Goal: Information Seeking & Learning: Learn about a topic

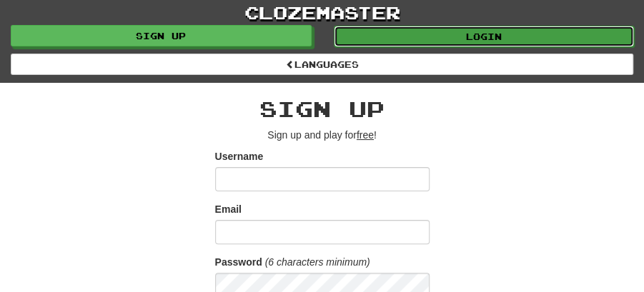
click at [470, 26] on link "Login" at bounding box center [484, 36] width 301 height 21
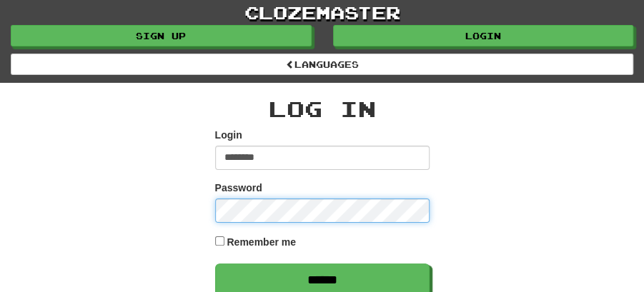
type input "********"
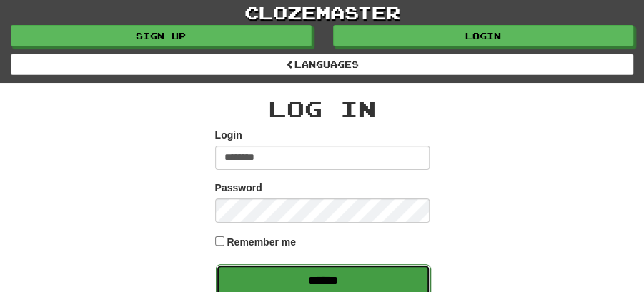
click at [321, 274] on input "******" at bounding box center [323, 280] width 214 height 33
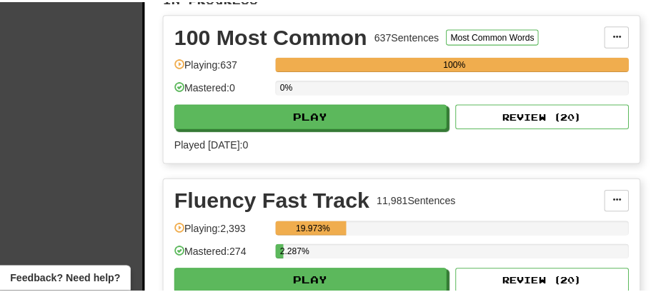
scroll to position [429, 0]
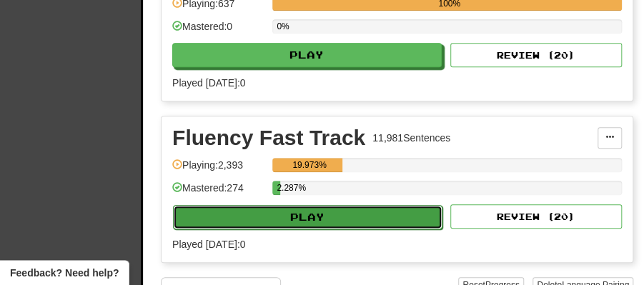
click at [317, 213] on button "Play" at bounding box center [307, 217] width 269 height 24
select select "**"
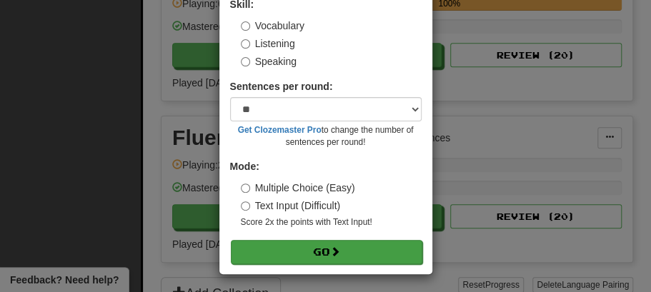
scroll to position [97, 0]
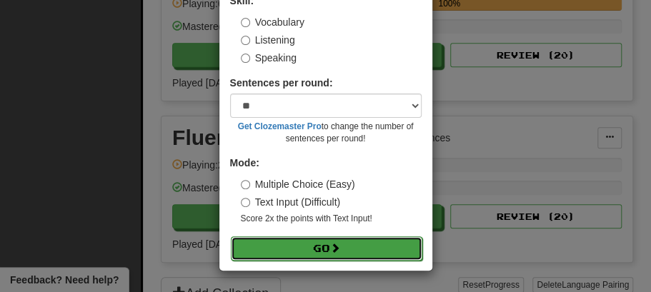
click at [313, 246] on button "Go" at bounding box center [326, 248] width 191 height 24
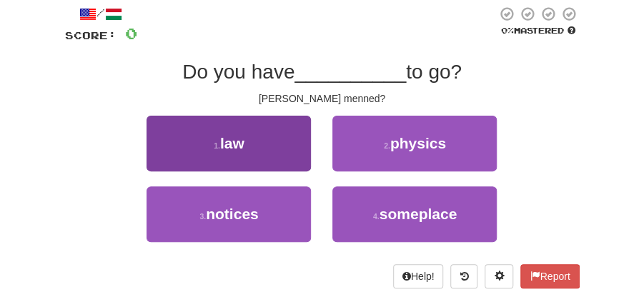
scroll to position [95, 0]
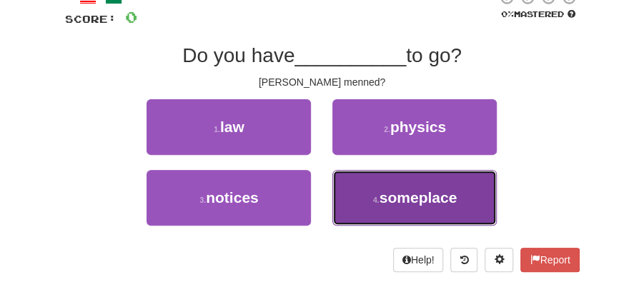
drag, startPoint x: 427, startPoint y: 199, endPoint x: 398, endPoint y: 174, distance: 38.0
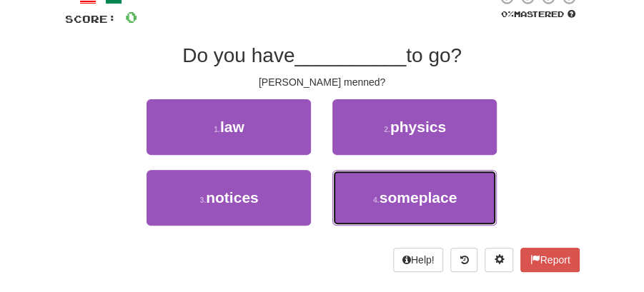
click at [427, 196] on span "someplace" at bounding box center [418, 197] width 78 height 16
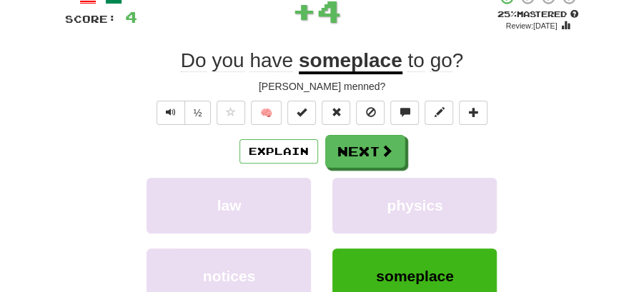
click at [347, 153] on button "Next" at bounding box center [365, 151] width 80 height 33
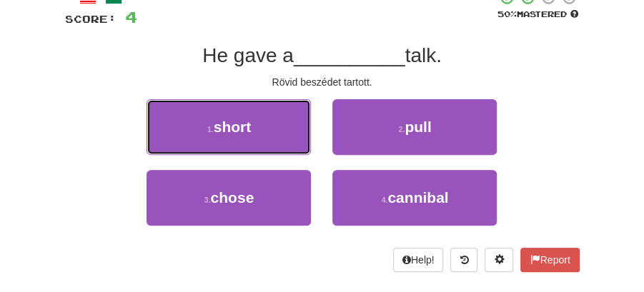
drag, startPoint x: 285, startPoint y: 129, endPoint x: 304, endPoint y: 132, distance: 19.5
click at [290, 130] on button "1 . short" at bounding box center [228, 127] width 164 height 56
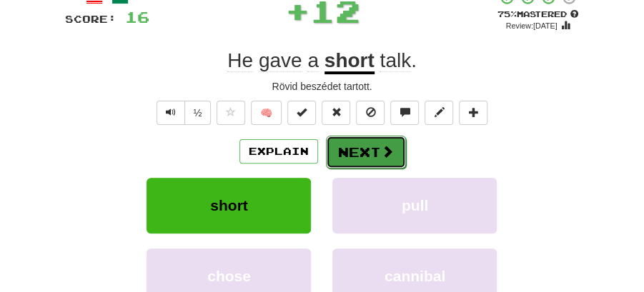
click at [375, 142] on button "Next" at bounding box center [366, 152] width 80 height 33
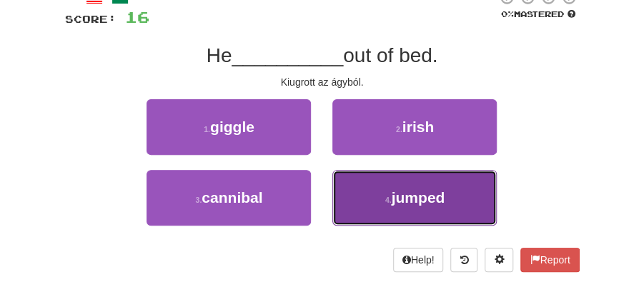
drag, startPoint x: 406, startPoint y: 197, endPoint x: 382, endPoint y: 179, distance: 30.1
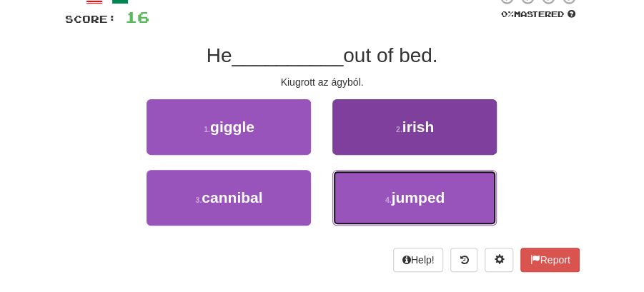
click at [406, 197] on span "jumped" at bounding box center [418, 197] width 54 height 16
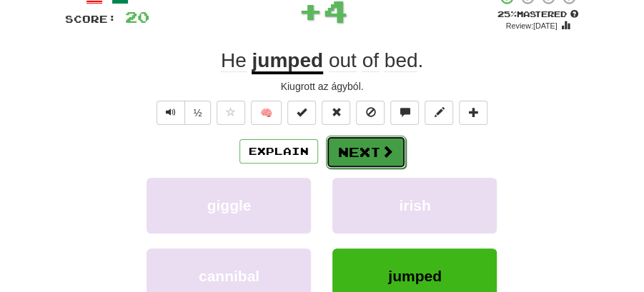
click at [351, 157] on button "Next" at bounding box center [366, 152] width 80 height 33
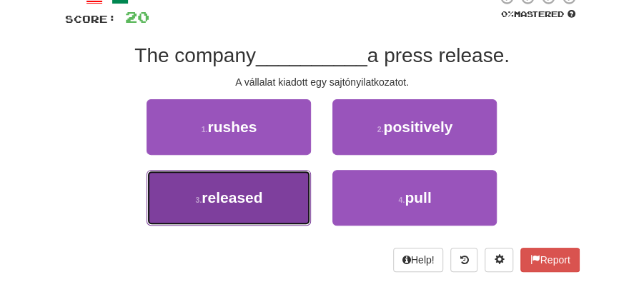
click at [269, 200] on button "3 . released" at bounding box center [228, 198] width 164 height 56
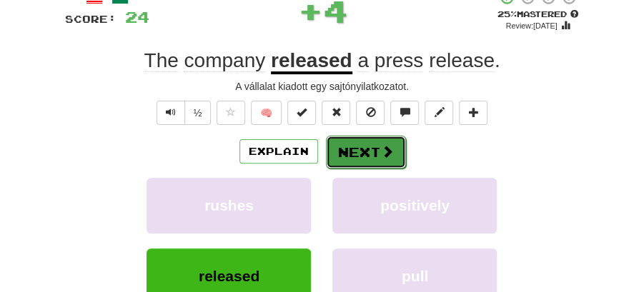
click at [374, 148] on button "Next" at bounding box center [366, 152] width 80 height 33
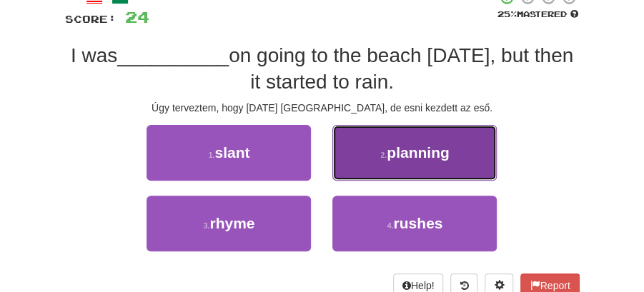
click at [424, 157] on span "planning" at bounding box center [417, 152] width 63 height 16
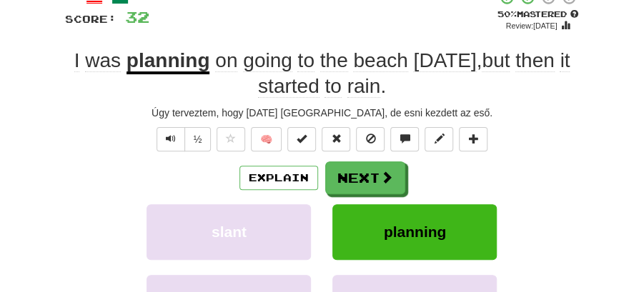
drag, startPoint x: 563, startPoint y: 154, endPoint x: 546, endPoint y: 150, distance: 16.8
click at [563, 154] on div "/ Score: 32 + 8 50 % Mastered Review: 2025-08-28 I was planning on going to the…" at bounding box center [322, 205] width 514 height 432
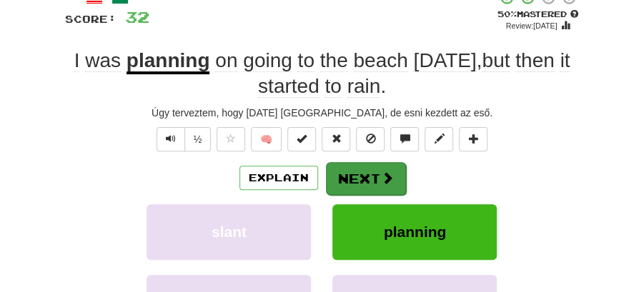
drag, startPoint x: 323, startPoint y: 174, endPoint x: 363, endPoint y: 174, distance: 40.0
click at [339, 174] on div "Explain Next" at bounding box center [322, 177] width 514 height 33
click at [363, 174] on button "Next" at bounding box center [366, 178] width 80 height 33
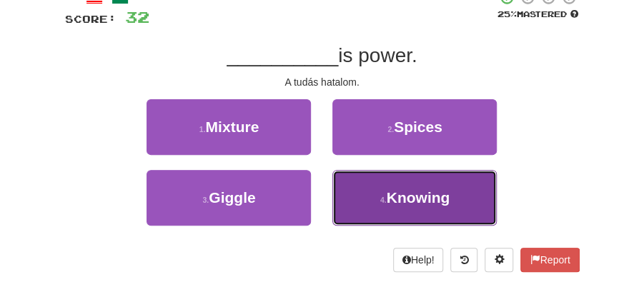
click at [400, 203] on span "Knowing" at bounding box center [418, 197] width 64 height 16
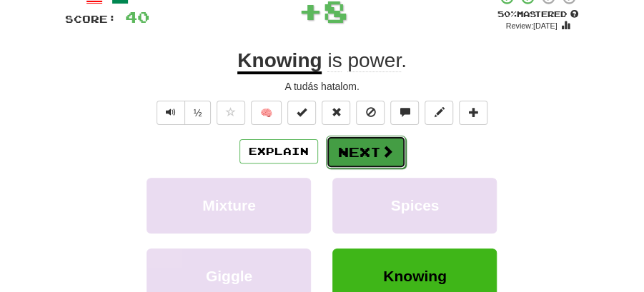
click at [370, 147] on button "Next" at bounding box center [366, 152] width 80 height 33
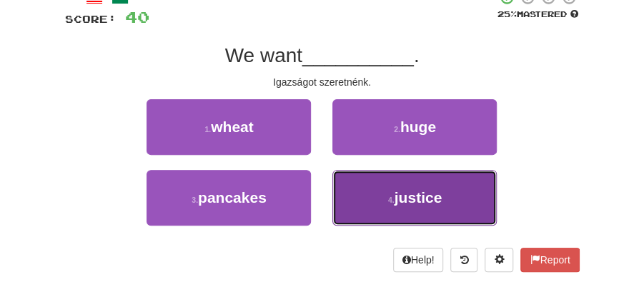
click at [423, 196] on span "justice" at bounding box center [418, 197] width 48 height 16
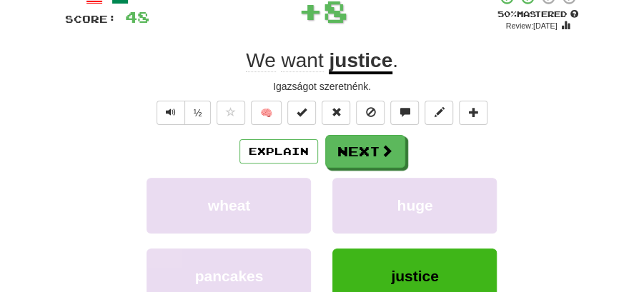
click at [389, 163] on button "Next" at bounding box center [365, 151] width 80 height 33
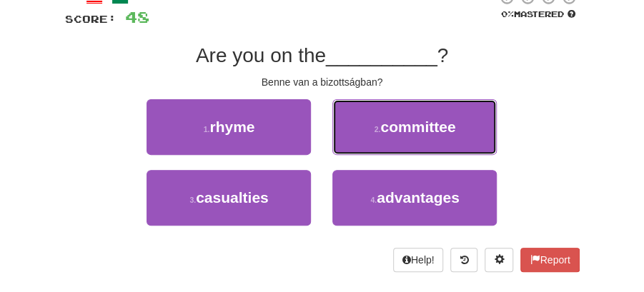
drag, startPoint x: 404, startPoint y: 114, endPoint x: 373, endPoint y: 132, distance: 36.1
click at [403, 121] on button "2 . committee" at bounding box center [414, 127] width 164 height 56
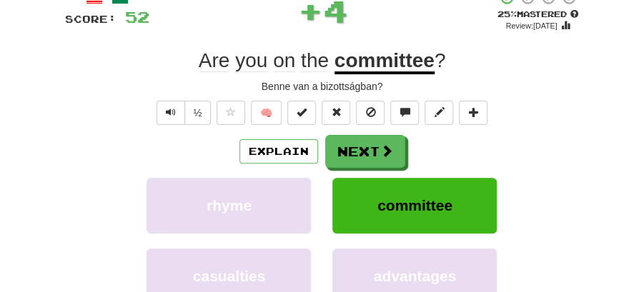
click at [368, 139] on button "Next" at bounding box center [365, 151] width 80 height 33
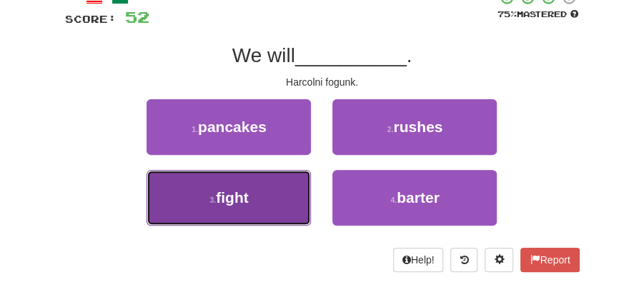
click at [276, 194] on button "3 . fight" at bounding box center [228, 198] width 164 height 56
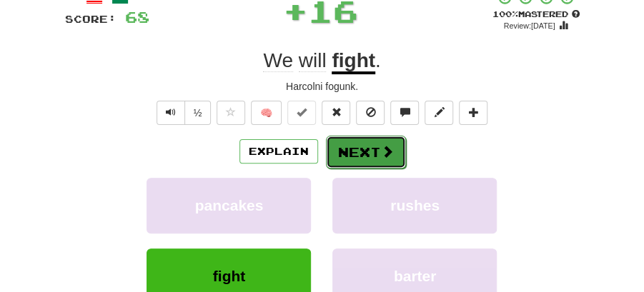
click at [366, 155] on button "Next" at bounding box center [366, 152] width 80 height 33
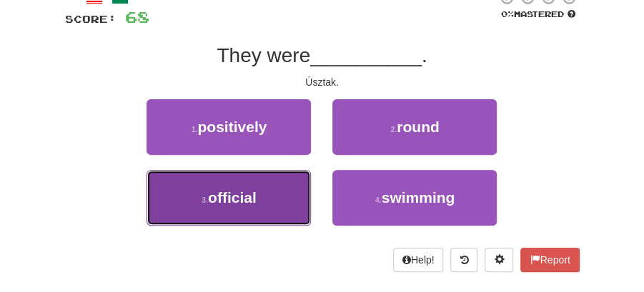
drag, startPoint x: 275, startPoint y: 209, endPoint x: 319, endPoint y: 171, distance: 57.7
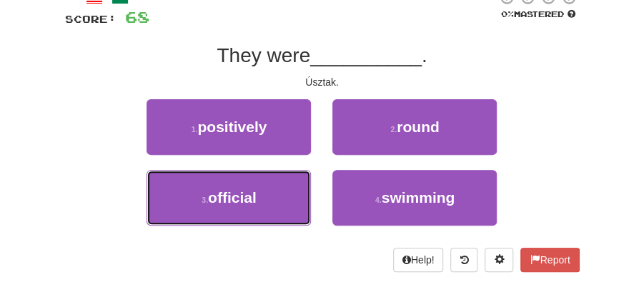
click at [277, 205] on button "3 . official" at bounding box center [228, 198] width 164 height 56
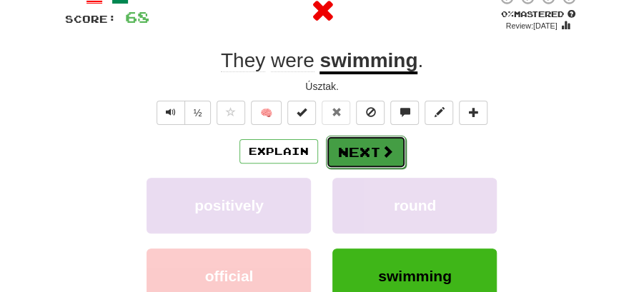
click at [363, 139] on button "Next" at bounding box center [366, 152] width 80 height 33
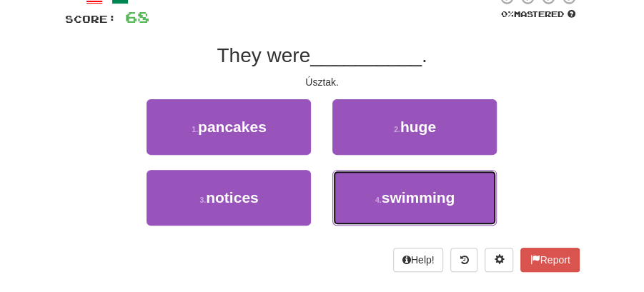
drag, startPoint x: 424, startPoint y: 195, endPoint x: 377, endPoint y: 169, distance: 53.7
click at [424, 195] on span "swimming" at bounding box center [418, 197] width 74 height 16
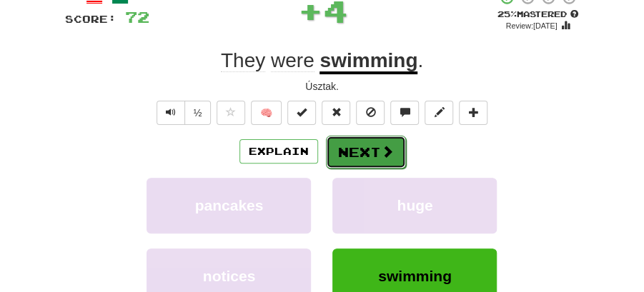
click at [360, 161] on button "Next" at bounding box center [366, 152] width 80 height 33
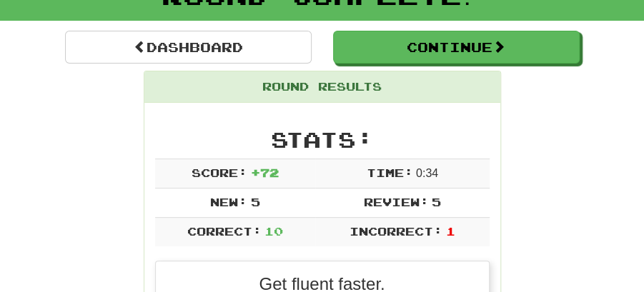
scroll to position [15, 0]
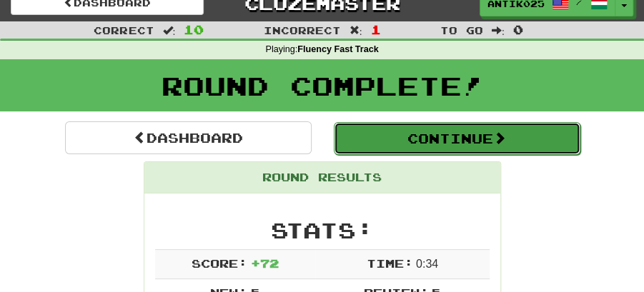
click at [435, 143] on button "Continue" at bounding box center [457, 138] width 246 height 33
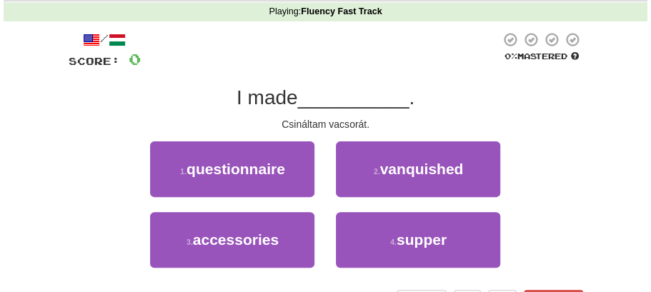
scroll to position [110, 0]
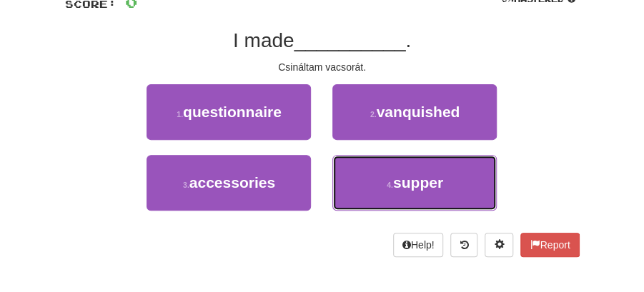
drag, startPoint x: 416, startPoint y: 184, endPoint x: 407, endPoint y: 157, distance: 27.8
click at [416, 181] on span "supper" at bounding box center [418, 182] width 50 height 16
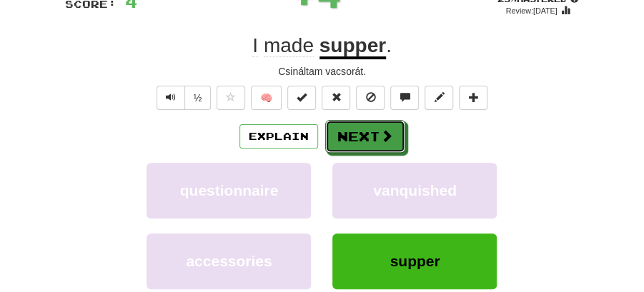
click at [400, 141] on button "Next" at bounding box center [365, 136] width 80 height 33
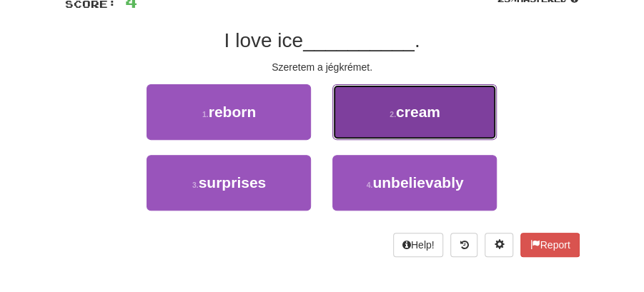
click at [394, 116] on small "2 ." at bounding box center [392, 114] width 6 height 9
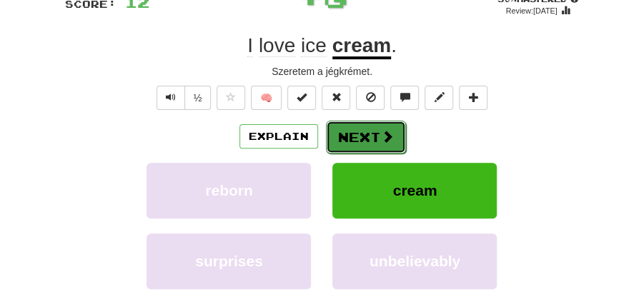
click at [367, 132] on button "Next" at bounding box center [366, 137] width 80 height 33
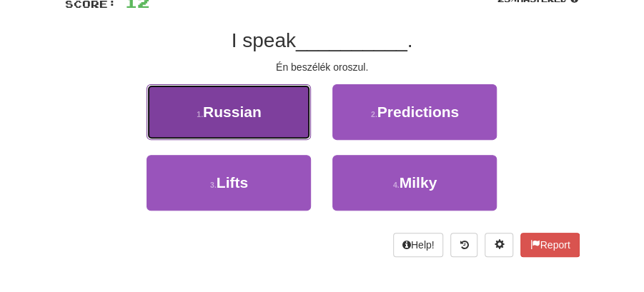
click at [256, 119] on span "Russian" at bounding box center [232, 112] width 59 height 16
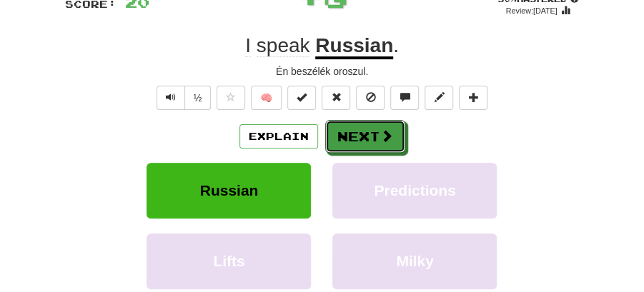
click at [359, 129] on button "Next" at bounding box center [365, 136] width 80 height 33
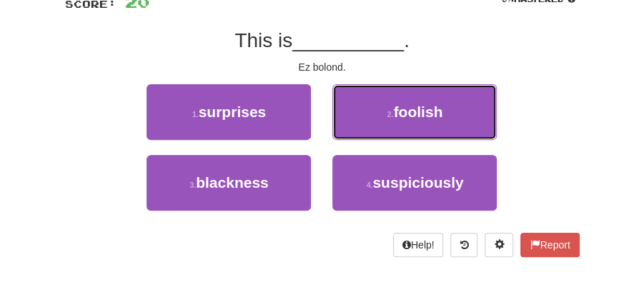
click at [405, 116] on span "foolish" at bounding box center [417, 112] width 49 height 16
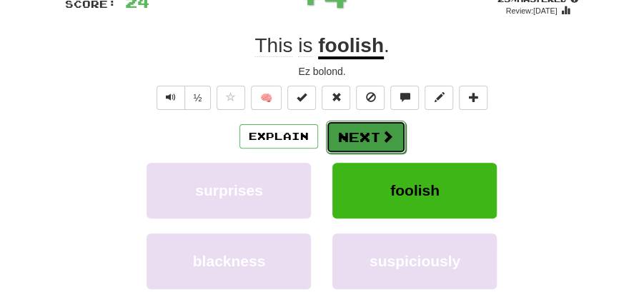
click at [363, 129] on button "Next" at bounding box center [366, 137] width 80 height 33
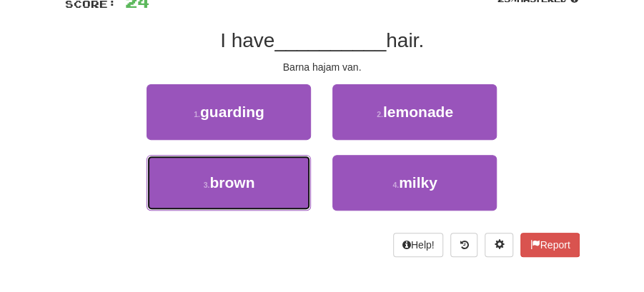
drag, startPoint x: 261, startPoint y: 184, endPoint x: 308, endPoint y: 154, distance: 55.9
click at [266, 179] on button "3 . brown" at bounding box center [228, 183] width 164 height 56
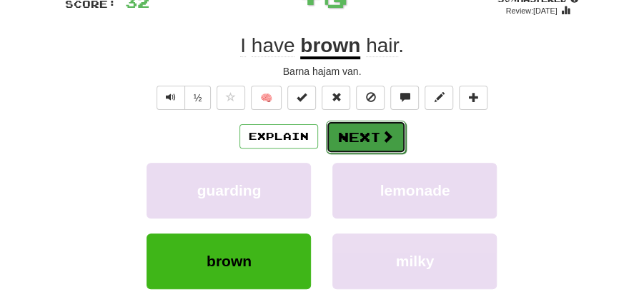
click at [336, 134] on button "Next" at bounding box center [366, 137] width 80 height 33
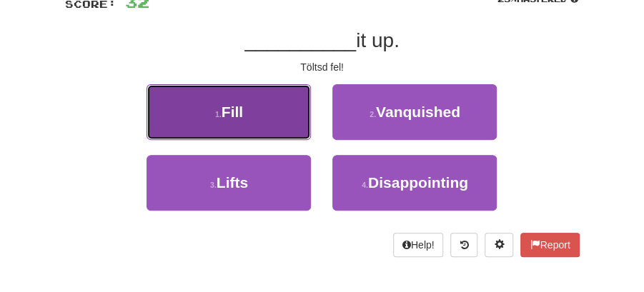
click at [276, 121] on button "1 . Fill" at bounding box center [228, 112] width 164 height 56
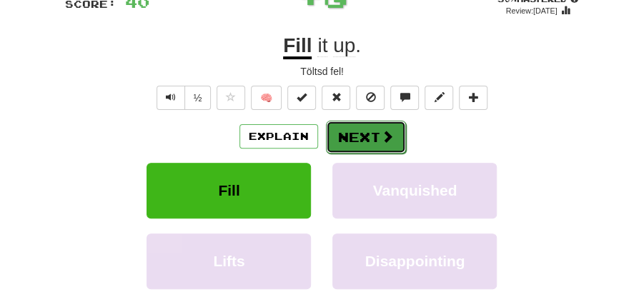
click at [370, 137] on button "Next" at bounding box center [366, 137] width 80 height 33
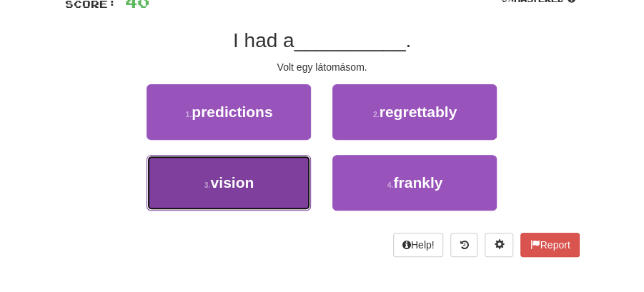
click at [211, 183] on span "vision" at bounding box center [233, 182] width 44 height 16
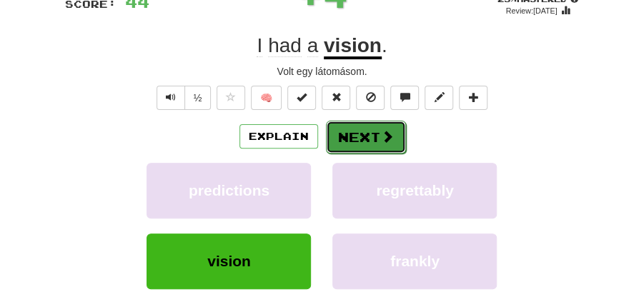
click at [368, 129] on button "Next" at bounding box center [366, 137] width 80 height 33
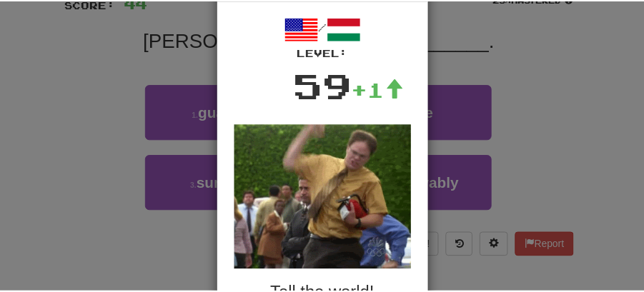
scroll to position [143, 0]
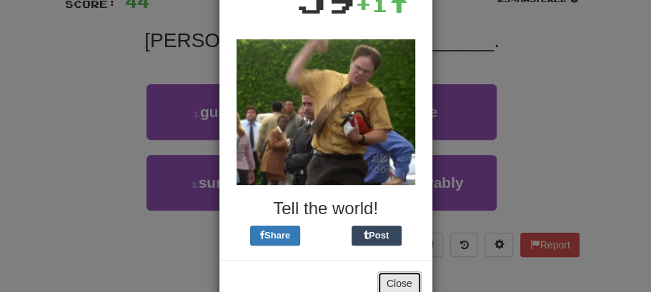
click at [391, 281] on button "Close" at bounding box center [399, 283] width 44 height 24
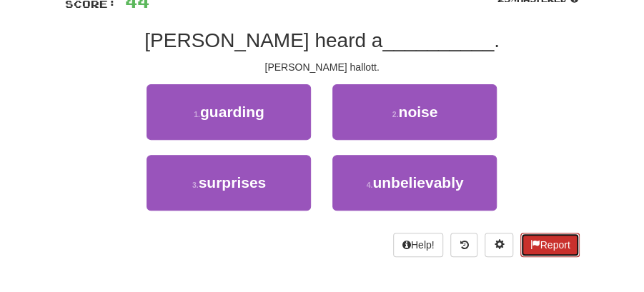
click at [564, 246] on button "Report" at bounding box center [549, 245] width 59 height 24
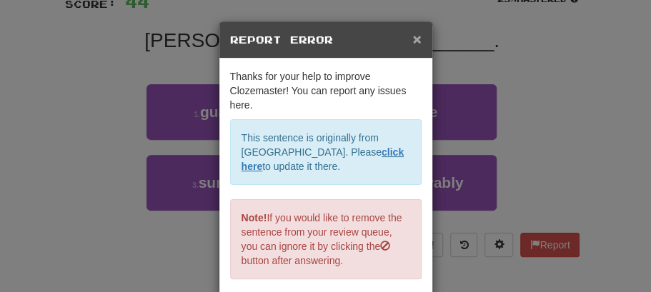
click at [414, 37] on span "×" at bounding box center [416, 39] width 9 height 16
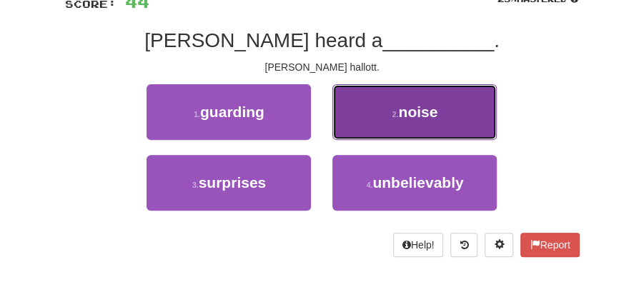
click at [422, 109] on span "noise" at bounding box center [417, 112] width 39 height 16
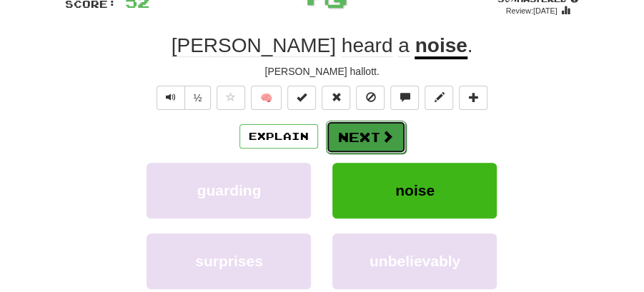
click at [349, 129] on button "Next" at bounding box center [366, 137] width 80 height 33
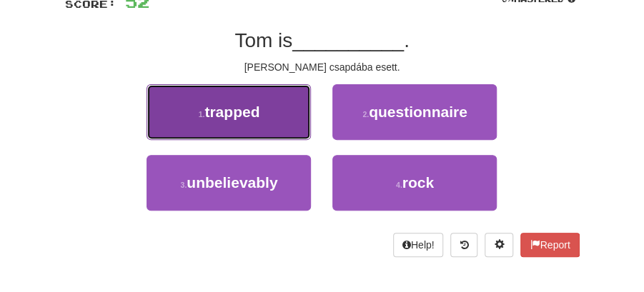
drag, startPoint x: 249, startPoint y: 103, endPoint x: 291, endPoint y: 119, distance: 45.0
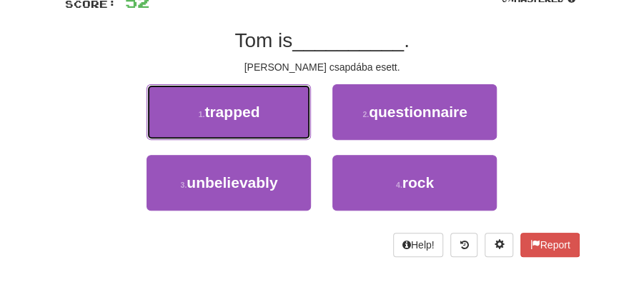
click at [254, 104] on span "trapped" at bounding box center [231, 112] width 55 height 16
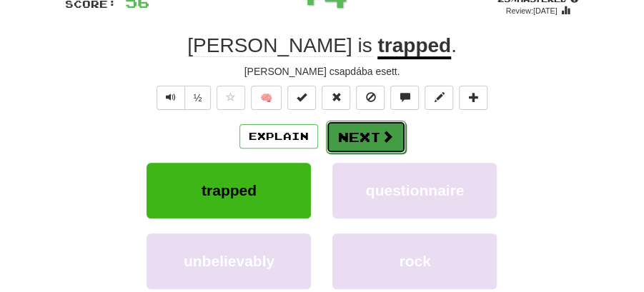
click at [344, 133] on button "Next" at bounding box center [366, 137] width 80 height 33
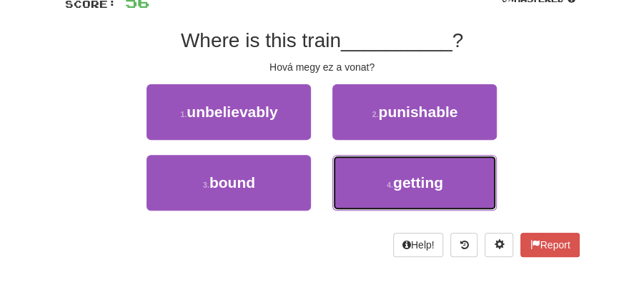
drag, startPoint x: 409, startPoint y: 191, endPoint x: 404, endPoint y: 154, distance: 36.7
click at [409, 186] on button "4 . getting" at bounding box center [414, 183] width 164 height 56
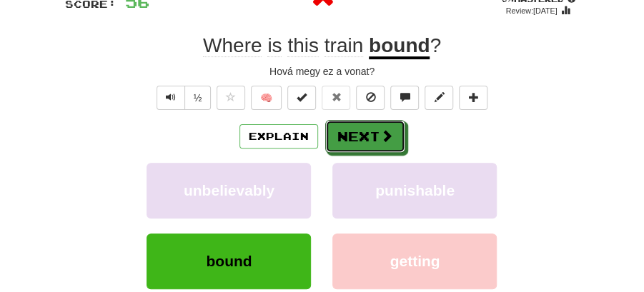
click at [399, 136] on button "Next" at bounding box center [365, 136] width 80 height 33
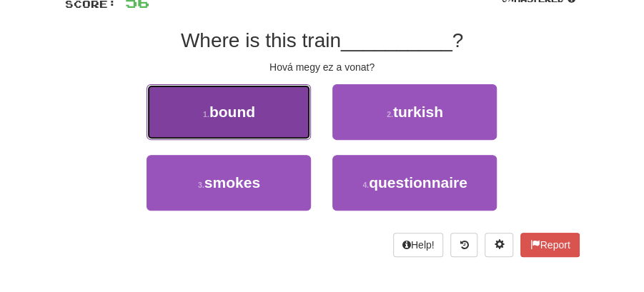
click at [269, 118] on button "1 . bound" at bounding box center [228, 112] width 164 height 56
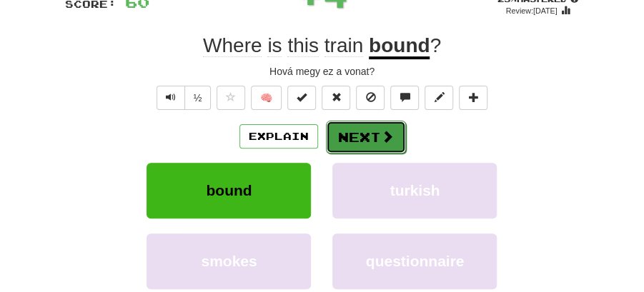
click at [366, 129] on button "Next" at bounding box center [366, 137] width 80 height 33
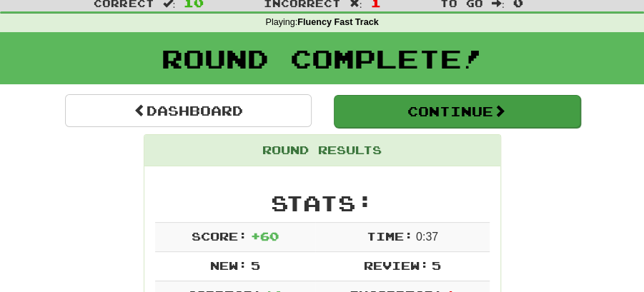
scroll to position [30, 0]
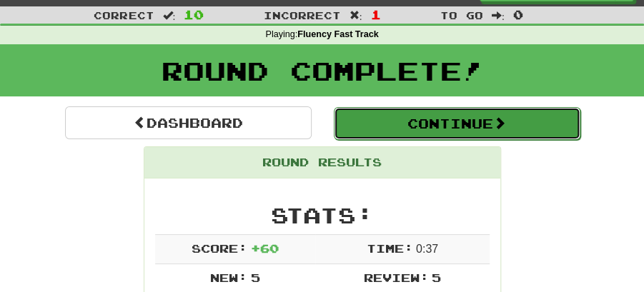
click at [407, 121] on button "Continue" at bounding box center [457, 123] width 246 height 33
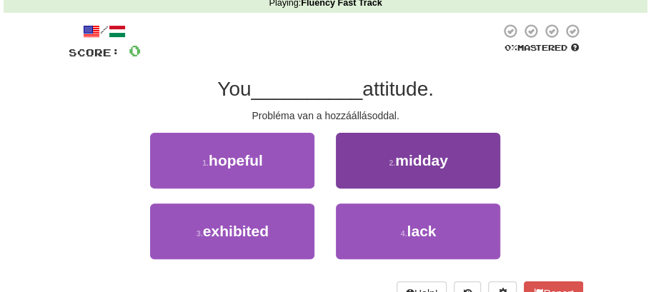
scroll to position [78, 0]
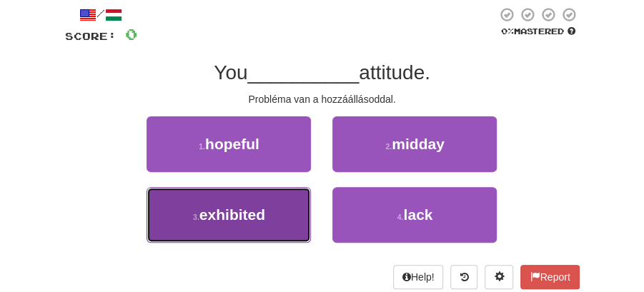
click at [266, 213] on button "3 . exhibited" at bounding box center [228, 215] width 164 height 56
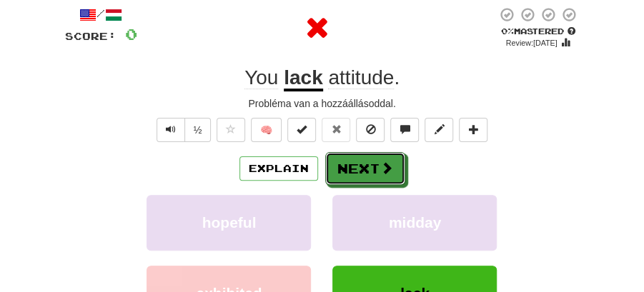
click at [337, 160] on button "Next" at bounding box center [365, 168] width 80 height 33
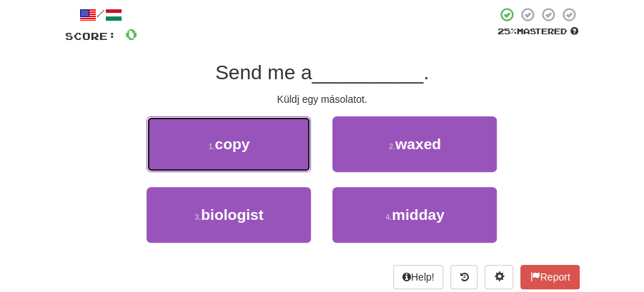
drag, startPoint x: 252, startPoint y: 137, endPoint x: 299, endPoint y: 150, distance: 48.2
click at [266, 144] on button "1 . copy" at bounding box center [228, 144] width 164 height 56
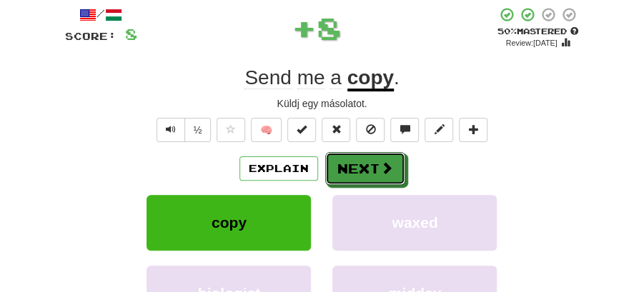
click at [359, 161] on button "Next" at bounding box center [365, 168] width 80 height 33
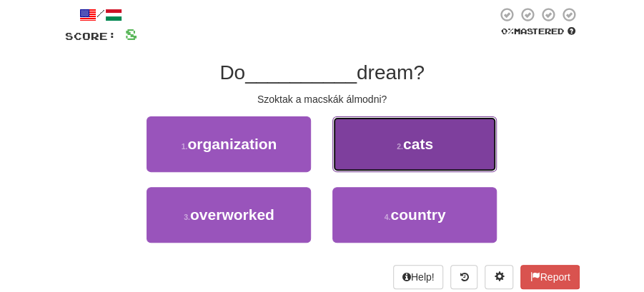
click at [420, 146] on span "cats" at bounding box center [418, 144] width 30 height 16
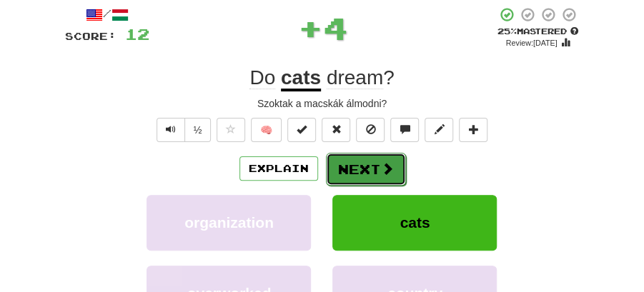
click at [369, 165] on button "Next" at bounding box center [366, 169] width 80 height 33
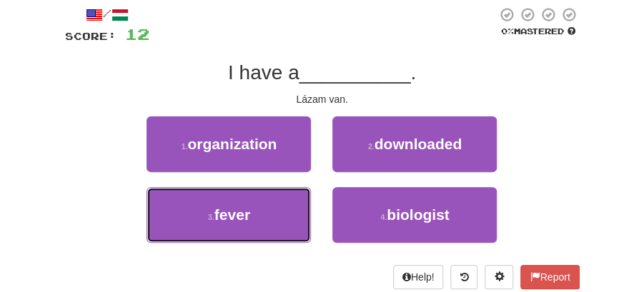
drag, startPoint x: 260, startPoint y: 211, endPoint x: 304, endPoint y: 189, distance: 49.2
click at [266, 211] on button "3 . fever" at bounding box center [228, 215] width 164 height 56
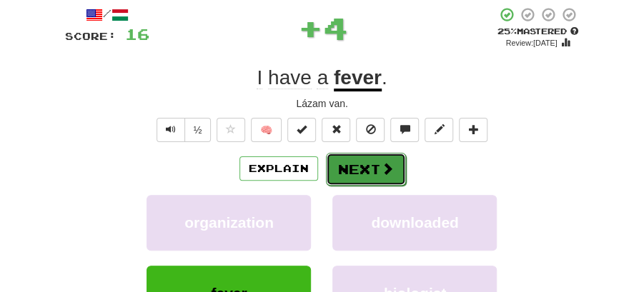
click at [365, 159] on button "Next" at bounding box center [366, 169] width 80 height 33
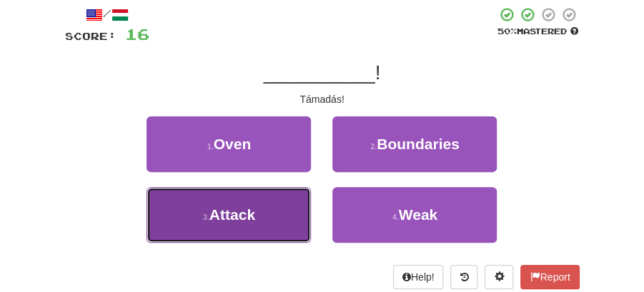
drag, startPoint x: 284, startPoint y: 220, endPoint x: 339, endPoint y: 190, distance: 63.3
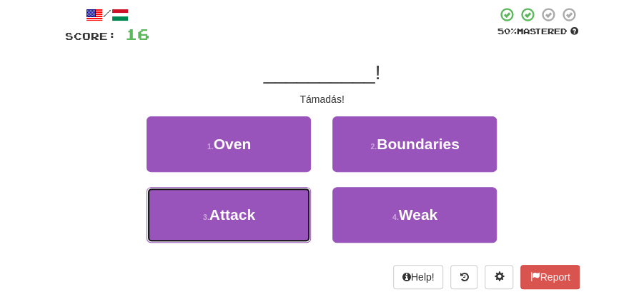
click at [287, 219] on button "3 . Attack" at bounding box center [228, 215] width 164 height 56
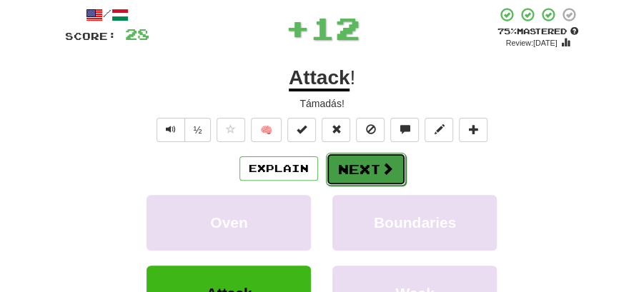
click at [376, 164] on button "Next" at bounding box center [366, 169] width 80 height 33
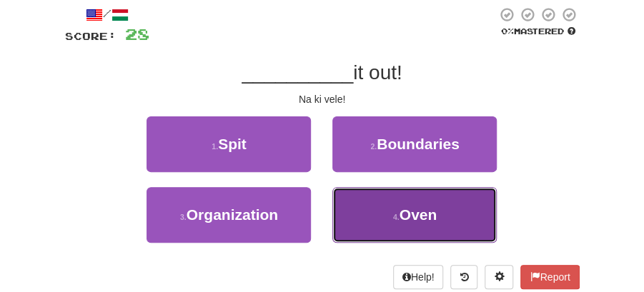
click at [401, 216] on span "Oven" at bounding box center [418, 214] width 38 height 16
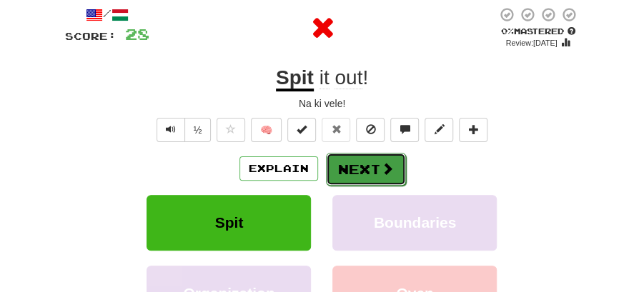
click at [373, 166] on button "Next" at bounding box center [366, 169] width 80 height 33
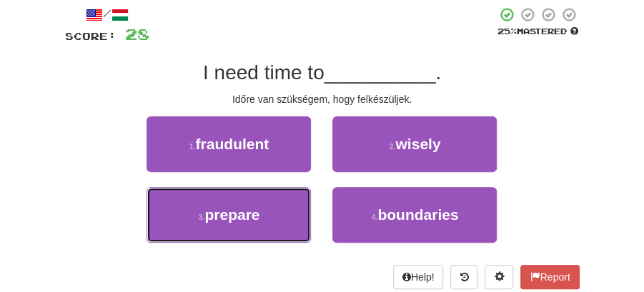
drag, startPoint x: 254, startPoint y: 219, endPoint x: 299, endPoint y: 191, distance: 52.6
click at [257, 219] on span "prepare" at bounding box center [231, 214] width 55 height 16
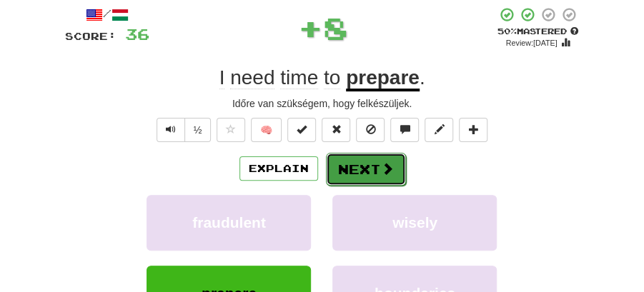
click at [344, 166] on button "Next" at bounding box center [366, 169] width 80 height 33
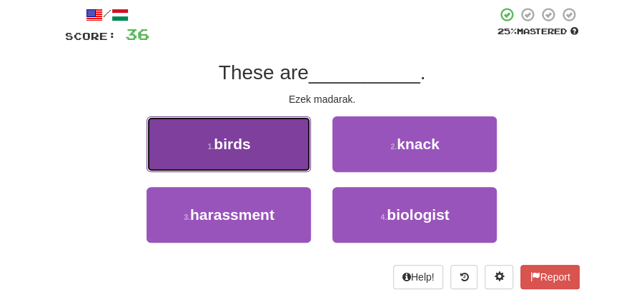
click at [281, 146] on button "1 . birds" at bounding box center [228, 144] width 164 height 56
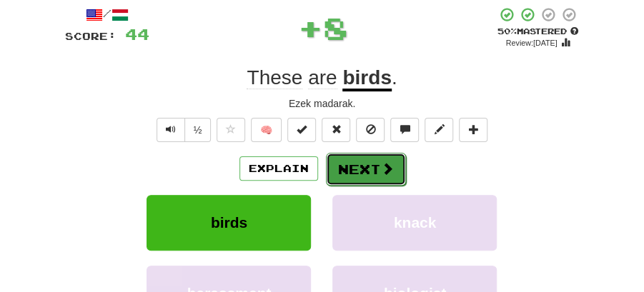
click at [367, 172] on button "Next" at bounding box center [366, 169] width 80 height 33
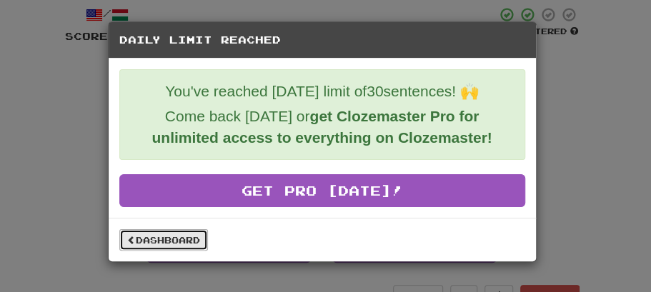
click at [169, 240] on link "Dashboard" at bounding box center [163, 239] width 89 height 21
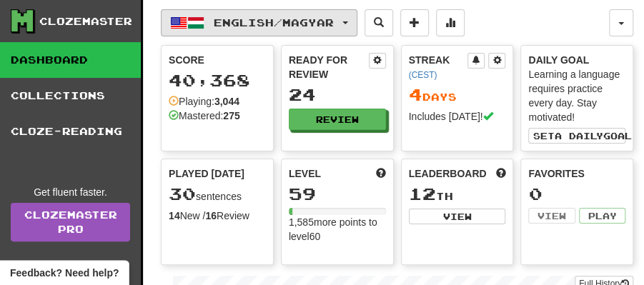
click at [357, 23] on button "English / Magyar" at bounding box center [259, 22] width 196 height 27
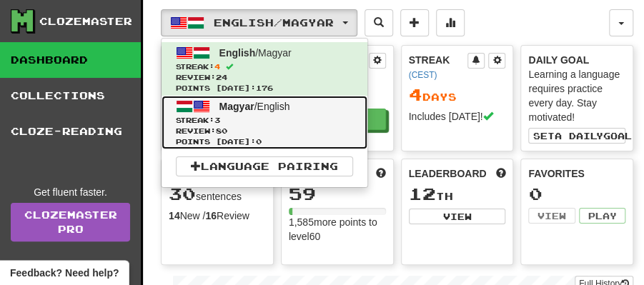
click at [292, 110] on link "Magyar / English Streak: 3 Review: 80 Points today: 0" at bounding box center [264, 123] width 206 height 54
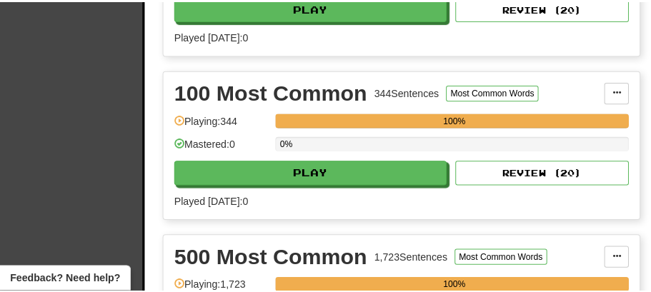
scroll to position [381, 0]
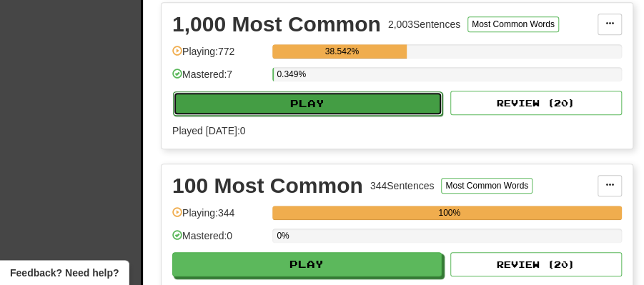
click at [311, 98] on button "Play" at bounding box center [307, 103] width 269 height 24
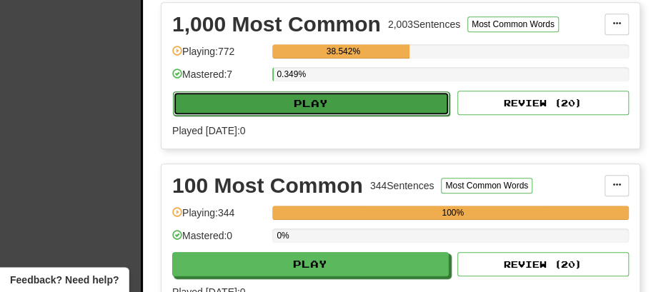
select select "**"
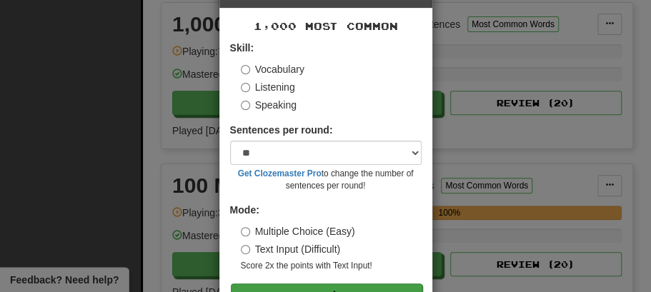
scroll to position [97, 0]
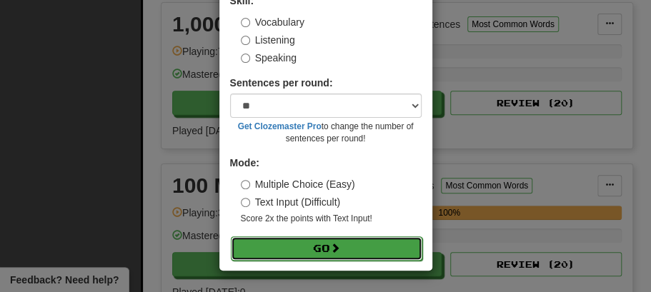
click at [312, 246] on button "Go" at bounding box center [326, 248] width 191 height 24
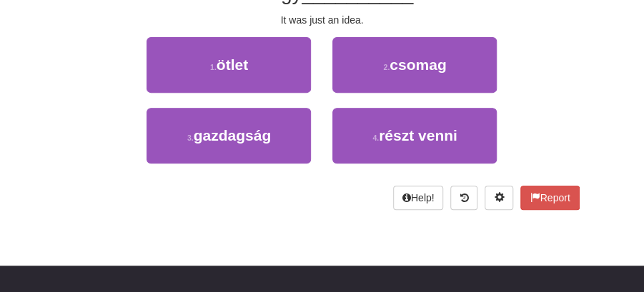
scroll to position [102, 0]
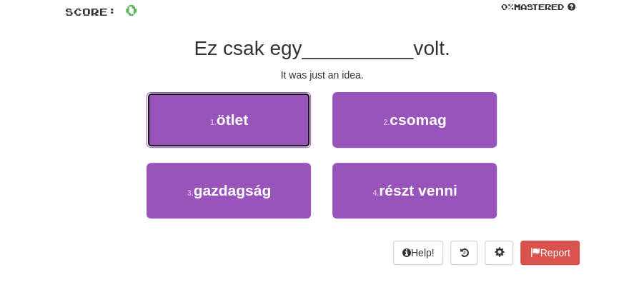
drag, startPoint x: 265, startPoint y: 118, endPoint x: 294, endPoint y: 124, distance: 30.0
click at [274, 121] on button "1 . ötlet" at bounding box center [228, 120] width 164 height 56
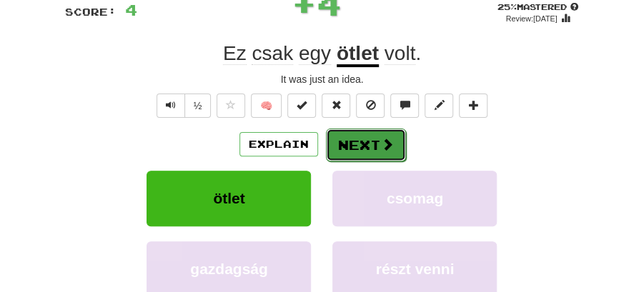
click at [341, 143] on button "Next" at bounding box center [366, 145] width 80 height 33
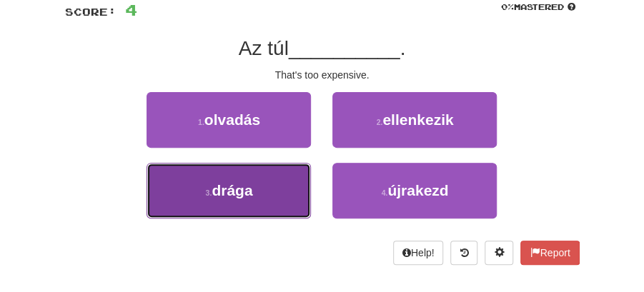
drag, startPoint x: 279, startPoint y: 183, endPoint x: 320, endPoint y: 160, distance: 47.3
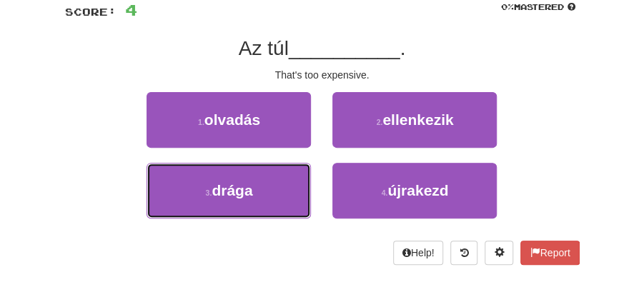
click at [284, 182] on button "3 . drága" at bounding box center [228, 191] width 164 height 56
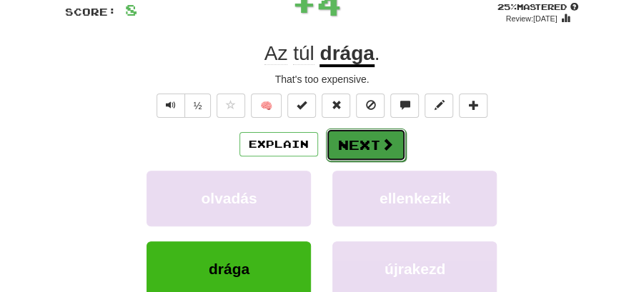
drag, startPoint x: 320, startPoint y: 160, endPoint x: 353, endPoint y: 140, distance: 38.5
click at [353, 140] on button "Next" at bounding box center [366, 145] width 80 height 33
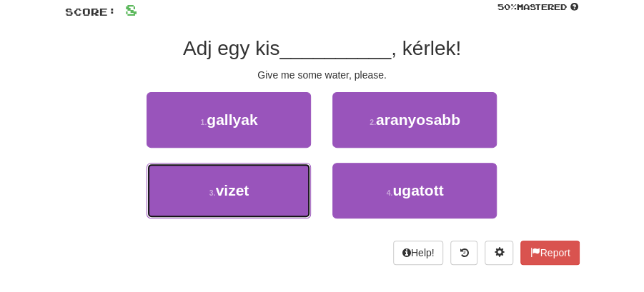
drag, startPoint x: 246, startPoint y: 196, endPoint x: 315, endPoint y: 161, distance: 77.3
click at [256, 191] on button "3 . vizet" at bounding box center [228, 191] width 164 height 56
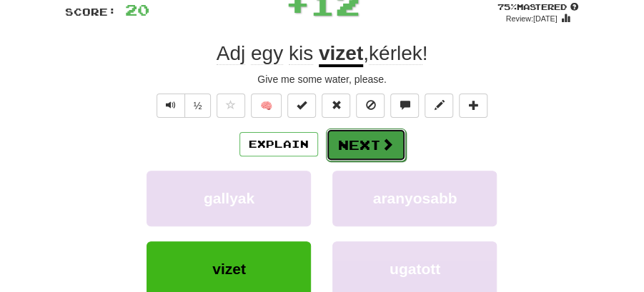
click at [381, 132] on button "Next" at bounding box center [366, 145] width 80 height 33
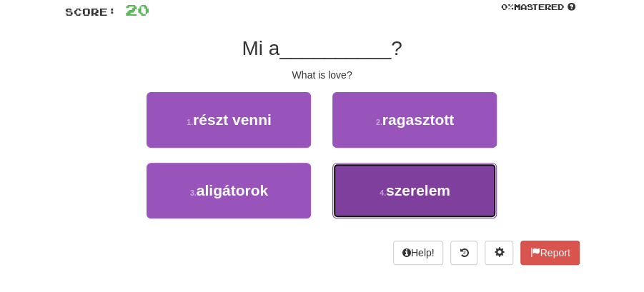
click at [397, 190] on span "szerelem" at bounding box center [418, 190] width 64 height 16
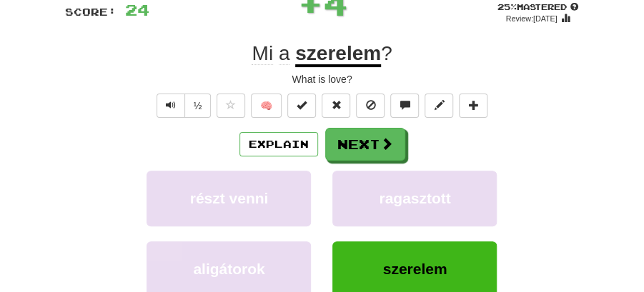
click at [361, 144] on button "Next" at bounding box center [365, 144] width 80 height 33
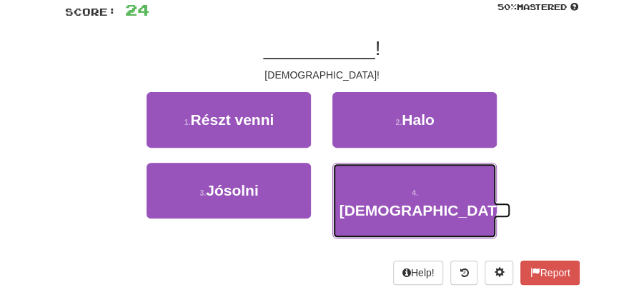
drag, startPoint x: 381, startPoint y: 188, endPoint x: 377, endPoint y: 166, distance: 21.9
click at [381, 185] on button "4 . Jézus" at bounding box center [414, 201] width 164 height 76
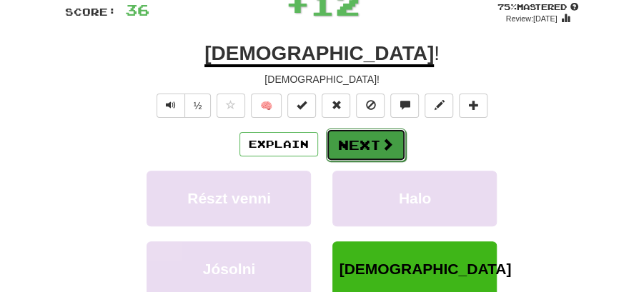
drag, startPoint x: 367, startPoint y: 151, endPoint x: 250, endPoint y: 71, distance: 141.9
click at [366, 150] on button "Next" at bounding box center [365, 144] width 80 height 33
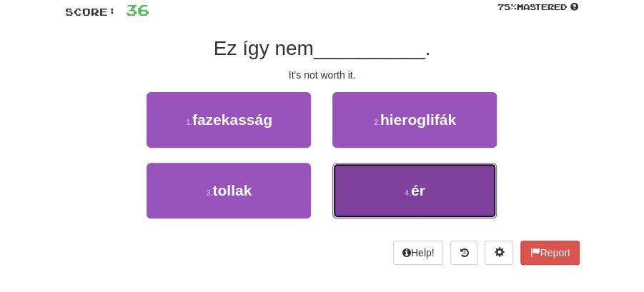
drag, startPoint x: 436, startPoint y: 194, endPoint x: 395, endPoint y: 166, distance: 49.3
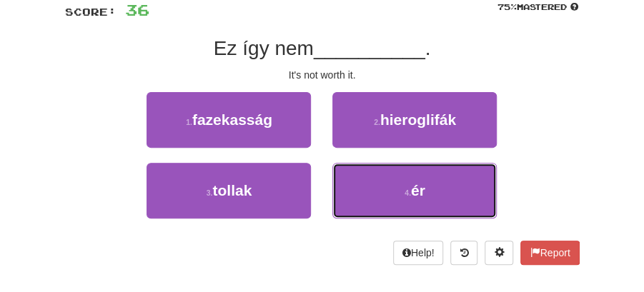
click at [430, 189] on button "4 . ér" at bounding box center [414, 191] width 164 height 56
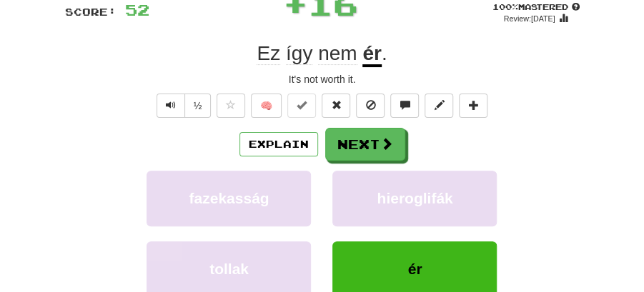
click at [341, 138] on button "Next" at bounding box center [365, 144] width 80 height 33
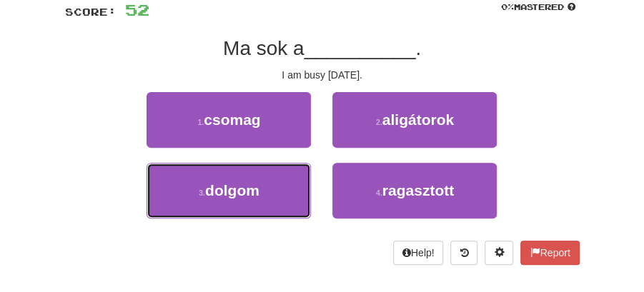
drag, startPoint x: 257, startPoint y: 180, endPoint x: 280, endPoint y: 169, distance: 25.6
click at [266, 176] on button "3 . dolgom" at bounding box center [228, 191] width 164 height 56
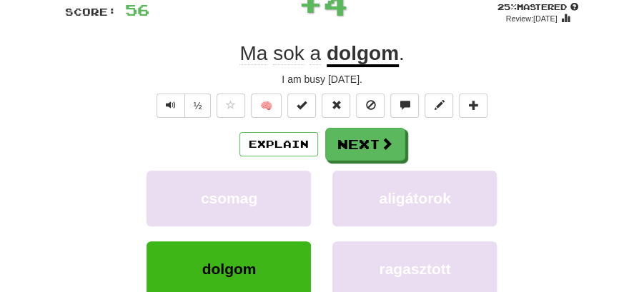
click at [363, 142] on button "Next" at bounding box center [365, 144] width 80 height 33
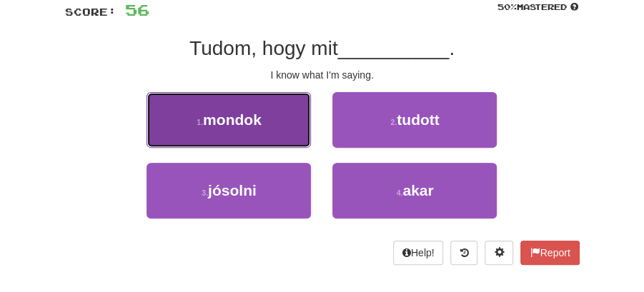
click at [294, 133] on button "1 . mondok" at bounding box center [228, 120] width 164 height 56
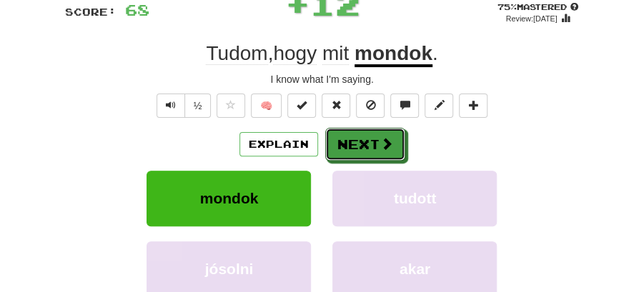
click at [380, 146] on span at bounding box center [386, 143] width 13 height 13
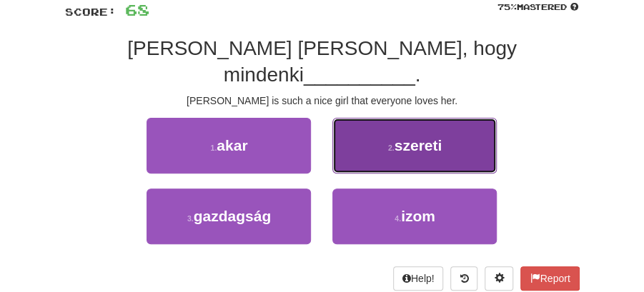
click at [439, 129] on button "2 . szereti" at bounding box center [414, 146] width 164 height 56
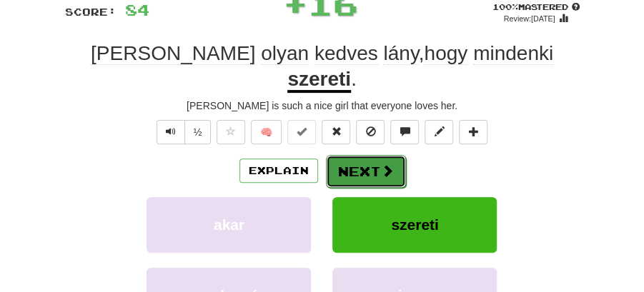
click at [360, 155] on button "Next" at bounding box center [366, 171] width 80 height 33
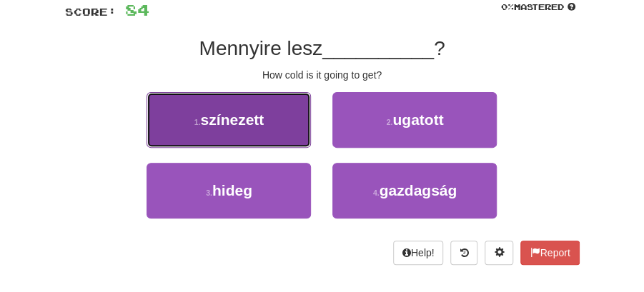
click at [249, 125] on span "színezett" at bounding box center [233, 119] width 64 height 16
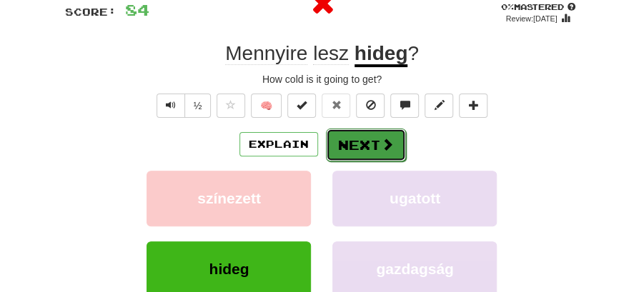
click at [344, 136] on button "Next" at bounding box center [366, 145] width 80 height 33
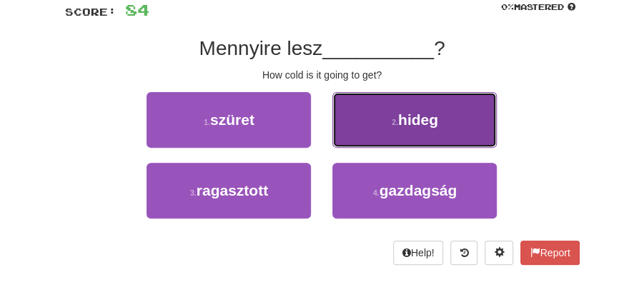
click at [410, 126] on span "hideg" at bounding box center [418, 119] width 40 height 16
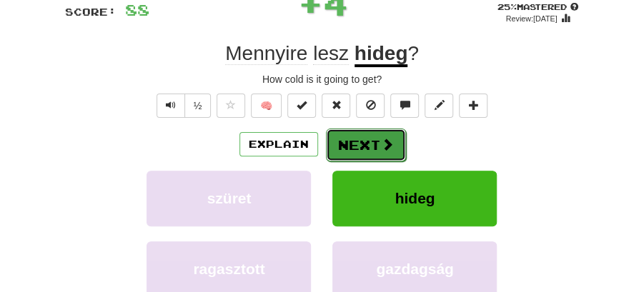
drag, startPoint x: 364, startPoint y: 142, endPoint x: 301, endPoint y: 112, distance: 69.6
click at [364, 143] on button "Next" at bounding box center [365, 144] width 80 height 33
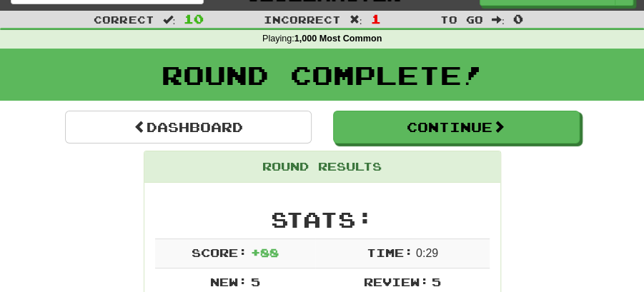
scroll to position [22, 0]
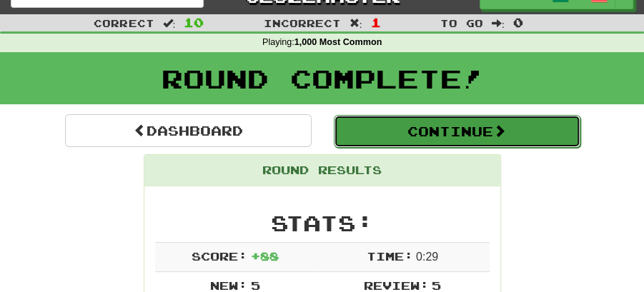
click at [437, 138] on button "Continue" at bounding box center [457, 131] width 246 height 33
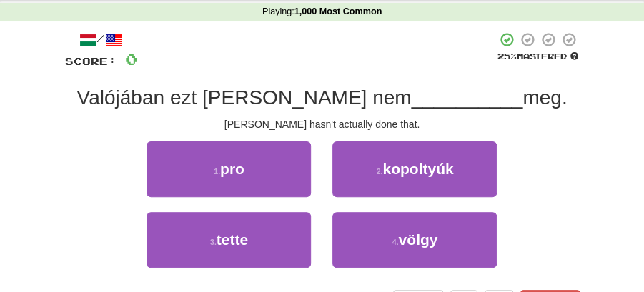
scroll to position [70, 0]
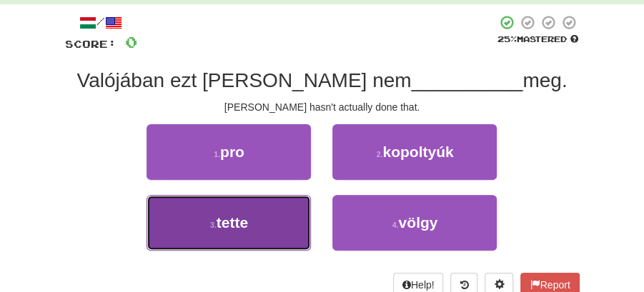
drag, startPoint x: 256, startPoint y: 232, endPoint x: 268, endPoint y: 227, distance: 13.1
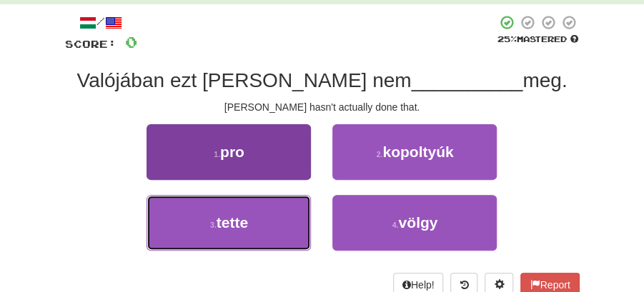
click at [259, 231] on button "3 . tette" at bounding box center [228, 223] width 164 height 56
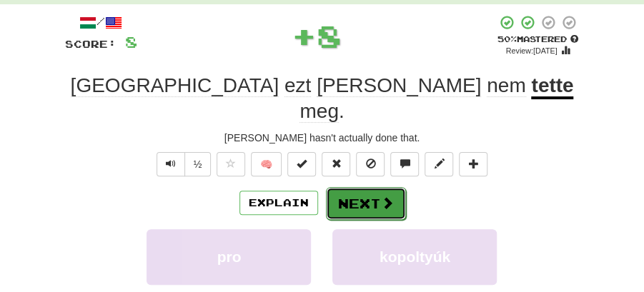
click at [351, 187] on button "Next" at bounding box center [366, 203] width 80 height 33
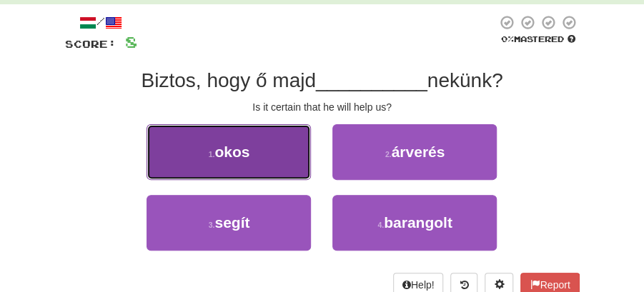
drag, startPoint x: 250, startPoint y: 161, endPoint x: 264, endPoint y: 163, distance: 14.4
click at [264, 163] on button "1 . okos" at bounding box center [228, 152] width 164 height 56
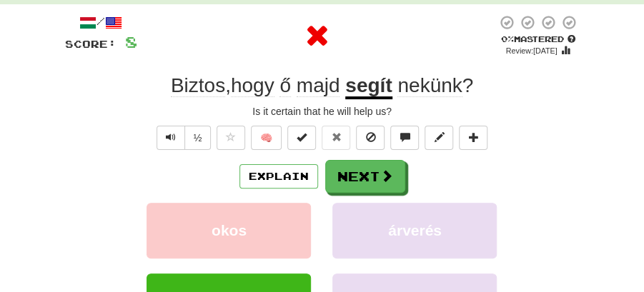
click at [329, 170] on button "Next" at bounding box center [365, 176] width 80 height 33
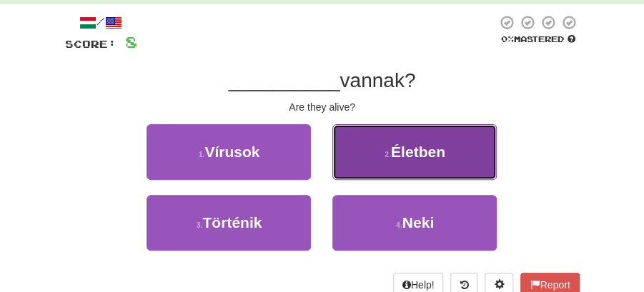
click at [410, 161] on button "2 . Életben" at bounding box center [414, 152] width 164 height 56
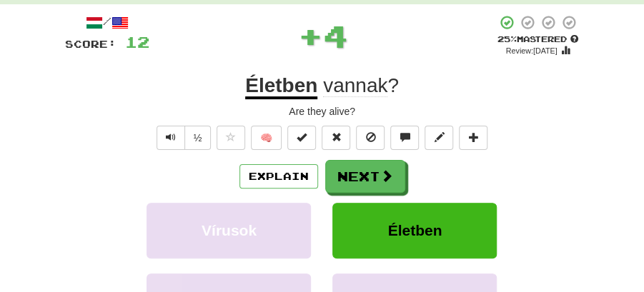
click at [349, 173] on button "Next" at bounding box center [365, 176] width 80 height 33
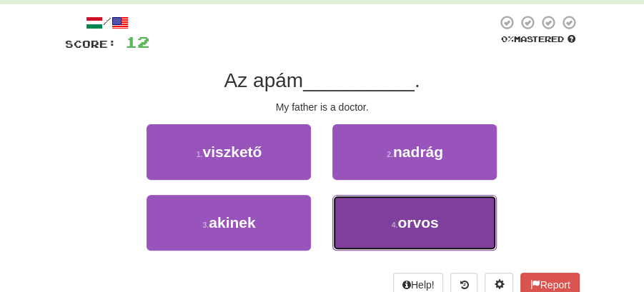
drag, startPoint x: 434, startPoint y: 229, endPoint x: 377, endPoint y: 195, distance: 65.7
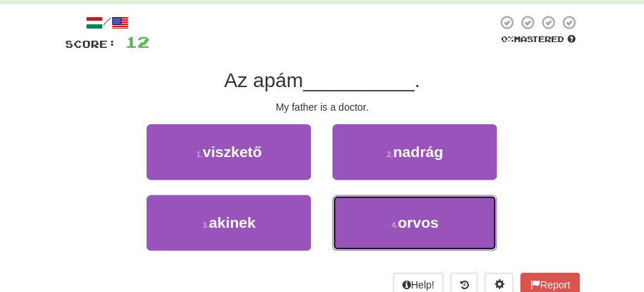
click at [434, 228] on span "orvos" at bounding box center [417, 222] width 41 height 16
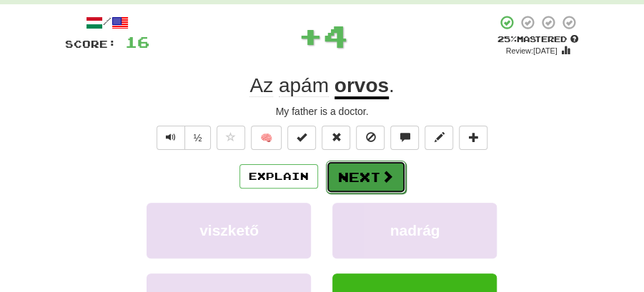
click at [349, 174] on button "Next" at bounding box center [366, 177] width 80 height 33
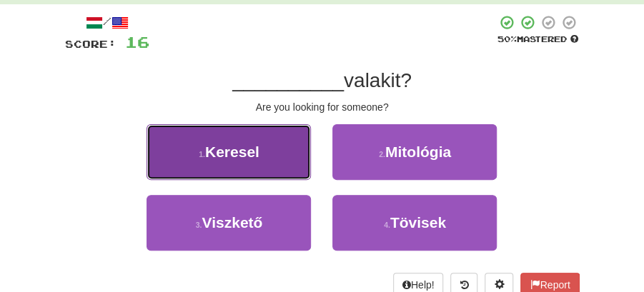
click at [279, 169] on button "1 . Keresel" at bounding box center [228, 152] width 164 height 56
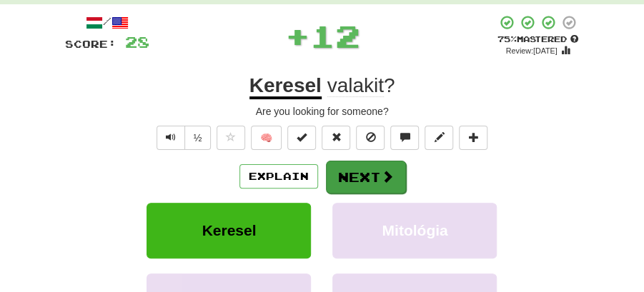
click at [353, 174] on button "Next" at bounding box center [366, 177] width 80 height 33
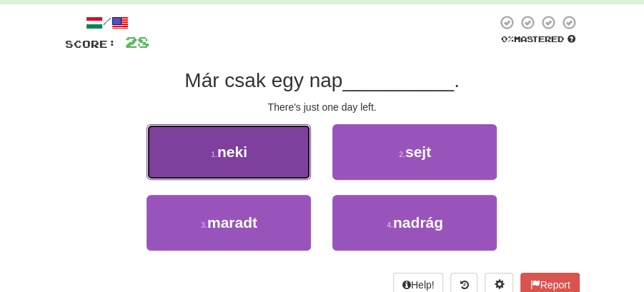
click at [270, 164] on button "1 . neki" at bounding box center [228, 152] width 164 height 56
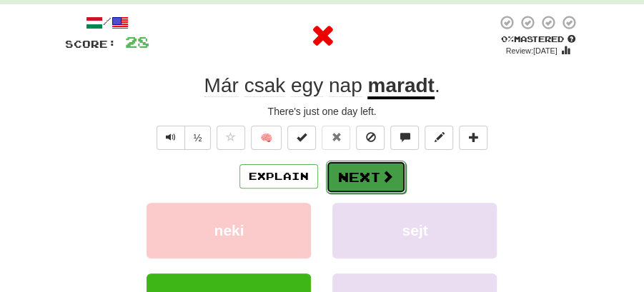
click at [369, 174] on button "Next" at bounding box center [366, 177] width 80 height 33
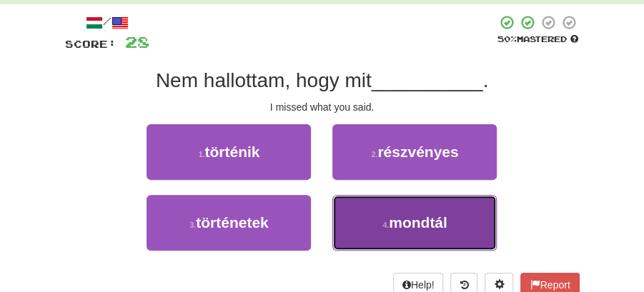
drag, startPoint x: 407, startPoint y: 223, endPoint x: 393, endPoint y: 194, distance: 31.9
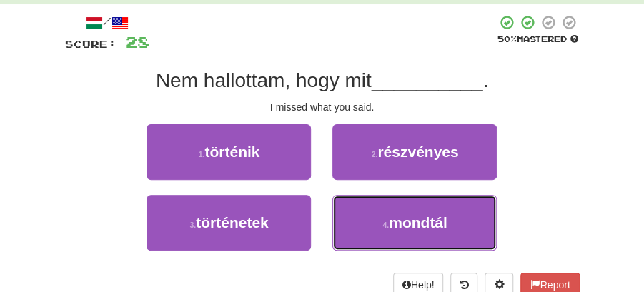
click at [408, 223] on span "mondtál" at bounding box center [418, 222] width 59 height 16
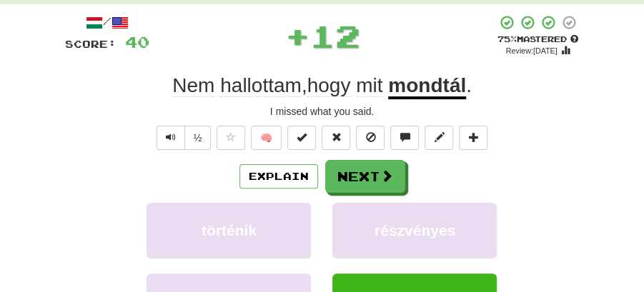
click at [376, 170] on button "Next" at bounding box center [365, 176] width 80 height 33
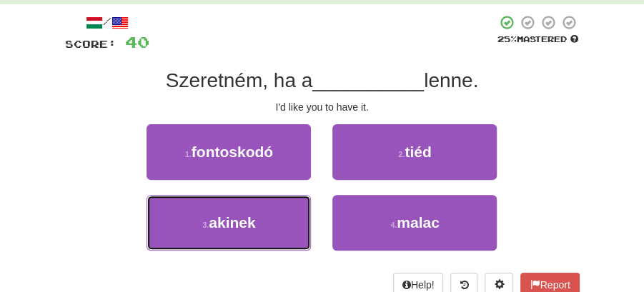
drag, startPoint x: 259, startPoint y: 224, endPoint x: 331, endPoint y: 199, distance: 75.9
click at [266, 223] on button "3 . akinek" at bounding box center [228, 223] width 164 height 56
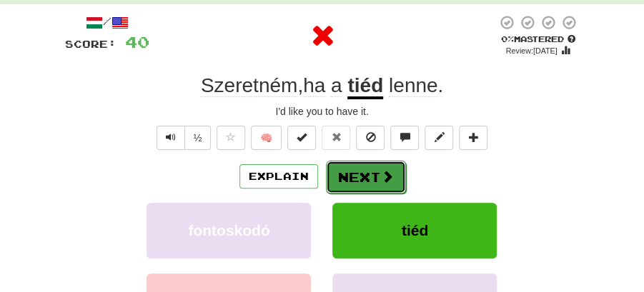
drag, startPoint x: 365, startPoint y: 181, endPoint x: 274, endPoint y: 116, distance: 111.6
click at [365, 180] on button "Next" at bounding box center [365, 176] width 80 height 33
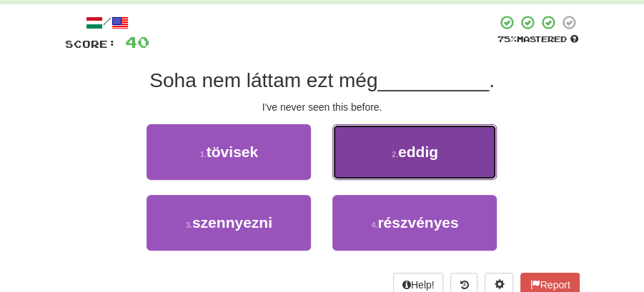
click at [396, 152] on small "2 ." at bounding box center [394, 154] width 6 height 9
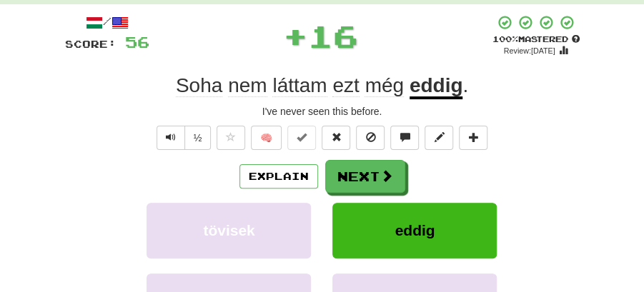
click at [356, 170] on button "Next" at bounding box center [365, 176] width 80 height 33
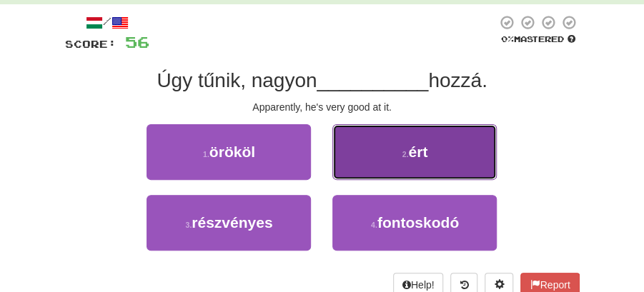
click at [384, 150] on button "2 . ért" at bounding box center [414, 152] width 164 height 56
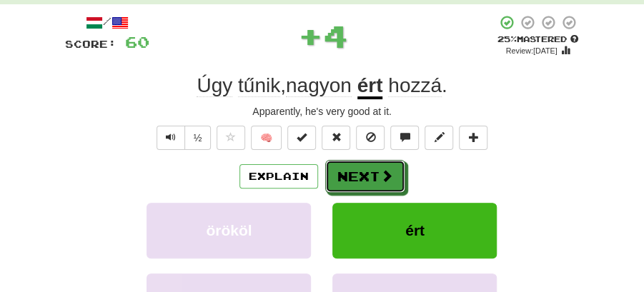
click at [374, 162] on button "Next" at bounding box center [365, 176] width 80 height 33
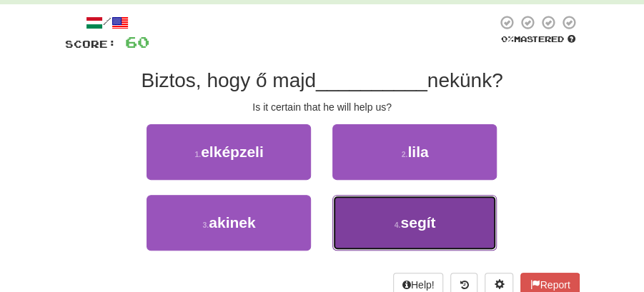
drag, startPoint x: 409, startPoint y: 227, endPoint x: 378, endPoint y: 194, distance: 45.5
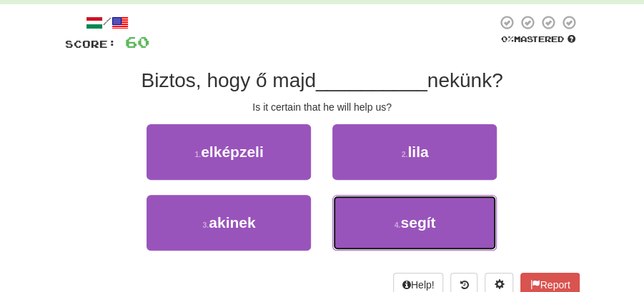
click at [409, 225] on span "segít" at bounding box center [417, 222] width 35 height 16
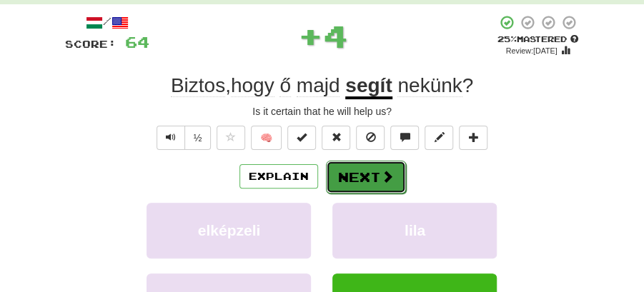
click at [374, 186] on button "Next" at bounding box center [366, 177] width 80 height 33
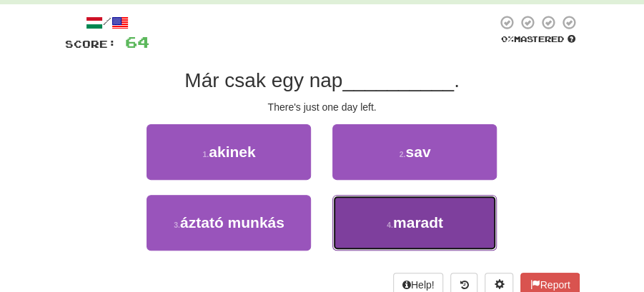
click at [394, 227] on span "maradt" at bounding box center [418, 222] width 50 height 16
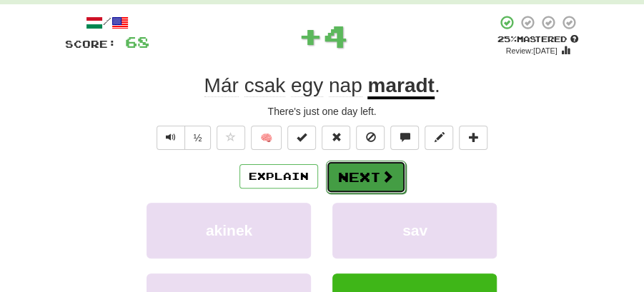
click at [364, 179] on button "Next" at bounding box center [366, 177] width 80 height 33
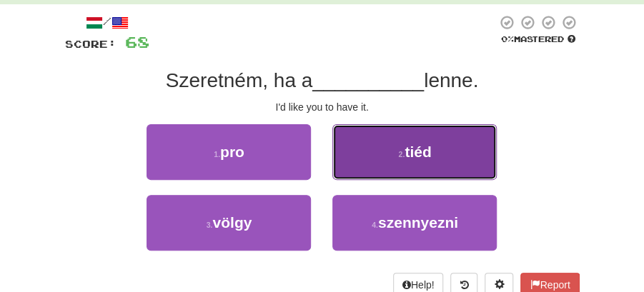
click at [429, 153] on span "tiéd" at bounding box center [417, 152] width 26 height 16
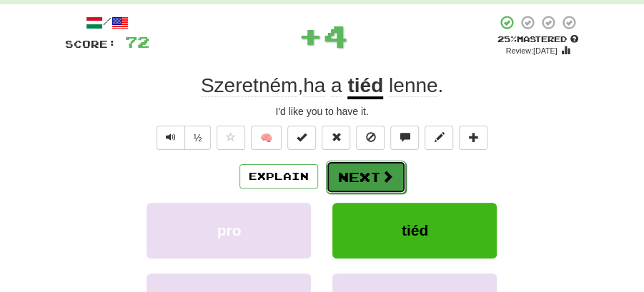
click at [373, 168] on button "Next" at bounding box center [366, 177] width 80 height 33
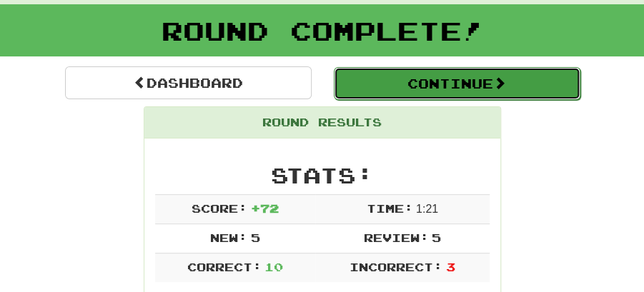
click at [384, 87] on button "Continue" at bounding box center [457, 83] width 246 height 33
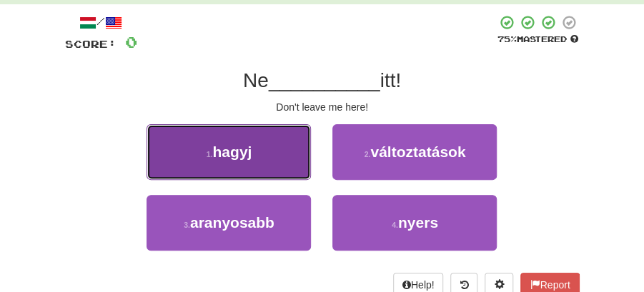
drag, startPoint x: 253, startPoint y: 157, endPoint x: 271, endPoint y: 159, distance: 18.6
click at [271, 159] on button "1 . hagyj" at bounding box center [228, 152] width 164 height 56
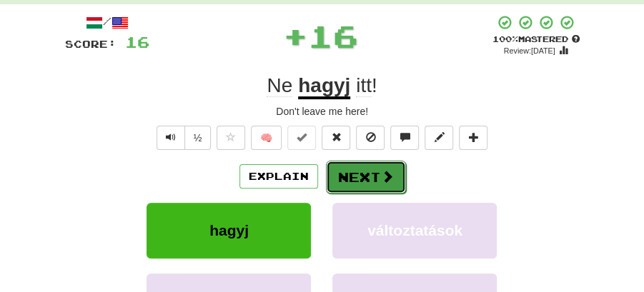
click at [336, 167] on button "Next" at bounding box center [366, 177] width 80 height 33
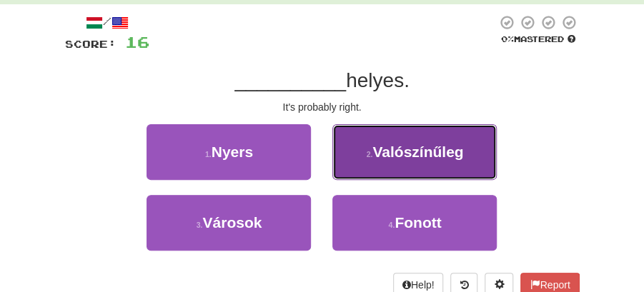
click at [389, 156] on span "Valószínűleg" at bounding box center [417, 152] width 91 height 16
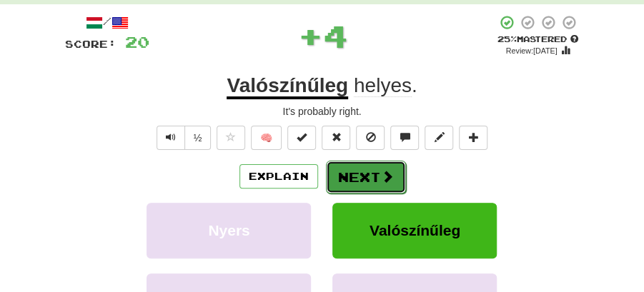
click at [359, 167] on button "Next" at bounding box center [366, 177] width 80 height 33
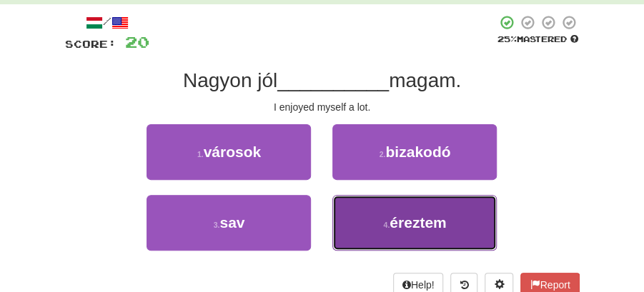
click at [403, 226] on span "éreztem" at bounding box center [417, 222] width 56 height 16
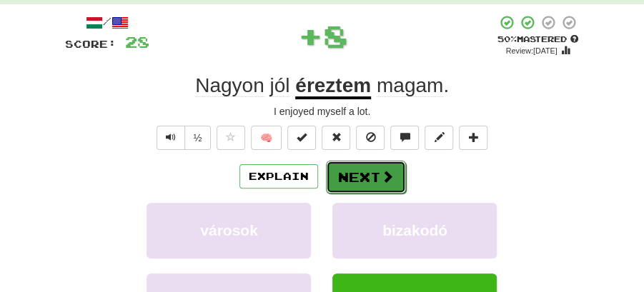
click at [378, 170] on button "Next" at bounding box center [366, 177] width 80 height 33
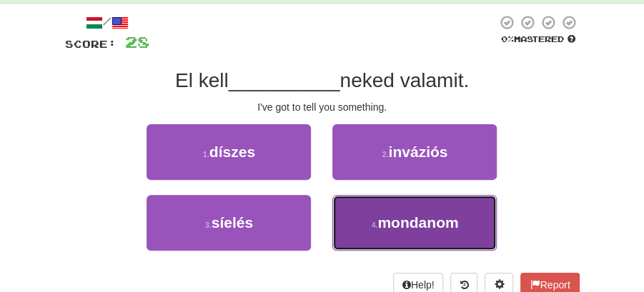
drag, startPoint x: 409, startPoint y: 220, endPoint x: 406, endPoint y: 194, distance: 26.0
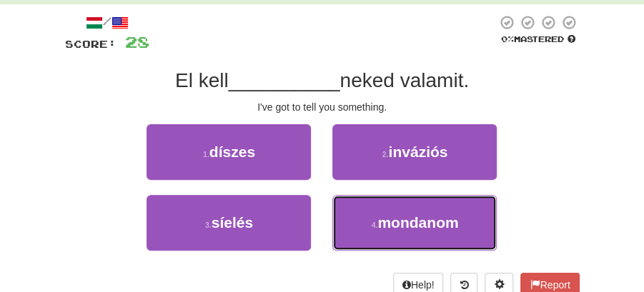
click at [410, 218] on span "mondanom" at bounding box center [417, 222] width 81 height 16
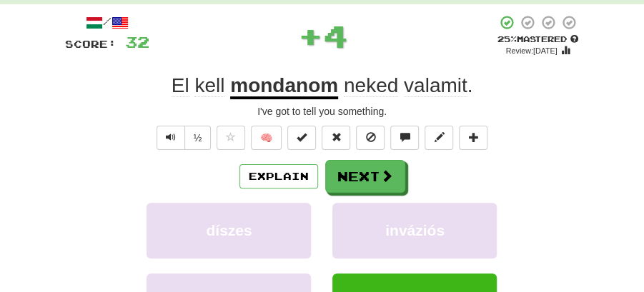
click at [396, 171] on button "Next" at bounding box center [365, 176] width 80 height 33
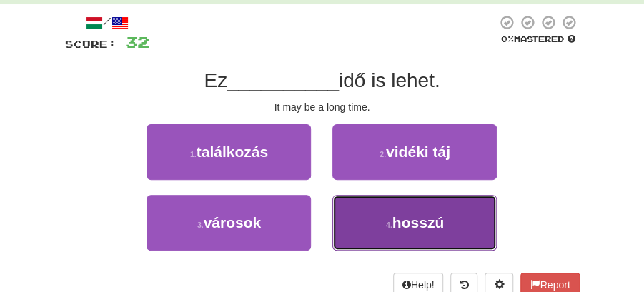
drag, startPoint x: 383, startPoint y: 225, endPoint x: 369, endPoint y: 194, distance: 34.2
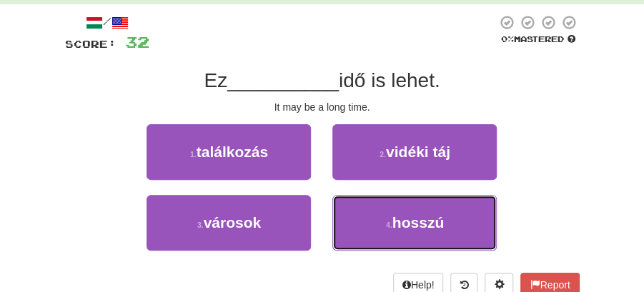
click at [383, 224] on button "4 . hosszú" at bounding box center [414, 223] width 164 height 56
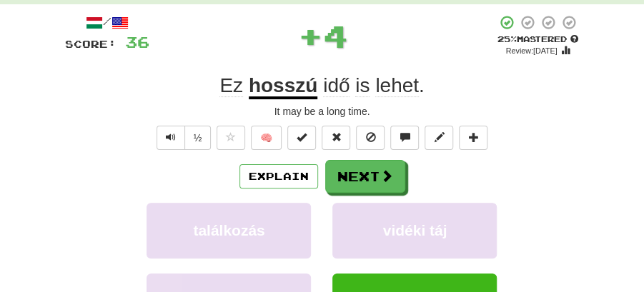
click at [362, 174] on button "Next" at bounding box center [365, 176] width 80 height 33
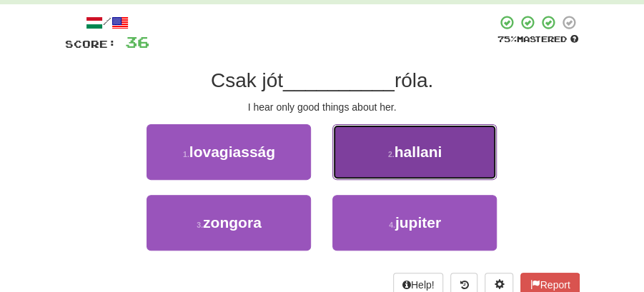
click at [402, 150] on span "hallani" at bounding box center [418, 152] width 48 height 16
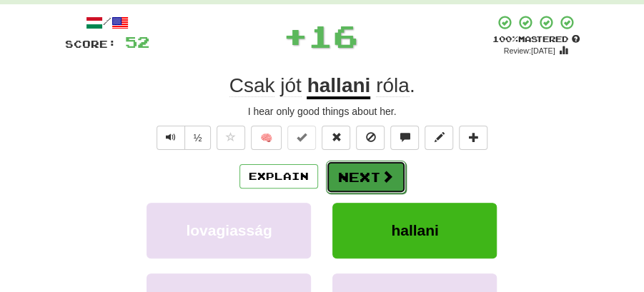
click at [381, 172] on span at bounding box center [387, 176] width 13 height 13
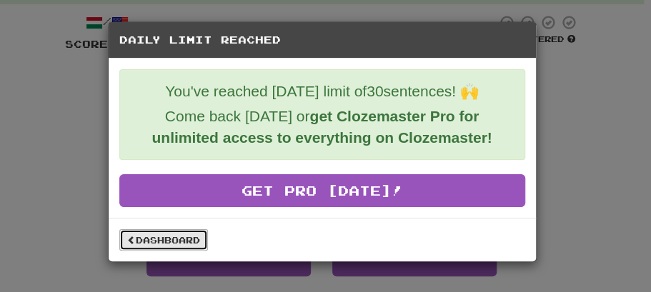
click at [166, 234] on link "Dashboard" at bounding box center [163, 239] width 89 height 21
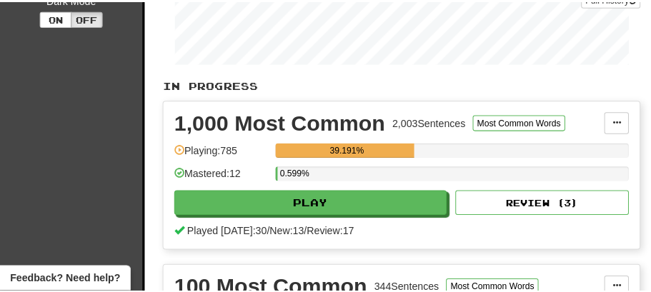
scroll to position [286, 0]
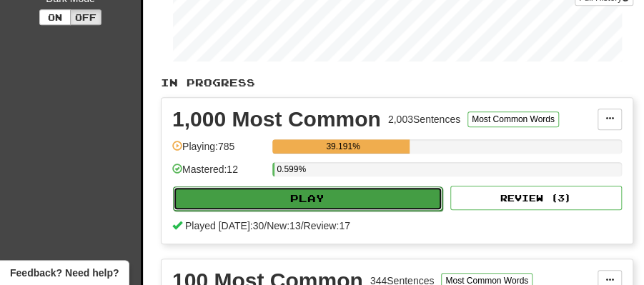
click at [316, 195] on button "Play" at bounding box center [307, 198] width 269 height 24
select select "**"
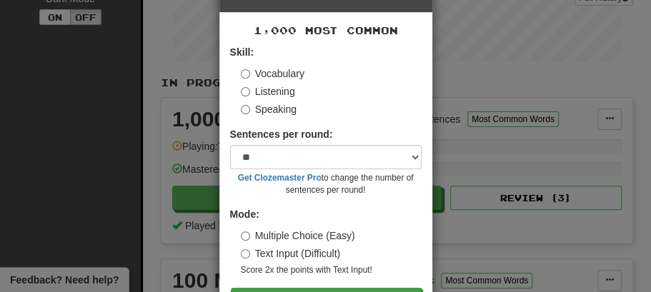
scroll to position [97, 0]
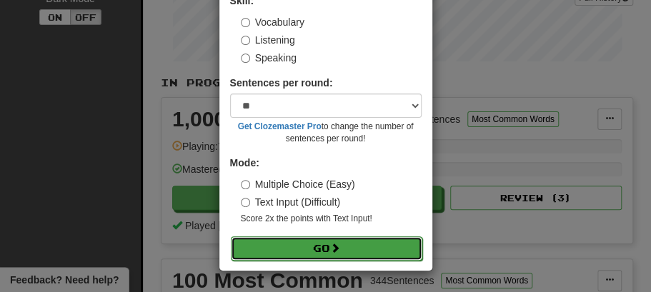
click at [314, 243] on button "Go" at bounding box center [326, 248] width 191 height 24
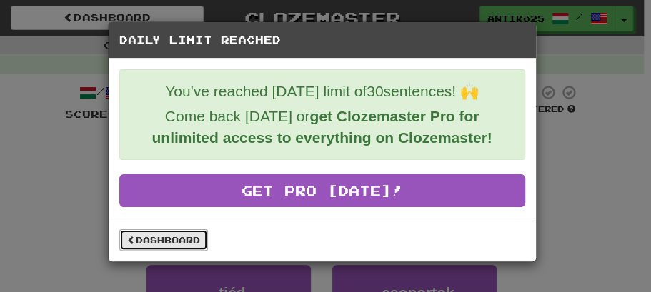
click at [169, 239] on link "Dashboard" at bounding box center [163, 239] width 89 height 21
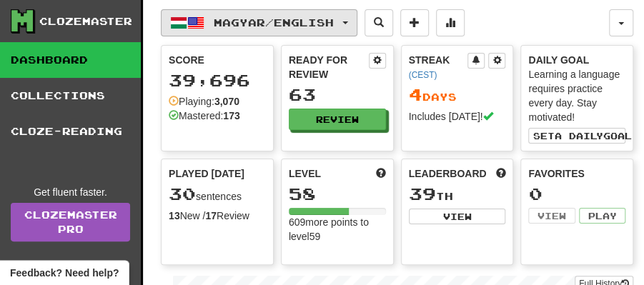
click at [357, 22] on button "Magyar / English" at bounding box center [259, 22] width 196 height 27
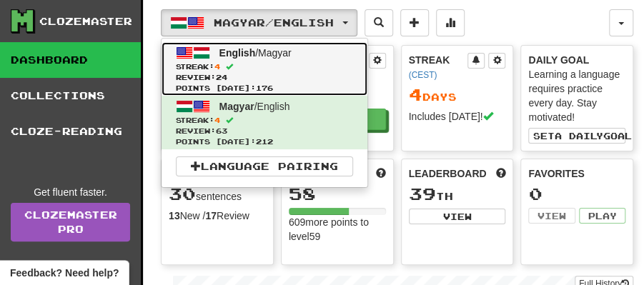
click at [262, 57] on link "English / Magyar Streak: 4 Review: 24 Points [DATE]: 176" at bounding box center [264, 69] width 206 height 54
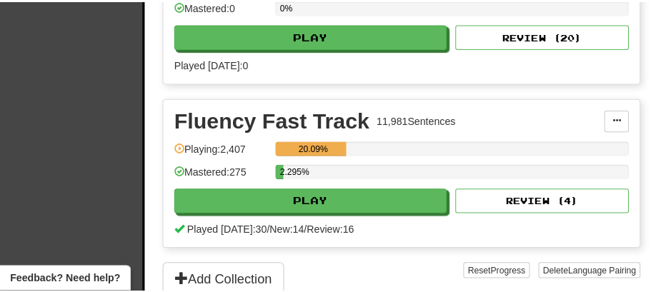
scroll to position [476, 0]
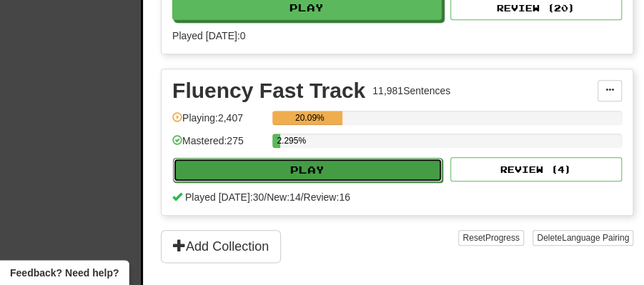
click at [311, 164] on button "Play" at bounding box center [307, 170] width 269 height 24
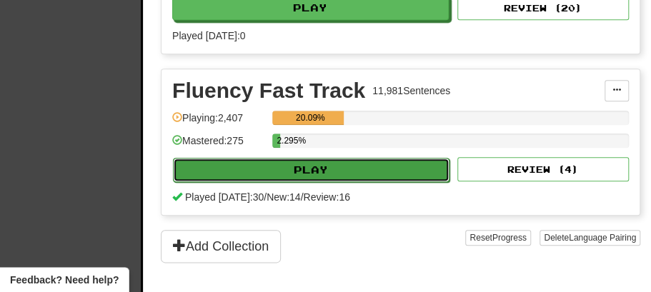
select select "**"
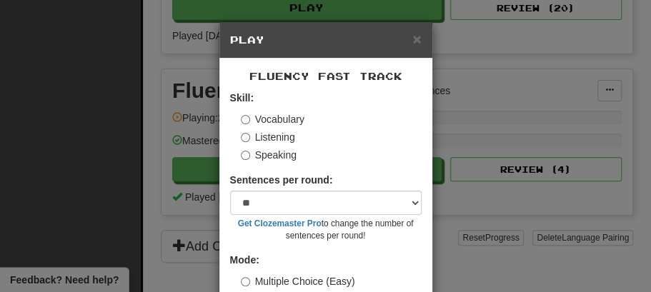
scroll to position [97, 0]
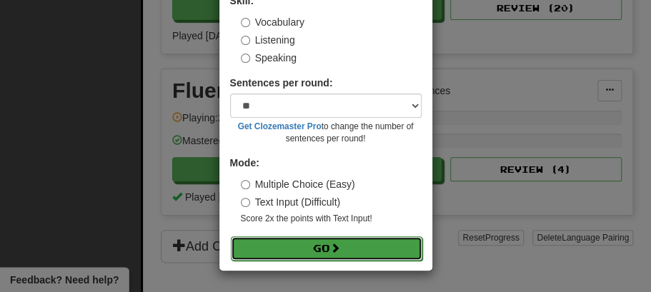
click at [324, 242] on button "Go" at bounding box center [326, 248] width 191 height 24
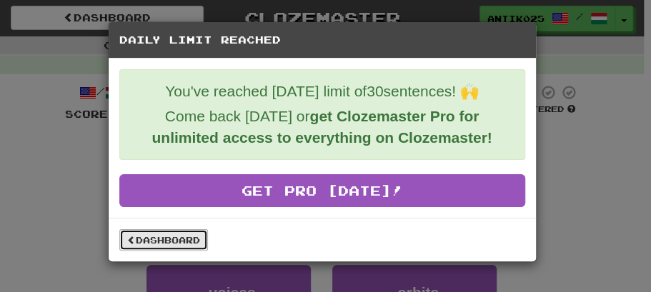
click at [161, 237] on link "Dashboard" at bounding box center [163, 239] width 89 height 21
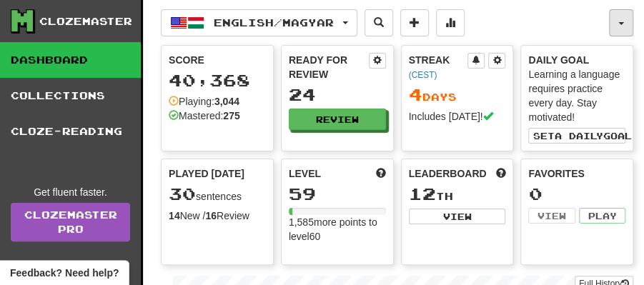
click at [626, 20] on button "button" at bounding box center [621, 22] width 24 height 27
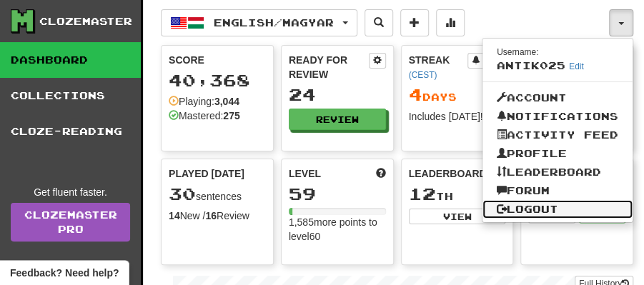
click at [531, 207] on link "Logout" at bounding box center [557, 209] width 150 height 19
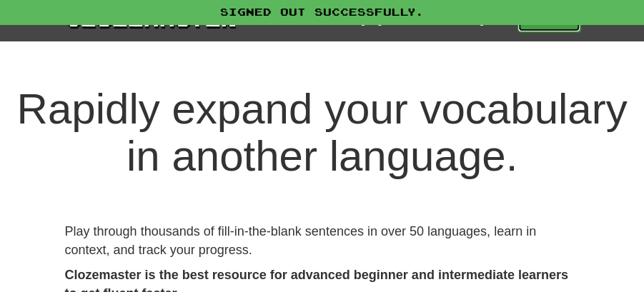
click at [554, 27] on link "Play" at bounding box center [548, 20] width 63 height 24
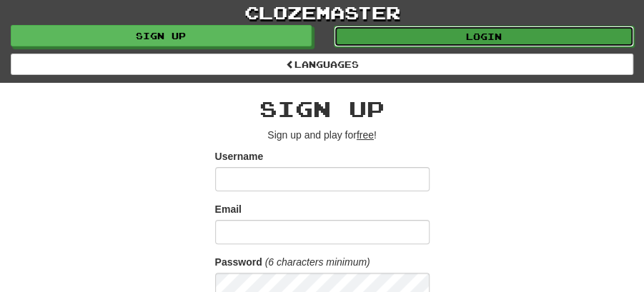
click at [466, 36] on link "Login" at bounding box center [484, 36] width 301 height 21
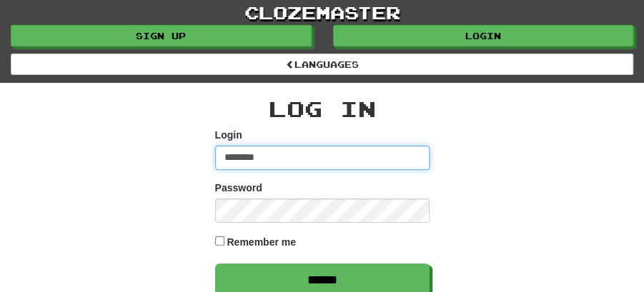
type input "********"
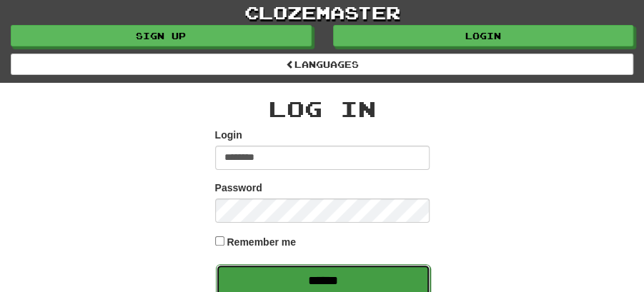
click at [326, 283] on input "******" at bounding box center [323, 280] width 214 height 33
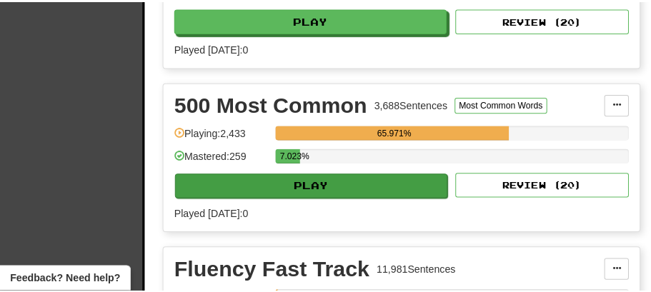
scroll to position [476, 0]
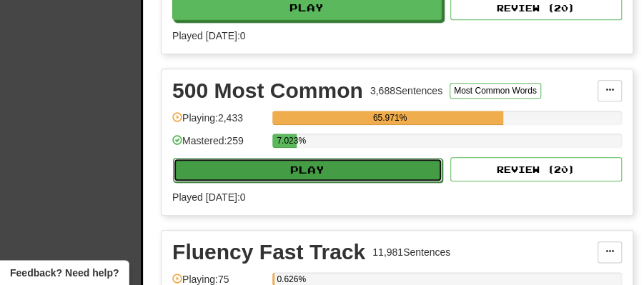
click at [313, 163] on button "Play" at bounding box center [307, 170] width 269 height 24
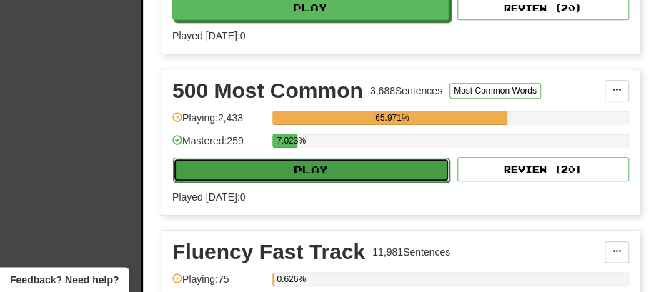
select select "**"
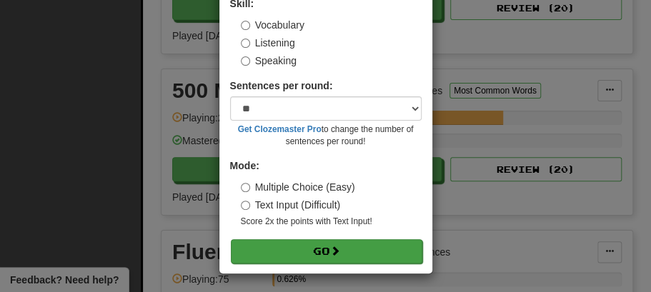
scroll to position [97, 0]
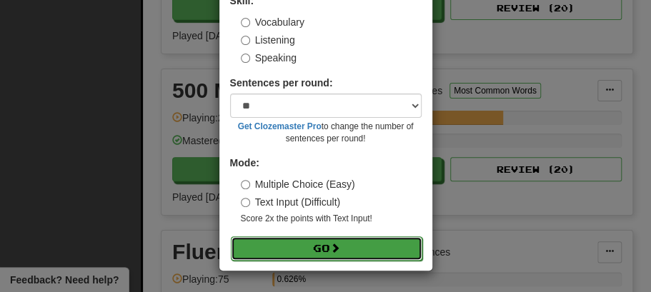
click at [324, 248] on button "Go" at bounding box center [326, 248] width 191 height 24
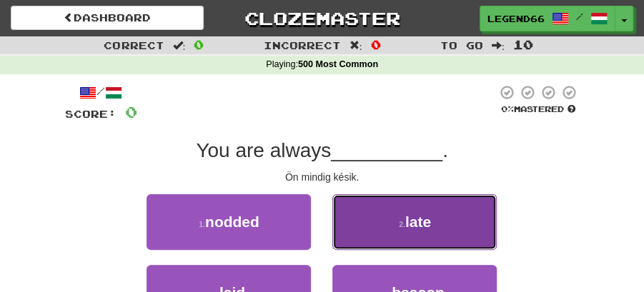
click at [403, 227] on small "2 ." at bounding box center [402, 224] width 6 height 9
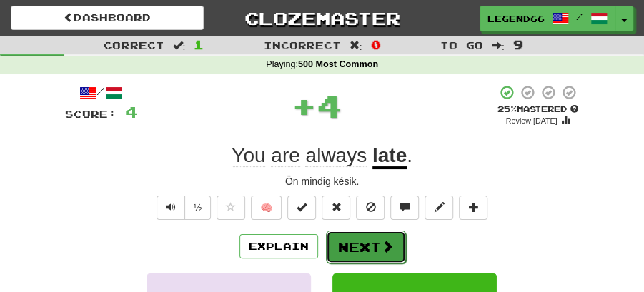
click at [351, 236] on button "Next" at bounding box center [366, 247] width 80 height 33
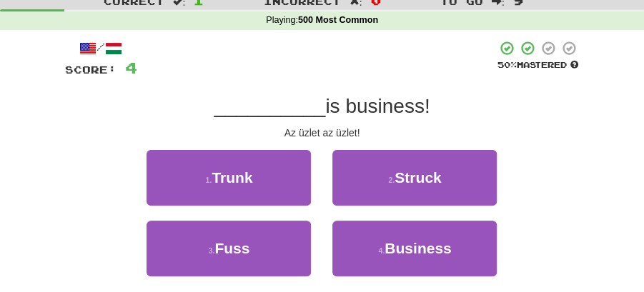
scroll to position [95, 0]
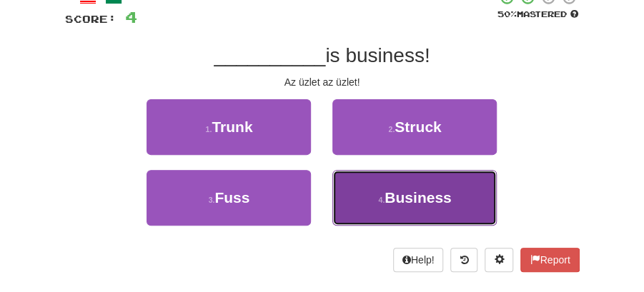
drag, startPoint x: 428, startPoint y: 183, endPoint x: 399, endPoint y: 181, distance: 29.4
click at [427, 183] on button "4 . Business" at bounding box center [414, 198] width 164 height 56
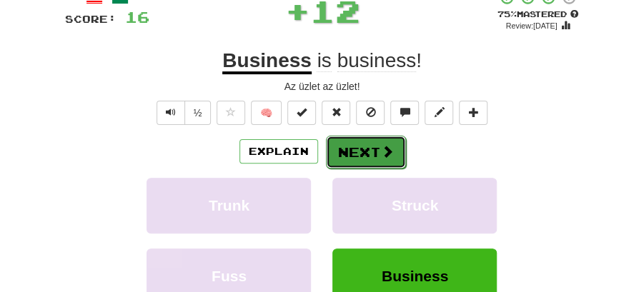
click at [344, 141] on button "Next" at bounding box center [366, 152] width 80 height 33
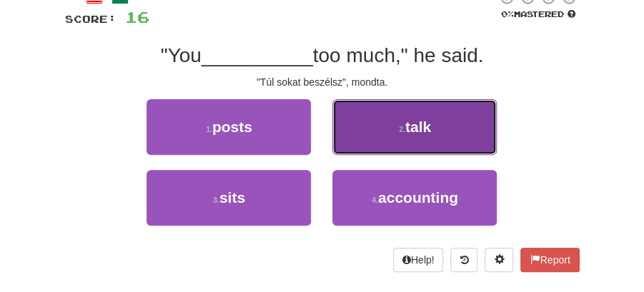
click at [416, 133] on span "talk" at bounding box center [418, 127] width 26 height 16
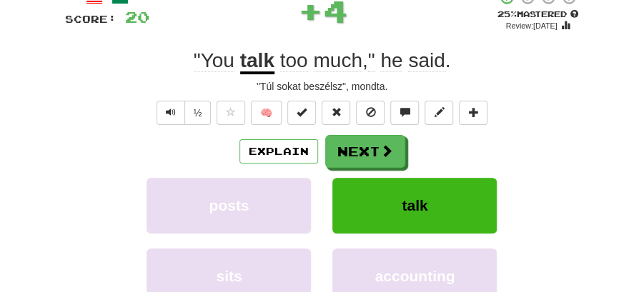
click at [375, 144] on button "Next" at bounding box center [365, 151] width 80 height 33
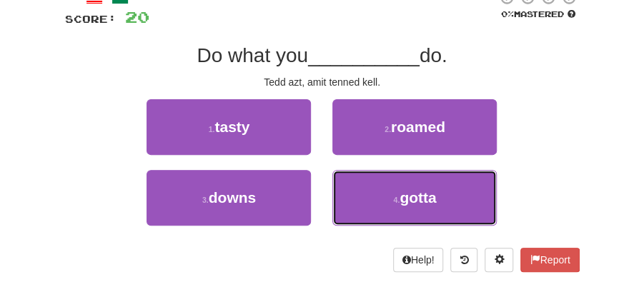
drag, startPoint x: 381, startPoint y: 194, endPoint x: 381, endPoint y: 176, distance: 18.6
click at [381, 186] on button "4 . gotta" at bounding box center [414, 198] width 164 height 56
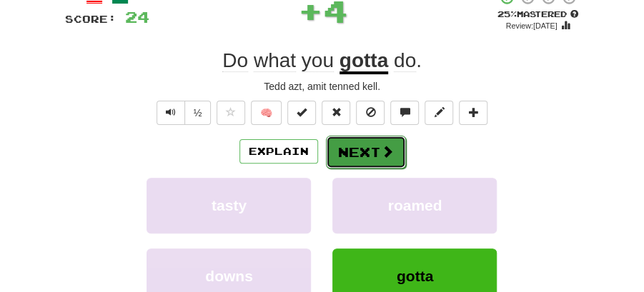
click at [369, 144] on button "Next" at bounding box center [366, 152] width 80 height 33
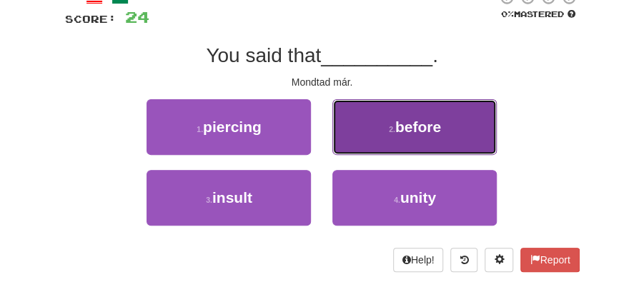
click at [400, 134] on span "before" at bounding box center [418, 127] width 46 height 16
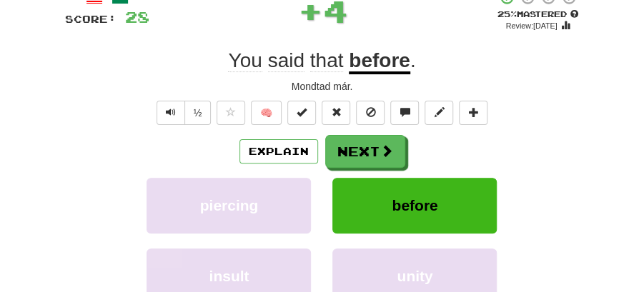
click at [366, 159] on button "Next" at bounding box center [365, 151] width 80 height 33
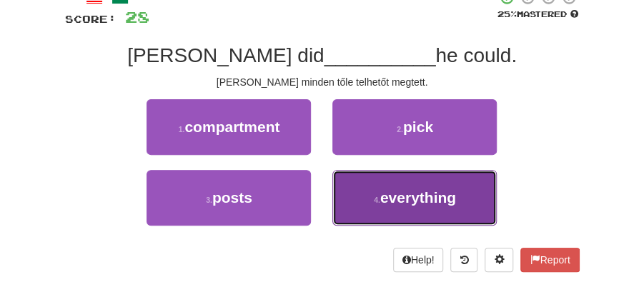
click at [422, 203] on span "everything" at bounding box center [418, 197] width 76 height 16
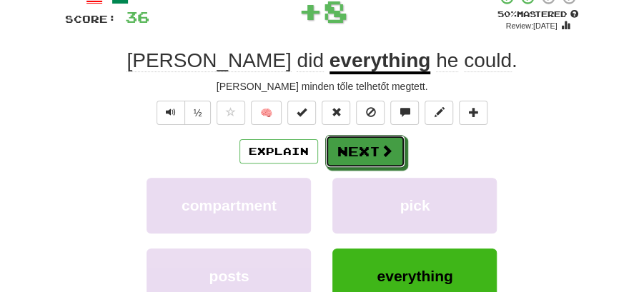
click at [380, 150] on span at bounding box center [386, 150] width 13 height 13
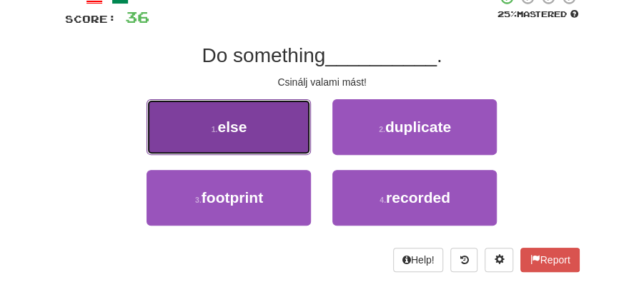
click at [272, 141] on button "1 . else" at bounding box center [228, 127] width 164 height 56
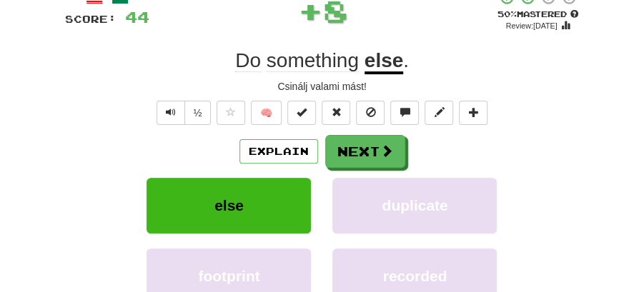
click at [409, 154] on div "Explain Next" at bounding box center [322, 151] width 514 height 33
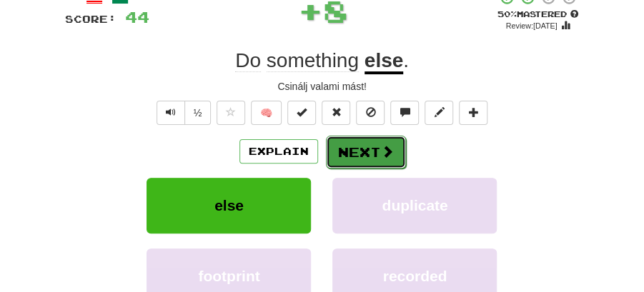
click at [366, 149] on button "Next" at bounding box center [366, 152] width 80 height 33
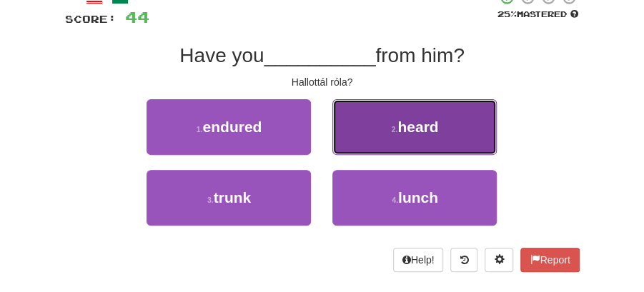
click at [382, 133] on button "2 . heard" at bounding box center [414, 127] width 164 height 56
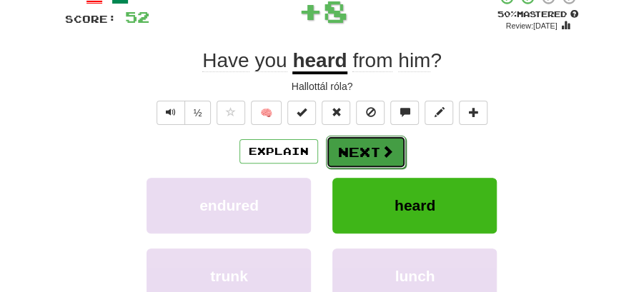
click at [356, 149] on button "Next" at bounding box center [366, 152] width 80 height 33
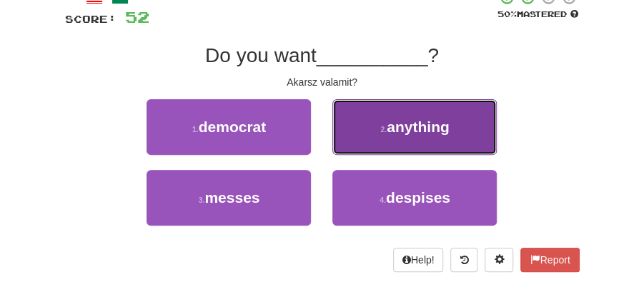
click at [420, 133] on span "anything" at bounding box center [417, 127] width 63 height 16
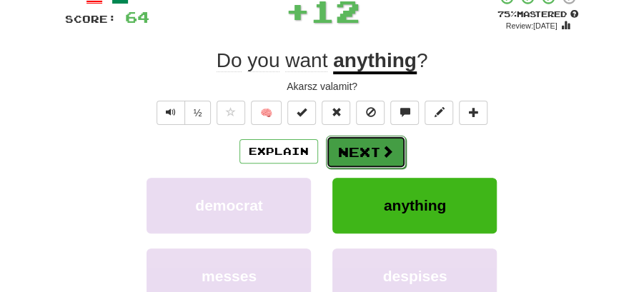
click at [361, 151] on button "Next" at bounding box center [366, 152] width 80 height 33
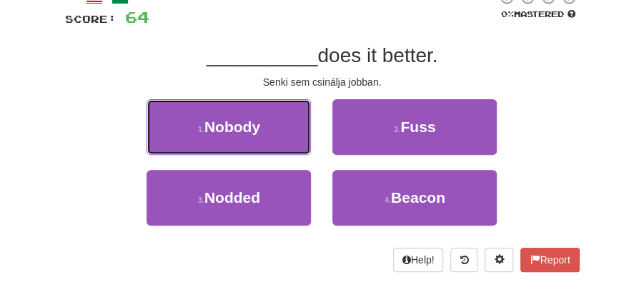
drag, startPoint x: 278, startPoint y: 131, endPoint x: 366, endPoint y: 131, distance: 88.6
click at [291, 131] on button "1 . Nobody" at bounding box center [228, 127] width 164 height 56
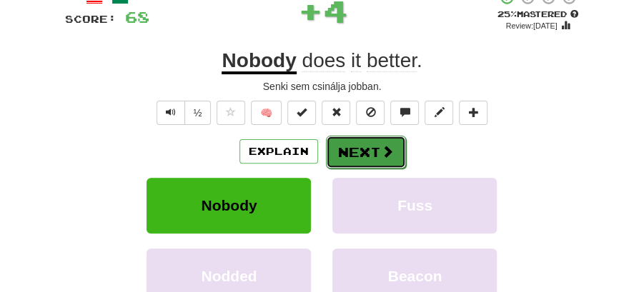
click at [386, 136] on button "Next" at bounding box center [366, 152] width 80 height 33
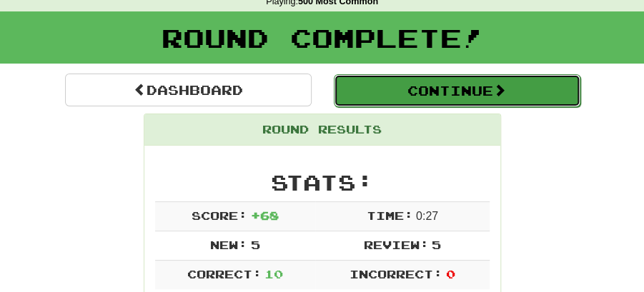
click at [442, 85] on button "Continue" at bounding box center [457, 90] width 246 height 33
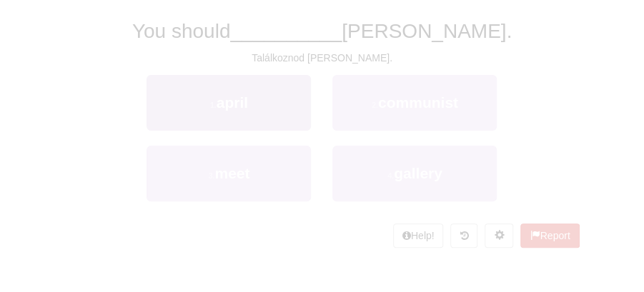
scroll to position [63, 0]
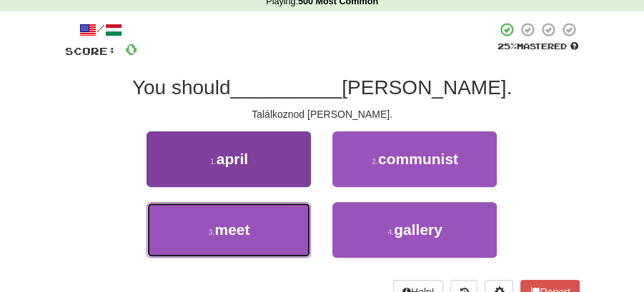
click at [262, 225] on button "3 . meet" at bounding box center [228, 230] width 164 height 56
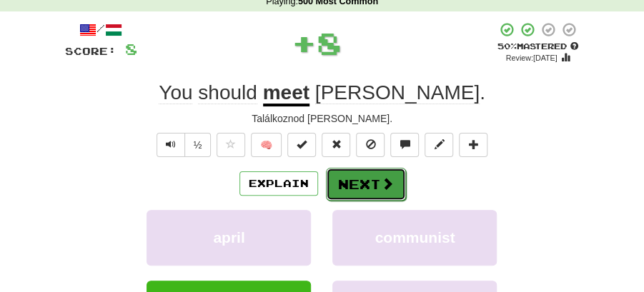
click at [366, 173] on button "Next" at bounding box center [366, 184] width 80 height 33
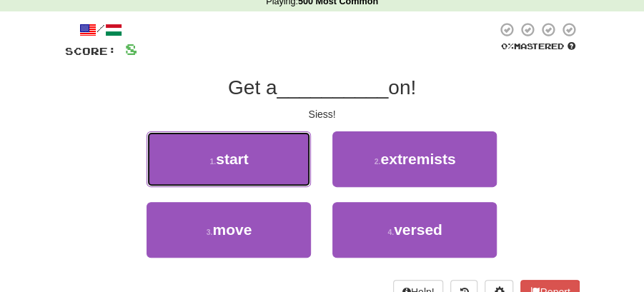
drag, startPoint x: 245, startPoint y: 166, endPoint x: 296, endPoint y: 166, distance: 51.4
click at [251, 166] on button "1 . start" at bounding box center [228, 159] width 164 height 56
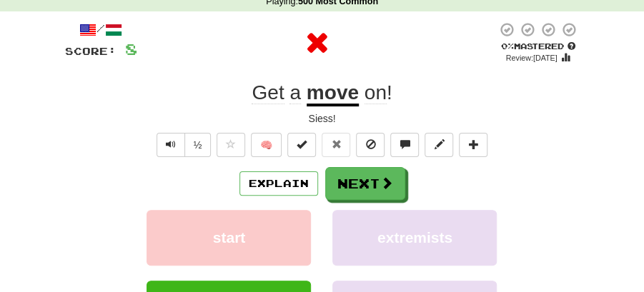
click at [363, 176] on button "Next" at bounding box center [365, 183] width 80 height 33
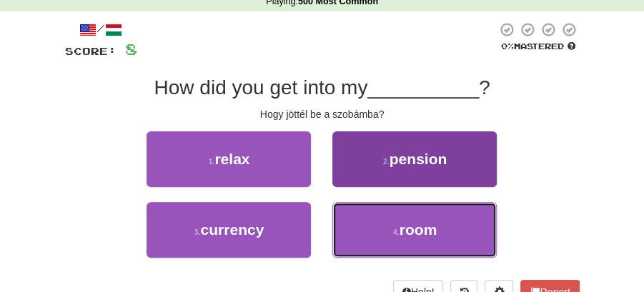
drag, startPoint x: 433, startPoint y: 223, endPoint x: 424, endPoint y: 217, distance: 10.9
click at [431, 223] on span "room" at bounding box center [418, 229] width 38 height 16
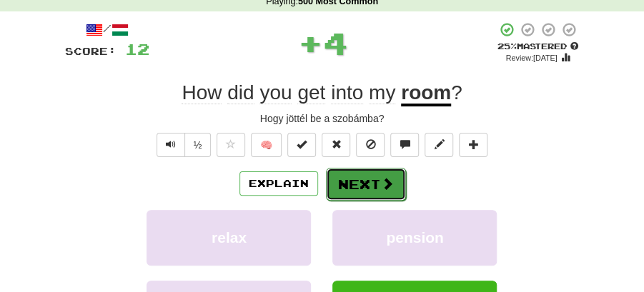
click at [357, 178] on button "Next" at bounding box center [366, 184] width 80 height 33
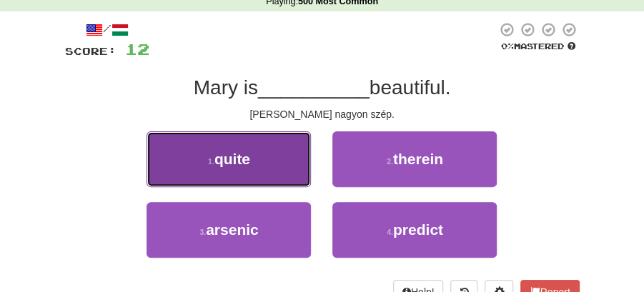
drag, startPoint x: 251, startPoint y: 174, endPoint x: 267, endPoint y: 174, distance: 15.7
click at [267, 174] on button "1 . quite" at bounding box center [228, 159] width 164 height 56
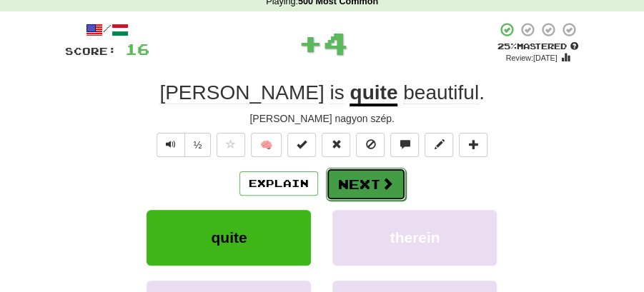
click at [372, 184] on button "Next" at bounding box center [366, 184] width 80 height 33
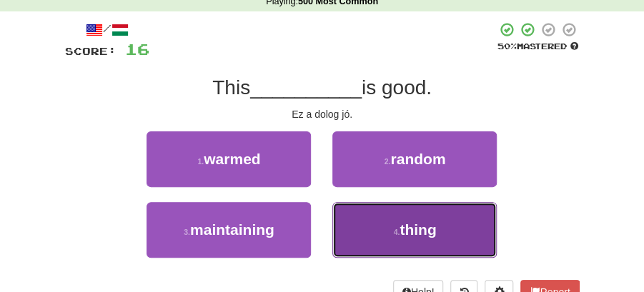
click at [411, 229] on span "thing" at bounding box center [417, 229] width 36 height 16
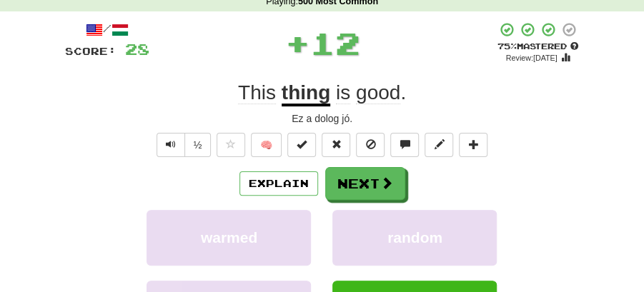
click at [386, 191] on button "Next" at bounding box center [365, 183] width 80 height 33
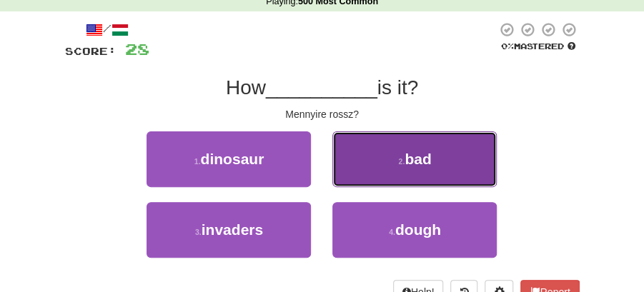
click at [390, 162] on button "2 . bad" at bounding box center [414, 159] width 164 height 56
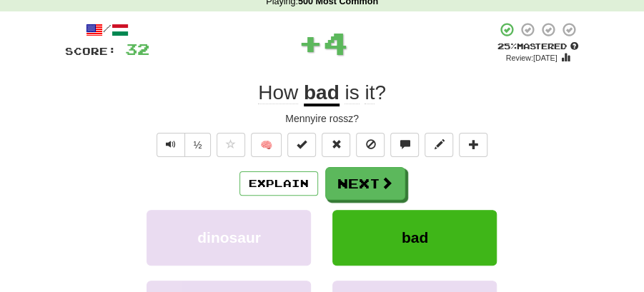
click at [356, 172] on button "Next" at bounding box center [365, 183] width 80 height 33
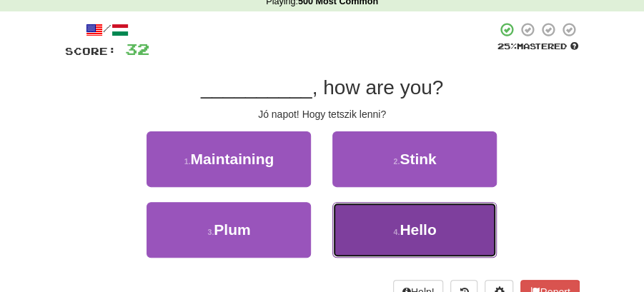
click at [430, 229] on span "Hello" at bounding box center [417, 229] width 36 height 16
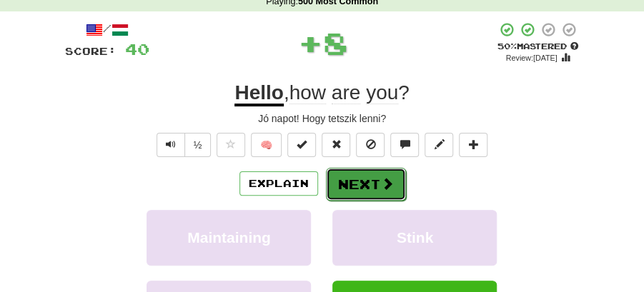
click at [369, 179] on button "Next" at bounding box center [366, 184] width 80 height 33
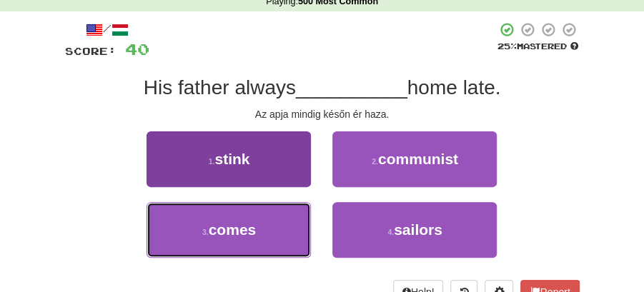
drag, startPoint x: 240, startPoint y: 220, endPoint x: 264, endPoint y: 210, distance: 26.3
click at [250, 216] on button "3 . comes" at bounding box center [228, 230] width 164 height 56
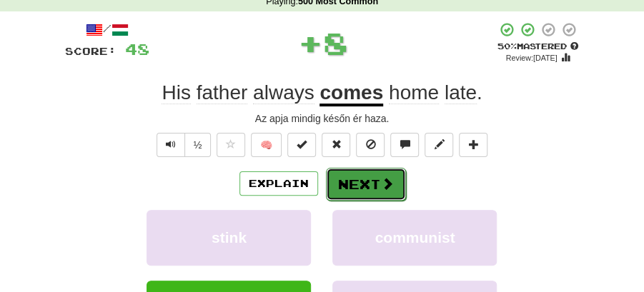
click at [357, 177] on button "Next" at bounding box center [366, 184] width 80 height 33
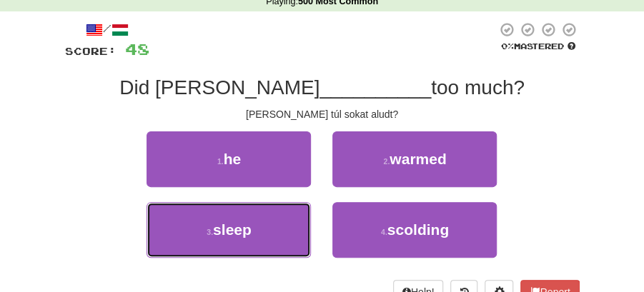
drag, startPoint x: 278, startPoint y: 219, endPoint x: 321, endPoint y: 200, distance: 47.0
click at [291, 216] on button "3 . sleep" at bounding box center [228, 230] width 164 height 56
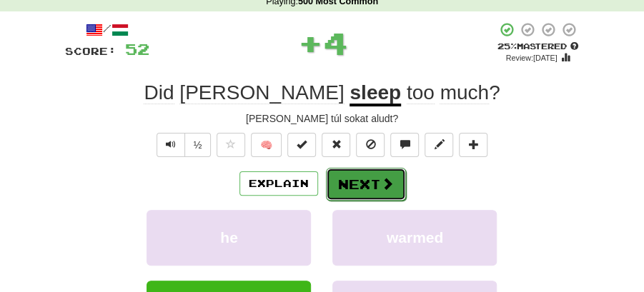
drag, startPoint x: 354, startPoint y: 183, endPoint x: 276, endPoint y: 96, distance: 116.4
click at [354, 181] on button "Next" at bounding box center [365, 183] width 80 height 33
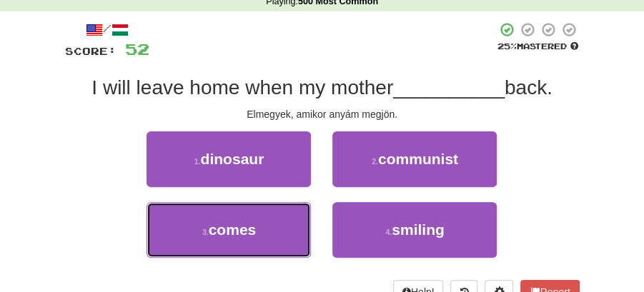
drag, startPoint x: 246, startPoint y: 237, endPoint x: 336, endPoint y: 204, distance: 95.8
click at [263, 234] on button "3 . comes" at bounding box center [228, 230] width 164 height 56
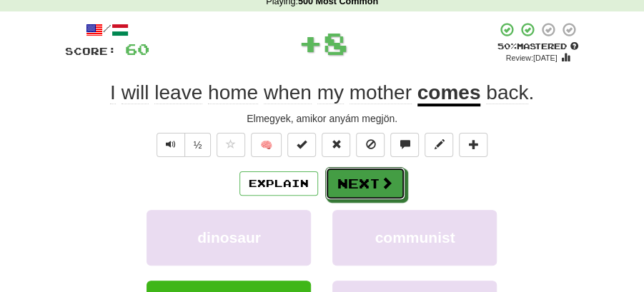
click at [376, 182] on button "Next" at bounding box center [365, 183] width 80 height 33
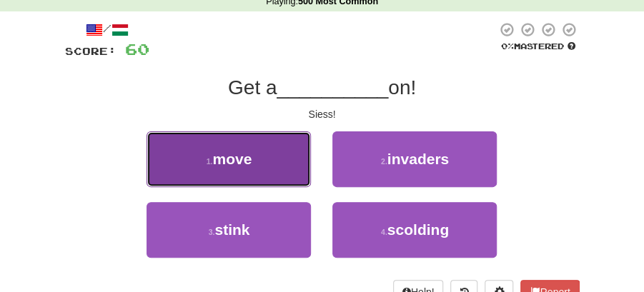
drag, startPoint x: 259, startPoint y: 166, endPoint x: 276, endPoint y: 167, distance: 16.4
click at [276, 167] on button "1 . move" at bounding box center [228, 159] width 164 height 56
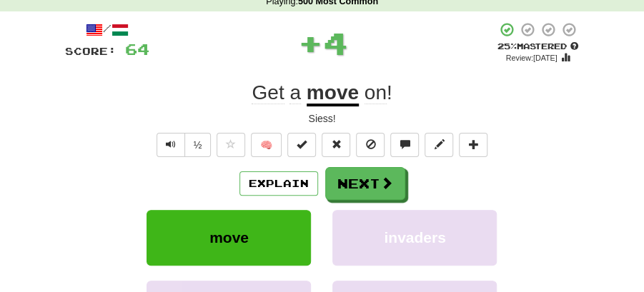
click at [389, 176] on span at bounding box center [386, 182] width 13 height 13
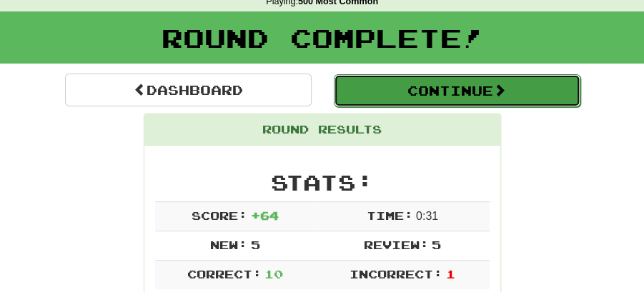
click at [431, 95] on button "Continue" at bounding box center [457, 90] width 246 height 33
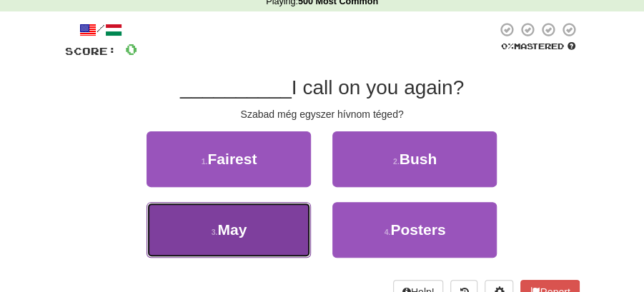
click at [283, 233] on button "3 . May" at bounding box center [228, 230] width 164 height 56
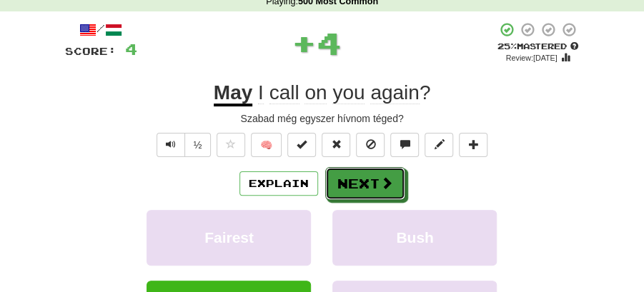
click at [361, 181] on button "Next" at bounding box center [365, 183] width 80 height 33
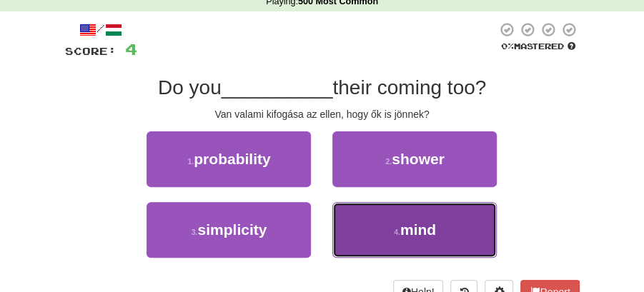
click at [414, 229] on span "mind" at bounding box center [418, 229] width 36 height 16
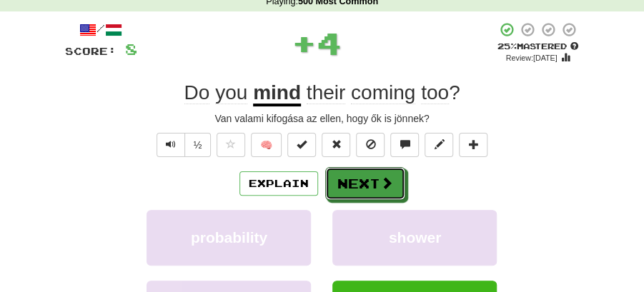
click at [371, 183] on button "Next" at bounding box center [365, 183] width 80 height 33
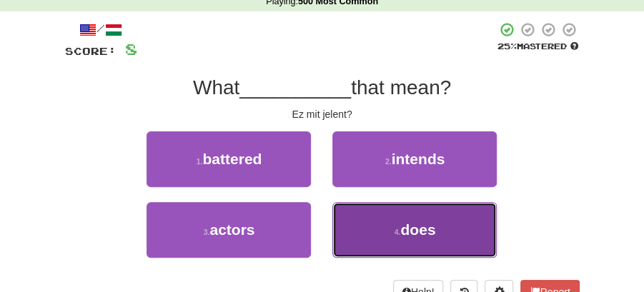
click at [411, 239] on button "4 . does" at bounding box center [414, 230] width 164 height 56
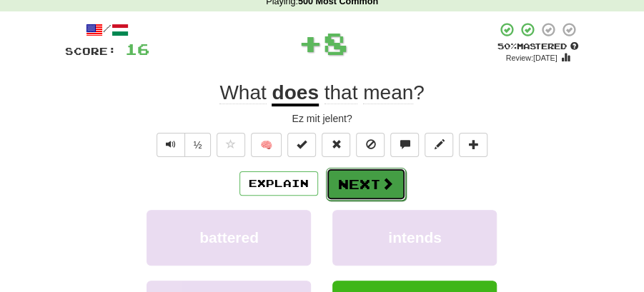
click at [386, 190] on span at bounding box center [387, 183] width 13 height 13
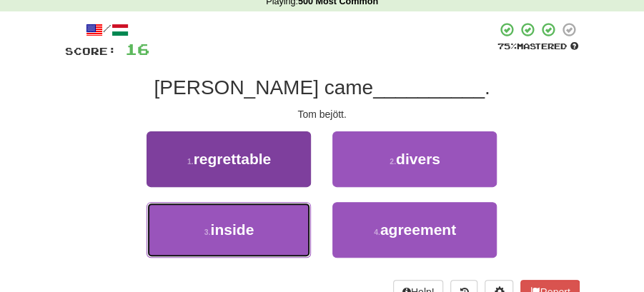
click at [270, 214] on button "3 . inside" at bounding box center [228, 230] width 164 height 56
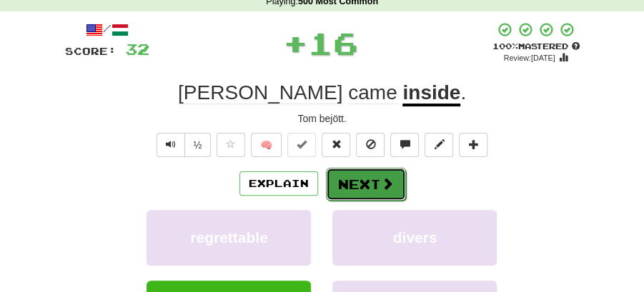
click at [379, 170] on button "Next" at bounding box center [366, 184] width 80 height 33
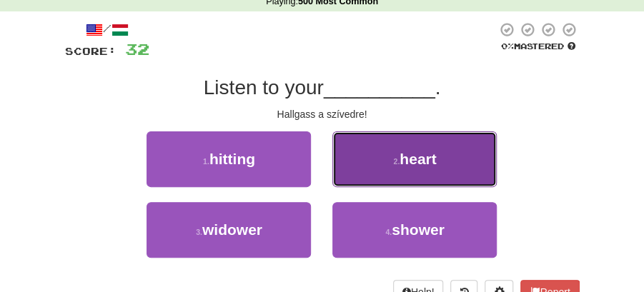
click at [399, 156] on button "2 . heart" at bounding box center [414, 159] width 164 height 56
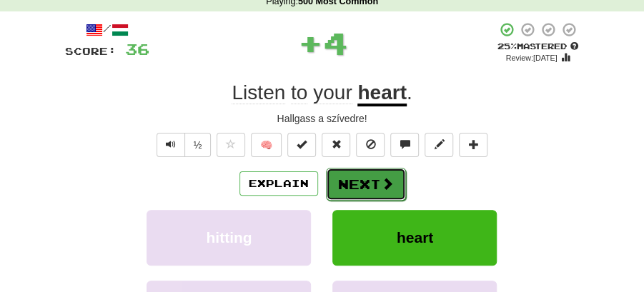
click at [365, 183] on button "Next" at bounding box center [366, 184] width 80 height 33
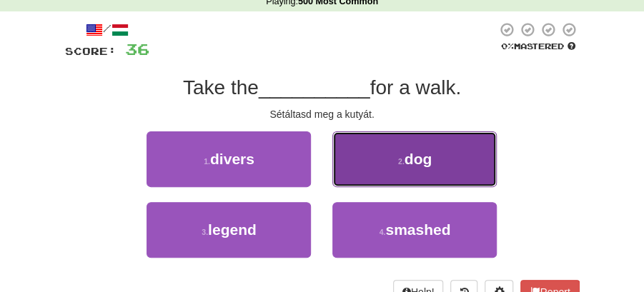
click at [413, 164] on span "dog" at bounding box center [417, 159] width 27 height 16
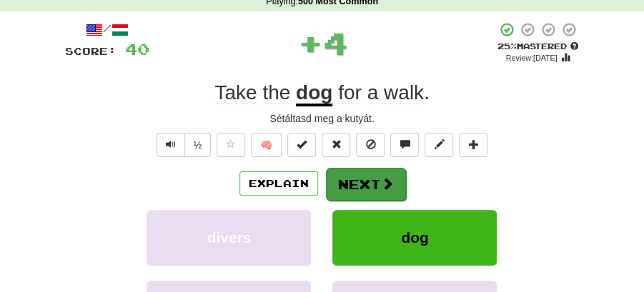
click at [371, 174] on button "Next" at bounding box center [366, 184] width 80 height 33
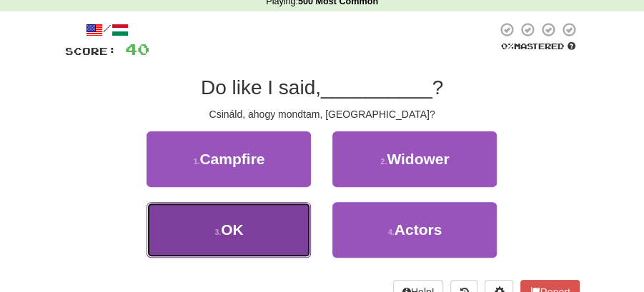
drag, startPoint x: 251, startPoint y: 237, endPoint x: 303, endPoint y: 203, distance: 62.4
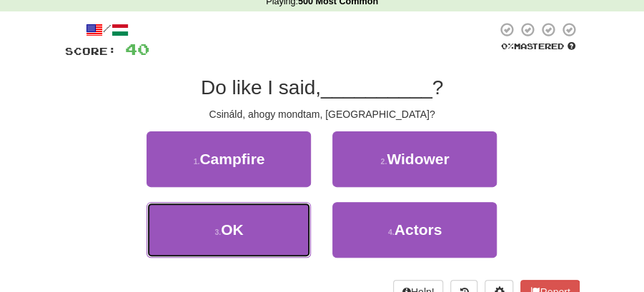
click at [251, 237] on button "3 . OK" at bounding box center [228, 230] width 164 height 56
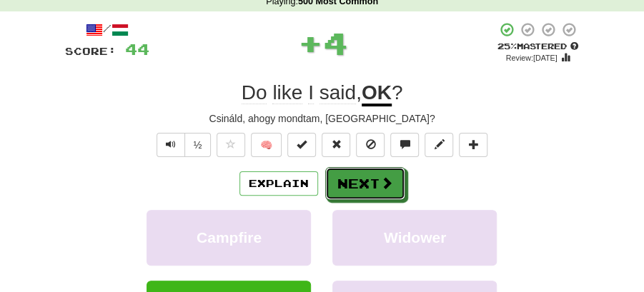
drag, startPoint x: 303, startPoint y: 203, endPoint x: 330, endPoint y: 181, distance: 35.0
click at [330, 181] on button "Next" at bounding box center [366, 184] width 80 height 33
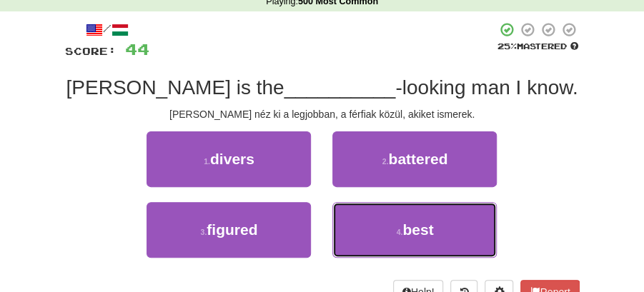
drag, startPoint x: 419, startPoint y: 240, endPoint x: 402, endPoint y: 199, distance: 43.9
click at [419, 239] on button "4 . best" at bounding box center [414, 230] width 164 height 56
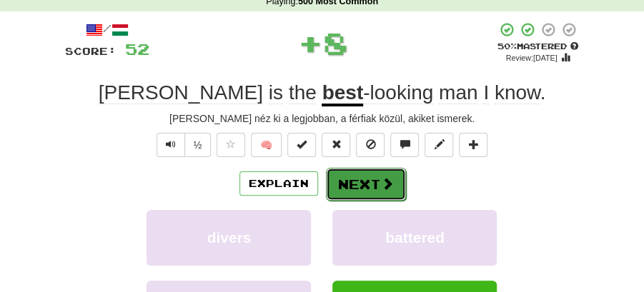
click at [376, 174] on button "Next" at bounding box center [366, 184] width 80 height 33
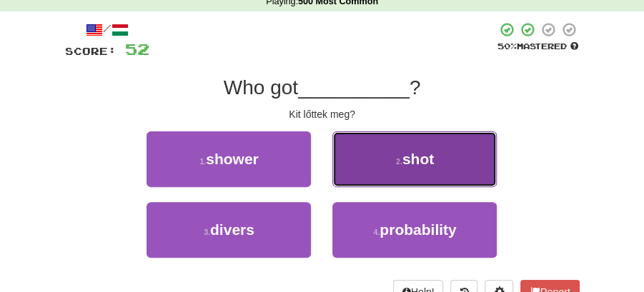
click at [405, 174] on button "2 . shot" at bounding box center [414, 159] width 164 height 56
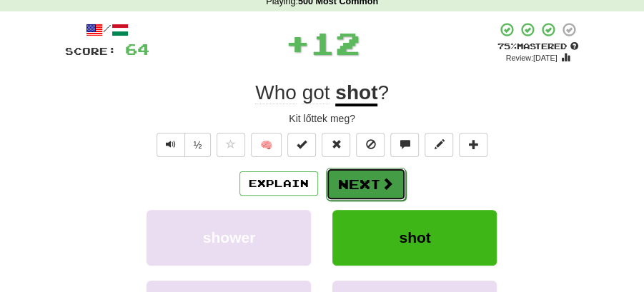
click at [390, 177] on span at bounding box center [387, 183] width 13 height 13
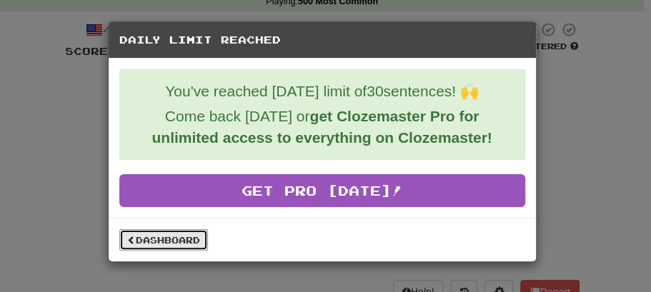
drag, startPoint x: 176, startPoint y: 239, endPoint x: 346, endPoint y: 158, distance: 188.5
click at [177, 241] on link "Dashboard" at bounding box center [163, 239] width 89 height 21
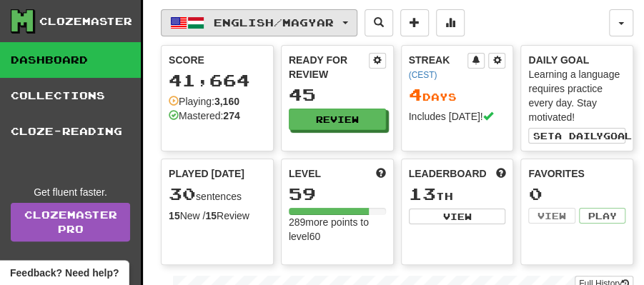
click at [357, 23] on button "English / Magyar" at bounding box center [259, 22] width 196 height 27
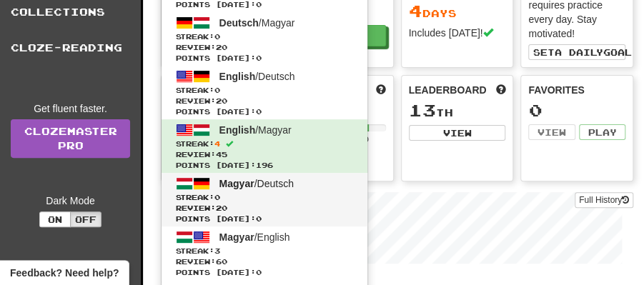
scroll to position [95, 0]
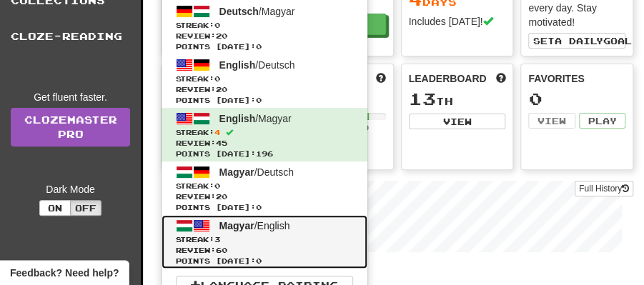
click at [252, 229] on span "Magyar" at bounding box center [236, 225] width 35 height 11
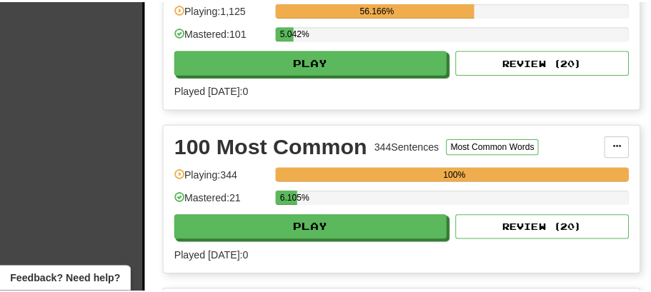
scroll to position [429, 0]
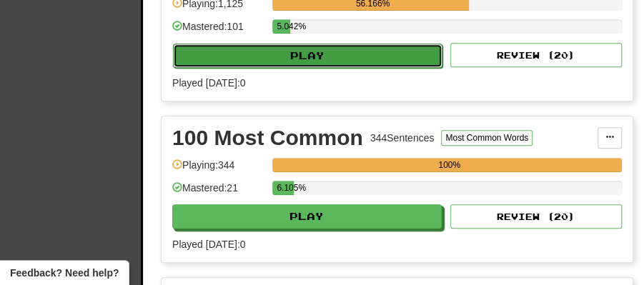
click at [341, 53] on button "Play" at bounding box center [307, 56] width 269 height 24
select select "**"
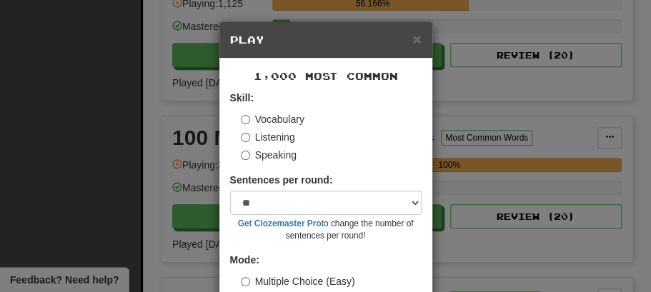
scroll to position [97, 0]
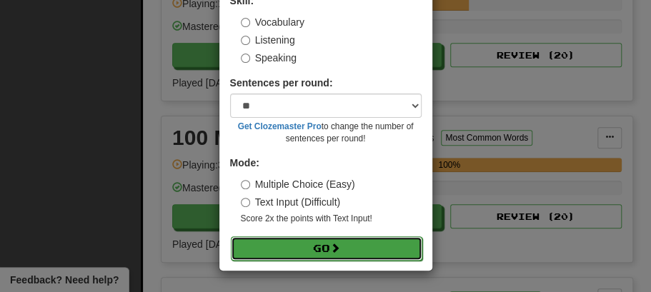
click at [325, 247] on button "Go" at bounding box center [326, 248] width 191 height 24
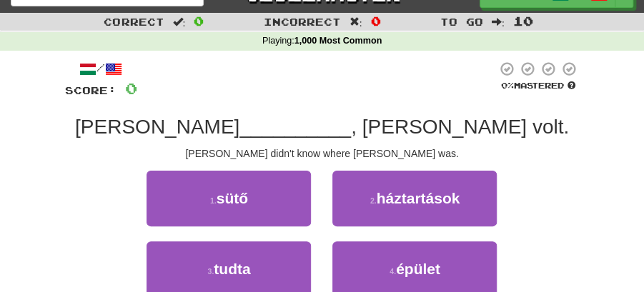
scroll to position [47, 0]
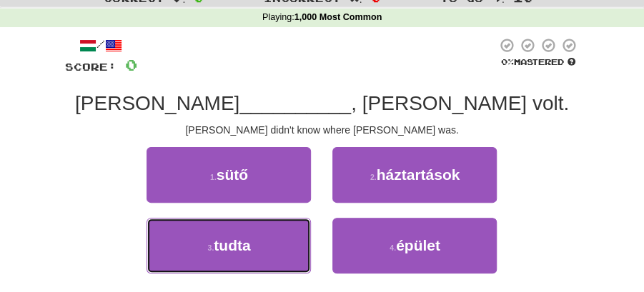
drag, startPoint x: 276, startPoint y: 243, endPoint x: 343, endPoint y: 219, distance: 71.4
click at [300, 235] on button "3 . tudta" at bounding box center [228, 246] width 164 height 56
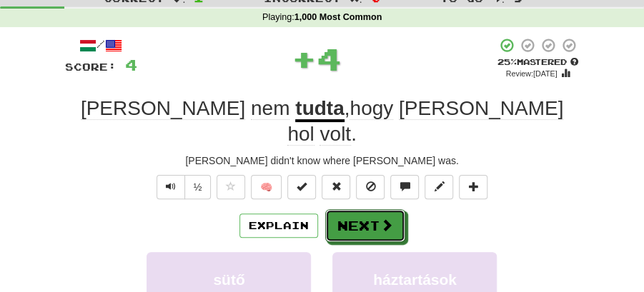
click at [379, 209] on button "Next" at bounding box center [365, 225] width 80 height 33
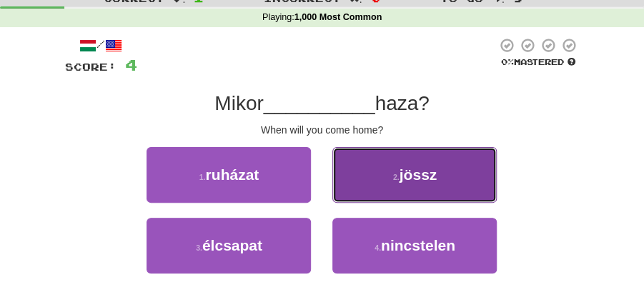
click at [424, 182] on span "jössz" at bounding box center [418, 174] width 38 height 16
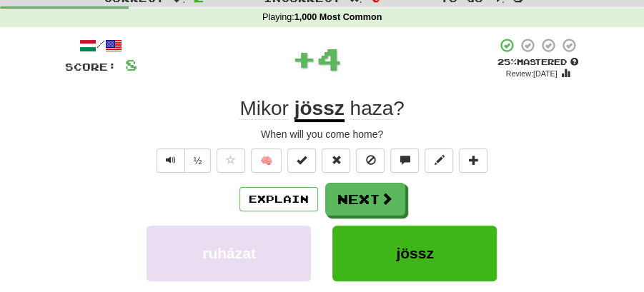
click at [366, 193] on button "Next" at bounding box center [365, 199] width 80 height 33
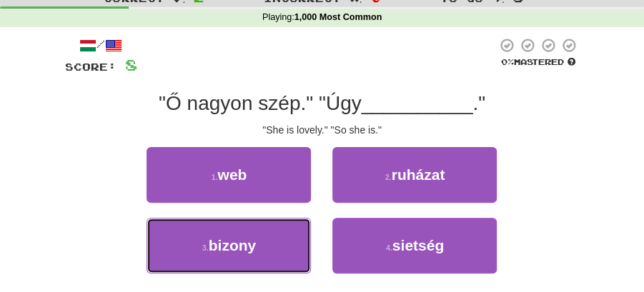
drag, startPoint x: 279, startPoint y: 237, endPoint x: 313, endPoint y: 216, distance: 40.1
click at [286, 234] on button "3 . bizony" at bounding box center [228, 246] width 164 height 56
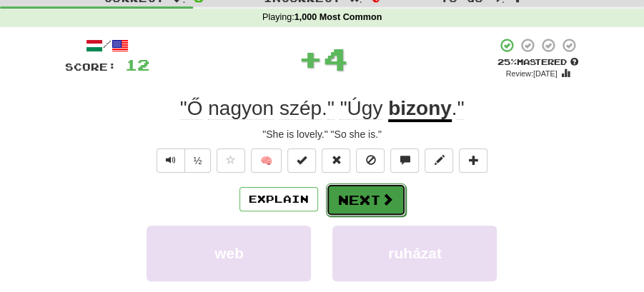
click at [349, 196] on button "Next" at bounding box center [366, 200] width 80 height 33
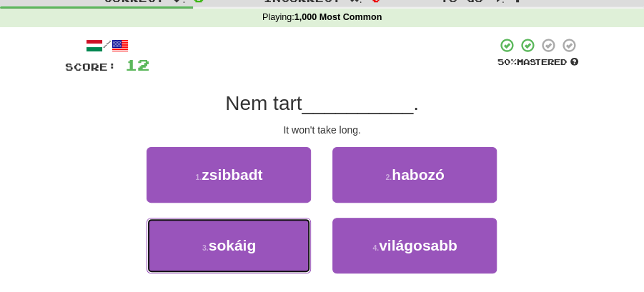
drag, startPoint x: 294, startPoint y: 234, endPoint x: 346, endPoint y: 215, distance: 54.7
click at [296, 234] on button "3 . sokáig" at bounding box center [228, 246] width 164 height 56
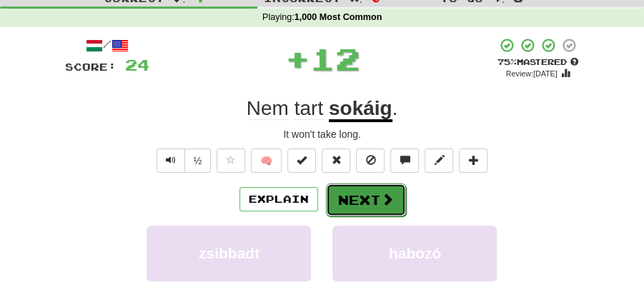
click at [366, 206] on button "Next" at bounding box center [366, 200] width 80 height 33
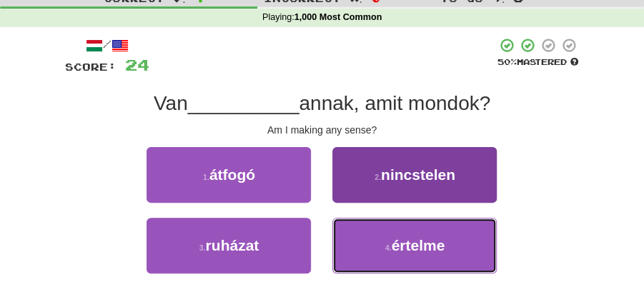
drag, startPoint x: 429, startPoint y: 246, endPoint x: 425, endPoint y: 237, distance: 9.3
click at [428, 243] on span "értelme" at bounding box center [418, 245] width 54 height 16
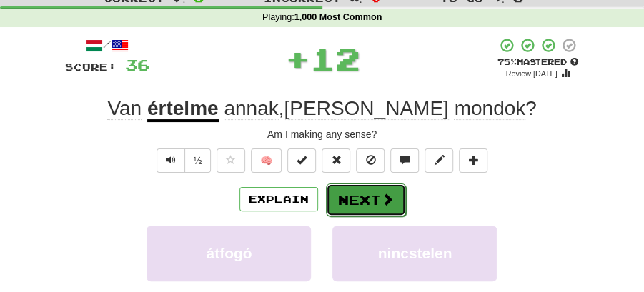
click at [372, 202] on button "Next" at bounding box center [366, 200] width 80 height 33
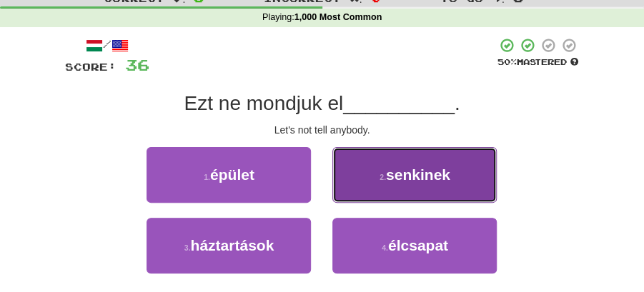
click at [394, 180] on span "senkinek" at bounding box center [418, 174] width 64 height 16
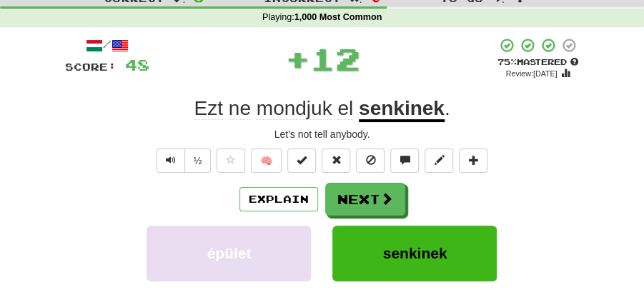
click at [363, 189] on button "Next" at bounding box center [365, 199] width 80 height 33
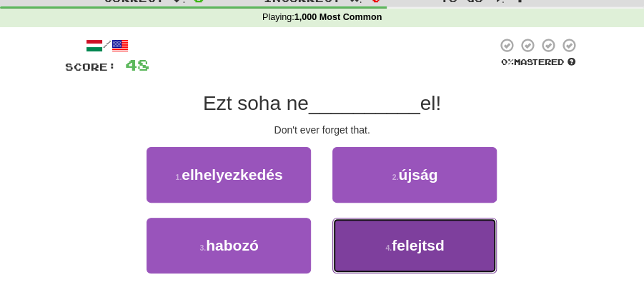
drag, startPoint x: 376, startPoint y: 243, endPoint x: 376, endPoint y: 217, distance: 25.7
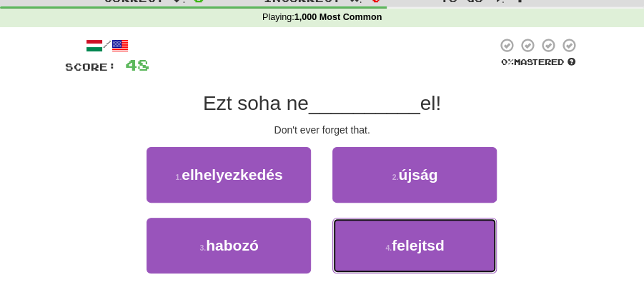
click at [377, 238] on button "4 . felejtsd" at bounding box center [414, 246] width 164 height 56
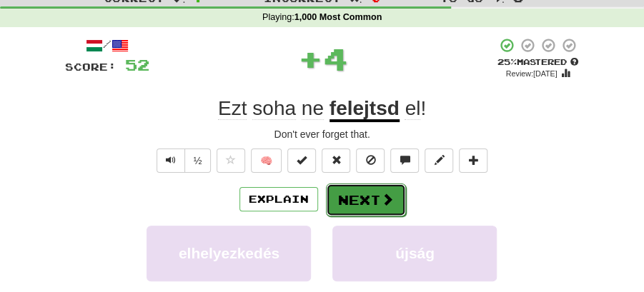
click at [370, 184] on button "Next" at bounding box center [366, 200] width 80 height 33
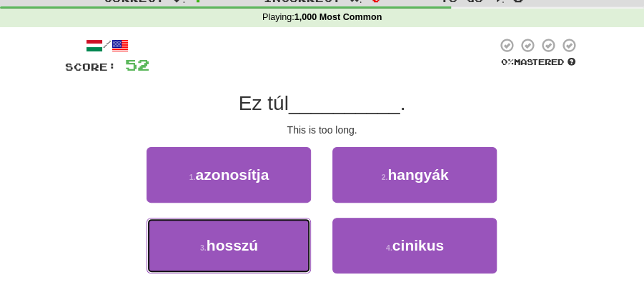
drag, startPoint x: 280, startPoint y: 244, endPoint x: 331, endPoint y: 214, distance: 58.9
click at [281, 243] on button "3 . hosszú" at bounding box center [228, 246] width 164 height 56
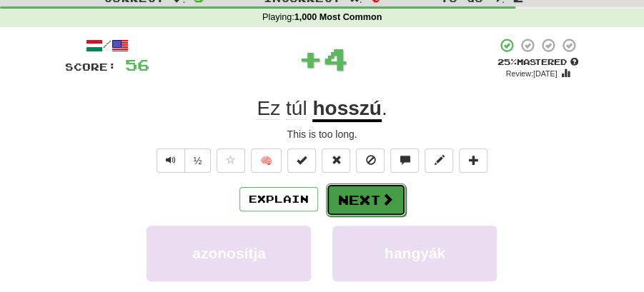
click at [344, 206] on button "Next" at bounding box center [366, 200] width 80 height 33
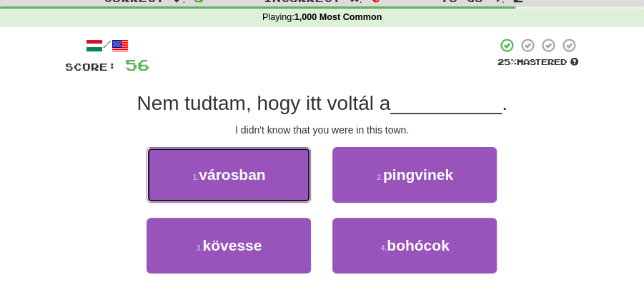
drag, startPoint x: 249, startPoint y: 179, endPoint x: 262, endPoint y: 181, distance: 13.7
click at [256, 179] on span "városban" at bounding box center [232, 174] width 66 height 16
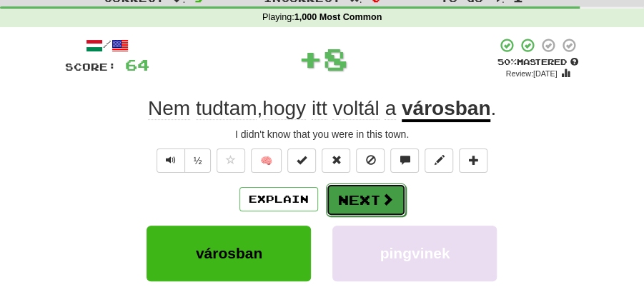
click at [342, 201] on button "Next" at bounding box center [366, 200] width 80 height 33
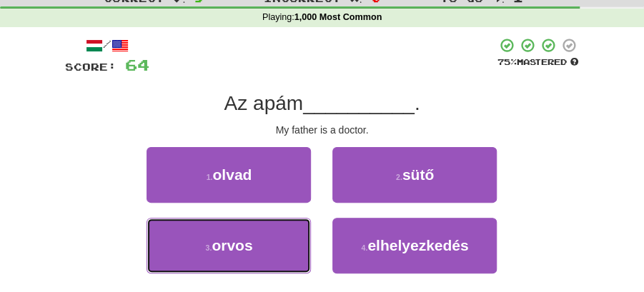
drag, startPoint x: 278, startPoint y: 236, endPoint x: 314, endPoint y: 221, distance: 38.7
click at [286, 233] on button "3 . orvos" at bounding box center [228, 246] width 164 height 56
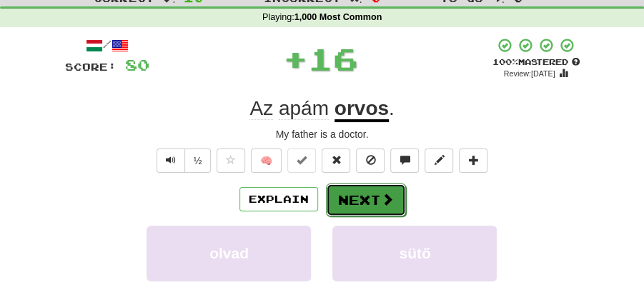
click at [359, 200] on button "Next" at bounding box center [366, 200] width 80 height 33
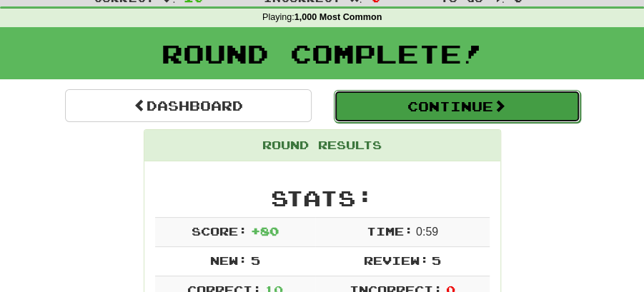
click at [373, 103] on button "Continue" at bounding box center [457, 106] width 246 height 33
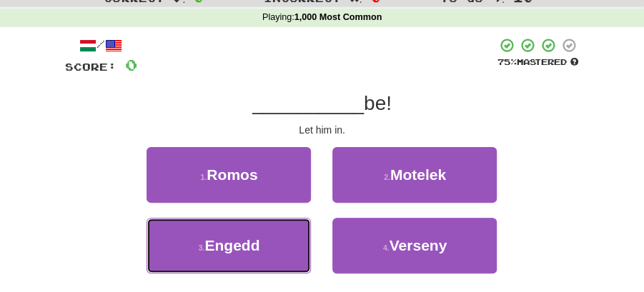
drag, startPoint x: 279, startPoint y: 254, endPoint x: 305, endPoint y: 224, distance: 40.1
click at [287, 249] on button "3 . [GEOGRAPHIC_DATA]" at bounding box center [228, 246] width 164 height 56
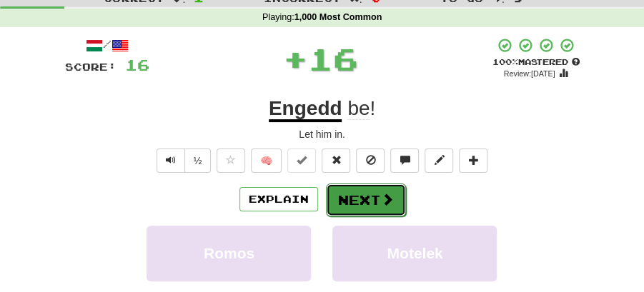
click at [327, 199] on button "Next" at bounding box center [366, 200] width 80 height 33
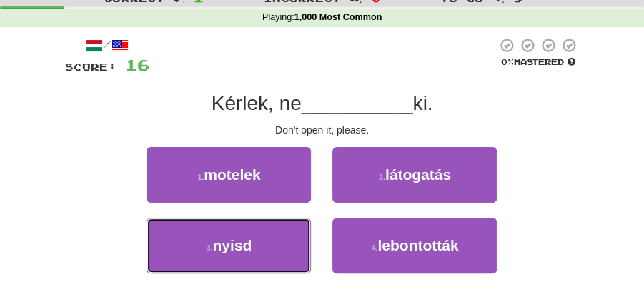
drag, startPoint x: 276, startPoint y: 239, endPoint x: 302, endPoint y: 221, distance: 31.9
click at [276, 237] on button "3 . nyisd" at bounding box center [228, 246] width 164 height 56
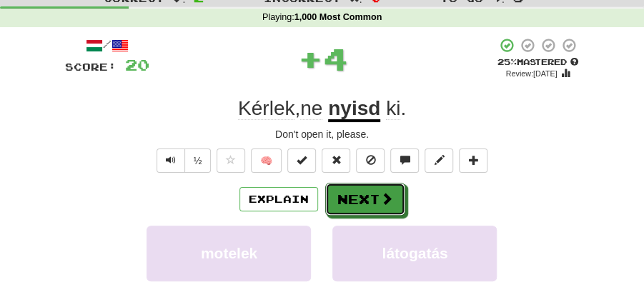
click at [344, 197] on button "Next" at bounding box center [365, 199] width 80 height 33
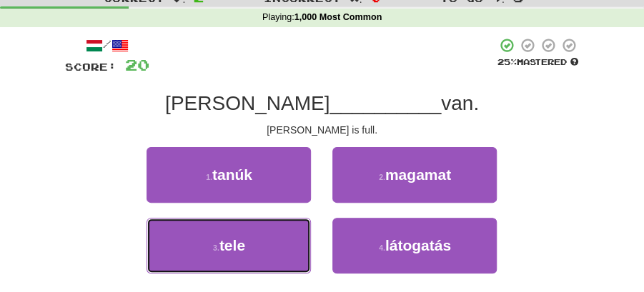
drag, startPoint x: 264, startPoint y: 243, endPoint x: 330, endPoint y: 216, distance: 71.1
click at [278, 239] on button "3 . tele" at bounding box center [228, 246] width 164 height 56
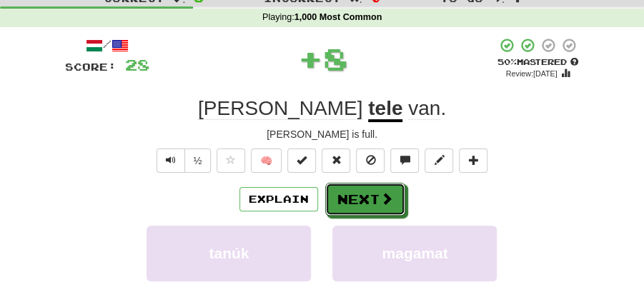
click at [354, 197] on button "Next" at bounding box center [365, 199] width 80 height 33
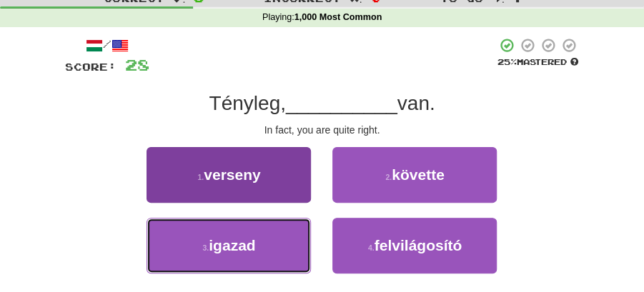
click at [294, 248] on button "3 . igazad" at bounding box center [228, 246] width 164 height 56
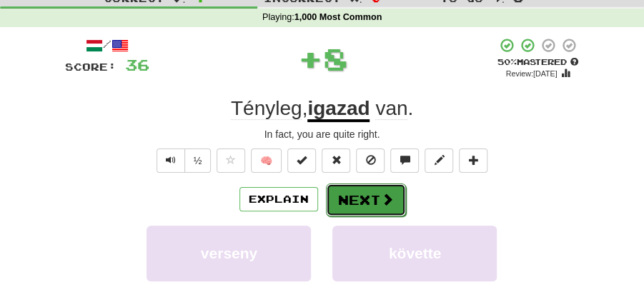
click at [361, 199] on button "Next" at bounding box center [366, 200] width 80 height 33
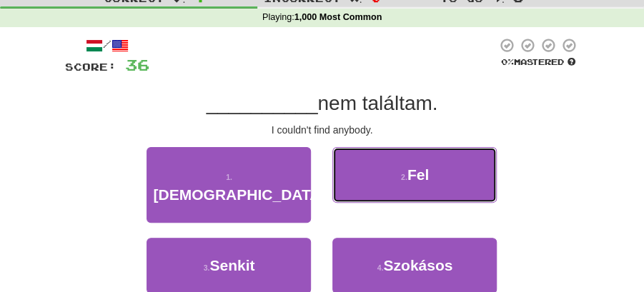
click at [413, 179] on span "Fel" at bounding box center [417, 174] width 21 height 16
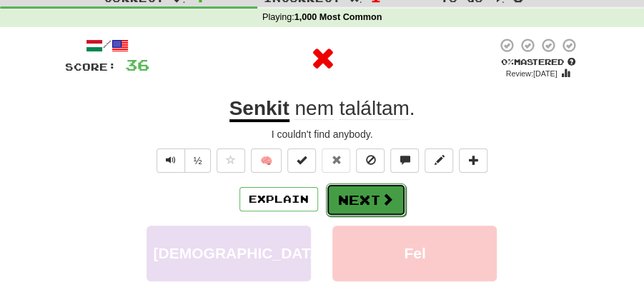
click at [364, 191] on button "Next" at bounding box center [366, 200] width 80 height 33
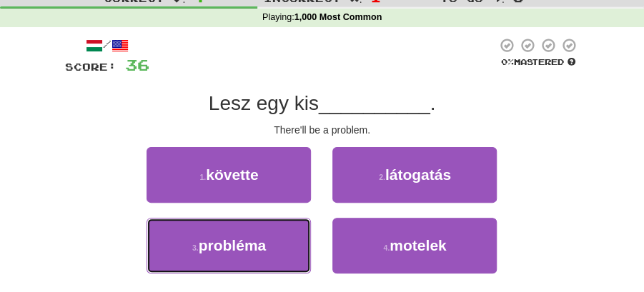
drag, startPoint x: 270, startPoint y: 236, endPoint x: 320, endPoint y: 216, distance: 53.9
click at [273, 236] on button "3 . probléma" at bounding box center [228, 246] width 164 height 56
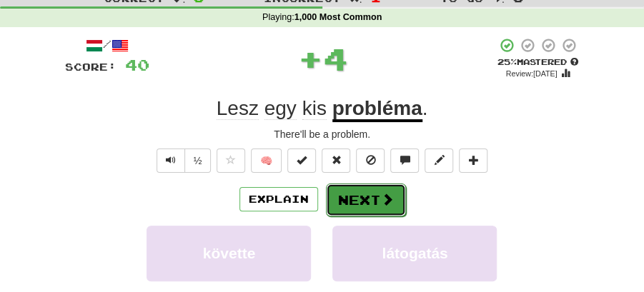
click at [334, 208] on button "Next" at bounding box center [366, 200] width 80 height 33
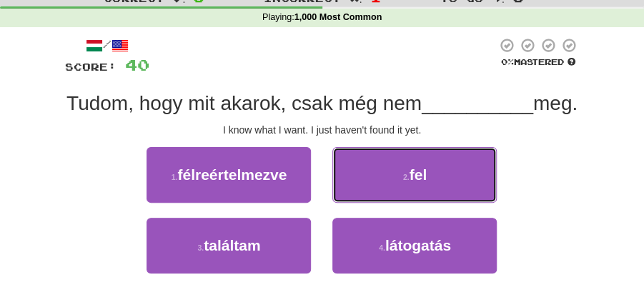
drag, startPoint x: 428, startPoint y: 207, endPoint x: 384, endPoint y: 223, distance: 47.0
click at [427, 203] on button "2 . fel" at bounding box center [414, 175] width 164 height 56
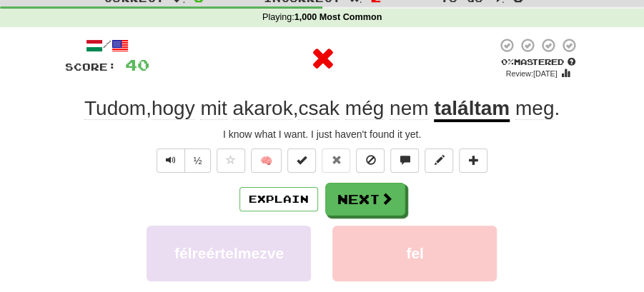
click at [384, 223] on div "Explain Next félreértelmezve fel találtam látogatás Learn more: félreértelmezve…" at bounding box center [322, 286] width 514 height 206
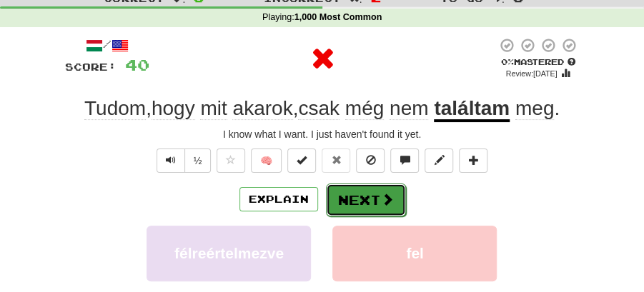
click at [373, 204] on button "Next" at bounding box center [366, 200] width 80 height 33
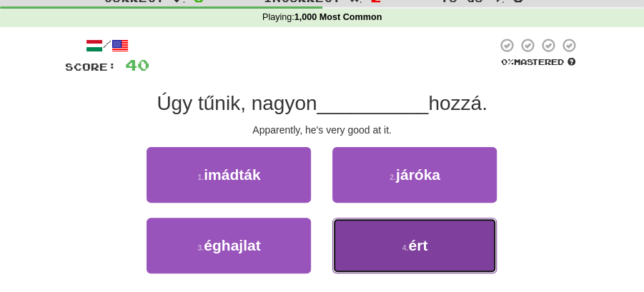
click at [431, 239] on button "4 . ért" at bounding box center [414, 246] width 164 height 56
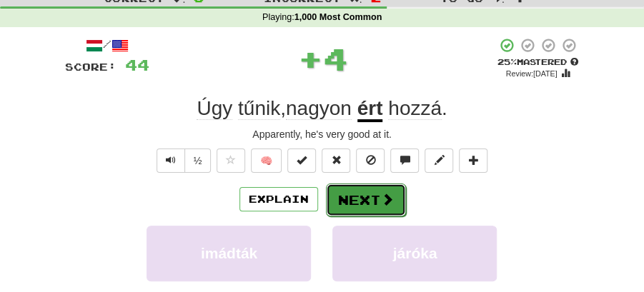
click at [381, 197] on span at bounding box center [387, 199] width 13 height 13
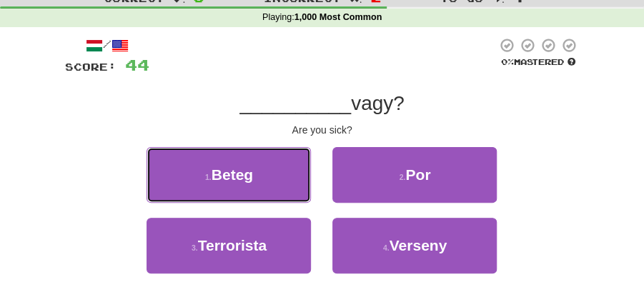
drag, startPoint x: 239, startPoint y: 170, endPoint x: 247, endPoint y: 173, distance: 8.4
click at [244, 171] on span "Beteg" at bounding box center [231, 174] width 41 height 16
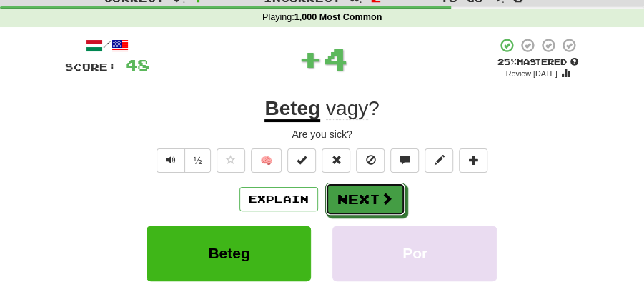
click at [331, 195] on button "Next" at bounding box center [365, 199] width 80 height 33
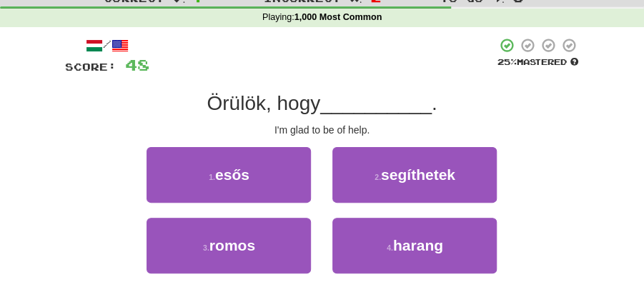
drag, startPoint x: 564, startPoint y: 107, endPoint x: 497, endPoint y: 109, distance: 67.2
click at [564, 107] on div "Örülök, hogy __________ ." at bounding box center [322, 104] width 514 height 26
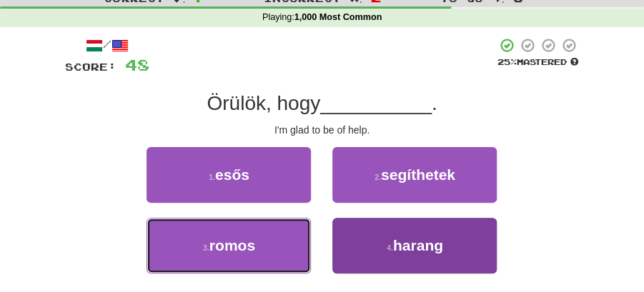
drag, startPoint x: 244, startPoint y: 249, endPoint x: 426, endPoint y: 254, distance: 181.5
click at [427, 260] on div "3 . romos 4 . harang" at bounding box center [322, 253] width 557 height 71
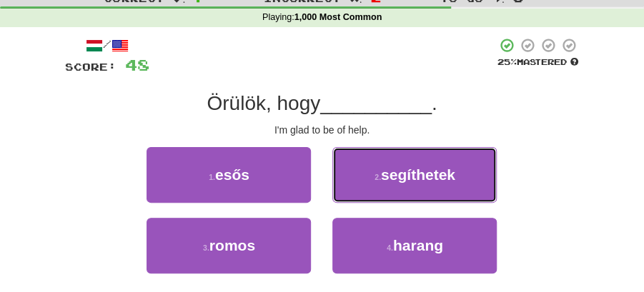
click at [375, 172] on button "2 . segíthetek" at bounding box center [414, 175] width 164 height 56
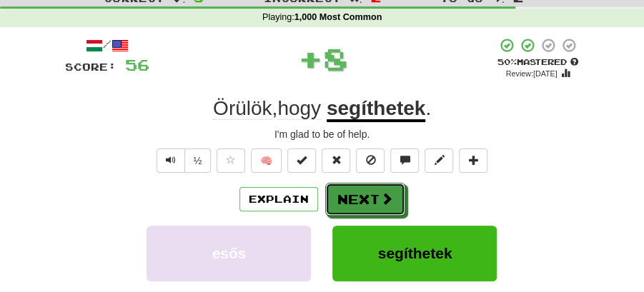
click at [369, 191] on button "Next" at bounding box center [365, 199] width 80 height 33
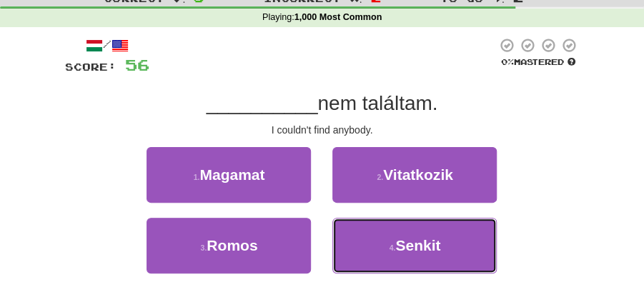
drag, startPoint x: 396, startPoint y: 235, endPoint x: 404, endPoint y: 219, distance: 18.2
click at [401, 224] on button "4 . Senkit" at bounding box center [414, 246] width 164 height 56
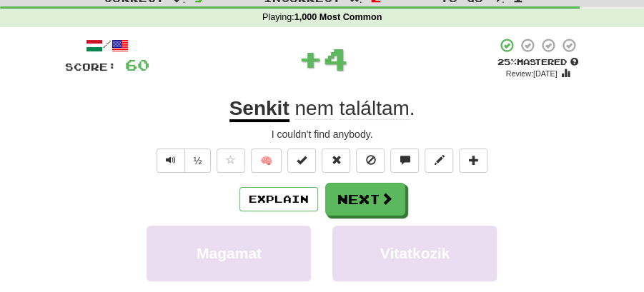
click at [396, 181] on div "/ Score: 60 + 4 25 % Mastered Review: [DATE] Senkit nem találtam . I couldn't f…" at bounding box center [322, 240] width 514 height 406
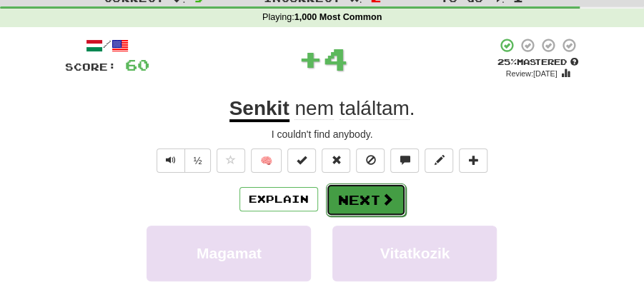
click at [359, 203] on button "Next" at bounding box center [366, 200] width 80 height 33
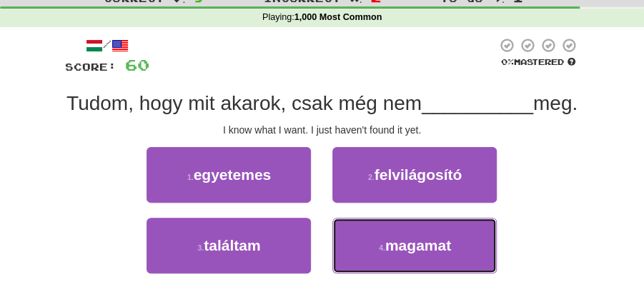
drag, startPoint x: 412, startPoint y: 267, endPoint x: 386, endPoint y: 218, distance: 55.6
click at [412, 261] on button "4 . magamat" at bounding box center [414, 246] width 164 height 56
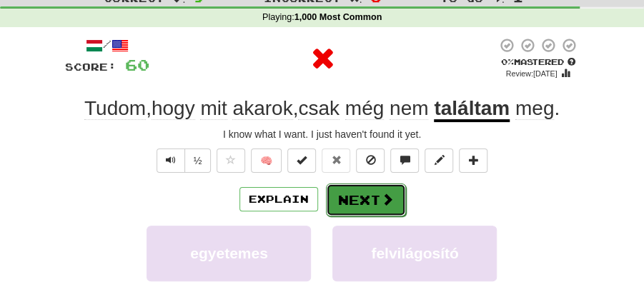
click at [384, 203] on span at bounding box center [387, 199] width 13 height 13
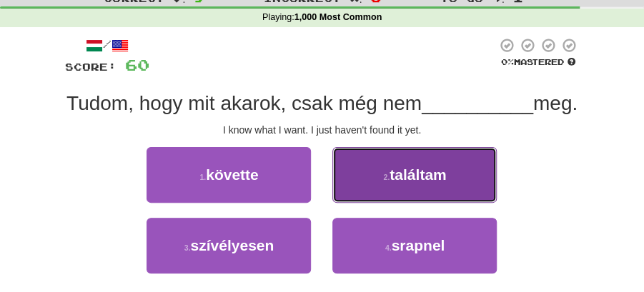
click at [406, 203] on button "2 . találtam" at bounding box center [414, 175] width 164 height 56
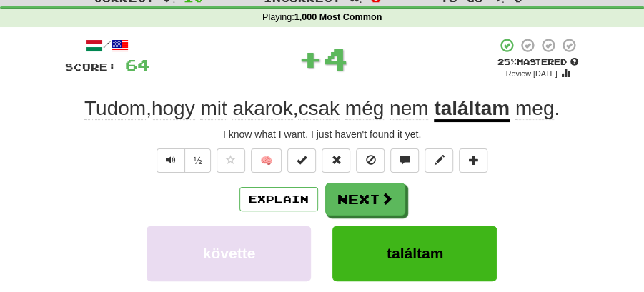
click at [380, 218] on div "Explain Next követte találtam szívélyesen srapnel Learn more: követte találtam …" at bounding box center [322, 286] width 514 height 206
click at [380, 219] on div "Explain Next követte találtam szívélyesen srapnel Learn more: követte találtam …" at bounding box center [322, 286] width 514 height 206
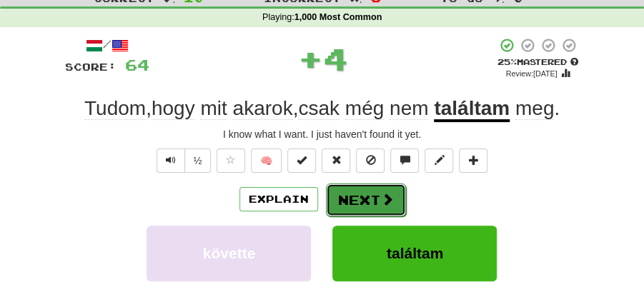
click at [376, 201] on button "Next" at bounding box center [366, 200] width 80 height 33
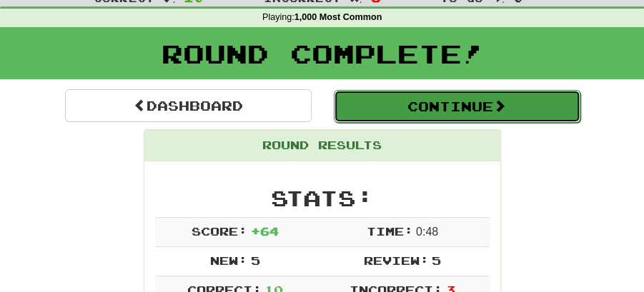
click at [409, 103] on button "Continue" at bounding box center [457, 106] width 246 height 33
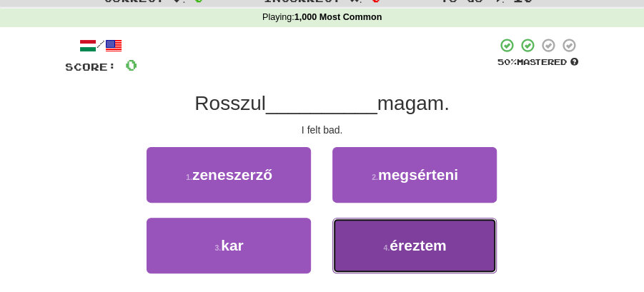
click at [406, 243] on span "éreztem" at bounding box center [417, 245] width 56 height 16
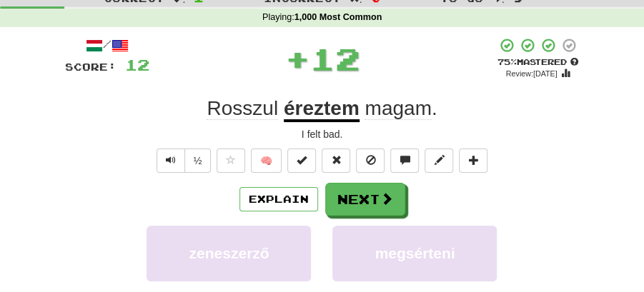
click at [393, 201] on button "Next" at bounding box center [365, 199] width 80 height 33
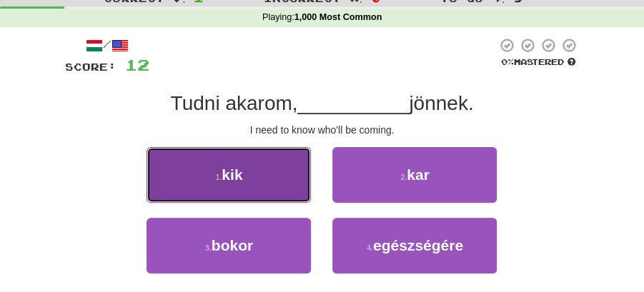
drag, startPoint x: 229, startPoint y: 186, endPoint x: 286, endPoint y: 194, distance: 58.5
click at [286, 194] on button "1 . kik" at bounding box center [228, 175] width 164 height 56
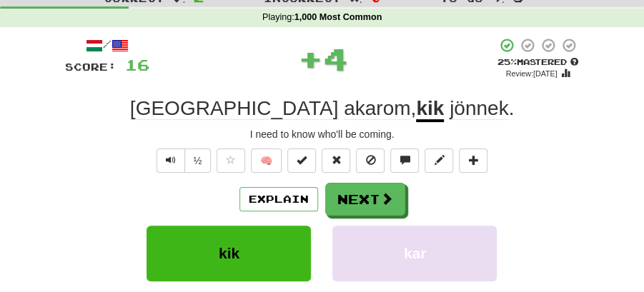
click at [366, 200] on button "Next" at bounding box center [365, 199] width 80 height 33
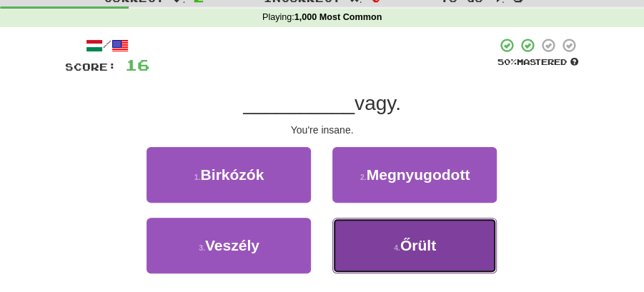
drag, startPoint x: 378, startPoint y: 234, endPoint x: 373, endPoint y: 223, distance: 12.5
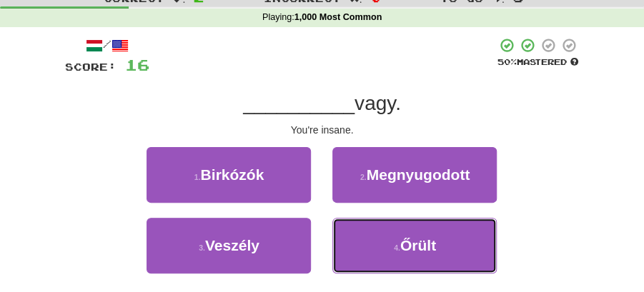
click at [379, 234] on button "4 . Őrült" at bounding box center [414, 246] width 164 height 56
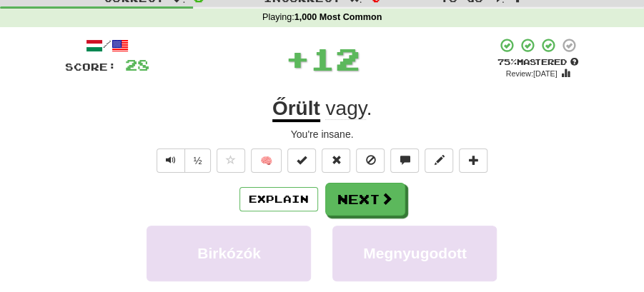
click at [361, 201] on button "Next" at bounding box center [365, 199] width 80 height 33
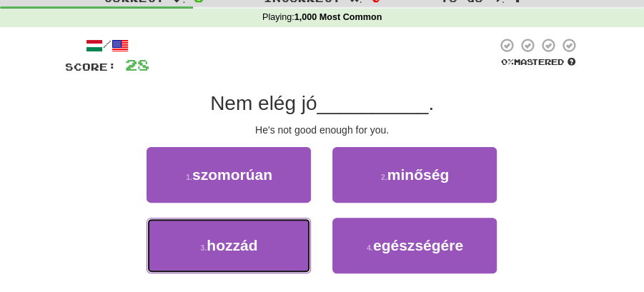
drag, startPoint x: 271, startPoint y: 243, endPoint x: 323, endPoint y: 216, distance: 57.8
click at [274, 243] on button "3 . hozzád" at bounding box center [228, 246] width 164 height 56
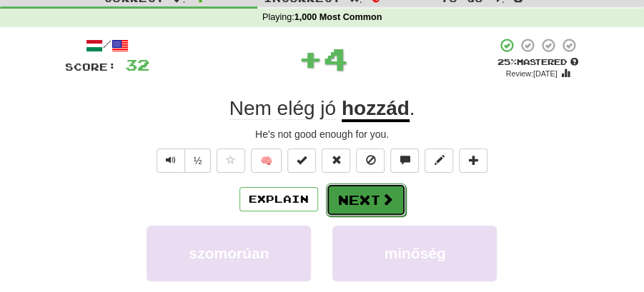
click at [359, 196] on button "Next" at bounding box center [366, 200] width 80 height 33
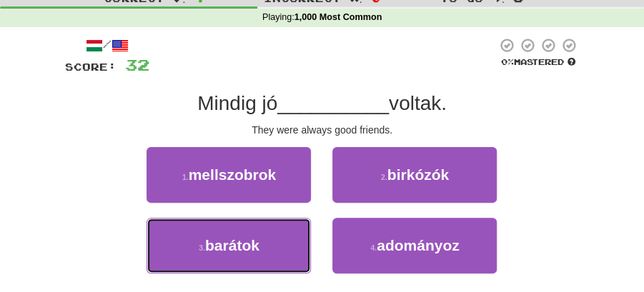
drag, startPoint x: 249, startPoint y: 249, endPoint x: 359, endPoint y: 219, distance: 114.0
click at [265, 246] on button "3 . barátok" at bounding box center [228, 246] width 164 height 56
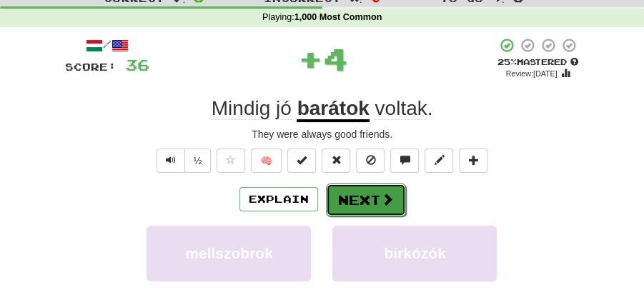
click at [397, 200] on button "Next" at bounding box center [366, 200] width 80 height 33
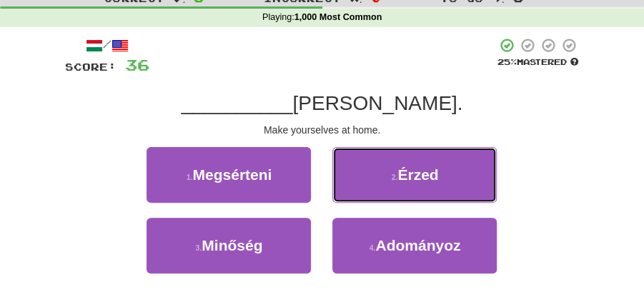
drag, startPoint x: 410, startPoint y: 172, endPoint x: 399, endPoint y: 181, distance: 14.3
click at [407, 176] on span "Érzed" at bounding box center [417, 174] width 41 height 16
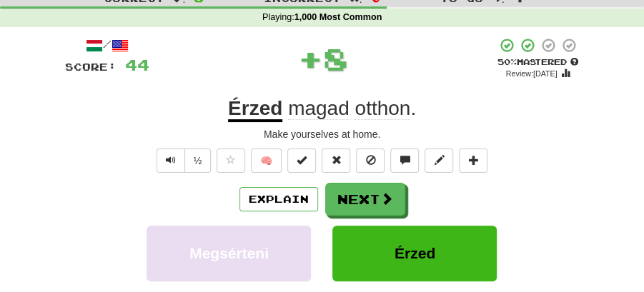
click at [353, 193] on button "Next" at bounding box center [365, 199] width 80 height 33
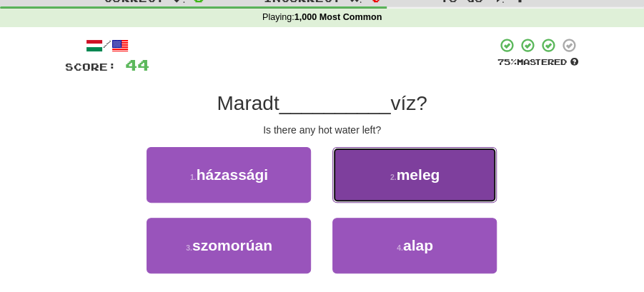
click at [398, 188] on button "2 . meleg" at bounding box center [414, 175] width 164 height 56
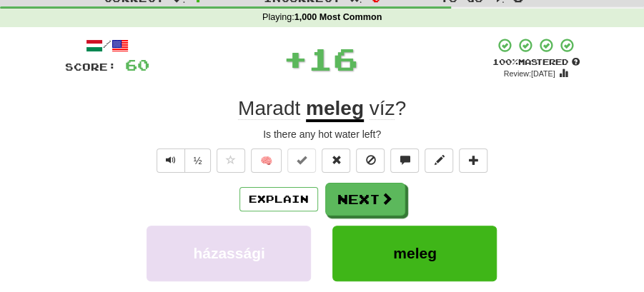
click at [377, 196] on button "Next" at bounding box center [365, 199] width 80 height 33
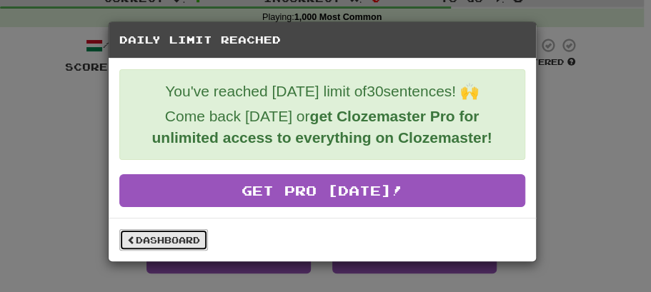
click at [196, 238] on link "Dashboard" at bounding box center [163, 239] width 89 height 21
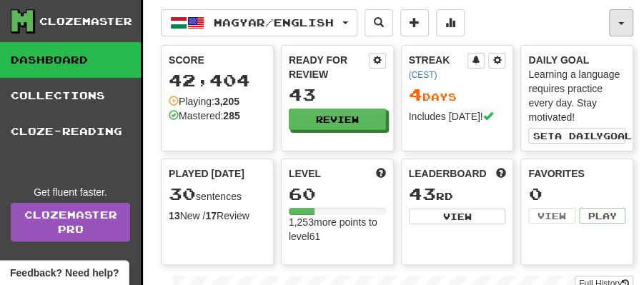
click at [619, 26] on button "button" at bounding box center [621, 22] width 24 height 27
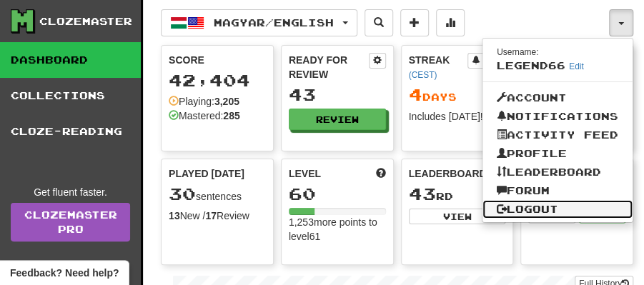
click at [516, 206] on link "Logout" at bounding box center [557, 209] width 150 height 19
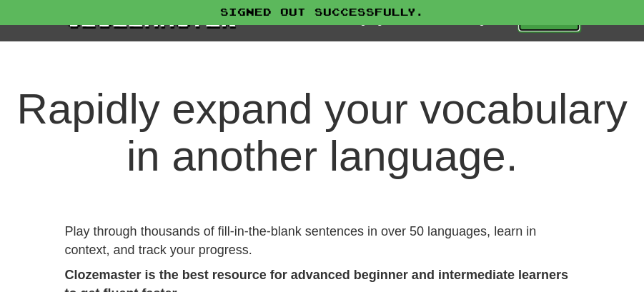
click at [539, 24] on link "Play" at bounding box center [548, 20] width 63 height 24
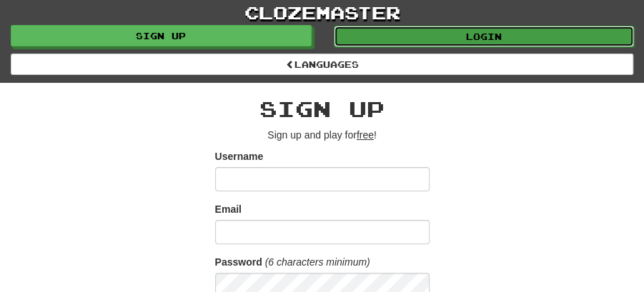
click at [473, 36] on link "Login" at bounding box center [484, 36] width 301 height 21
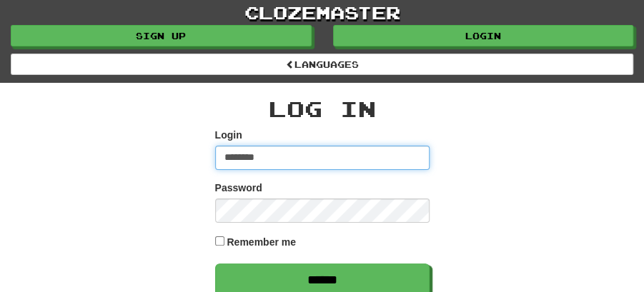
type input "******"
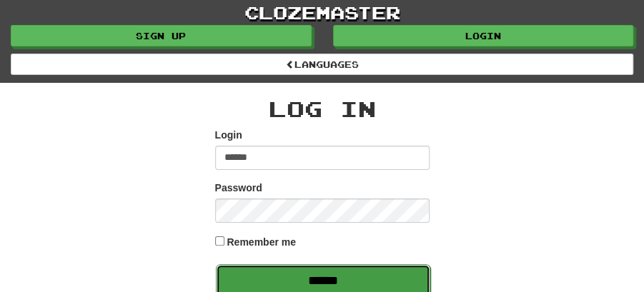
click at [342, 278] on input "******" at bounding box center [323, 280] width 214 height 33
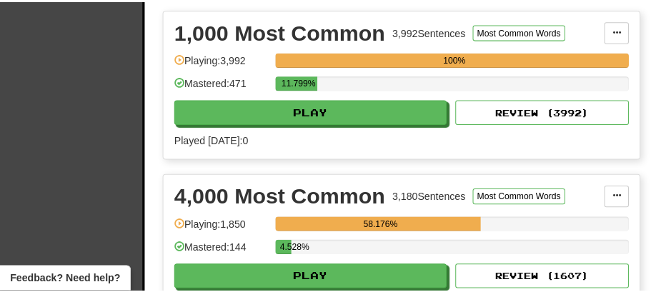
scroll to position [476, 0]
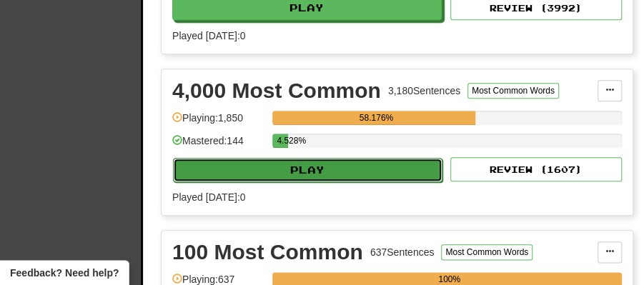
click at [341, 158] on button "Play" at bounding box center [307, 170] width 269 height 24
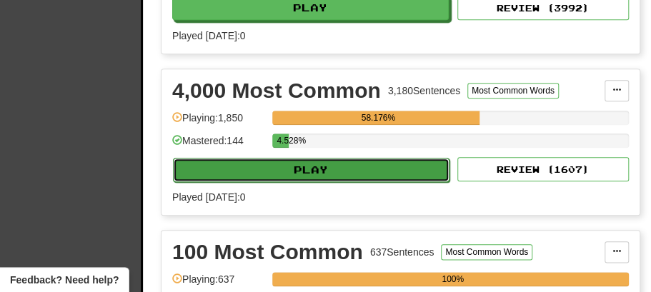
select select "**"
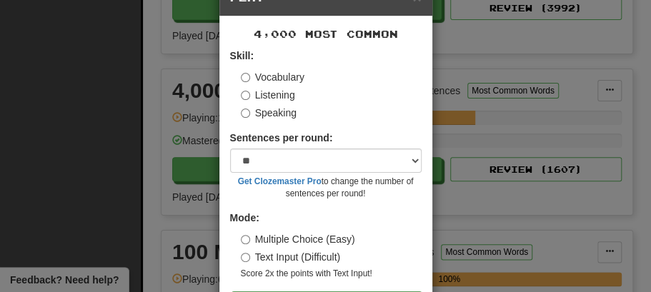
scroll to position [97, 0]
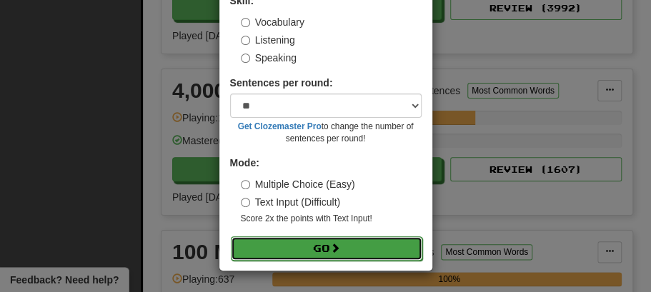
click at [344, 246] on button "Go" at bounding box center [326, 248] width 191 height 24
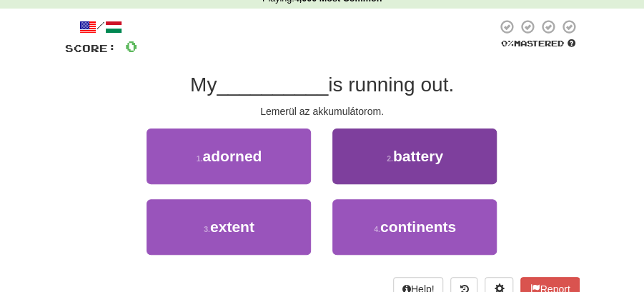
scroll to position [95, 0]
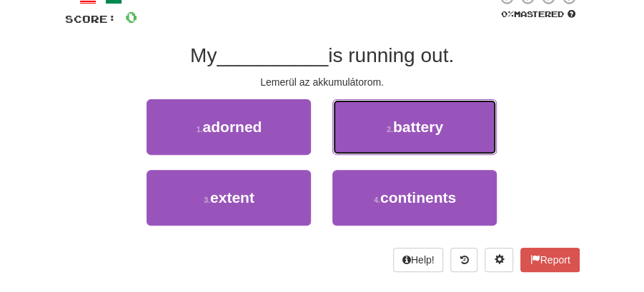
click at [399, 128] on span "battery" at bounding box center [418, 127] width 50 height 16
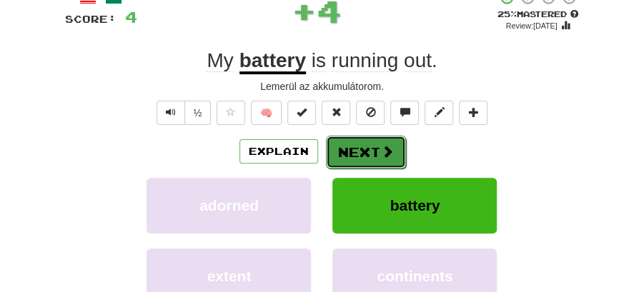
click at [379, 139] on button "Next" at bounding box center [366, 152] width 80 height 33
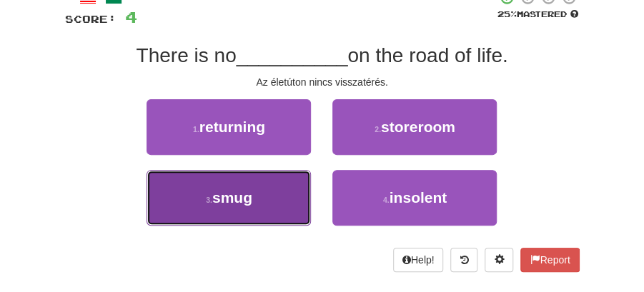
click at [302, 199] on button "3 . smug" at bounding box center [228, 198] width 164 height 56
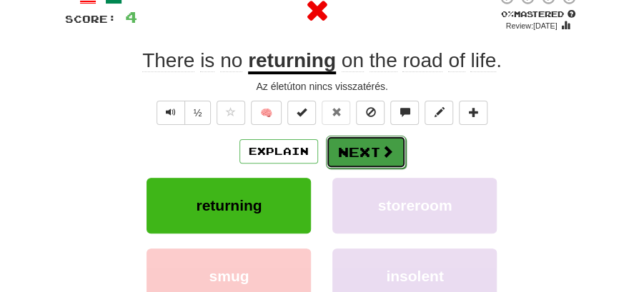
click at [363, 154] on button "Next" at bounding box center [366, 152] width 80 height 33
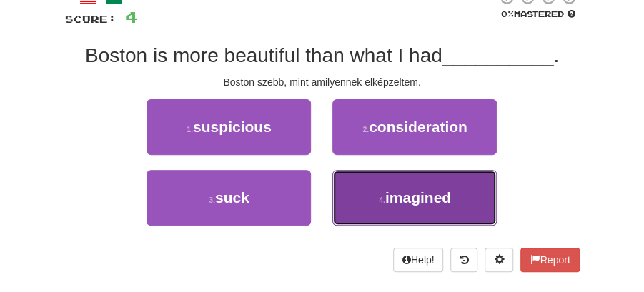
click at [399, 200] on span "imagined" at bounding box center [418, 197] width 66 height 16
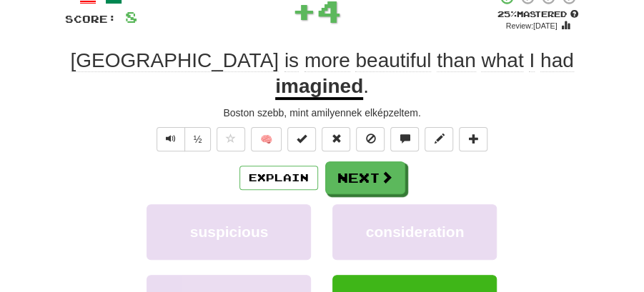
click at [375, 134] on div "/ Score: 8 + 4 25 % Mastered Review: 2025-08-19 Boston is more beautiful than w…" at bounding box center [322, 205] width 514 height 432
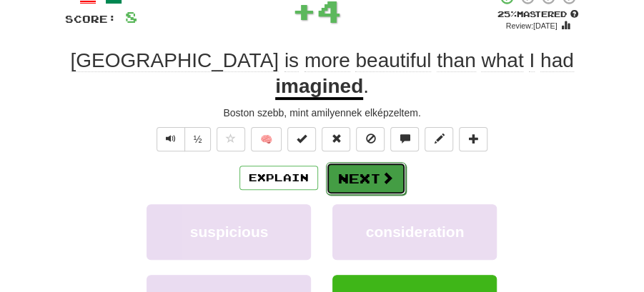
click at [359, 162] on button "Next" at bounding box center [366, 178] width 80 height 33
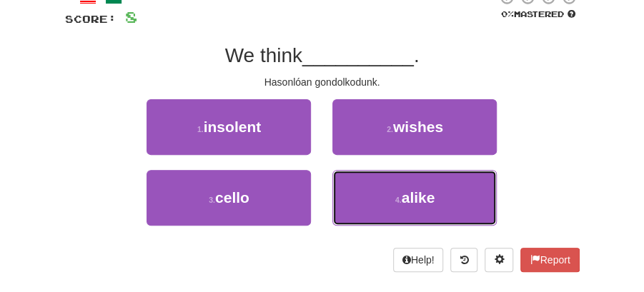
drag, startPoint x: 403, startPoint y: 191, endPoint x: 399, endPoint y: 167, distance: 24.5
click at [403, 178] on button "4 . alike" at bounding box center [414, 198] width 164 height 56
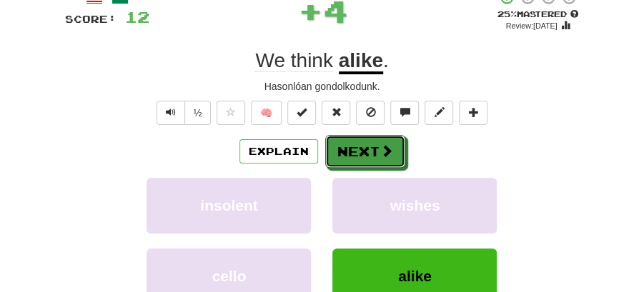
click at [378, 137] on button "Next" at bounding box center [365, 151] width 80 height 33
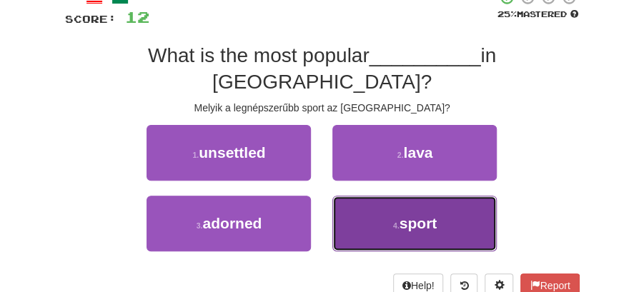
drag, startPoint x: 414, startPoint y: 184, endPoint x: 404, endPoint y: 172, distance: 15.7
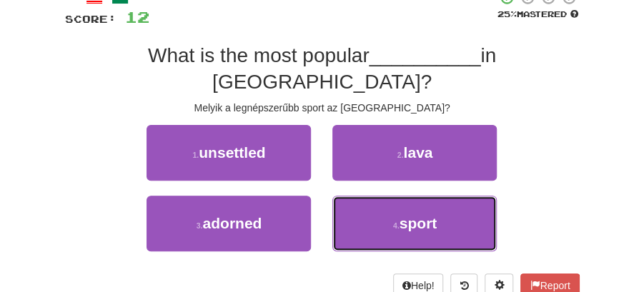
click at [414, 196] on button "4 . sport" at bounding box center [414, 224] width 164 height 56
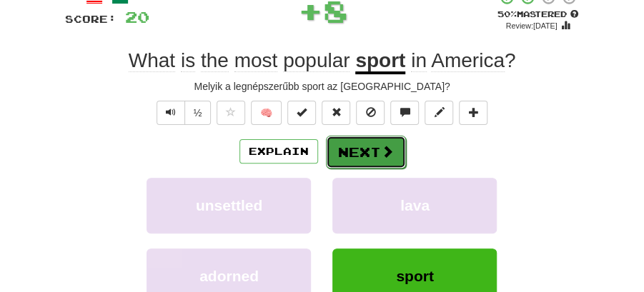
click at [374, 139] on button "Next" at bounding box center [366, 152] width 80 height 33
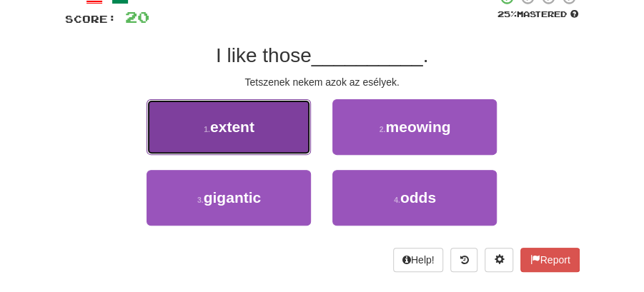
click at [304, 137] on button "1 . extent" at bounding box center [228, 127] width 164 height 56
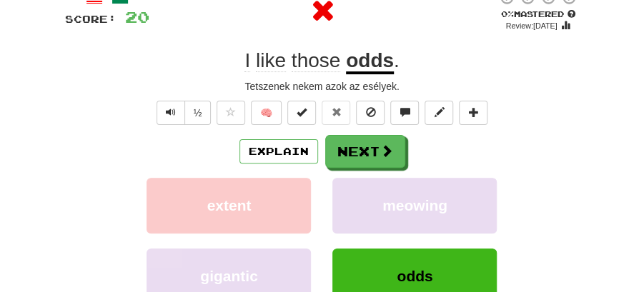
click at [383, 141] on button "Next" at bounding box center [365, 151] width 80 height 33
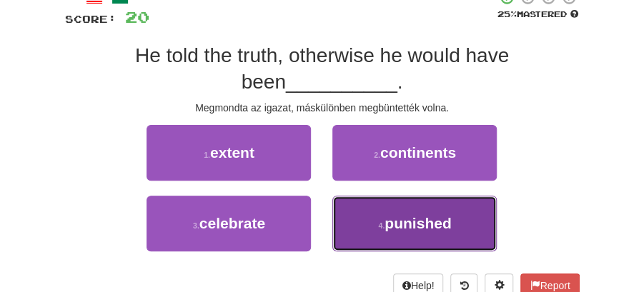
drag, startPoint x: 440, startPoint y: 236, endPoint x: 386, endPoint y: 194, distance: 68.7
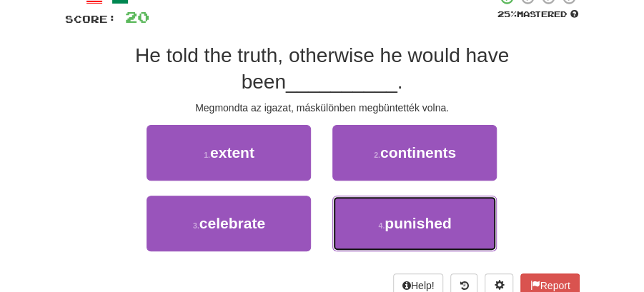
click at [440, 235] on button "4 . punished" at bounding box center [414, 224] width 164 height 56
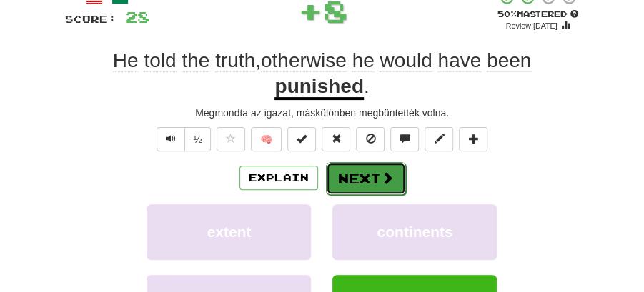
click at [374, 176] on button "Next" at bounding box center [366, 178] width 80 height 33
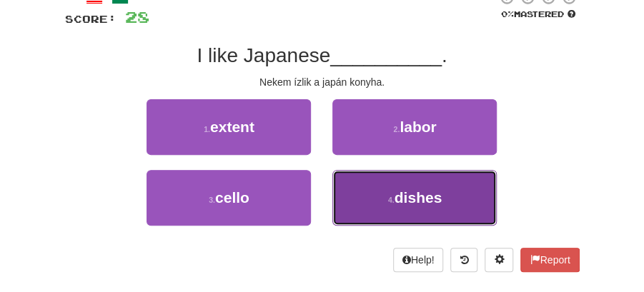
click at [405, 190] on span "dishes" at bounding box center [418, 197] width 48 height 16
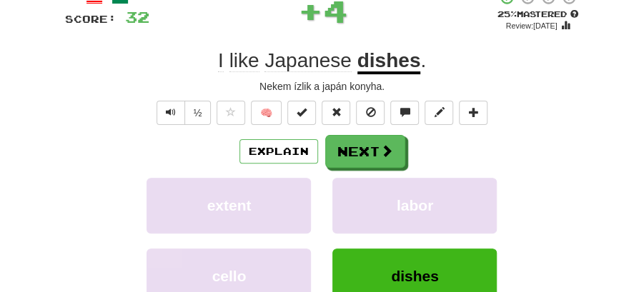
click at [381, 144] on span at bounding box center [386, 150] width 13 height 13
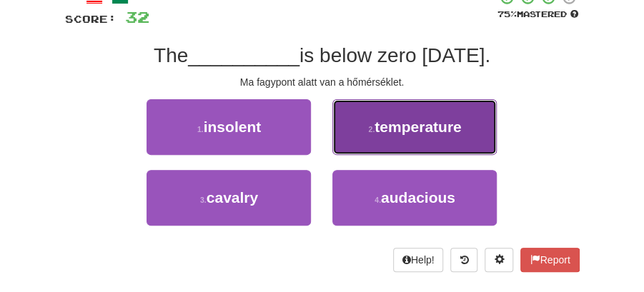
click at [433, 130] on span "temperature" at bounding box center [417, 127] width 86 height 16
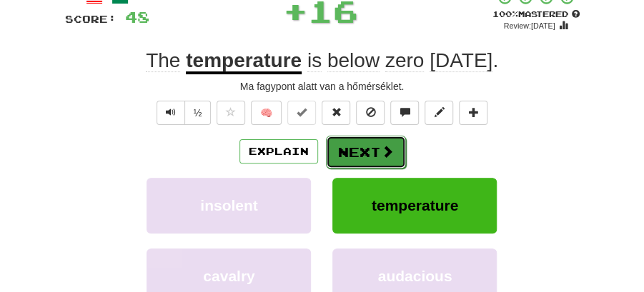
click at [376, 147] on button "Next" at bounding box center [366, 152] width 80 height 33
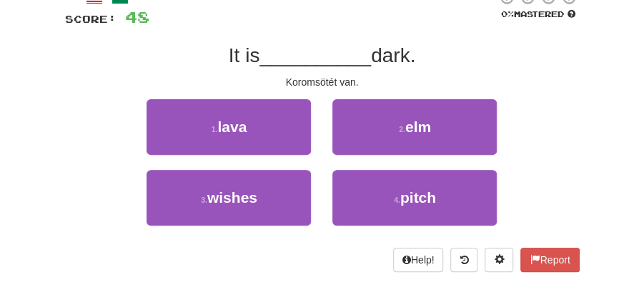
click at [376, 147] on button "2 . elm" at bounding box center [414, 127] width 164 height 56
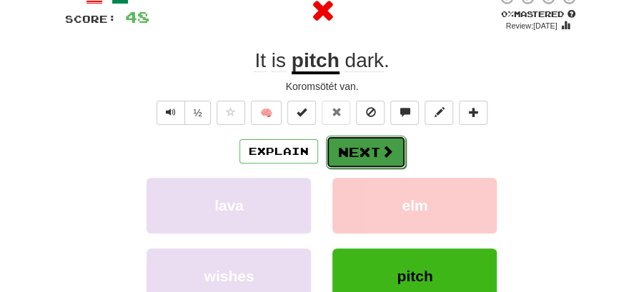
click at [359, 154] on button "Next" at bounding box center [366, 152] width 80 height 33
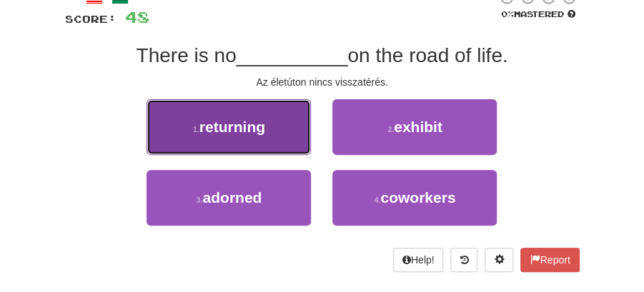
click at [285, 120] on button "1 . returning" at bounding box center [228, 127] width 164 height 56
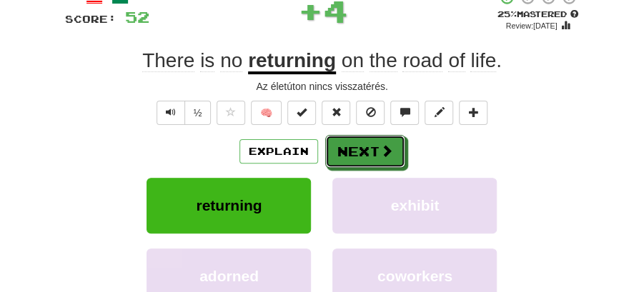
drag, startPoint x: 349, startPoint y: 141, endPoint x: 337, endPoint y: 89, distance: 54.2
click at [350, 141] on button "Next" at bounding box center [365, 151] width 80 height 33
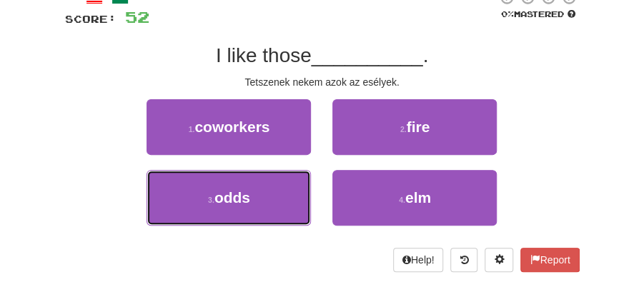
drag, startPoint x: 250, startPoint y: 194, endPoint x: 303, endPoint y: 169, distance: 58.5
click at [252, 194] on button "3 . odds" at bounding box center [228, 198] width 164 height 56
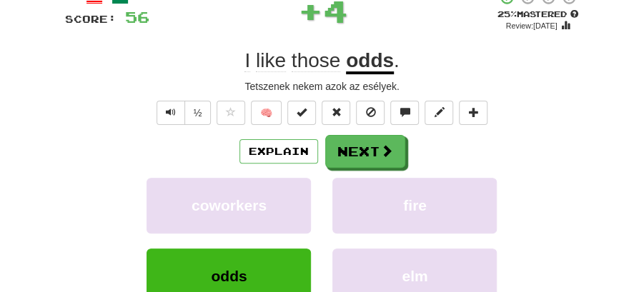
click at [323, 159] on div "Explain Next" at bounding box center [322, 151] width 514 height 33
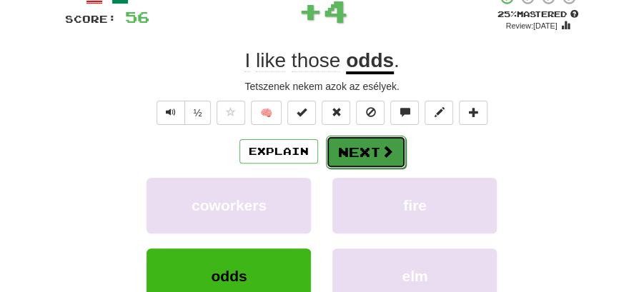
click at [357, 146] on button "Next" at bounding box center [366, 152] width 80 height 33
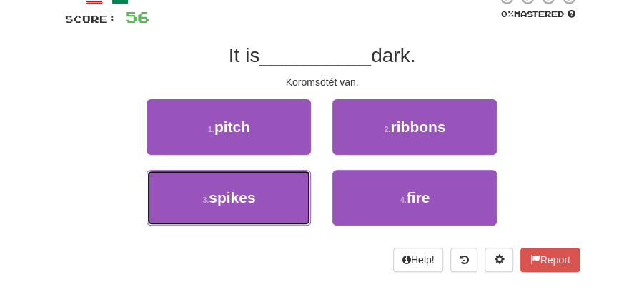
drag, startPoint x: 266, startPoint y: 195, endPoint x: 331, endPoint y: 169, distance: 70.2
click at [273, 193] on button "3 . spikes" at bounding box center [228, 198] width 164 height 56
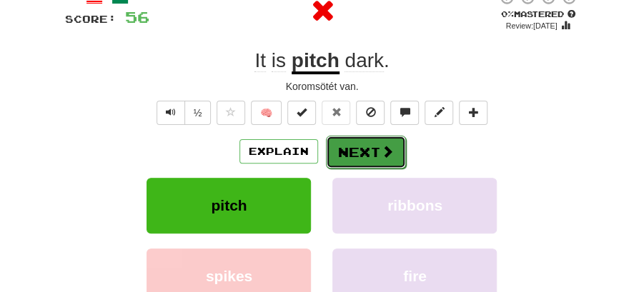
drag, startPoint x: 331, startPoint y: 169, endPoint x: 347, endPoint y: 147, distance: 27.0
click at [347, 147] on button "Next" at bounding box center [366, 152] width 80 height 33
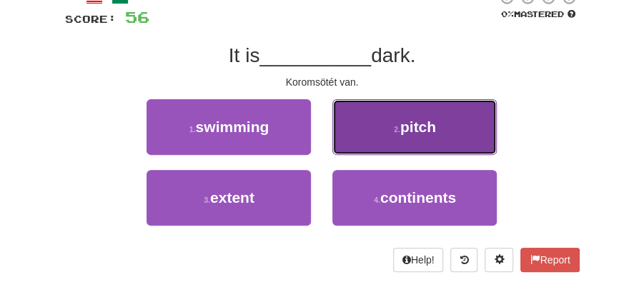
click at [424, 131] on span "pitch" at bounding box center [418, 127] width 36 height 16
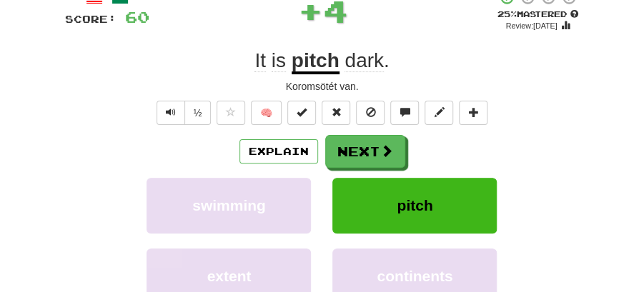
click at [360, 144] on button "Next" at bounding box center [365, 151] width 80 height 33
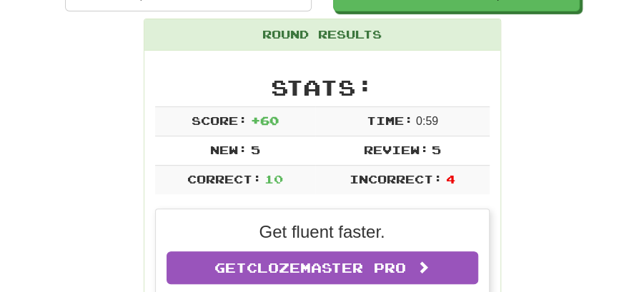
scroll to position [15, 0]
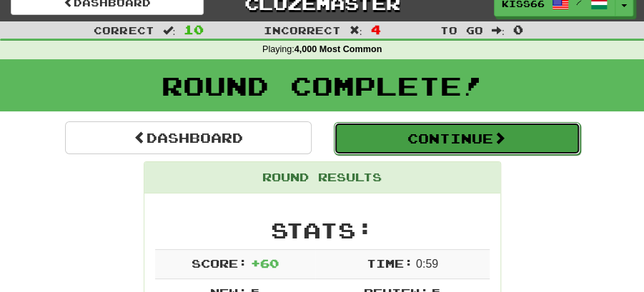
click at [439, 138] on button "Continue" at bounding box center [457, 138] width 246 height 33
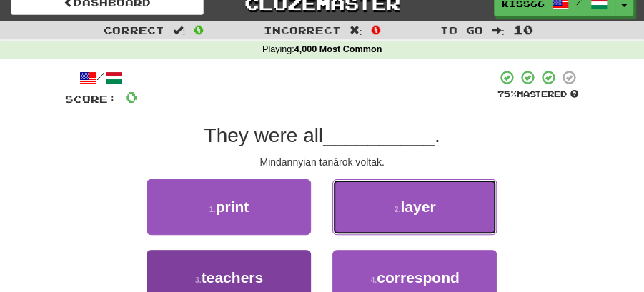
drag, startPoint x: 418, startPoint y: 207, endPoint x: 274, endPoint y: 275, distance: 159.4
click at [274, 275] on div "1 . print 2 . layer 3 . teachers 4 . correspond" at bounding box center [322, 249] width 536 height 141
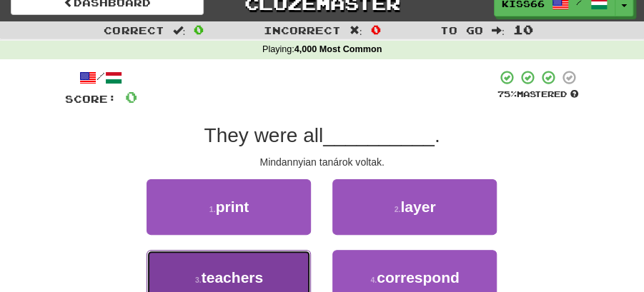
drag, startPoint x: 259, startPoint y: 268, endPoint x: 296, endPoint y: 247, distance: 43.2
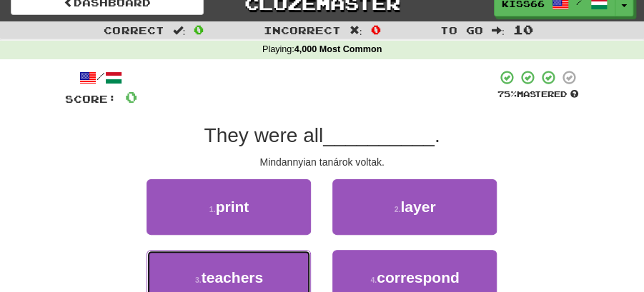
click at [261, 266] on button "3 . teachers" at bounding box center [228, 278] width 164 height 56
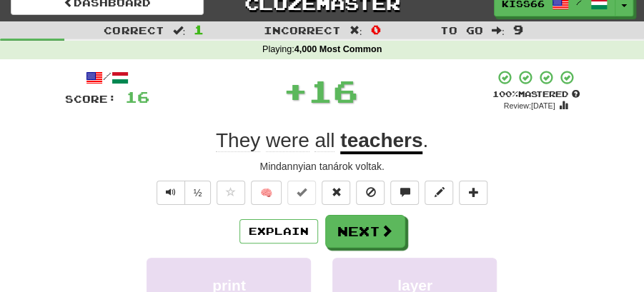
click at [359, 213] on div "/ Score: 16 + 16 100 % Mastered Review: 2026-02-14 They were all teachers . Min…" at bounding box center [322, 272] width 514 height 406
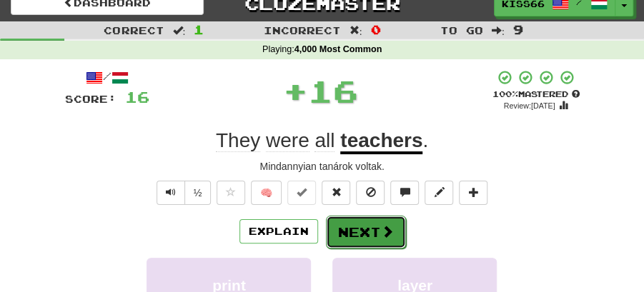
click at [364, 239] on button "Next" at bounding box center [366, 232] width 80 height 33
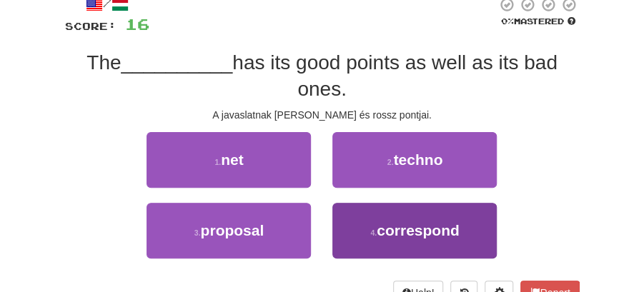
scroll to position [110, 0]
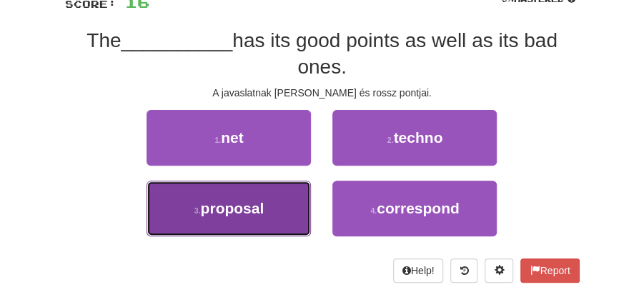
drag, startPoint x: 264, startPoint y: 207, endPoint x: 360, endPoint y: 171, distance: 103.1
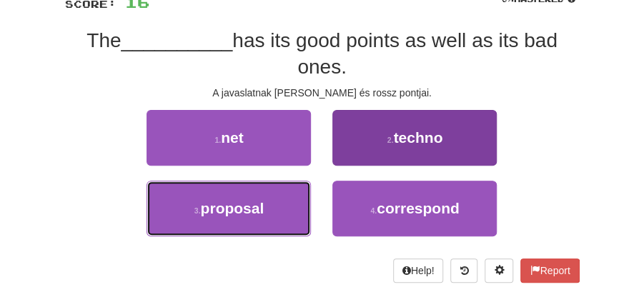
click at [266, 207] on button "3 . proposal" at bounding box center [228, 209] width 164 height 56
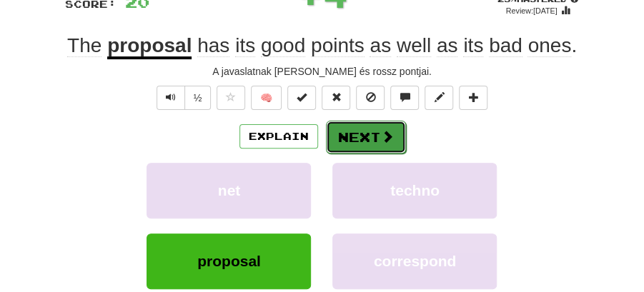
click at [370, 139] on button "Next" at bounding box center [366, 137] width 80 height 33
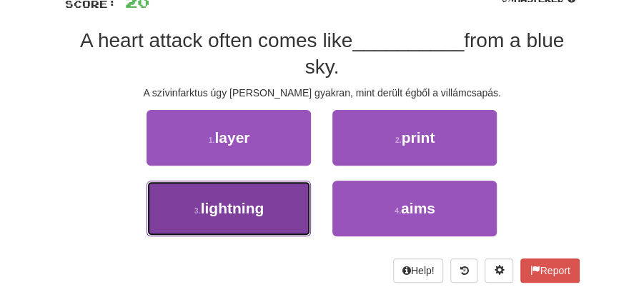
drag, startPoint x: 256, startPoint y: 205, endPoint x: 308, endPoint y: 193, distance: 53.5
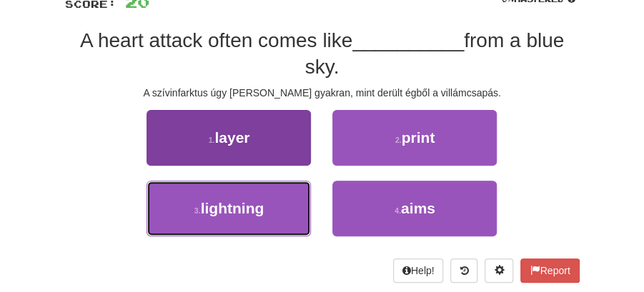
click at [259, 204] on span "lightning" at bounding box center [233, 208] width 64 height 16
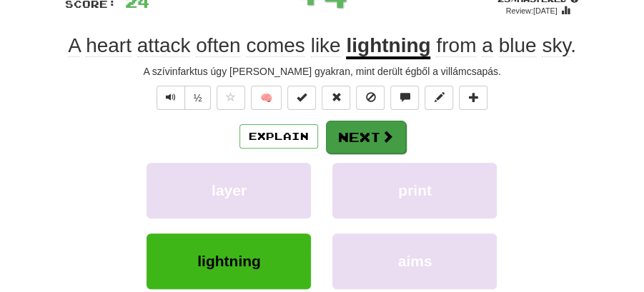
drag, startPoint x: 361, startPoint y: 158, endPoint x: 369, endPoint y: 133, distance: 26.2
click at [369, 133] on div "Explain Next layer print lightning aims Learn more: layer print lightning aims" at bounding box center [322, 223] width 514 height 206
click at [366, 146] on button "Next" at bounding box center [366, 137] width 80 height 33
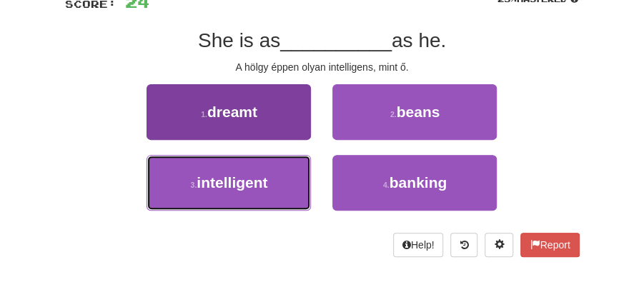
click at [283, 189] on button "3 . intelligent" at bounding box center [228, 183] width 164 height 56
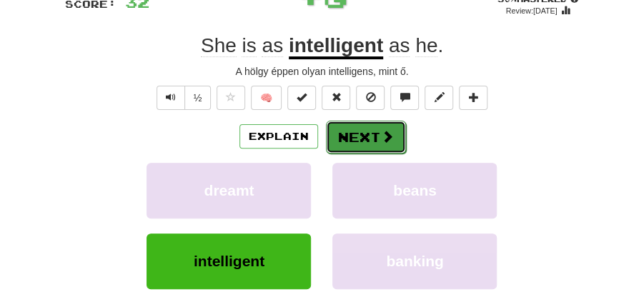
click at [354, 130] on button "Next" at bounding box center [366, 137] width 80 height 33
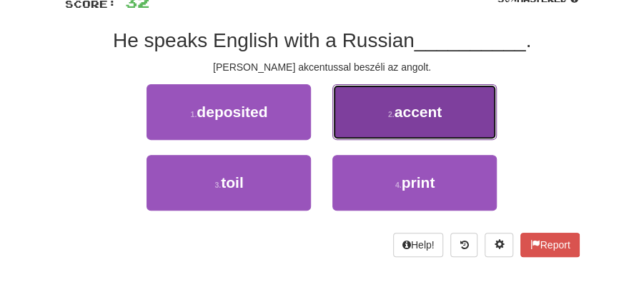
click at [416, 120] on button "2 . accent" at bounding box center [414, 112] width 164 height 56
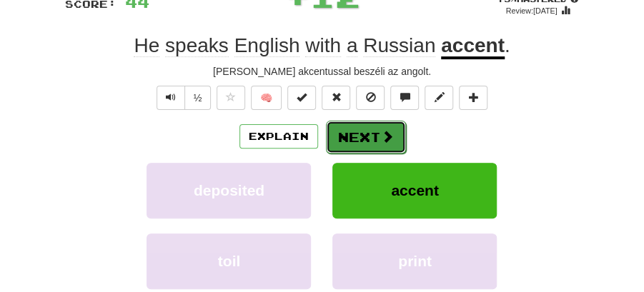
click at [381, 132] on span at bounding box center [387, 136] width 13 height 13
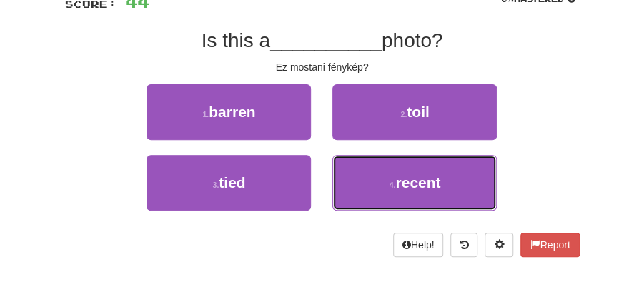
drag, startPoint x: 469, startPoint y: 191, endPoint x: 409, endPoint y: 154, distance: 70.9
click at [469, 191] on button "4 . recent" at bounding box center [414, 183] width 164 height 56
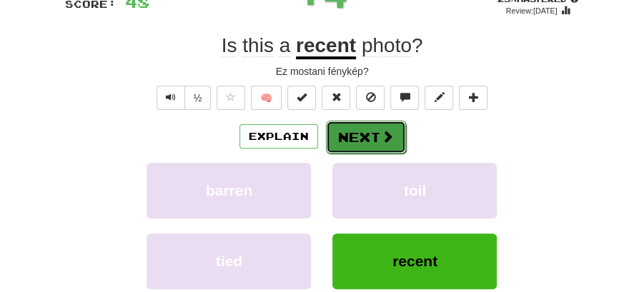
click at [374, 130] on button "Next" at bounding box center [366, 137] width 80 height 33
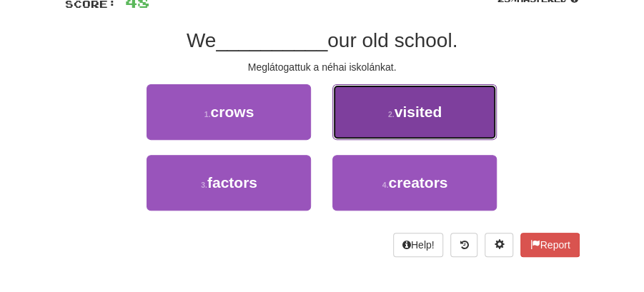
click at [414, 120] on button "2 . visited" at bounding box center [414, 112] width 164 height 56
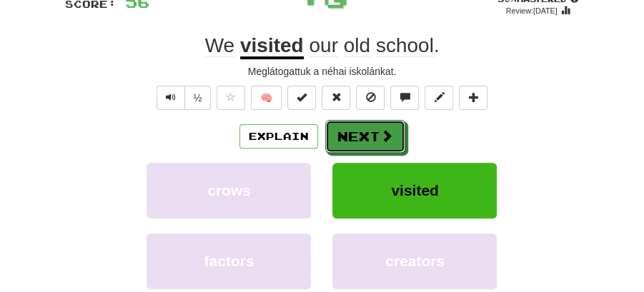
click at [352, 131] on button "Next" at bounding box center [365, 136] width 80 height 33
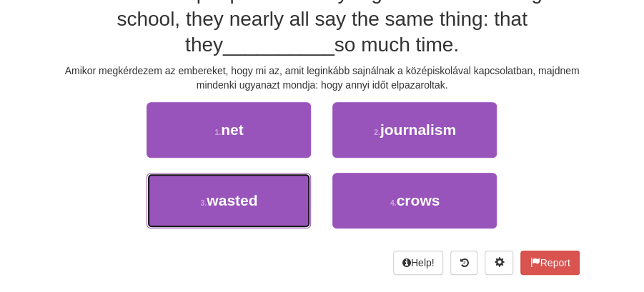
drag, startPoint x: 266, startPoint y: 196, endPoint x: 343, endPoint y: 166, distance: 82.5
click at [287, 190] on button "3 . wasted" at bounding box center [228, 201] width 164 height 56
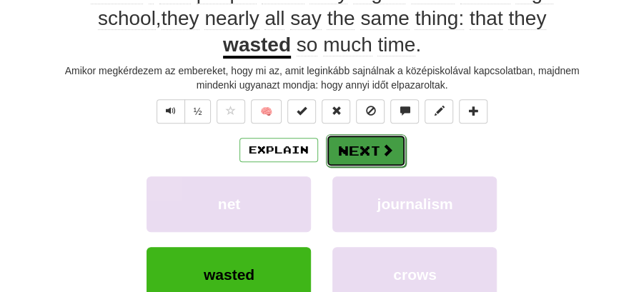
click at [369, 143] on button "Next" at bounding box center [366, 150] width 80 height 33
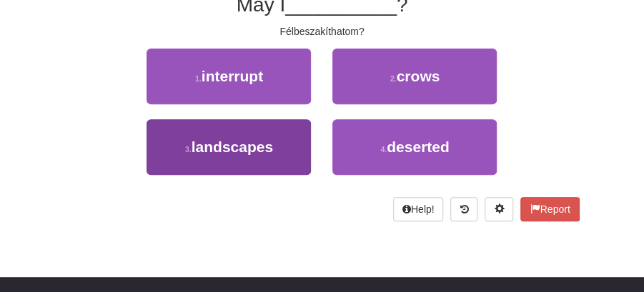
scroll to position [63, 0]
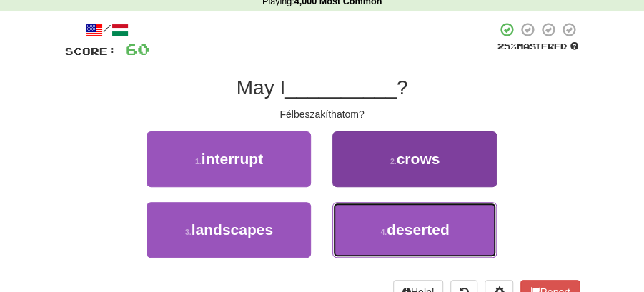
click at [384, 229] on small "4 ." at bounding box center [383, 232] width 6 height 9
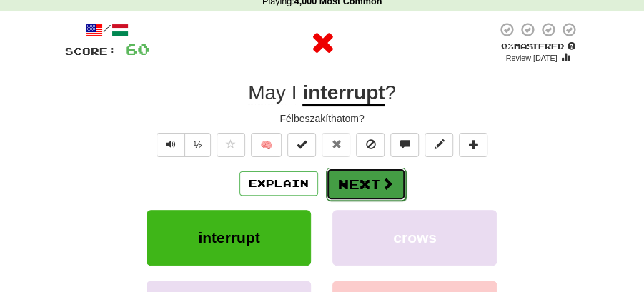
click at [375, 179] on button "Next" at bounding box center [366, 184] width 80 height 33
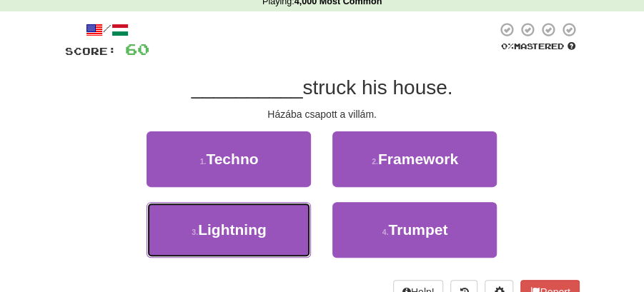
drag, startPoint x: 272, startPoint y: 229, endPoint x: 321, endPoint y: 201, distance: 56.6
click at [273, 228] on button "3 . Lightning" at bounding box center [228, 230] width 164 height 56
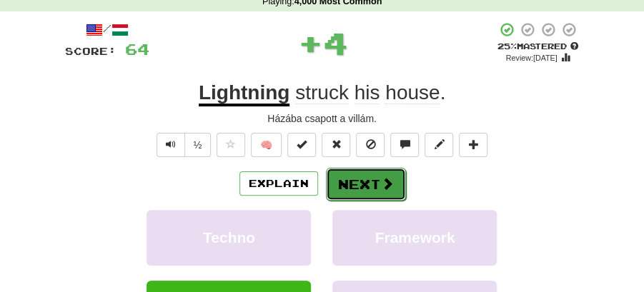
click at [344, 174] on button "Next" at bounding box center [366, 184] width 80 height 33
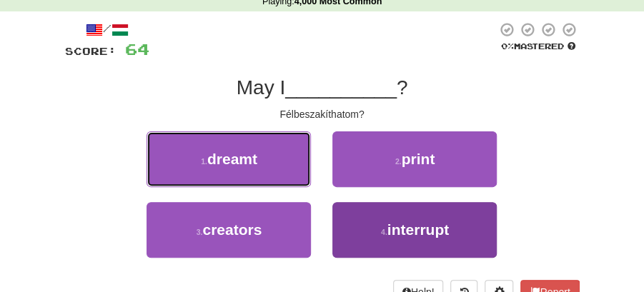
drag, startPoint x: 269, startPoint y: 169, endPoint x: 456, endPoint y: 207, distance: 191.1
click at [411, 220] on div "1 . dreamt 2 . print 3 . creators 4 . interrupt" at bounding box center [322, 201] width 536 height 141
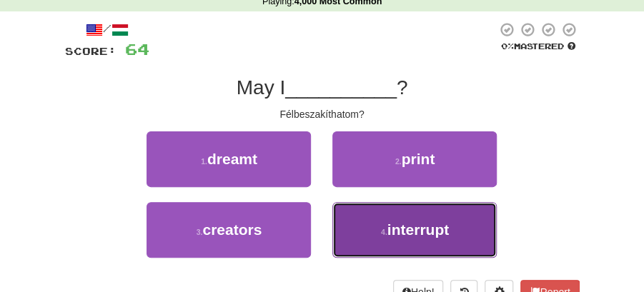
drag, startPoint x: 431, startPoint y: 231, endPoint x: 414, endPoint y: 207, distance: 29.7
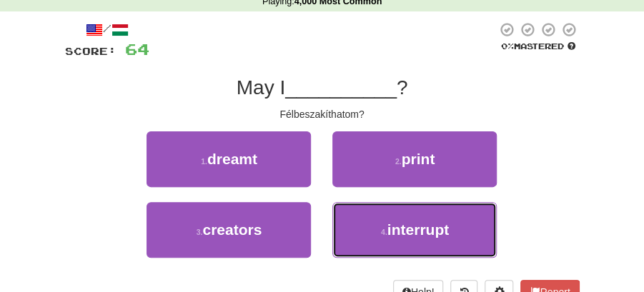
click at [431, 229] on span "interrupt" at bounding box center [417, 229] width 61 height 16
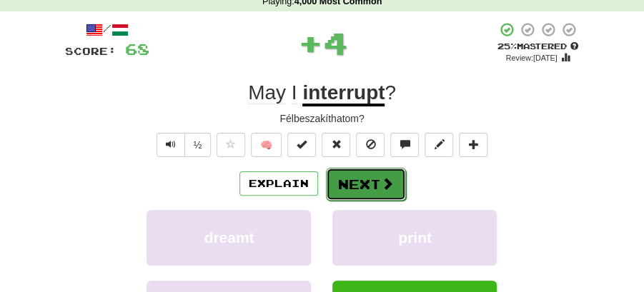
click at [390, 181] on span at bounding box center [387, 183] width 13 height 13
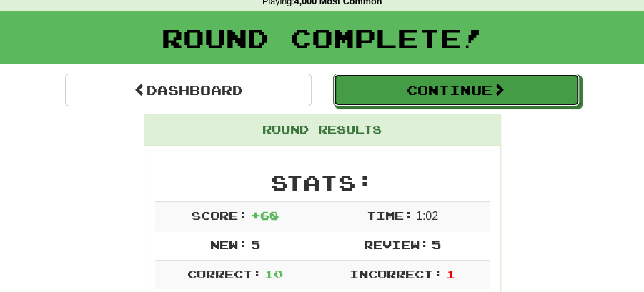
click at [387, 89] on button "Continue" at bounding box center [456, 90] width 246 height 33
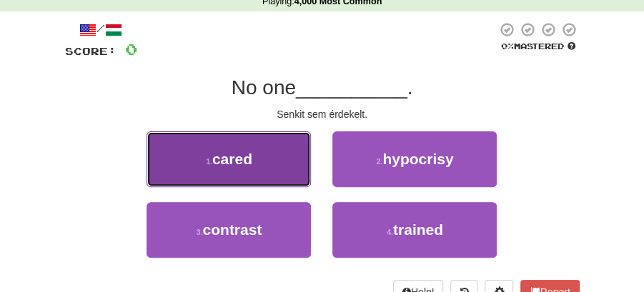
click at [280, 171] on button "1 . cared" at bounding box center [228, 159] width 164 height 56
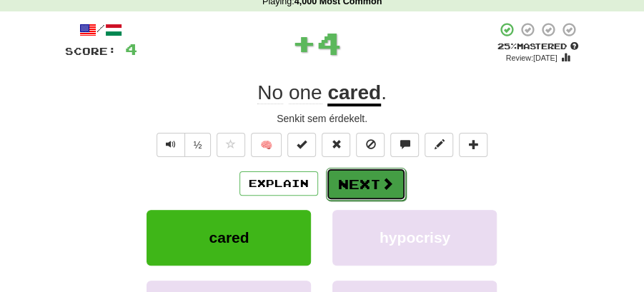
click at [347, 179] on button "Next" at bounding box center [366, 184] width 80 height 33
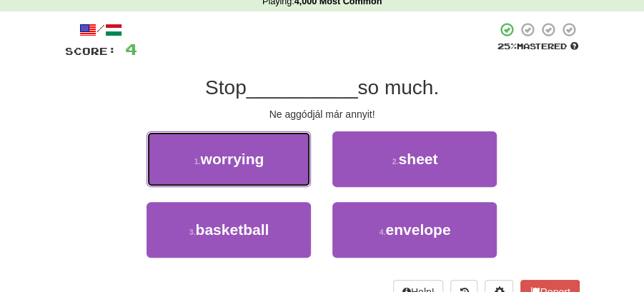
drag, startPoint x: 236, startPoint y: 157, endPoint x: 282, endPoint y: 161, distance: 46.6
click at [258, 159] on span "worrying" at bounding box center [233, 159] width 64 height 16
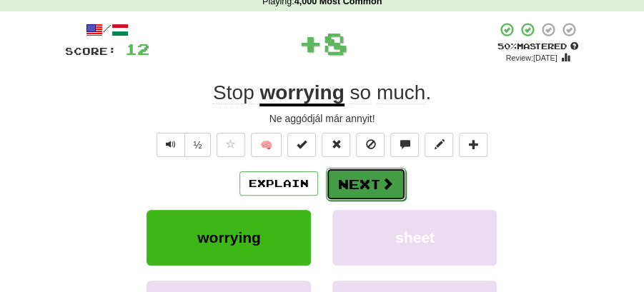
click at [373, 176] on button "Next" at bounding box center [366, 184] width 80 height 33
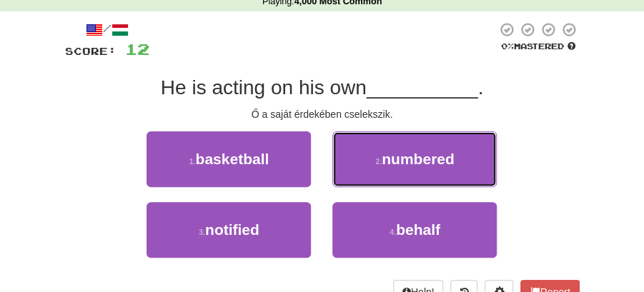
click at [408, 163] on span "numbered" at bounding box center [417, 159] width 73 height 16
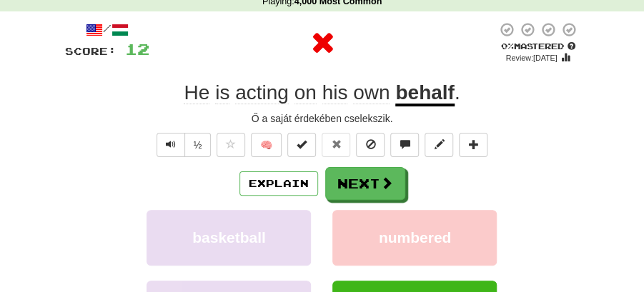
click at [346, 177] on button "Next" at bounding box center [365, 183] width 80 height 33
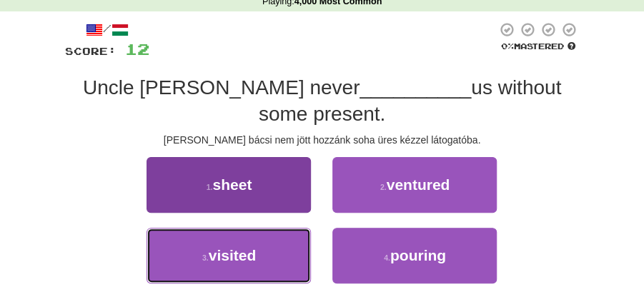
drag, startPoint x: 274, startPoint y: 256, endPoint x: 287, endPoint y: 247, distance: 15.9
click at [276, 254] on button "3 . visited" at bounding box center [228, 256] width 164 height 56
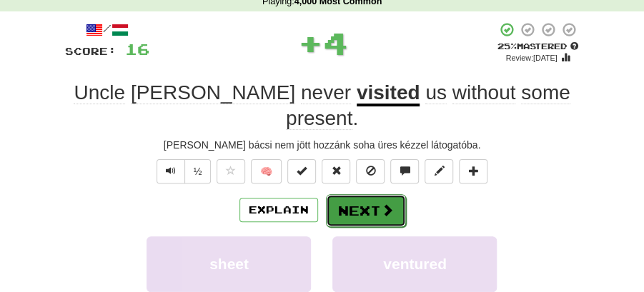
click at [373, 194] on button "Next" at bounding box center [366, 210] width 80 height 33
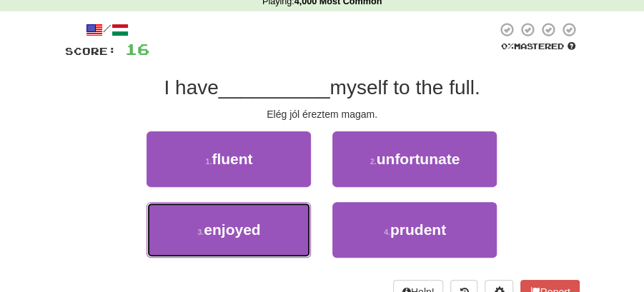
drag, startPoint x: 281, startPoint y: 224, endPoint x: 321, endPoint y: 214, distance: 42.1
click at [283, 224] on button "3 . enjoyed" at bounding box center [228, 230] width 164 height 56
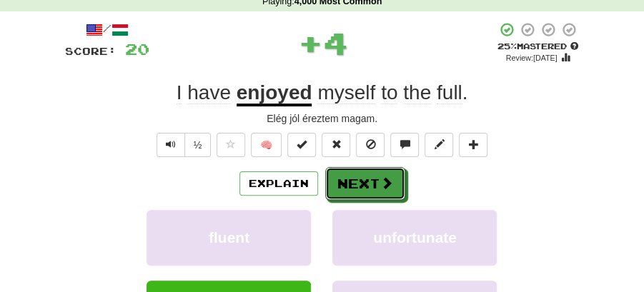
click at [370, 189] on button "Next" at bounding box center [365, 183] width 80 height 33
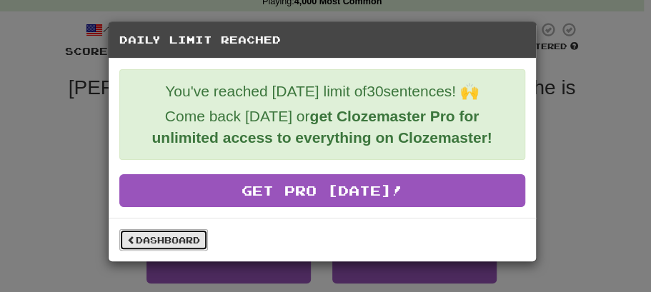
click at [174, 237] on link "Dashboard" at bounding box center [163, 239] width 89 height 21
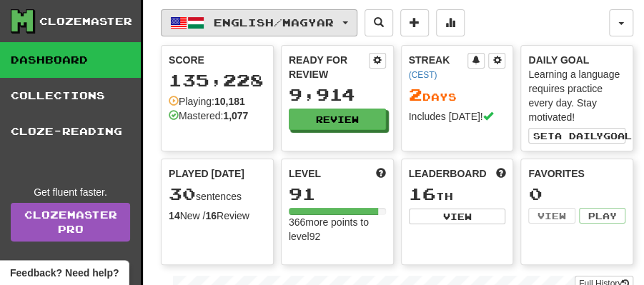
click at [357, 17] on button "English / Magyar" at bounding box center [259, 22] width 196 height 27
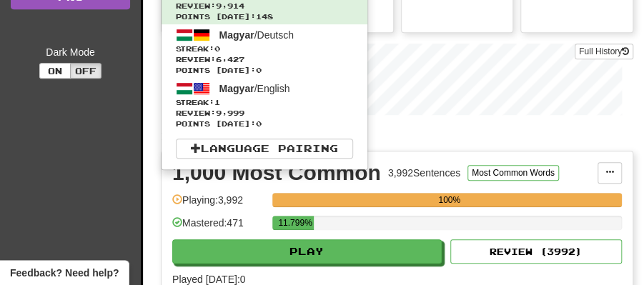
scroll to position [238, 0]
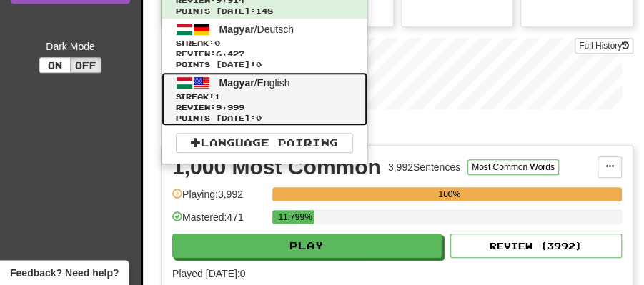
click at [243, 96] on span "Streak: 1" at bounding box center [264, 96] width 177 height 11
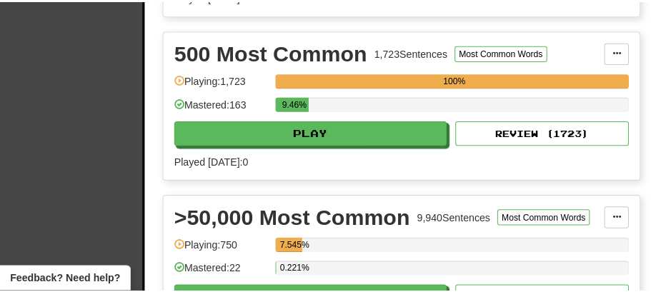
scroll to position [1000, 0]
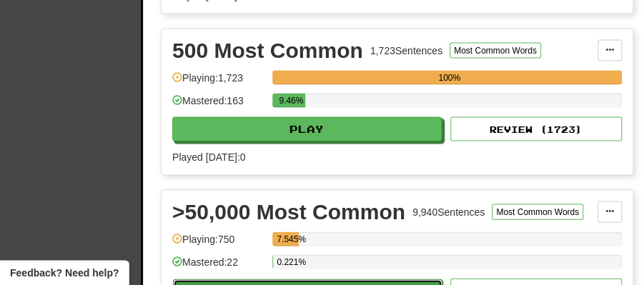
select select "**"
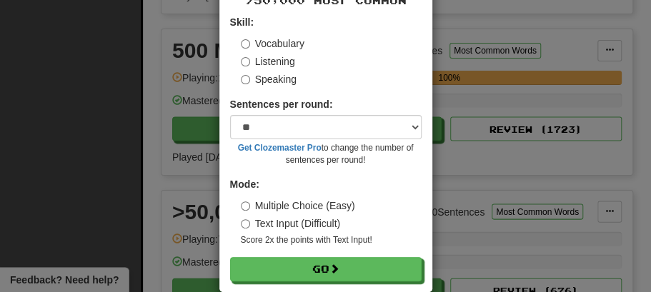
scroll to position [97, 0]
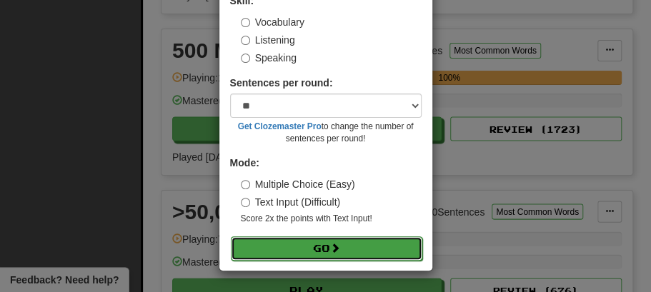
click at [338, 252] on span at bounding box center [335, 248] width 10 height 10
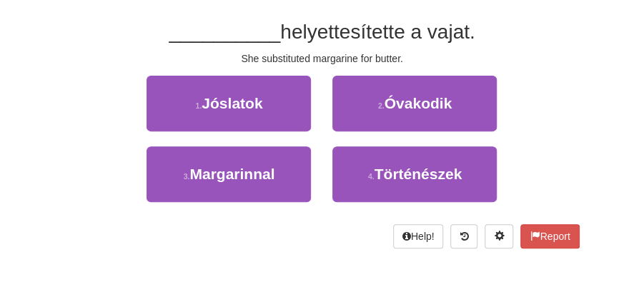
scroll to position [143, 0]
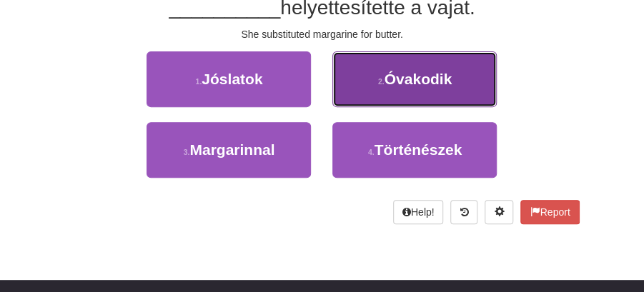
click at [406, 81] on span "Óvakodik" at bounding box center [418, 79] width 68 height 16
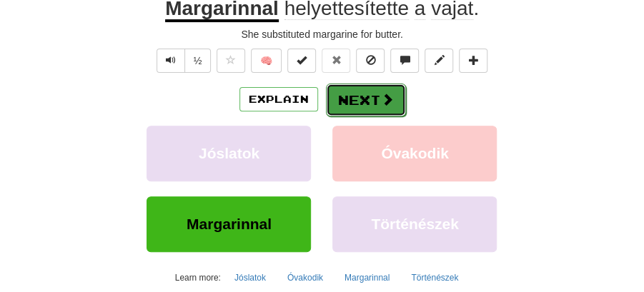
click at [357, 96] on button "Next" at bounding box center [366, 100] width 80 height 33
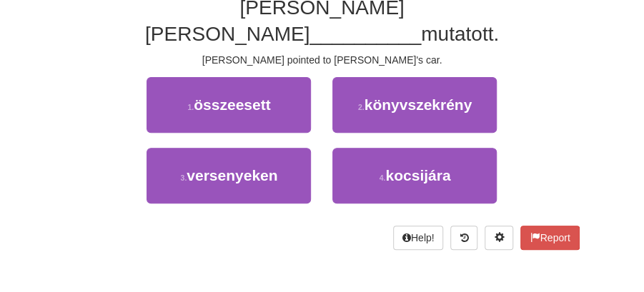
scroll to position [95, 0]
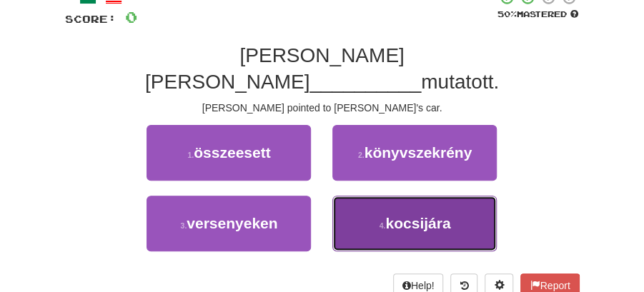
click at [406, 215] on span "kocsijára" at bounding box center [417, 223] width 65 height 16
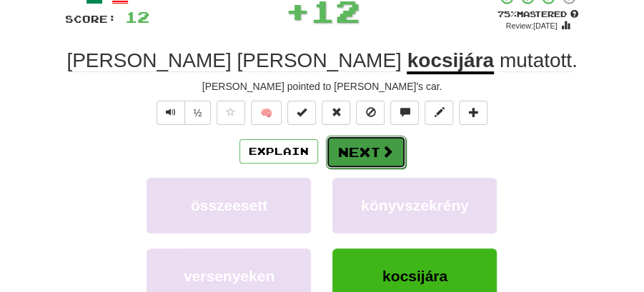
click at [354, 141] on button "Next" at bounding box center [366, 152] width 80 height 33
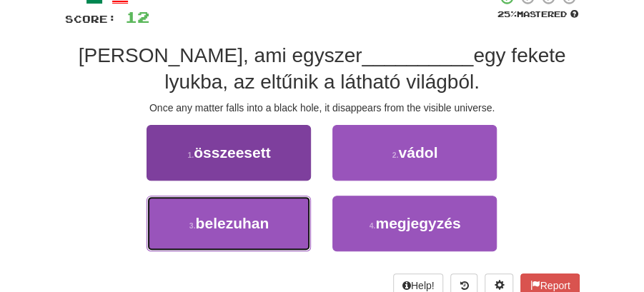
click at [261, 224] on span "belezuhan" at bounding box center [233, 223] width 74 height 16
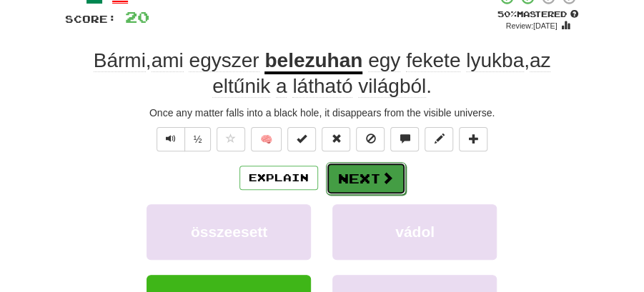
click at [363, 177] on button "Next" at bounding box center [366, 178] width 80 height 33
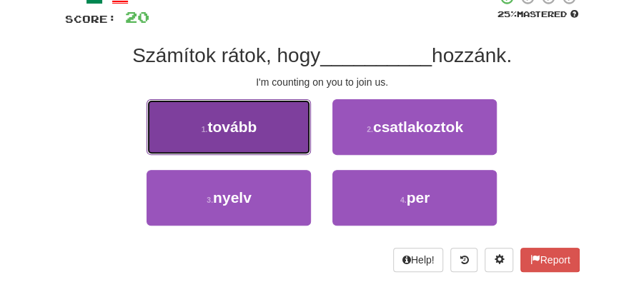
click at [309, 136] on button "1 . tovább" at bounding box center [228, 127] width 164 height 56
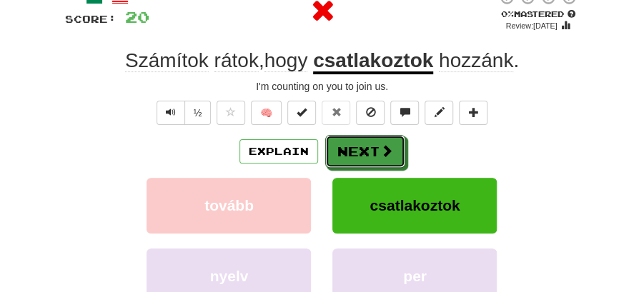
click at [384, 144] on span at bounding box center [386, 150] width 13 height 13
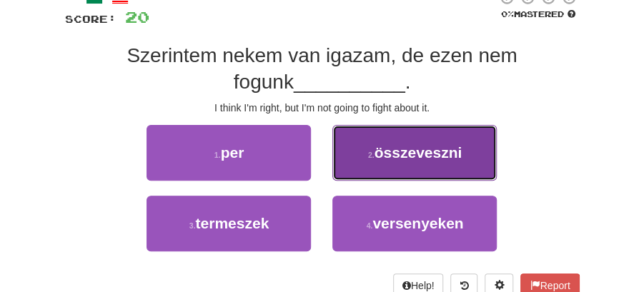
click at [414, 163] on button "2 . összeveszni" at bounding box center [414, 153] width 164 height 56
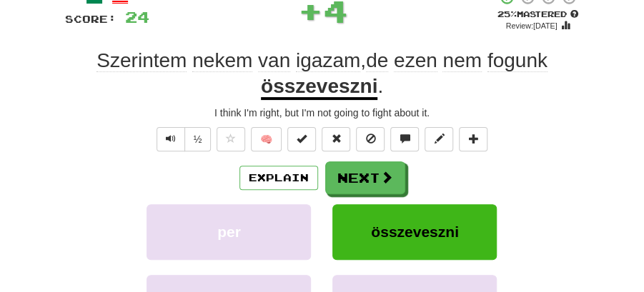
click at [370, 164] on button "Next" at bounding box center [365, 177] width 80 height 33
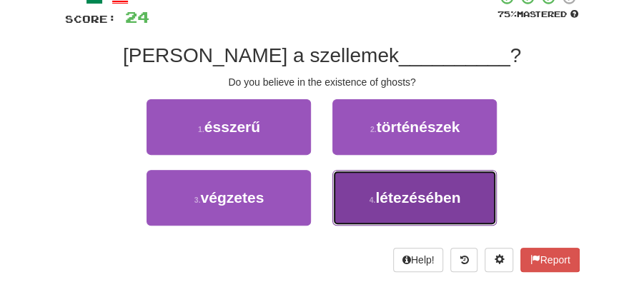
click at [412, 205] on span "létezésében" at bounding box center [417, 197] width 85 height 16
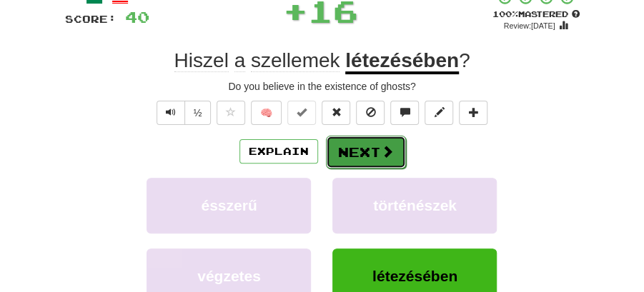
click at [369, 152] on button "Next" at bounding box center [366, 152] width 80 height 33
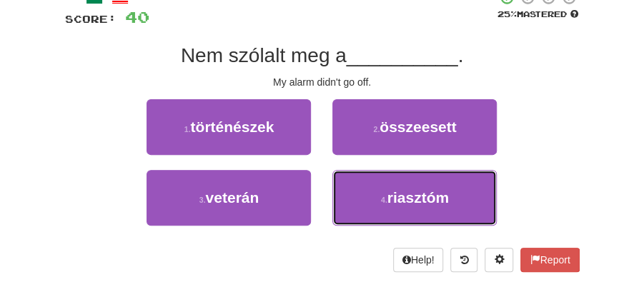
drag, startPoint x: 411, startPoint y: 194, endPoint x: 394, endPoint y: 172, distance: 28.0
click at [411, 193] on span "riasztóm" at bounding box center [417, 197] width 61 height 16
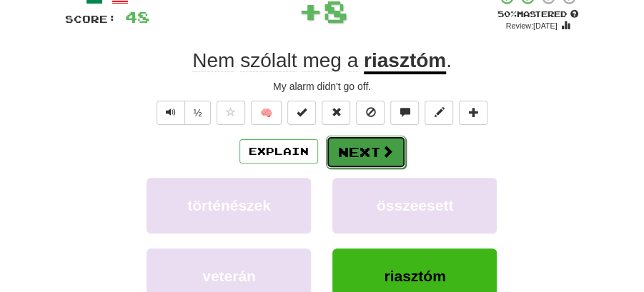
click at [367, 147] on button "Next" at bounding box center [366, 152] width 80 height 33
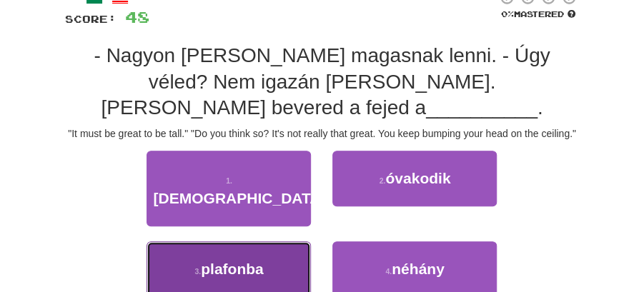
click at [291, 241] on button "3 . plafonba" at bounding box center [228, 269] width 164 height 56
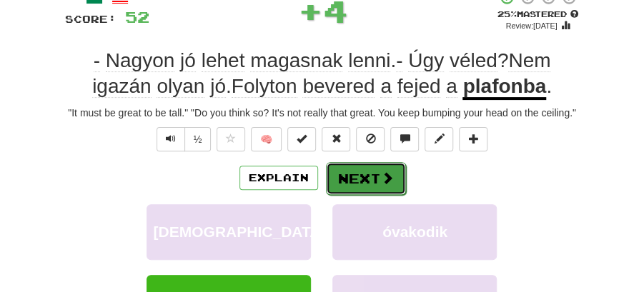
click at [374, 178] on button "Next" at bounding box center [366, 178] width 80 height 33
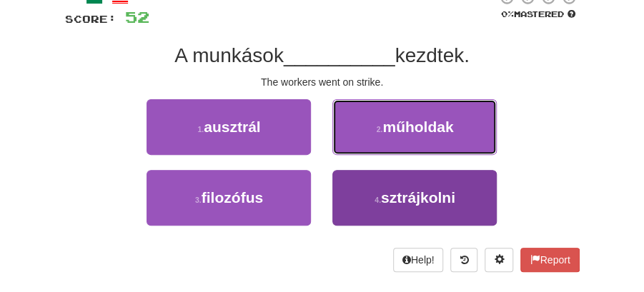
drag, startPoint x: 390, startPoint y: 131, endPoint x: 411, endPoint y: 212, distance: 83.5
click at [389, 216] on div "1 . ausztrál 2 . műholdak 3 . filozófus 4 . sztrájkolni" at bounding box center [322, 169] width 536 height 141
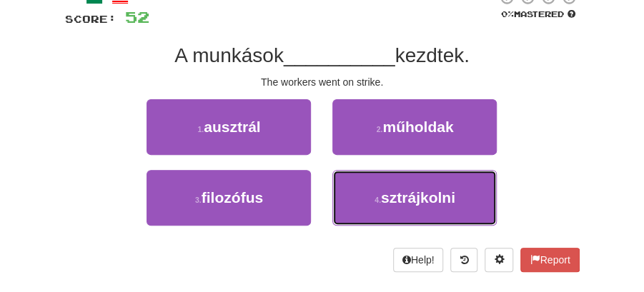
drag, startPoint x: 427, startPoint y: 204, endPoint x: 397, endPoint y: 169, distance: 46.6
click at [426, 199] on span "sztrájkolni" at bounding box center [418, 197] width 74 height 16
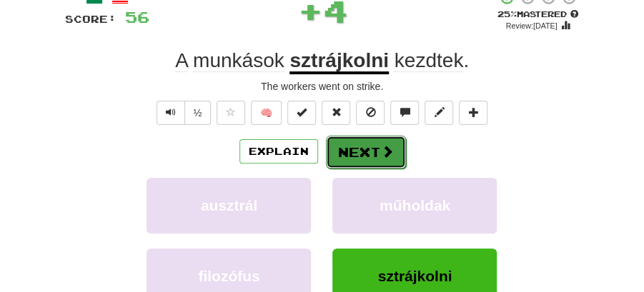
click at [364, 146] on button "Next" at bounding box center [366, 152] width 80 height 33
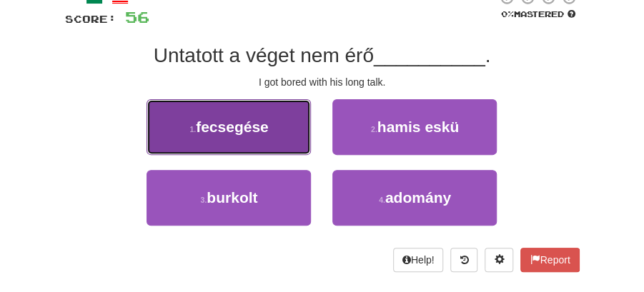
click at [261, 141] on button "1 . fecsegése" at bounding box center [228, 127] width 164 height 56
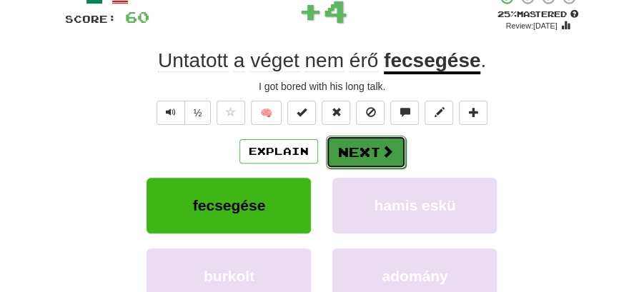
click at [355, 151] on button "Next" at bounding box center [366, 152] width 80 height 33
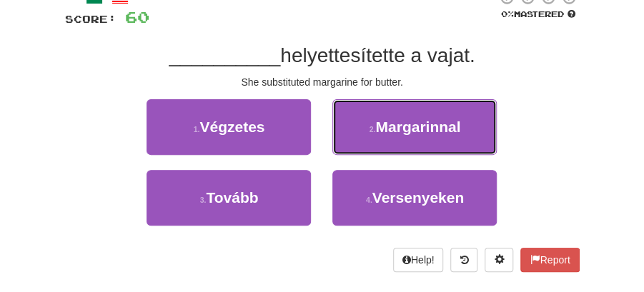
click at [391, 129] on span "Margarinnal" at bounding box center [417, 127] width 85 height 16
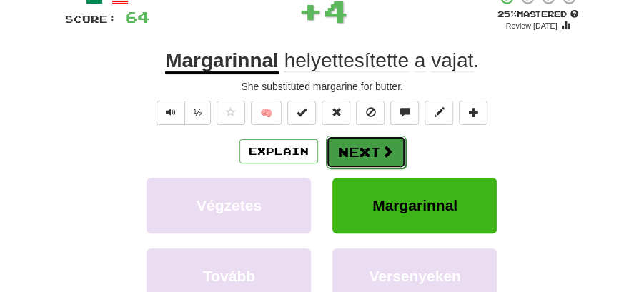
click at [370, 141] on button "Next" at bounding box center [366, 152] width 80 height 33
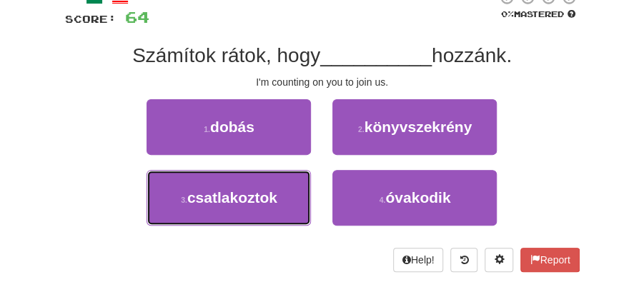
drag, startPoint x: 278, startPoint y: 192, endPoint x: 326, endPoint y: 168, distance: 53.7
click at [297, 181] on button "3 . csatlakoztok" at bounding box center [228, 198] width 164 height 56
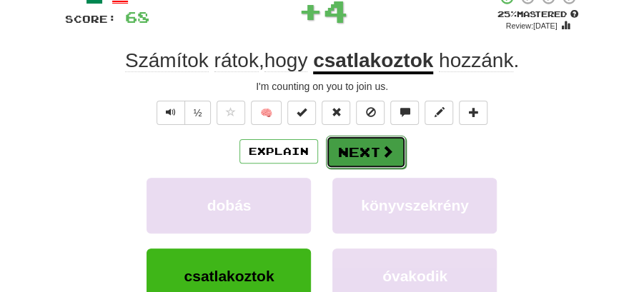
click at [357, 144] on button "Next" at bounding box center [366, 152] width 80 height 33
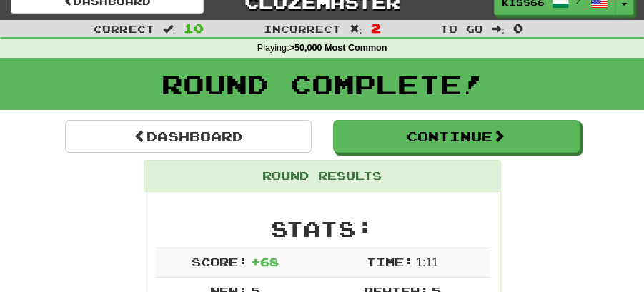
scroll to position [15, 0]
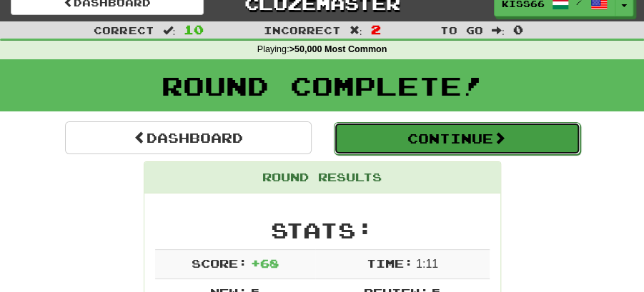
click at [441, 138] on button "Continue" at bounding box center [457, 138] width 246 height 33
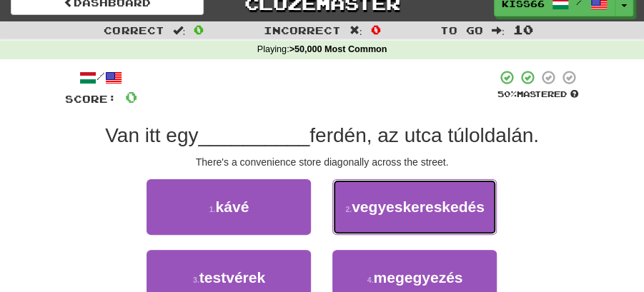
click at [424, 207] on span "vegyeskereskedés" at bounding box center [417, 207] width 133 height 16
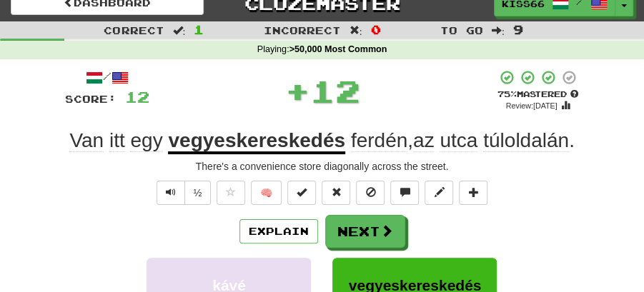
click at [372, 213] on div "/ Score: 12 + 12 75 % Mastered Review: 2025-09-17 Van itt egy vegyeskereskedés …" at bounding box center [322, 272] width 514 height 406
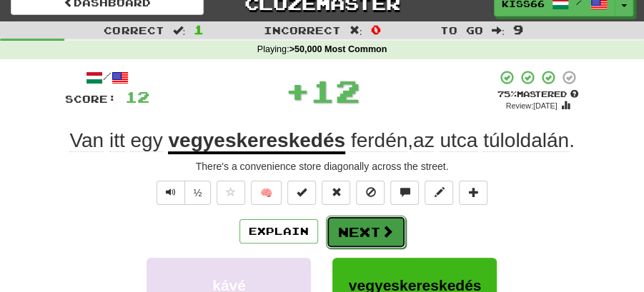
drag, startPoint x: 371, startPoint y: 223, endPoint x: 370, endPoint y: 170, distance: 52.9
click at [371, 224] on button "Next" at bounding box center [365, 231] width 80 height 33
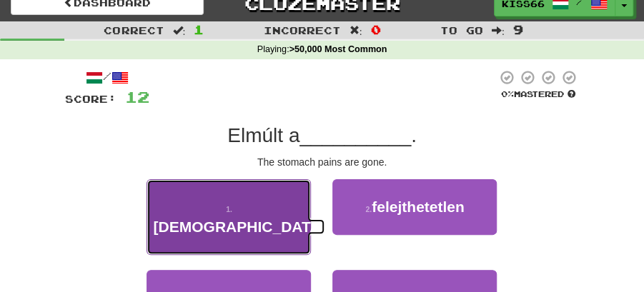
click at [274, 209] on button "1 . hasfájása" at bounding box center [228, 217] width 164 height 76
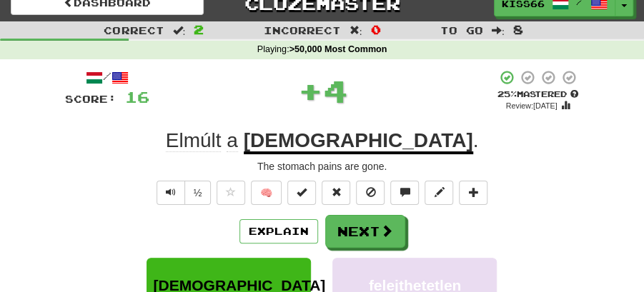
click at [364, 226] on button "Next" at bounding box center [365, 231] width 80 height 33
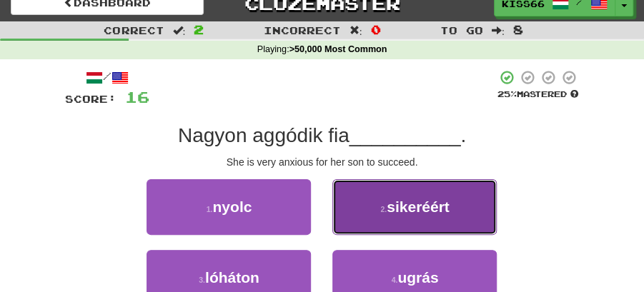
click at [418, 211] on span "sikeréért" at bounding box center [417, 207] width 63 height 16
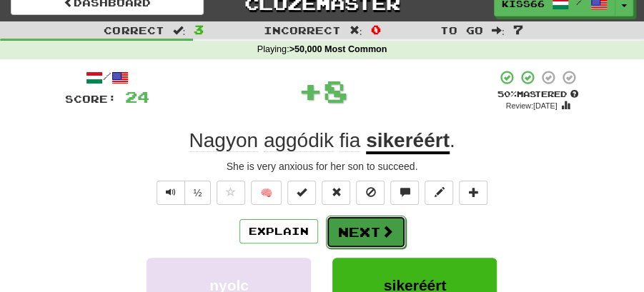
click at [374, 216] on button "Next" at bounding box center [366, 232] width 80 height 33
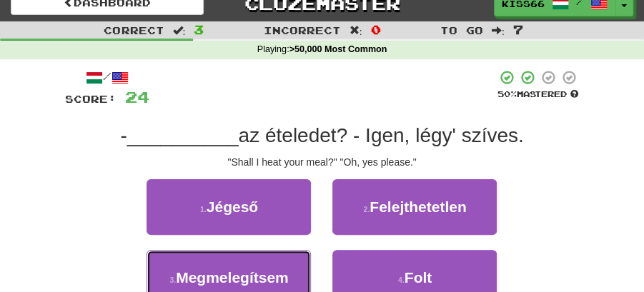
drag, startPoint x: 286, startPoint y: 274, endPoint x: 309, endPoint y: 248, distance: 34.9
click at [287, 271] on span "Megmelegítsem" at bounding box center [232, 277] width 113 height 16
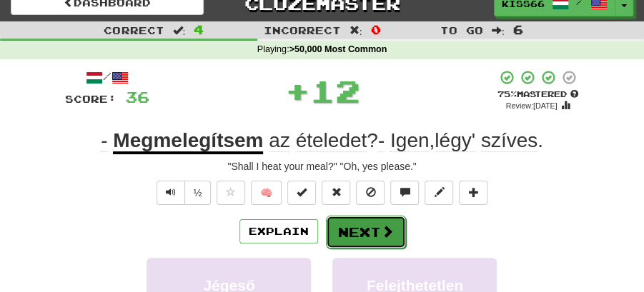
click at [340, 224] on button "Next" at bounding box center [366, 232] width 80 height 33
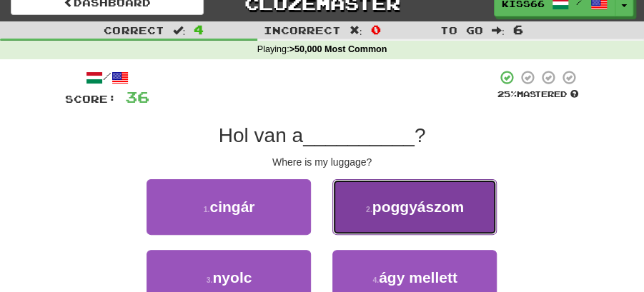
click at [427, 223] on button "2 . poggyászom" at bounding box center [414, 207] width 164 height 56
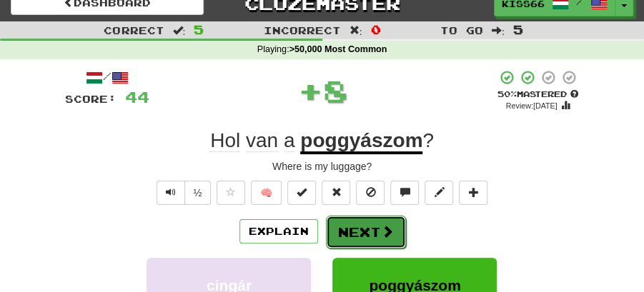
click at [363, 231] on button "Next" at bounding box center [366, 232] width 80 height 33
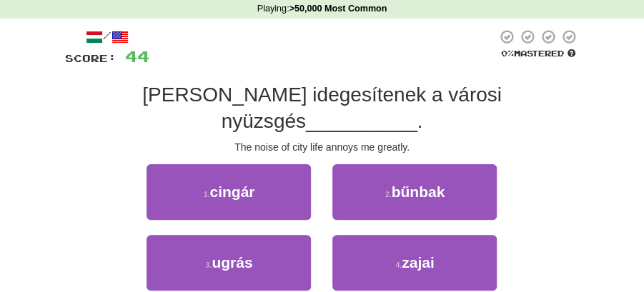
scroll to position [110, 0]
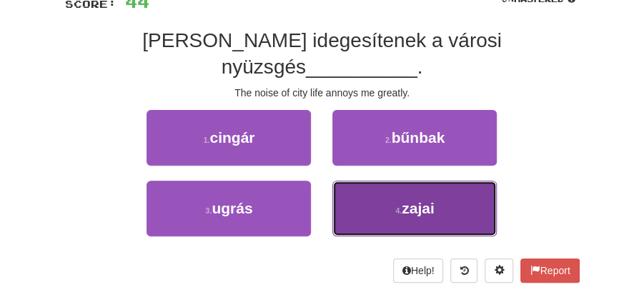
click at [414, 200] on span "zajai" at bounding box center [417, 208] width 33 height 16
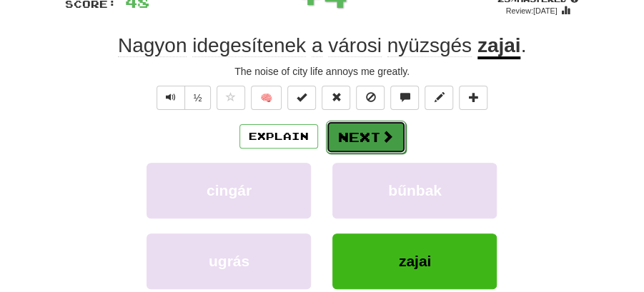
click at [381, 130] on span at bounding box center [387, 136] width 13 height 13
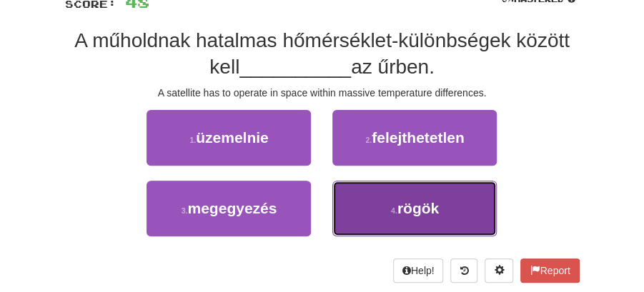
drag, startPoint x: 407, startPoint y: 206, endPoint x: 402, endPoint y: 181, distance: 24.8
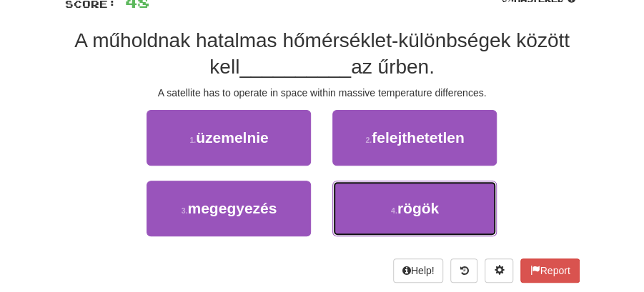
click at [407, 204] on span "rögök" at bounding box center [417, 208] width 41 height 16
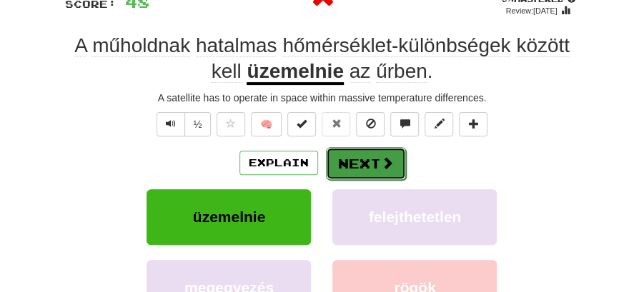
click at [384, 163] on span at bounding box center [387, 162] width 13 height 13
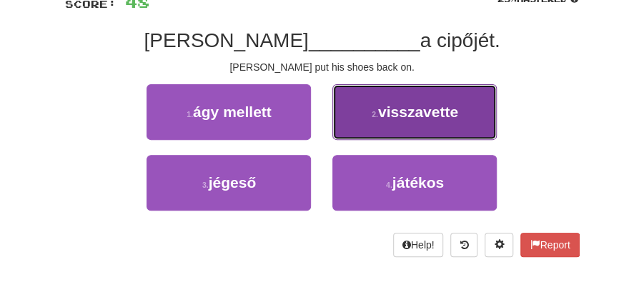
click at [379, 118] on span "visszavette" at bounding box center [418, 112] width 80 height 16
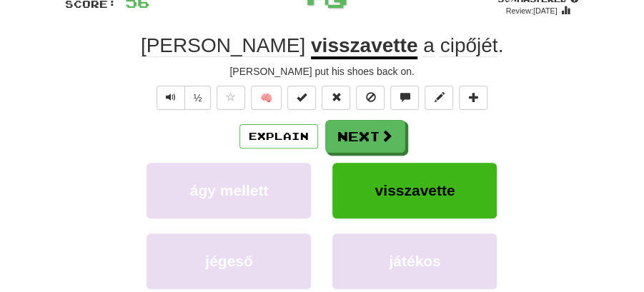
click at [364, 130] on button "Next" at bounding box center [365, 136] width 80 height 33
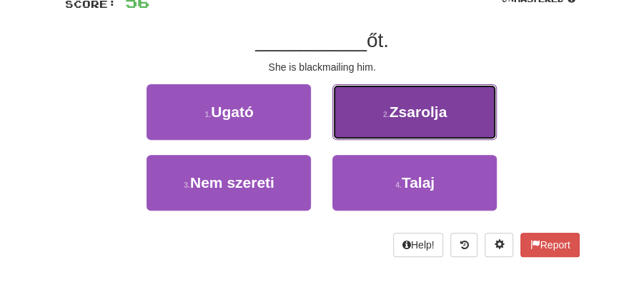
click at [437, 106] on span "Zsarolja" at bounding box center [418, 112] width 58 height 16
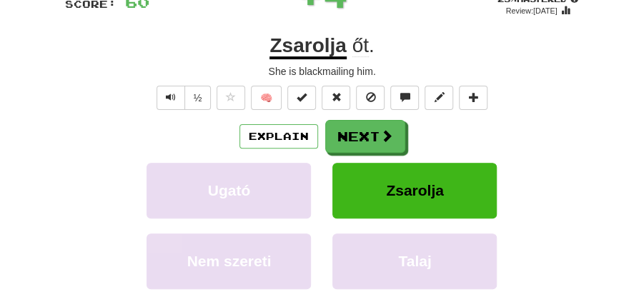
click at [395, 123] on button "Next" at bounding box center [365, 136] width 80 height 33
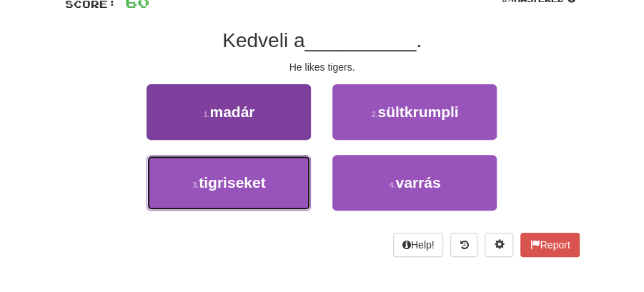
drag, startPoint x: 262, startPoint y: 181, endPoint x: 293, endPoint y: 176, distance: 31.1
click at [275, 184] on button "3 . tigriseket" at bounding box center [228, 183] width 164 height 56
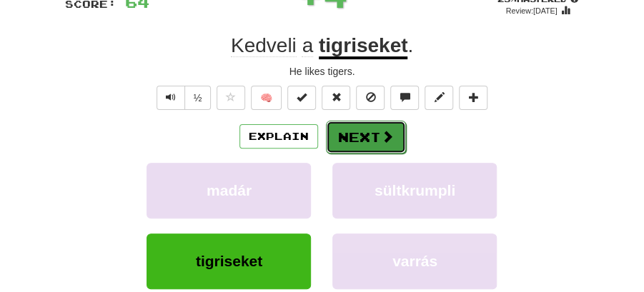
click at [347, 130] on button "Next" at bounding box center [366, 137] width 80 height 33
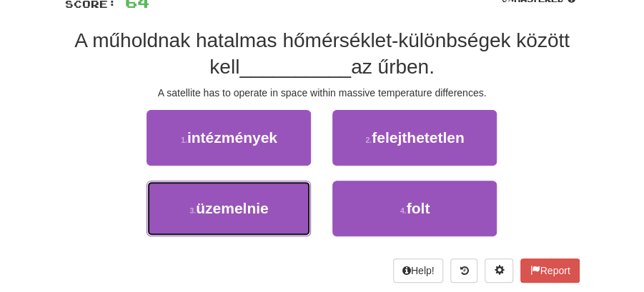
drag, startPoint x: 266, startPoint y: 196, endPoint x: 293, endPoint y: 183, distance: 30.3
click at [279, 189] on button "3 . üzemelnie" at bounding box center [228, 209] width 164 height 56
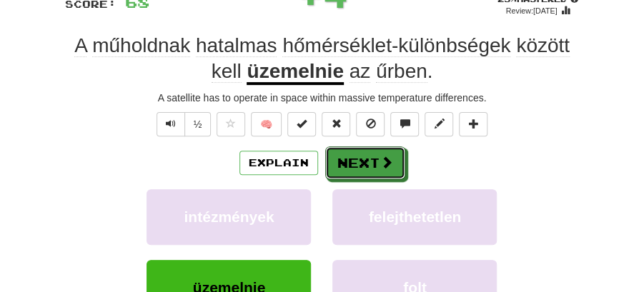
click at [349, 157] on button "Next" at bounding box center [365, 162] width 80 height 33
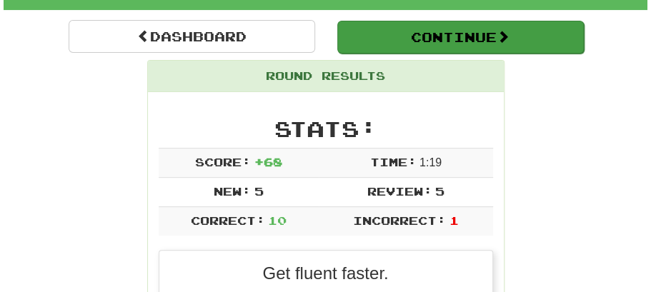
scroll to position [30, 0]
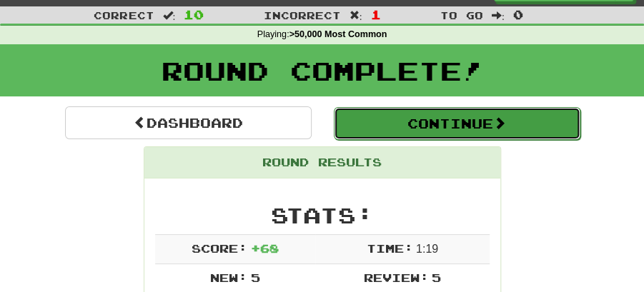
click at [431, 123] on button "Continue" at bounding box center [457, 123] width 246 height 33
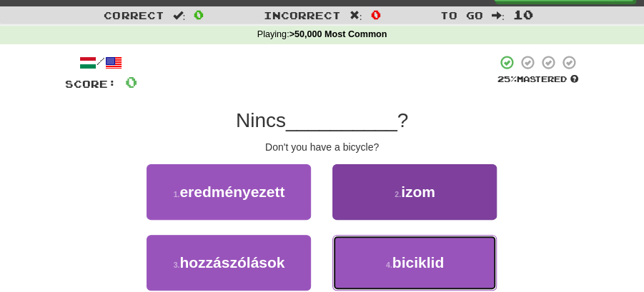
click at [394, 254] on span "biciklid" at bounding box center [417, 262] width 51 height 16
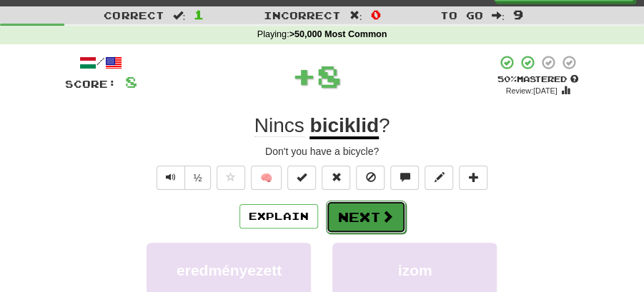
click at [359, 210] on button "Next" at bounding box center [366, 217] width 80 height 33
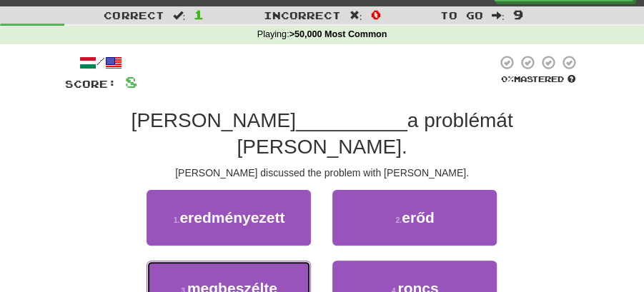
drag, startPoint x: 275, startPoint y: 267, endPoint x: 337, endPoint y: 231, distance: 71.7
click at [287, 264] on button "3 . megbeszélte" at bounding box center [228, 289] width 164 height 56
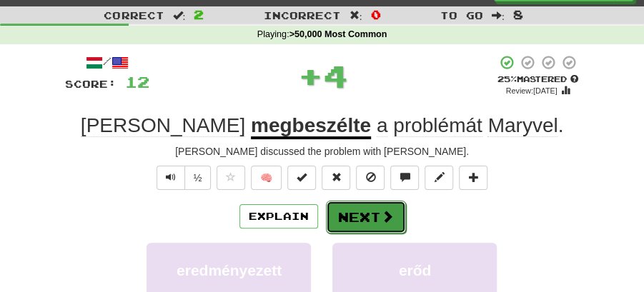
click at [367, 219] on button "Next" at bounding box center [366, 217] width 80 height 33
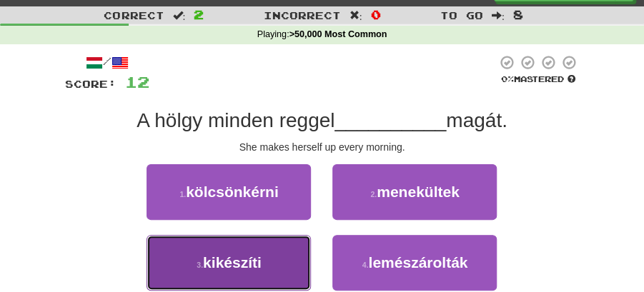
drag, startPoint x: 264, startPoint y: 249, endPoint x: 324, endPoint y: 234, distance: 61.7
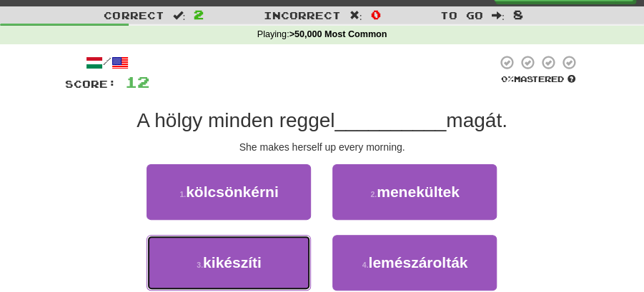
click at [276, 248] on button "3 . kikészíti" at bounding box center [228, 263] width 164 height 56
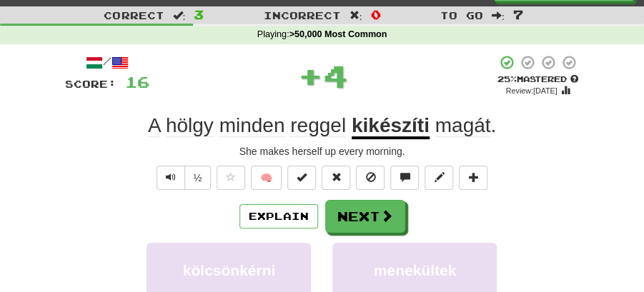
click at [369, 215] on button "Next" at bounding box center [365, 216] width 80 height 33
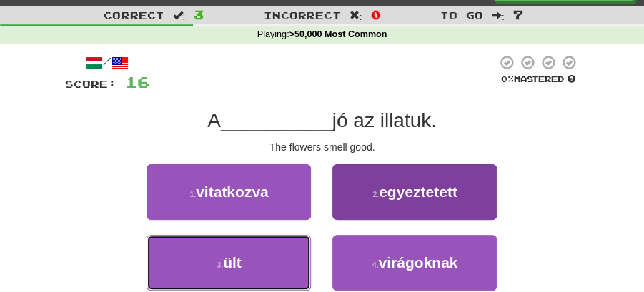
drag, startPoint x: 270, startPoint y: 268, endPoint x: 471, endPoint y: 203, distance: 211.7
click at [471, 203] on div "1 . vitatkozva 2 . egyeztetett 3 . ült 4 . virágoknak" at bounding box center [322, 234] width 536 height 141
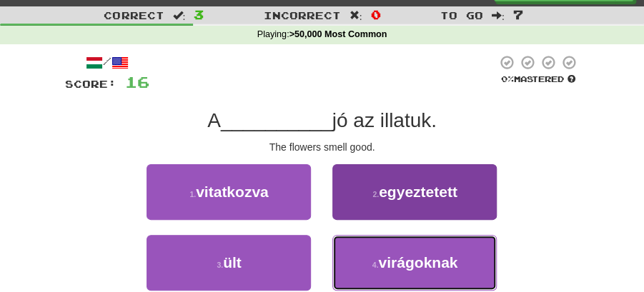
click at [397, 264] on span "virágoknak" at bounding box center [417, 262] width 79 height 16
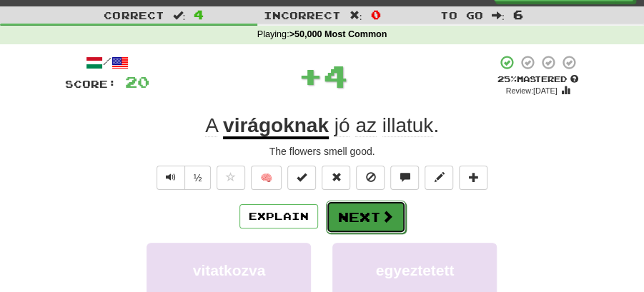
click at [376, 212] on button "Next" at bounding box center [366, 217] width 80 height 33
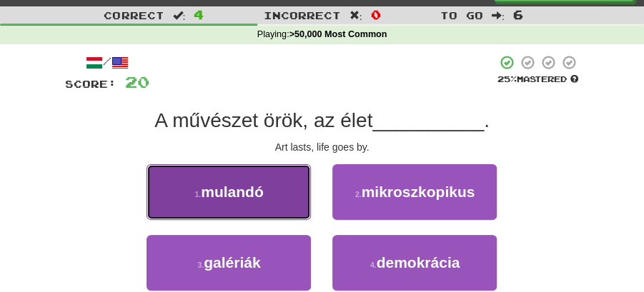
click at [291, 197] on button "1 . mulandó" at bounding box center [228, 192] width 164 height 56
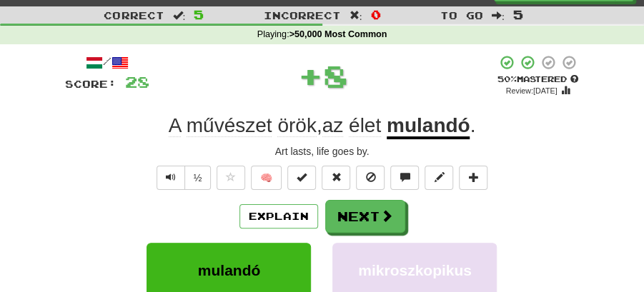
drag, startPoint x: 291, startPoint y: 197, endPoint x: 419, endPoint y: 214, distance: 129.0
click at [419, 214] on div "Explain Next" at bounding box center [322, 216] width 514 height 33
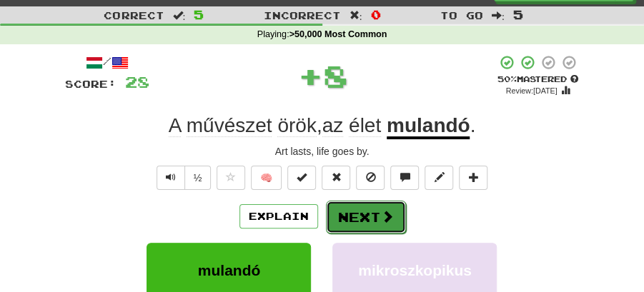
click at [373, 214] on button "Next" at bounding box center [366, 217] width 80 height 33
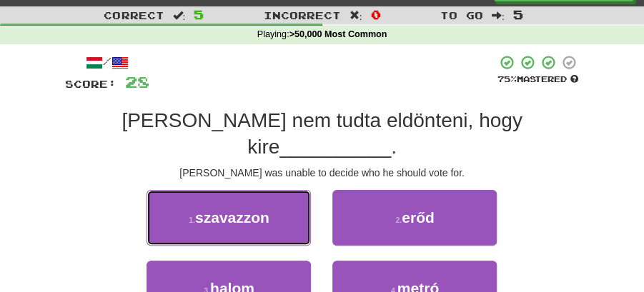
drag, startPoint x: 242, startPoint y: 184, endPoint x: 349, endPoint y: 197, distance: 107.2
click at [277, 190] on button "1 . szavazzon" at bounding box center [228, 218] width 164 height 56
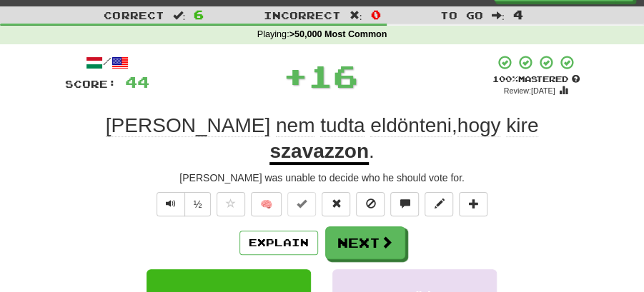
click at [356, 226] on button "Next" at bounding box center [365, 242] width 80 height 33
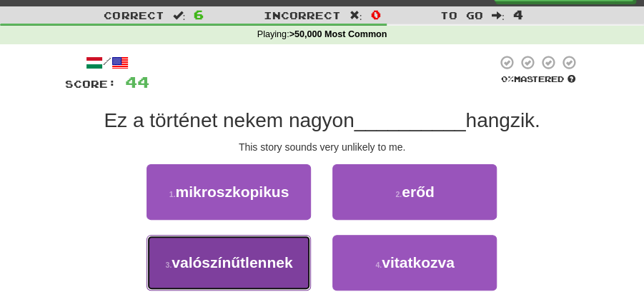
click at [255, 266] on span "valószínűtlennek" at bounding box center [231, 262] width 121 height 16
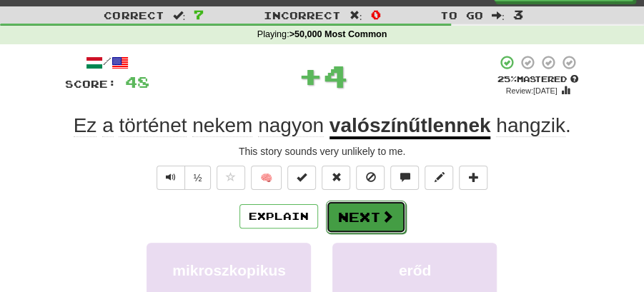
click at [371, 215] on button "Next" at bounding box center [366, 217] width 80 height 33
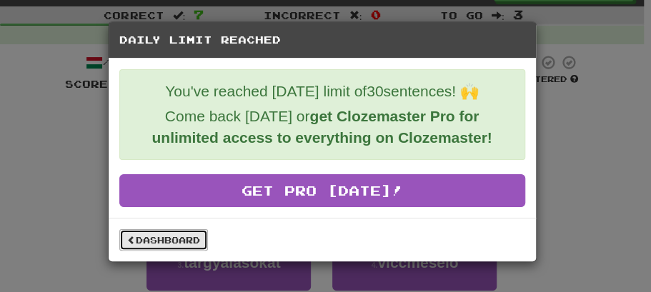
click at [182, 236] on link "Dashboard" at bounding box center [163, 239] width 89 height 21
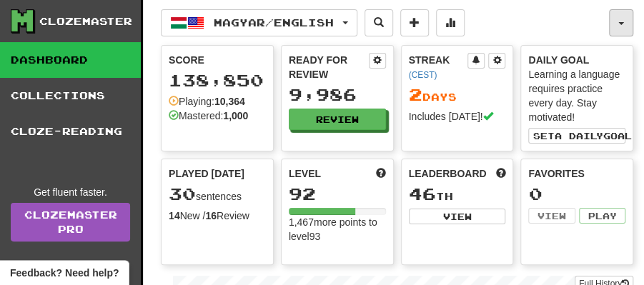
click at [618, 22] on span "button" at bounding box center [621, 23] width 6 height 3
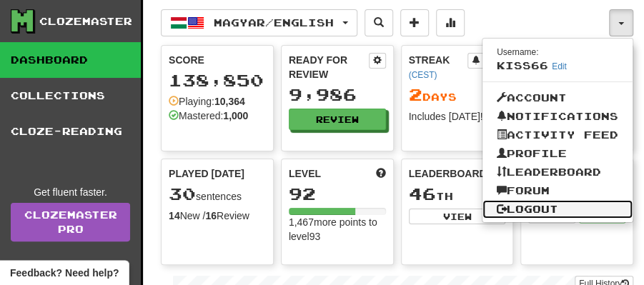
click at [520, 209] on link "Logout" at bounding box center [557, 209] width 150 height 19
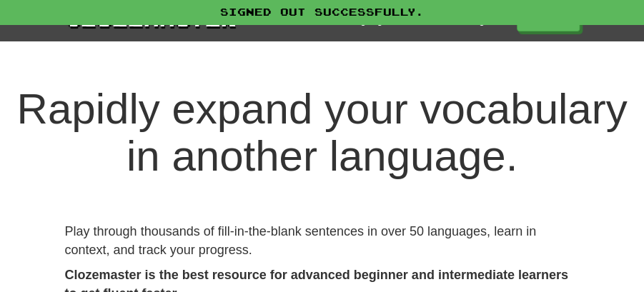
click at [546, 24] on div "Signed out successfully." at bounding box center [322, 12] width 644 height 24
click at [550, 27] on link "Play" at bounding box center [548, 20] width 63 height 24
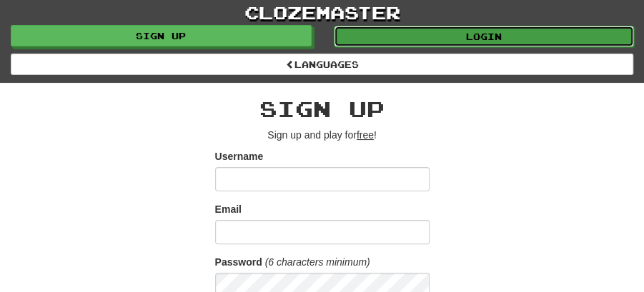
click at [494, 33] on link "Login" at bounding box center [484, 36] width 301 height 21
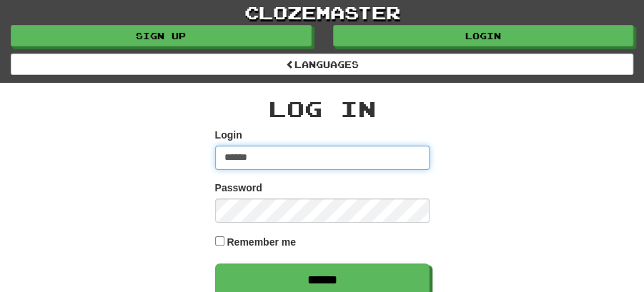
type input "********"
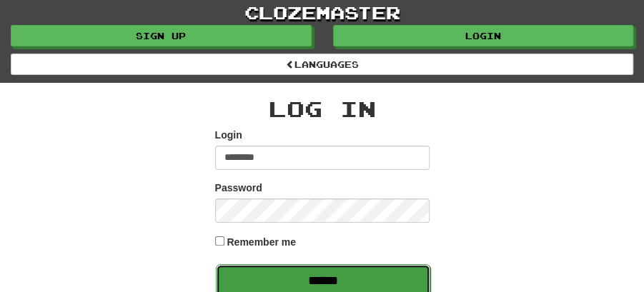
click at [329, 276] on input "******" at bounding box center [323, 280] width 214 height 33
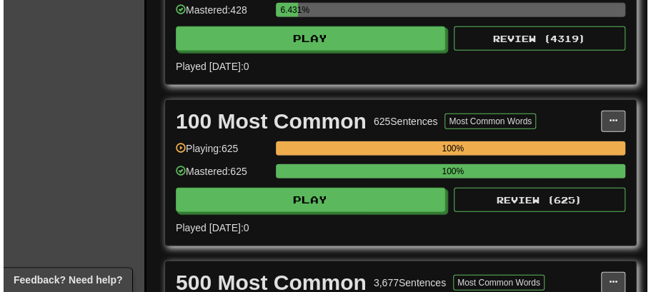
scroll to position [1123, 0]
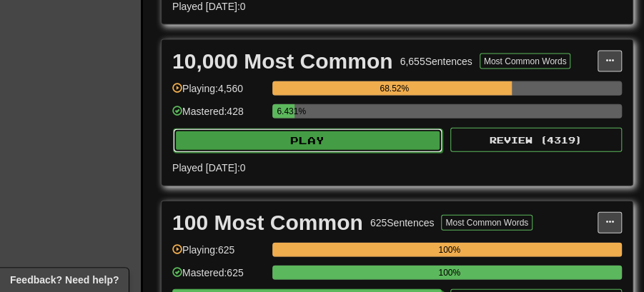
click at [307, 130] on button "Play" at bounding box center [307, 141] width 269 height 24
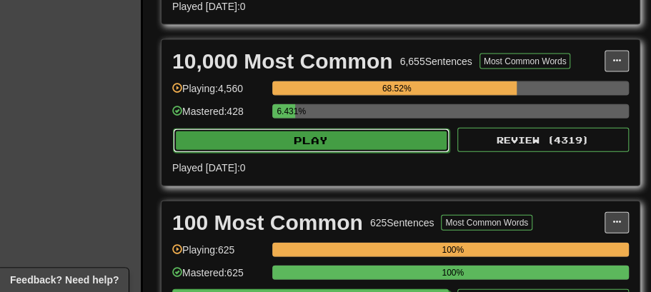
select select "**"
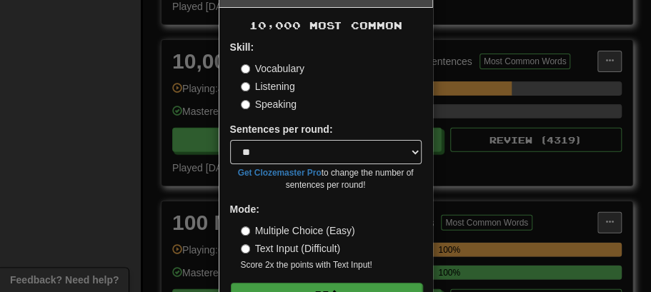
scroll to position [97, 0]
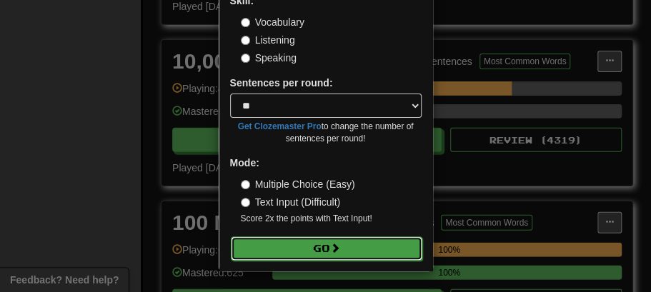
click at [317, 251] on button "Go" at bounding box center [326, 248] width 191 height 24
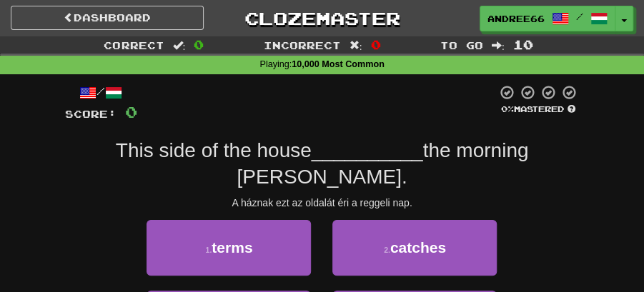
scroll to position [47, 0]
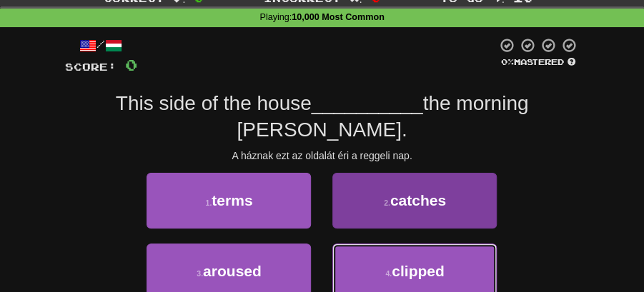
drag, startPoint x: 395, startPoint y: 247, endPoint x: 389, endPoint y: 224, distance: 23.7
click at [396, 263] on span "clipped" at bounding box center [417, 271] width 53 height 16
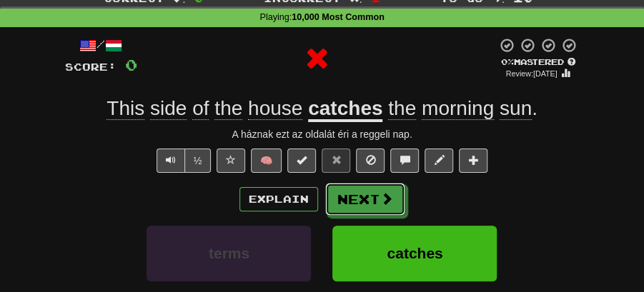
drag, startPoint x: 374, startPoint y: 206, endPoint x: 316, endPoint y: 119, distance: 104.6
click at [374, 204] on button "Next" at bounding box center [365, 199] width 80 height 33
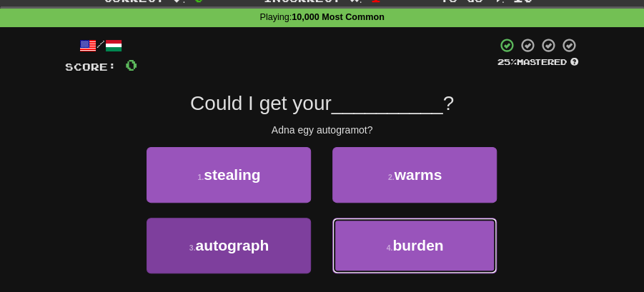
drag, startPoint x: 399, startPoint y: 238, endPoint x: 266, endPoint y: 241, distance: 132.9
click at [266, 241] on div "3 . autograph 4 . burden" at bounding box center [322, 253] width 557 height 71
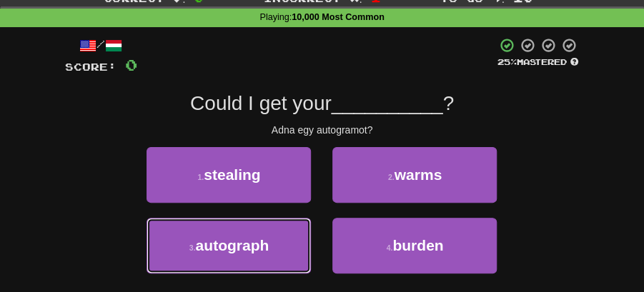
drag, startPoint x: 266, startPoint y: 241, endPoint x: 316, endPoint y: 217, distance: 55.6
click at [271, 237] on button "3 . autograph" at bounding box center [228, 246] width 164 height 56
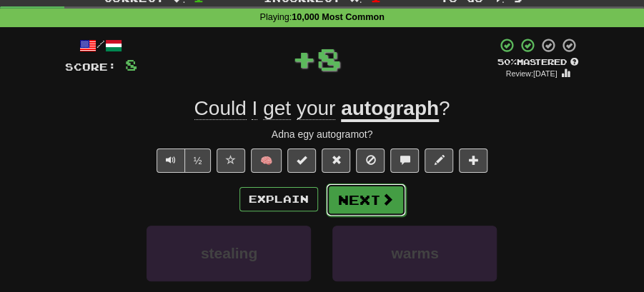
drag, startPoint x: 316, startPoint y: 217, endPoint x: 367, endPoint y: 196, distance: 55.7
click at [367, 196] on button "Next" at bounding box center [366, 200] width 80 height 33
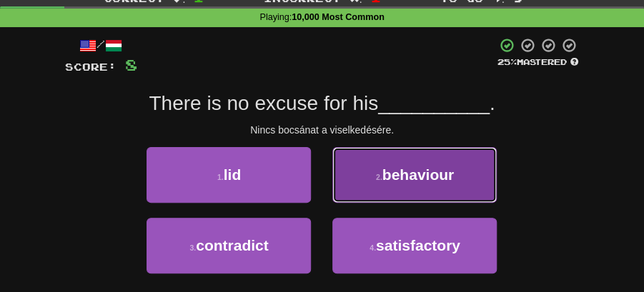
click at [387, 176] on span "behaviour" at bounding box center [417, 174] width 71 height 16
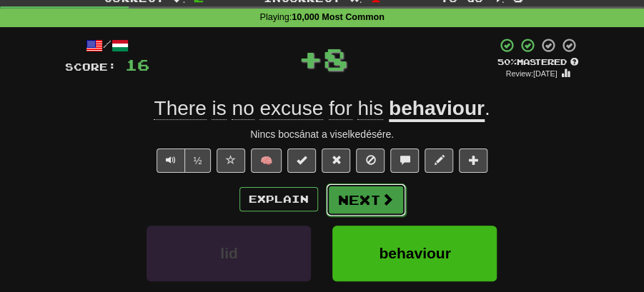
click at [356, 189] on button "Next" at bounding box center [366, 200] width 80 height 33
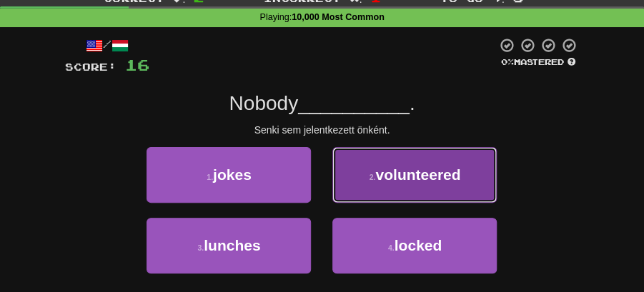
click at [406, 184] on button "2 . volunteered" at bounding box center [414, 175] width 164 height 56
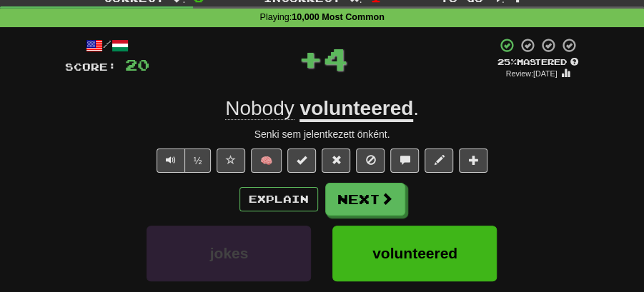
click at [364, 196] on button "Next" at bounding box center [365, 199] width 80 height 33
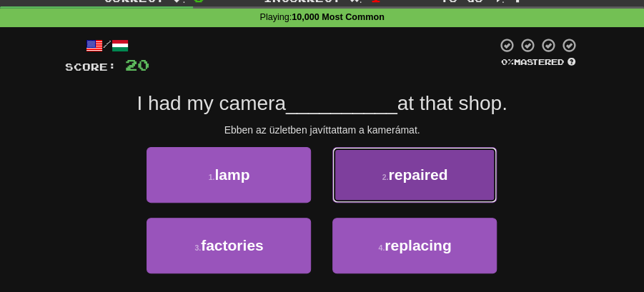
click at [396, 176] on span "repaired" at bounding box center [417, 174] width 59 height 16
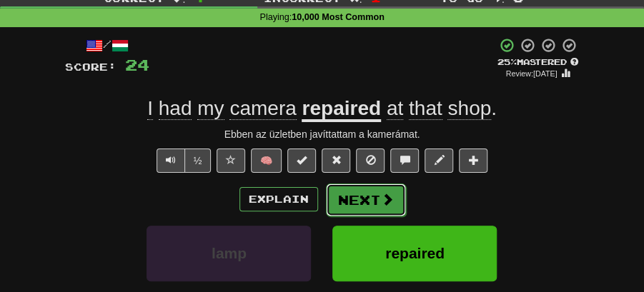
click at [347, 197] on button "Next" at bounding box center [366, 200] width 80 height 33
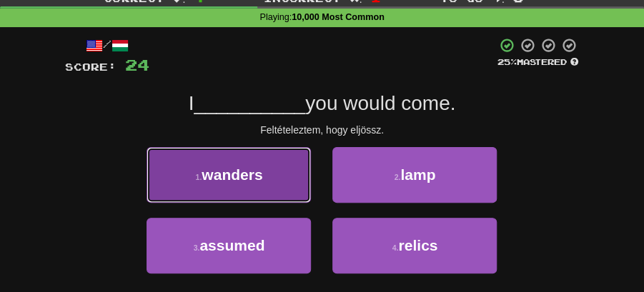
click at [278, 176] on button "1 . wanders" at bounding box center [228, 175] width 164 height 56
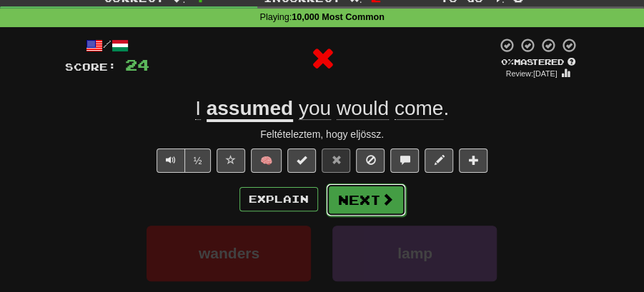
click at [340, 200] on button "Next" at bounding box center [366, 200] width 80 height 33
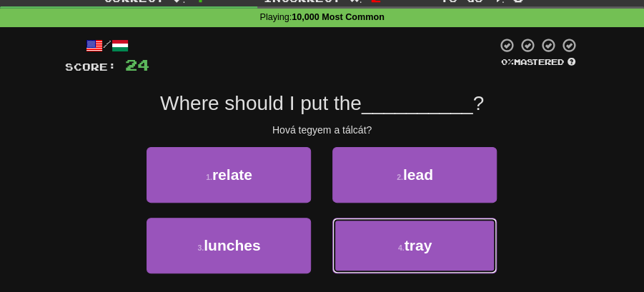
click at [409, 220] on button "4 . tray" at bounding box center [414, 246] width 164 height 56
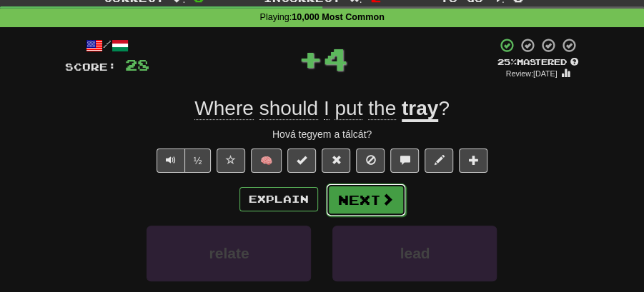
click at [360, 203] on button "Next" at bounding box center [366, 200] width 80 height 33
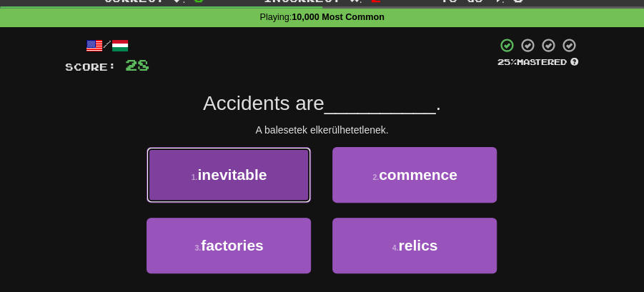
drag, startPoint x: 259, startPoint y: 178, endPoint x: 280, endPoint y: 180, distance: 21.5
click at [280, 180] on button "1 . inevitable" at bounding box center [228, 175] width 164 height 56
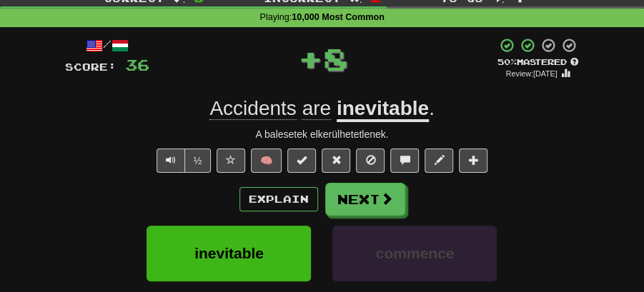
click at [340, 194] on button "Next" at bounding box center [365, 199] width 80 height 33
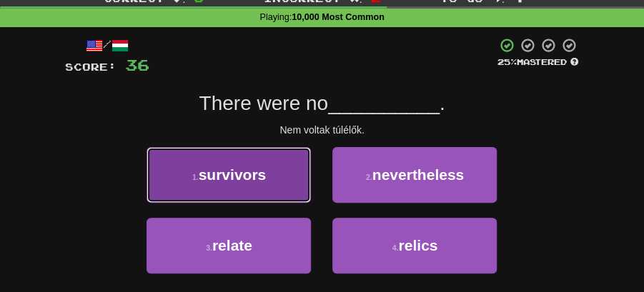
click at [271, 186] on button "1 . survivors" at bounding box center [228, 175] width 164 height 56
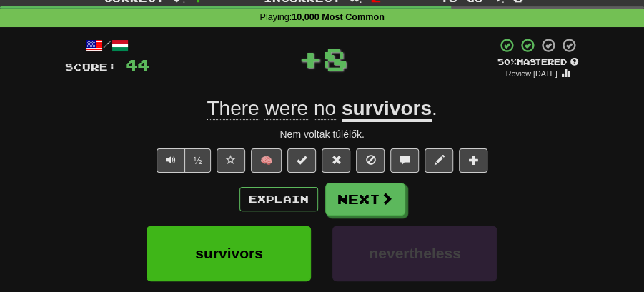
click at [346, 190] on button "Next" at bounding box center [365, 199] width 80 height 33
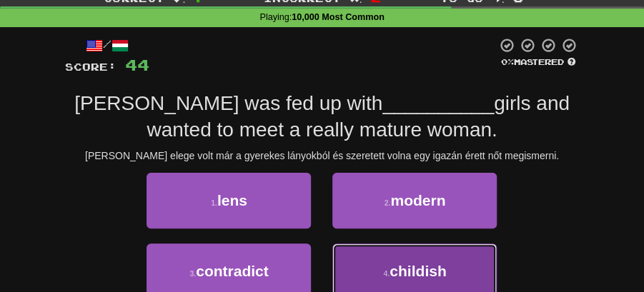
drag, startPoint x: 409, startPoint y: 274, endPoint x: 409, endPoint y: 247, distance: 27.2
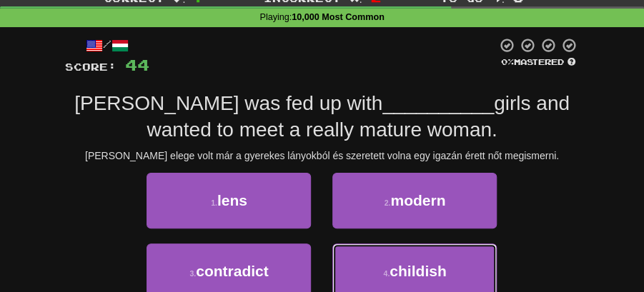
click at [409, 273] on span "childish" at bounding box center [417, 271] width 56 height 16
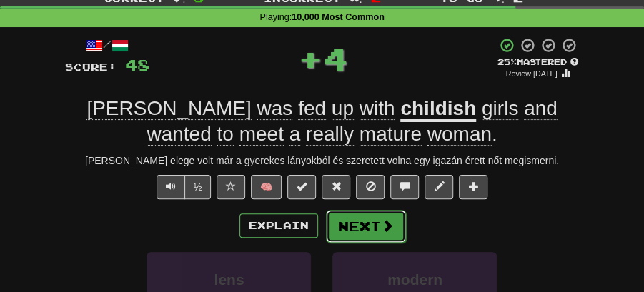
click at [374, 222] on button "Next" at bounding box center [366, 226] width 80 height 33
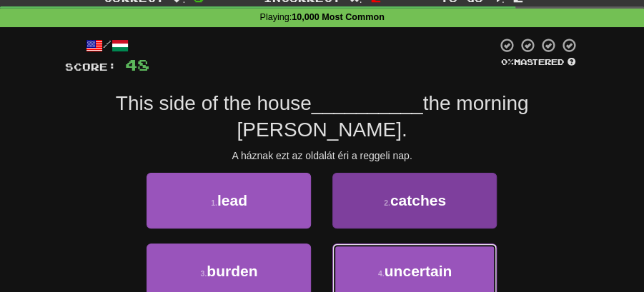
drag, startPoint x: 396, startPoint y: 244, endPoint x: 399, endPoint y: 234, distance: 10.2
click at [399, 263] on span "uncertain" at bounding box center [418, 271] width 68 height 16
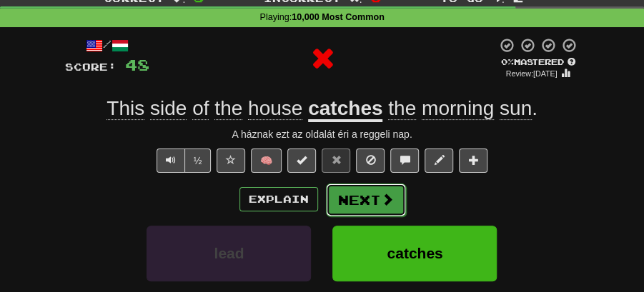
click at [375, 196] on button "Next" at bounding box center [366, 200] width 80 height 33
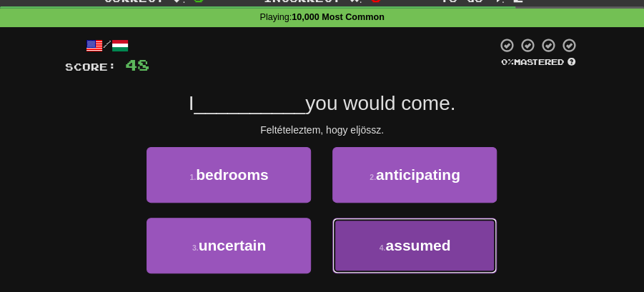
click at [406, 246] on span "assumed" at bounding box center [417, 245] width 65 height 16
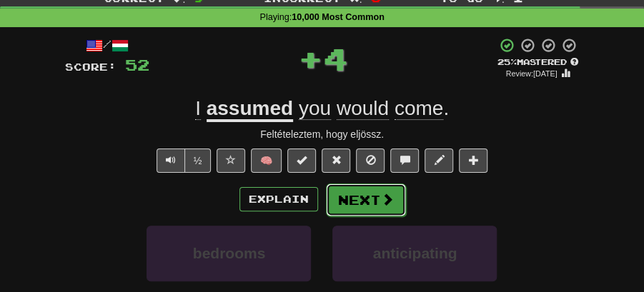
click at [361, 204] on button "Next" at bounding box center [366, 200] width 80 height 33
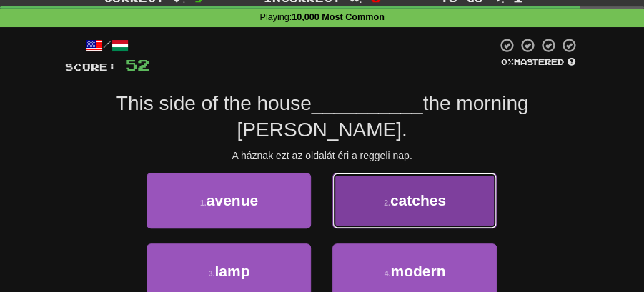
click at [428, 192] on span "catches" at bounding box center [418, 200] width 56 height 16
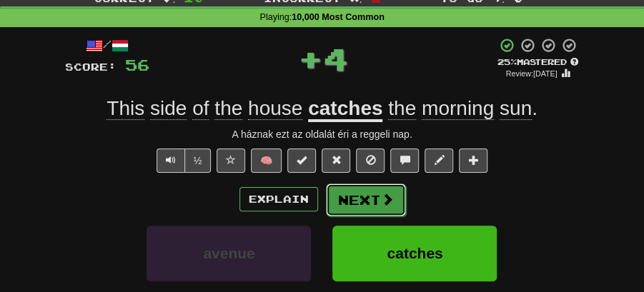
click at [389, 197] on span at bounding box center [387, 199] width 13 height 13
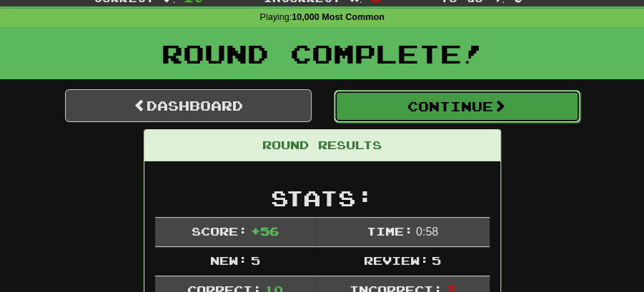
click at [359, 96] on button "Continue" at bounding box center [457, 106] width 246 height 33
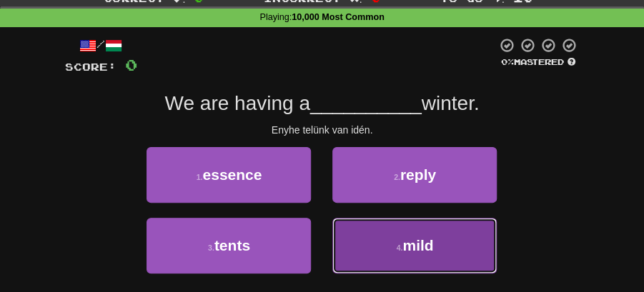
click at [416, 239] on span "mild" at bounding box center [417, 245] width 31 height 16
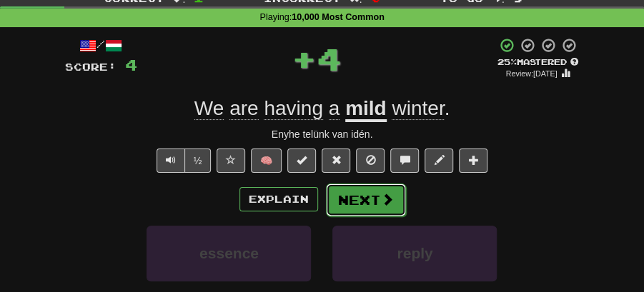
click at [381, 199] on span at bounding box center [387, 199] width 13 height 13
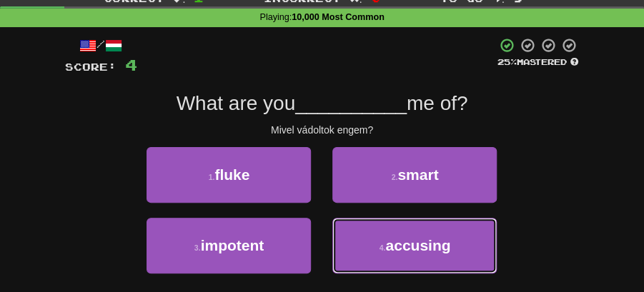
drag, startPoint x: 394, startPoint y: 241, endPoint x: 395, endPoint y: 220, distance: 21.4
click at [395, 240] on span "accusing" at bounding box center [417, 245] width 65 height 16
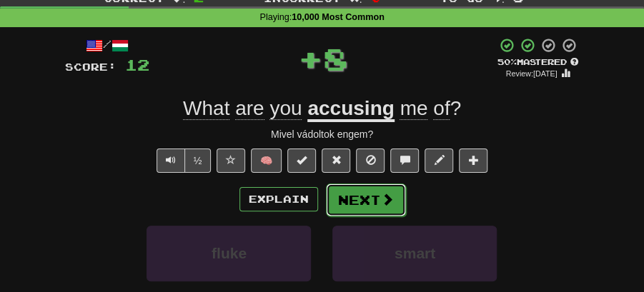
drag, startPoint x: 376, startPoint y: 199, endPoint x: 306, endPoint y: 122, distance: 103.7
click at [375, 199] on button "Next" at bounding box center [366, 200] width 80 height 33
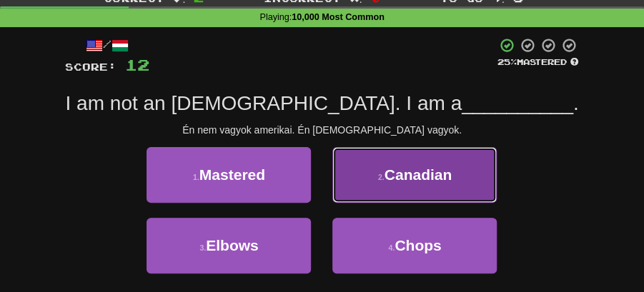
click at [381, 189] on button "2 . Canadian" at bounding box center [414, 175] width 164 height 56
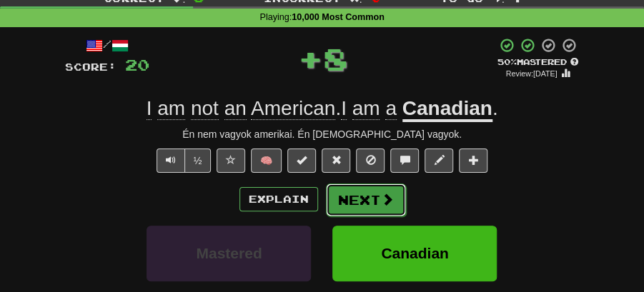
click at [371, 193] on button "Next" at bounding box center [366, 200] width 80 height 33
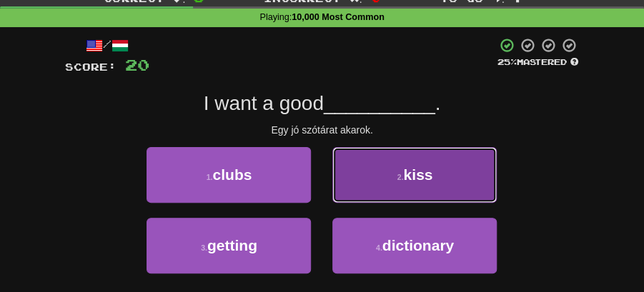
click at [399, 171] on button "2 . kiss" at bounding box center [414, 175] width 164 height 56
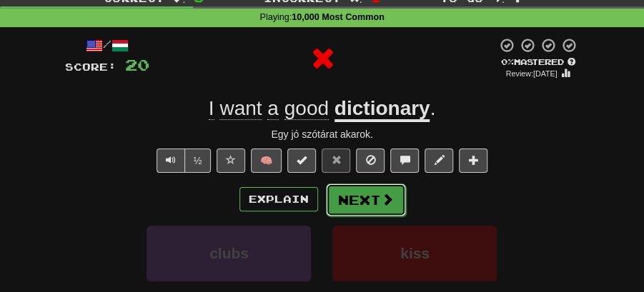
click at [357, 191] on button "Next" at bounding box center [366, 200] width 80 height 33
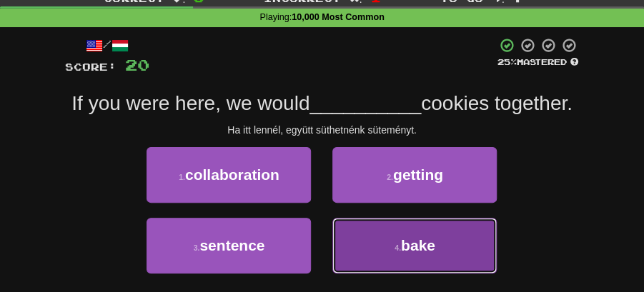
click at [421, 253] on span "bake" at bounding box center [418, 245] width 34 height 16
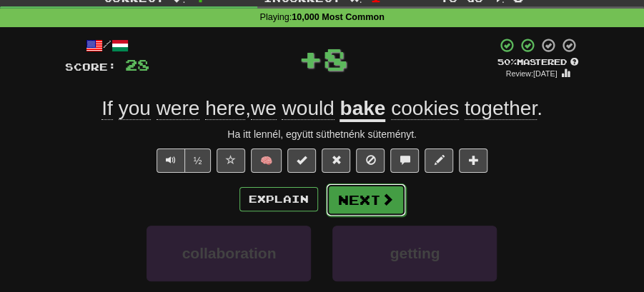
click at [364, 189] on button "Next" at bounding box center [366, 200] width 80 height 33
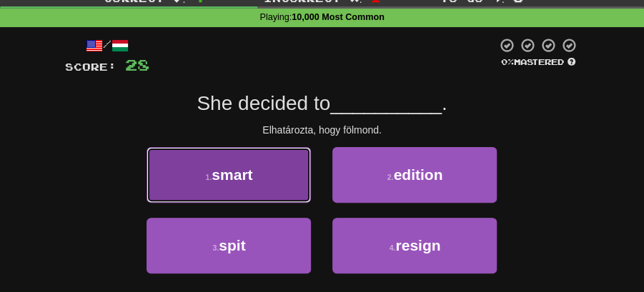
click at [301, 183] on button "1 . smart" at bounding box center [228, 175] width 164 height 56
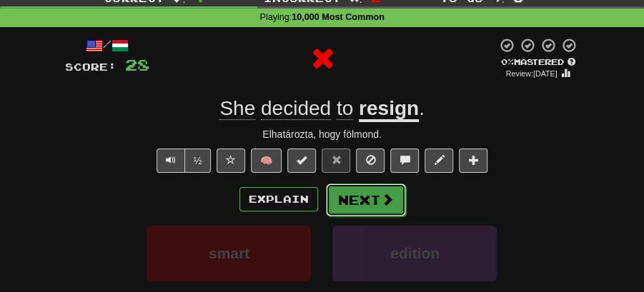
click at [359, 185] on button "Next" at bounding box center [366, 200] width 80 height 33
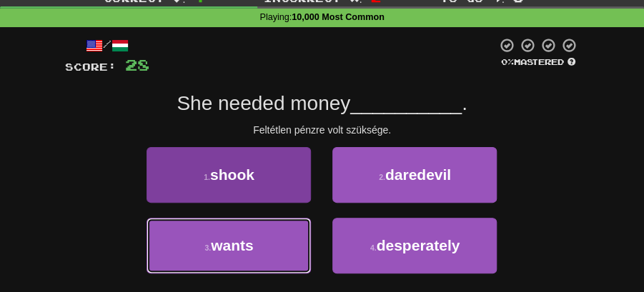
drag, startPoint x: 266, startPoint y: 260, endPoint x: 291, endPoint y: 246, distance: 29.4
click at [279, 253] on button "3 . wants" at bounding box center [228, 246] width 164 height 56
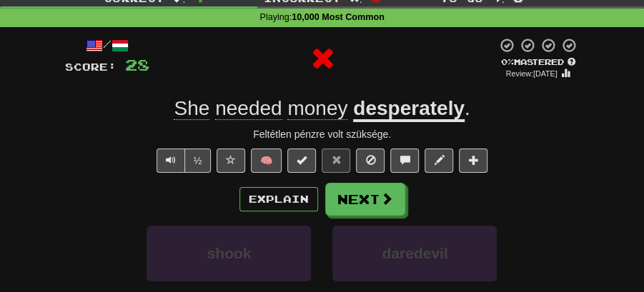
click at [359, 201] on button "Next" at bounding box center [365, 199] width 80 height 33
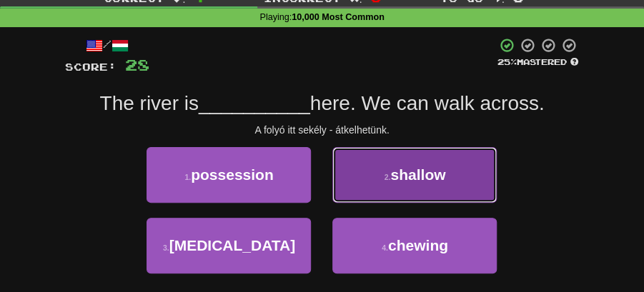
click at [414, 175] on span "shallow" at bounding box center [417, 174] width 55 height 16
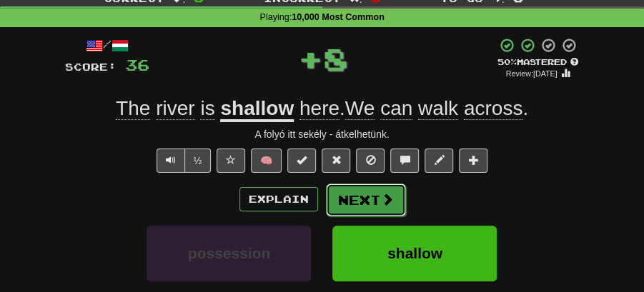
click at [366, 193] on button "Next" at bounding box center [366, 200] width 80 height 33
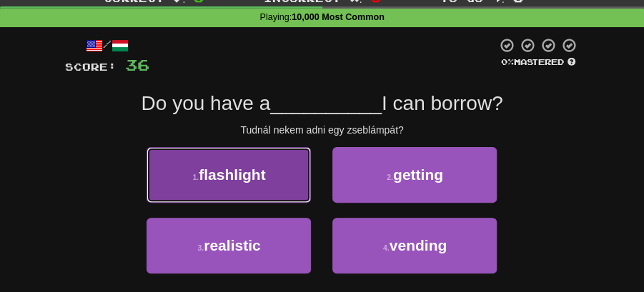
drag, startPoint x: 243, startPoint y: 179, endPoint x: 267, endPoint y: 185, distance: 24.9
click at [267, 185] on button "1 . flashlight" at bounding box center [228, 175] width 164 height 56
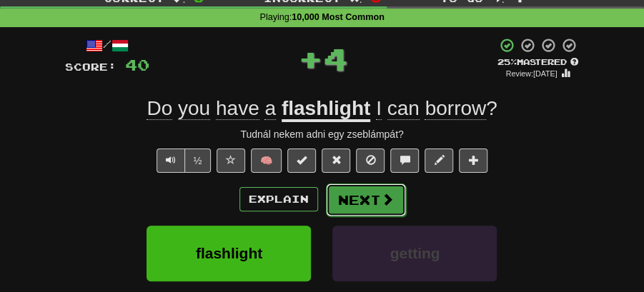
click at [364, 201] on button "Next" at bounding box center [366, 200] width 80 height 33
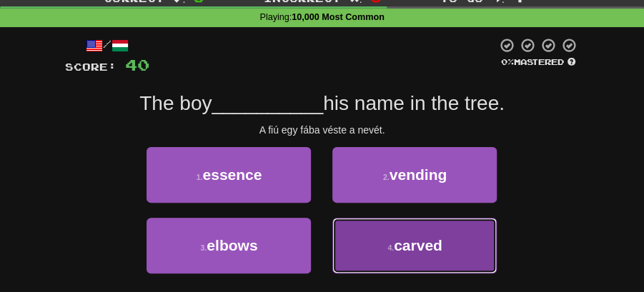
click at [425, 237] on span "carved" at bounding box center [418, 245] width 49 height 16
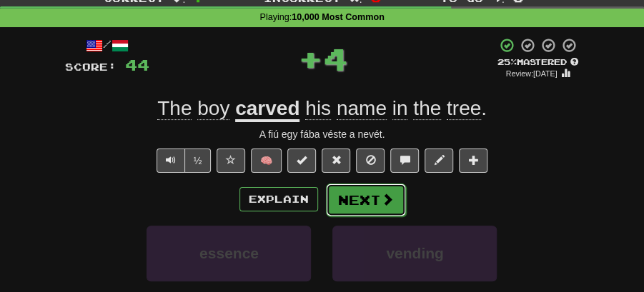
click at [381, 206] on button "Next" at bounding box center [366, 200] width 80 height 33
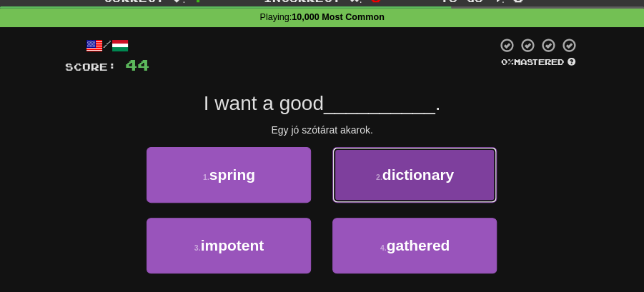
click at [434, 183] on button "2 . dictionary" at bounding box center [414, 175] width 164 height 56
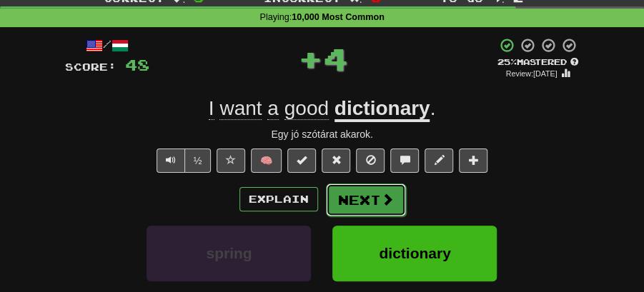
click at [376, 191] on button "Next" at bounding box center [366, 200] width 80 height 33
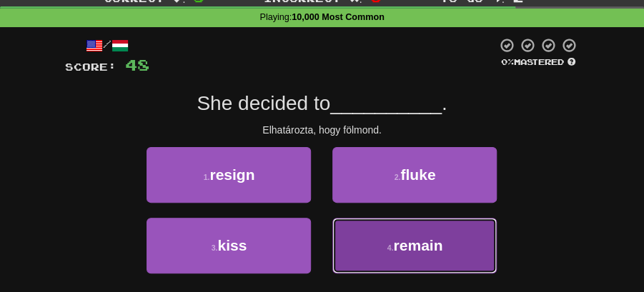
click at [403, 238] on span "remain" at bounding box center [417, 245] width 49 height 16
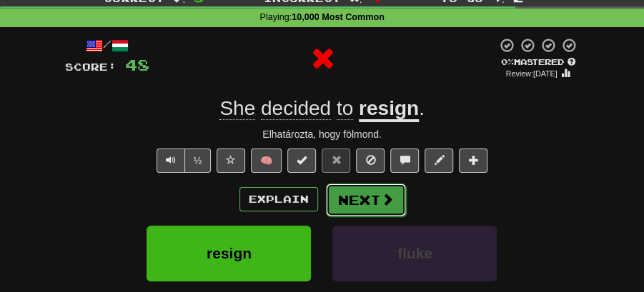
click at [371, 196] on button "Next" at bounding box center [366, 200] width 80 height 33
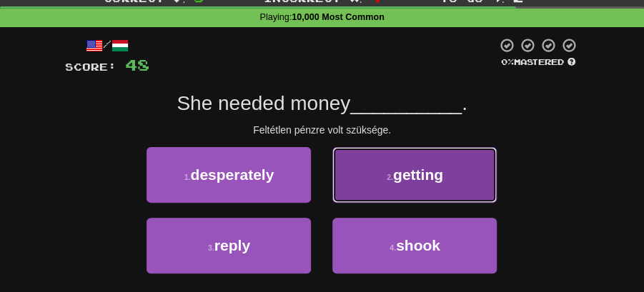
click at [378, 190] on button "2 . getting" at bounding box center [414, 175] width 164 height 56
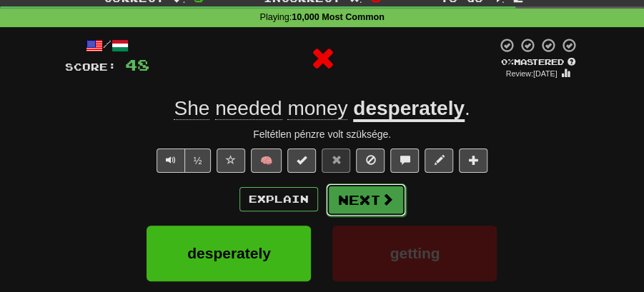
drag, startPoint x: 378, startPoint y: 190, endPoint x: 358, endPoint y: 199, distance: 22.1
click at [358, 199] on button "Next" at bounding box center [366, 200] width 80 height 33
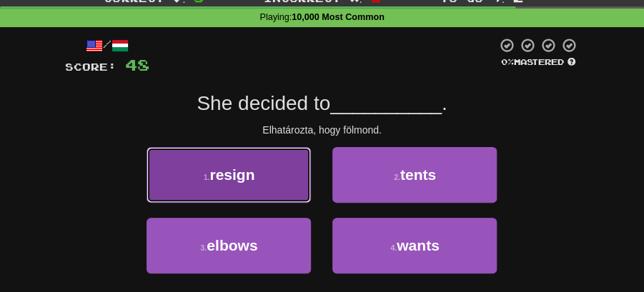
drag, startPoint x: 246, startPoint y: 184, endPoint x: 256, endPoint y: 184, distance: 10.0
click at [256, 184] on button "1 . resign" at bounding box center [228, 175] width 164 height 56
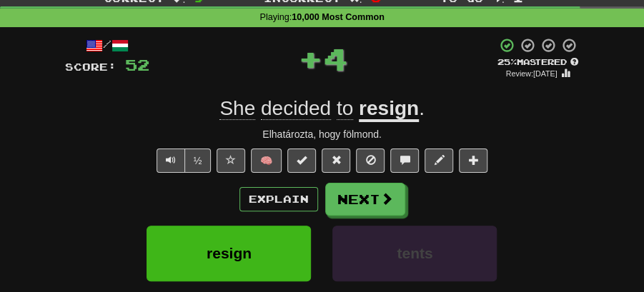
click at [353, 189] on button "Next" at bounding box center [365, 199] width 80 height 33
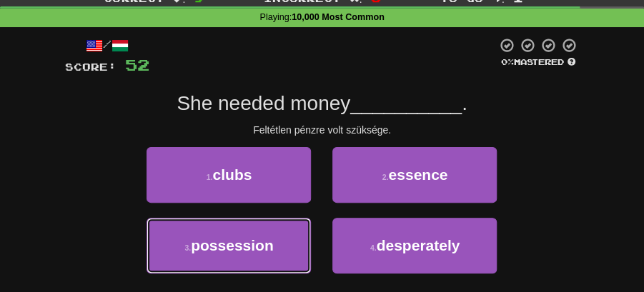
drag, startPoint x: 278, startPoint y: 246, endPoint x: 327, endPoint y: 217, distance: 57.3
click at [280, 244] on button "3 . possession" at bounding box center [228, 246] width 164 height 56
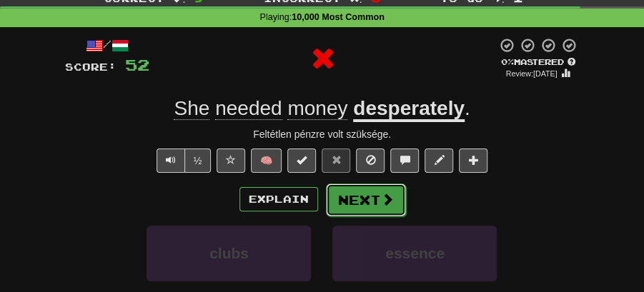
click at [349, 201] on button "Next" at bounding box center [366, 200] width 80 height 33
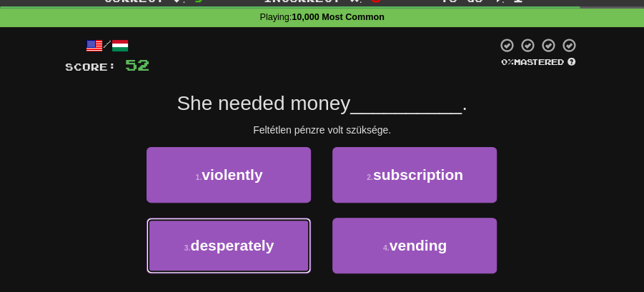
drag, startPoint x: 276, startPoint y: 257, endPoint x: 329, endPoint y: 224, distance: 62.2
click at [279, 253] on button "3 . desperately" at bounding box center [228, 246] width 164 height 56
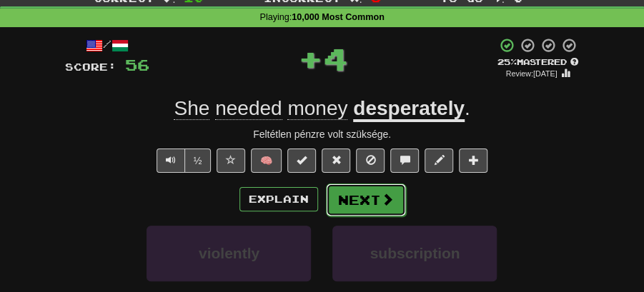
click at [359, 201] on button "Next" at bounding box center [366, 200] width 80 height 33
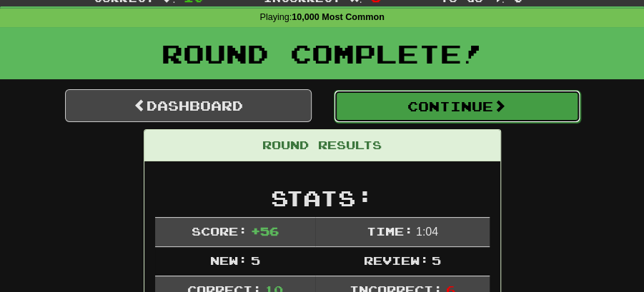
click at [429, 99] on button "Continue" at bounding box center [457, 106] width 246 height 33
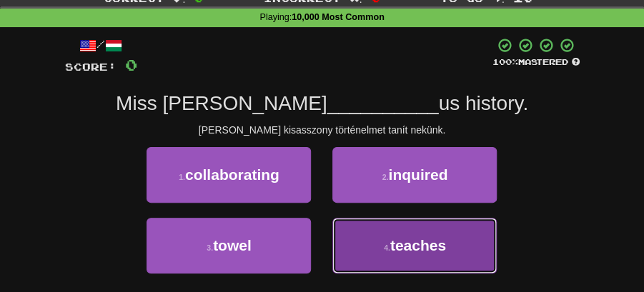
click at [429, 247] on span "teaches" at bounding box center [418, 245] width 56 height 16
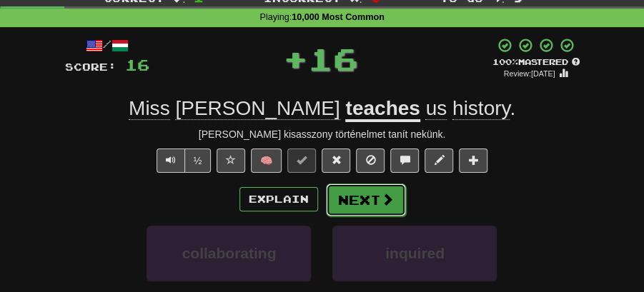
click at [383, 190] on button "Next" at bounding box center [366, 200] width 80 height 33
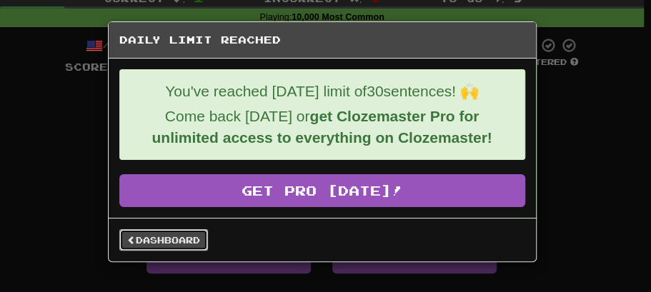
click at [181, 234] on link "Dashboard" at bounding box center [163, 239] width 89 height 21
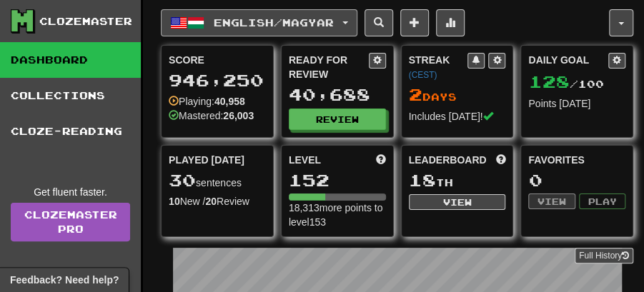
click at [357, 19] on button "English / Magyar" at bounding box center [259, 22] width 196 height 27
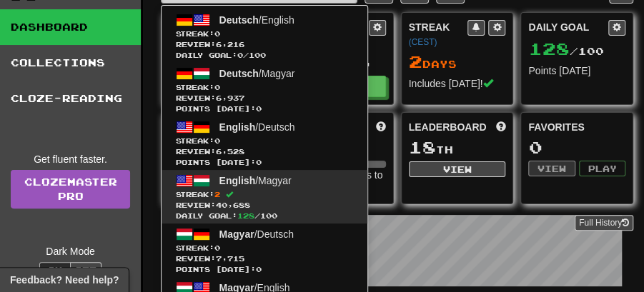
scroll to position [47, 0]
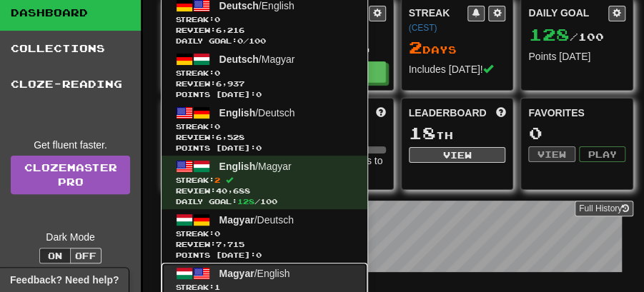
click at [249, 270] on span "Magyar" at bounding box center [236, 273] width 35 height 11
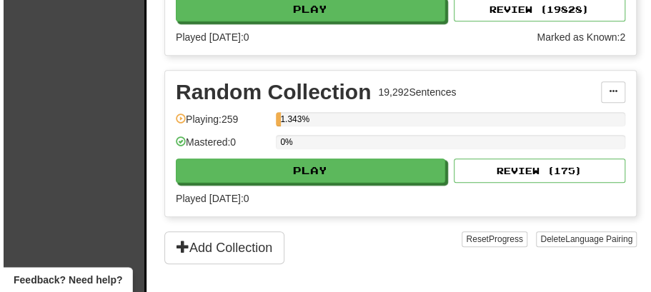
scroll to position [2195, 0]
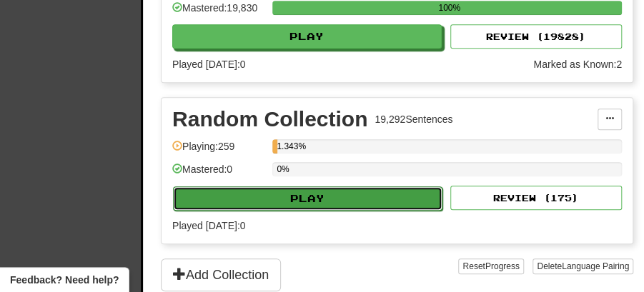
click at [324, 186] on button "Play" at bounding box center [307, 198] width 269 height 24
select select "**"
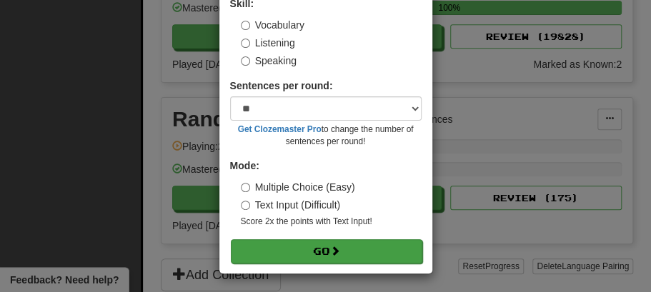
scroll to position [97, 0]
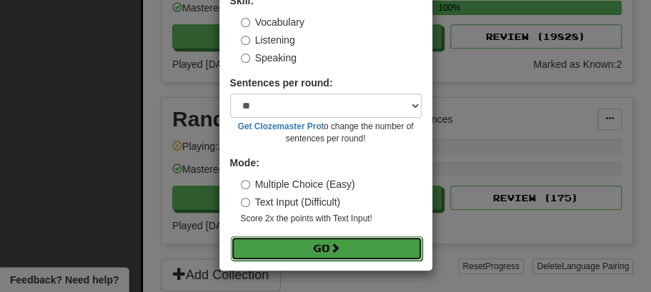
click at [316, 251] on button "Go" at bounding box center [326, 248] width 191 height 24
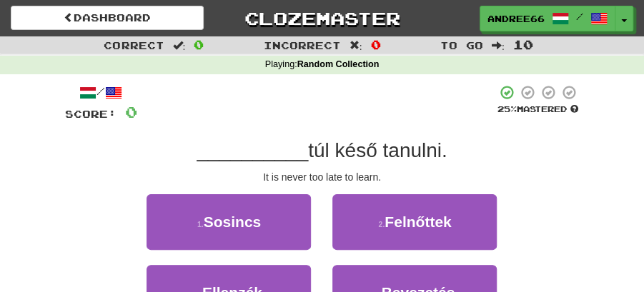
scroll to position [47, 0]
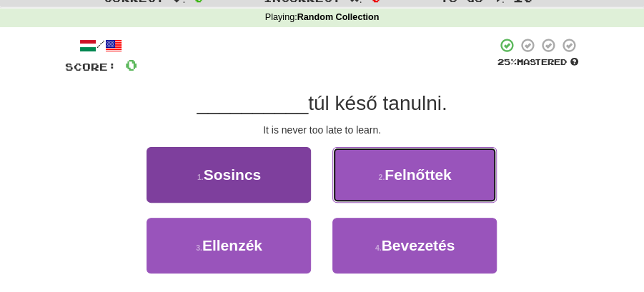
drag, startPoint x: 414, startPoint y: 186, endPoint x: 294, endPoint y: 189, distance: 120.8
click at [294, 189] on div "1 . Sosincs 2 . Felnőttek" at bounding box center [322, 182] width 557 height 71
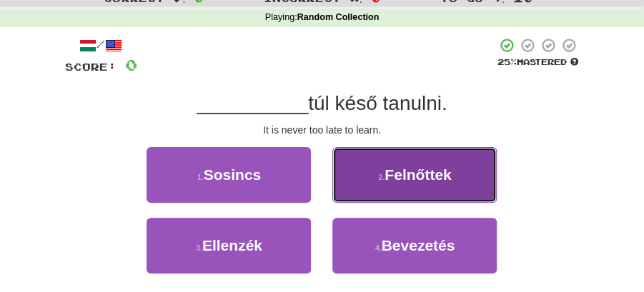
click at [413, 182] on span "Felnőttek" at bounding box center [417, 174] width 66 height 16
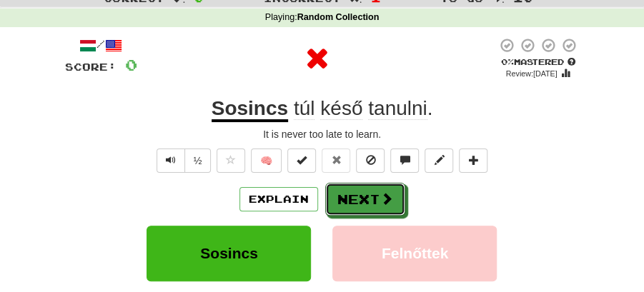
click at [361, 198] on button "Next" at bounding box center [365, 199] width 80 height 33
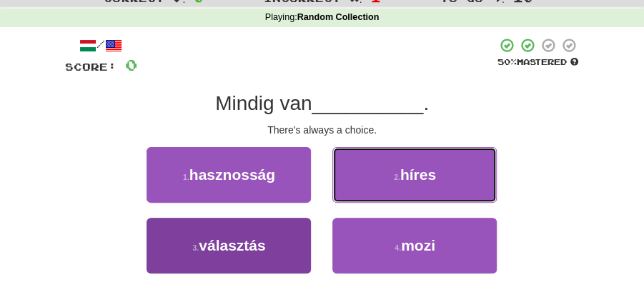
drag, startPoint x: 424, startPoint y: 181, endPoint x: 290, endPoint y: 246, distance: 149.2
click at [337, 251] on div "1 . hasznosság 2 . híres 3 . választás 4 . mozi" at bounding box center [322, 217] width 536 height 141
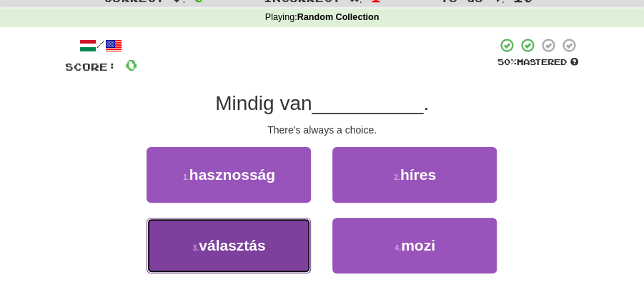
click at [226, 246] on span "választás" at bounding box center [232, 245] width 66 height 16
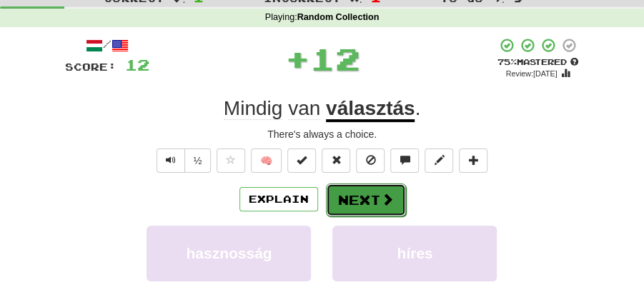
click at [349, 191] on button "Next" at bounding box center [366, 200] width 80 height 33
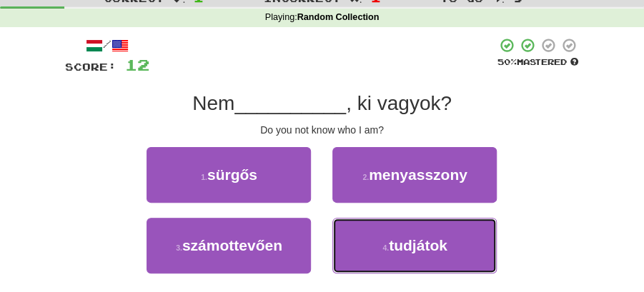
drag, startPoint x: 401, startPoint y: 243, endPoint x: 399, endPoint y: 216, distance: 27.2
click at [402, 229] on button "4 . tudjátok" at bounding box center [414, 246] width 164 height 56
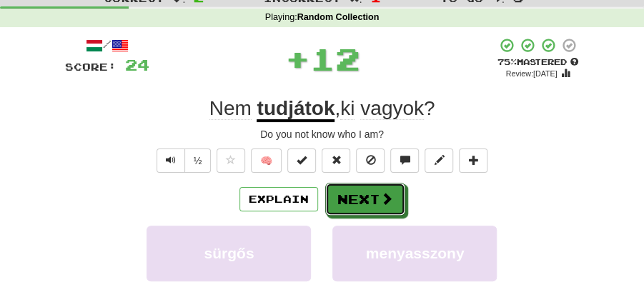
click at [391, 199] on span at bounding box center [386, 198] width 13 height 13
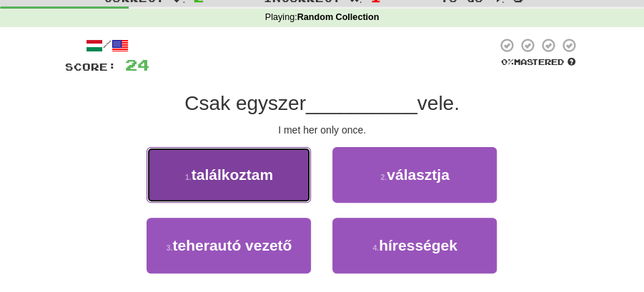
click at [278, 191] on button "1 . találkoztam" at bounding box center [228, 175] width 164 height 56
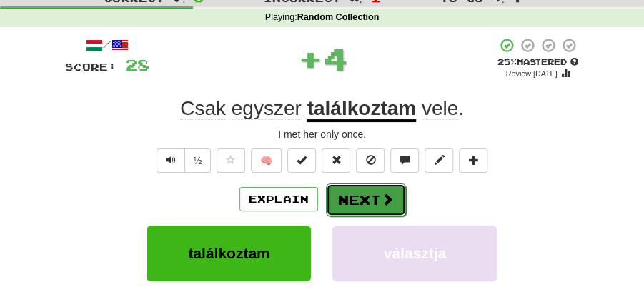
drag, startPoint x: 350, startPoint y: 196, endPoint x: 279, endPoint y: 124, distance: 101.0
click at [350, 196] on button "Next" at bounding box center [366, 200] width 80 height 33
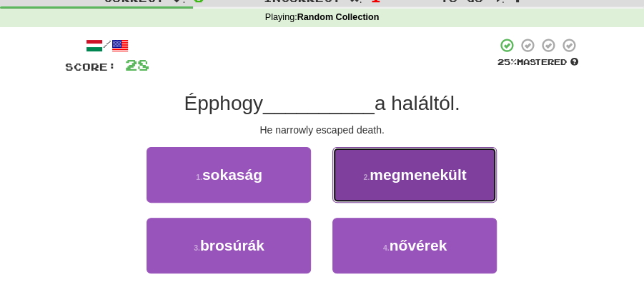
click at [410, 174] on span "megmenekült" at bounding box center [417, 174] width 96 height 16
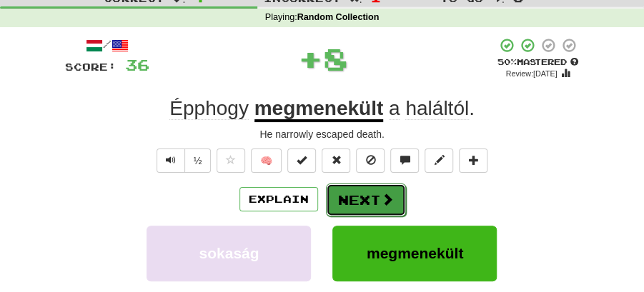
click at [371, 190] on button "Next" at bounding box center [366, 200] width 80 height 33
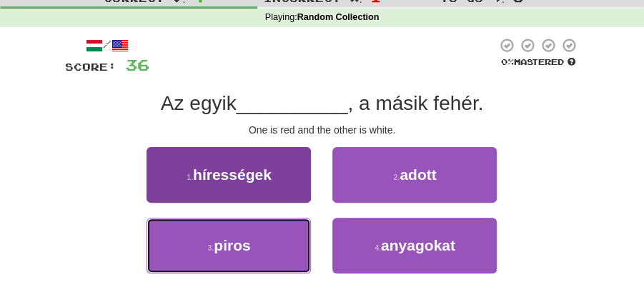
drag, startPoint x: 281, startPoint y: 241, endPoint x: 294, endPoint y: 236, distance: 12.9
click at [284, 241] on button "3 . piros" at bounding box center [228, 246] width 164 height 56
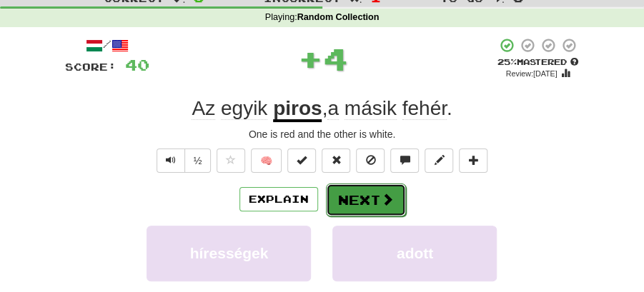
drag, startPoint x: 343, startPoint y: 217, endPoint x: 377, endPoint y: 194, distance: 41.2
click at [377, 194] on button "Next" at bounding box center [366, 200] width 80 height 33
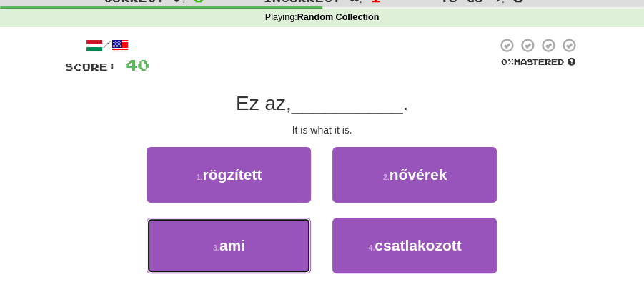
drag, startPoint x: 267, startPoint y: 238, endPoint x: 342, endPoint y: 221, distance: 76.8
click at [310, 231] on button "3 . ami" at bounding box center [228, 246] width 164 height 56
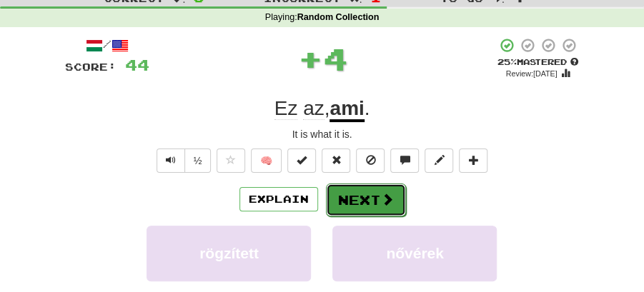
click at [389, 193] on span at bounding box center [387, 199] width 13 height 13
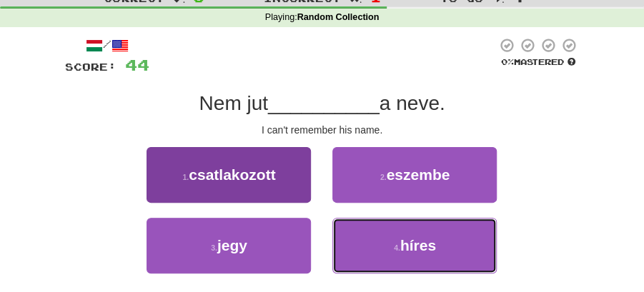
drag, startPoint x: 384, startPoint y: 242, endPoint x: 303, endPoint y: 186, distance: 99.1
click at [305, 187] on div "1 . csatlakozott 2 . eszembe 3 . jegy 4 . híres" at bounding box center [322, 217] width 536 height 141
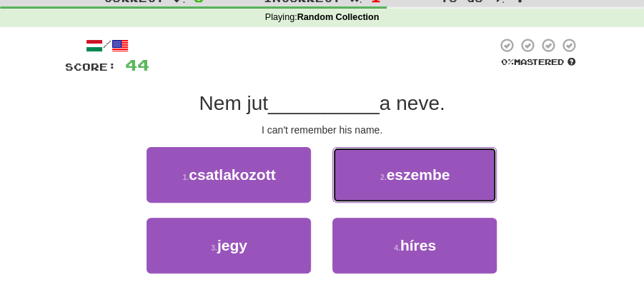
click at [406, 179] on span "eszembe" at bounding box center [418, 174] width 64 height 16
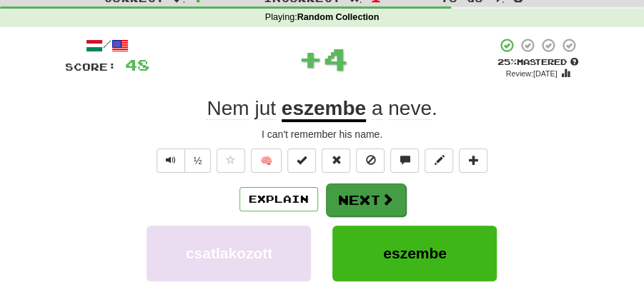
click at [381, 193] on span at bounding box center [387, 199] width 13 height 13
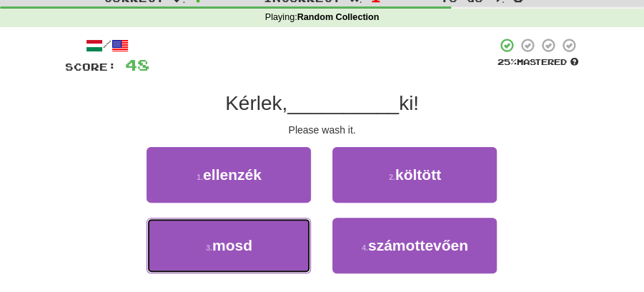
drag, startPoint x: 271, startPoint y: 239, endPoint x: 336, endPoint y: 214, distance: 69.4
click at [293, 231] on button "3 . mosd" at bounding box center [228, 246] width 164 height 56
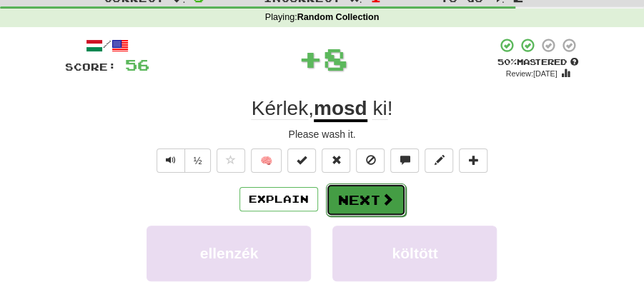
click at [375, 192] on button "Next" at bounding box center [366, 200] width 80 height 33
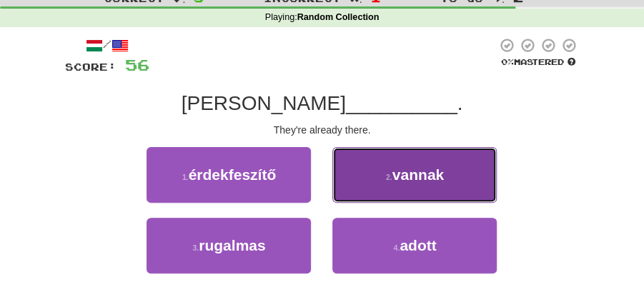
click at [404, 174] on span "vannak" at bounding box center [417, 174] width 51 height 16
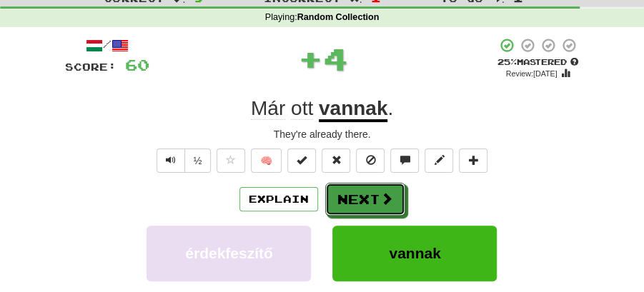
click at [354, 191] on button "Next" at bounding box center [365, 199] width 80 height 33
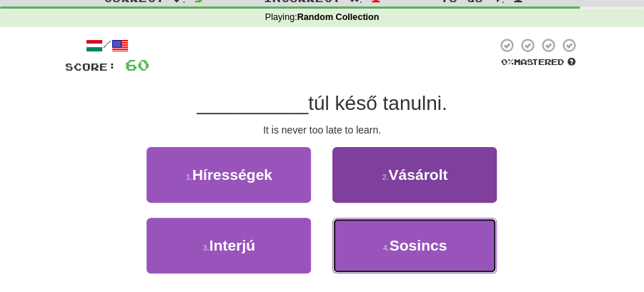
drag, startPoint x: 403, startPoint y: 258, endPoint x: 401, endPoint y: 247, distance: 10.8
click at [403, 254] on button "4 . Sosincs" at bounding box center [414, 246] width 164 height 56
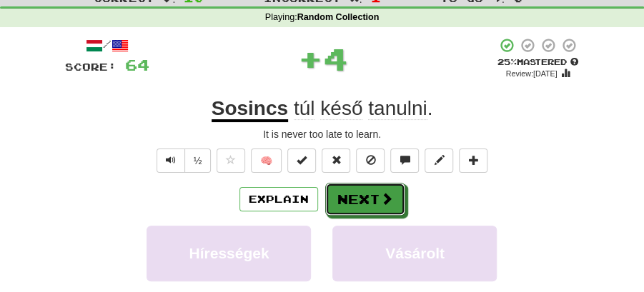
drag, startPoint x: 371, startPoint y: 210, endPoint x: 354, endPoint y: 196, distance: 21.8
click at [371, 206] on button "Next" at bounding box center [365, 199] width 80 height 33
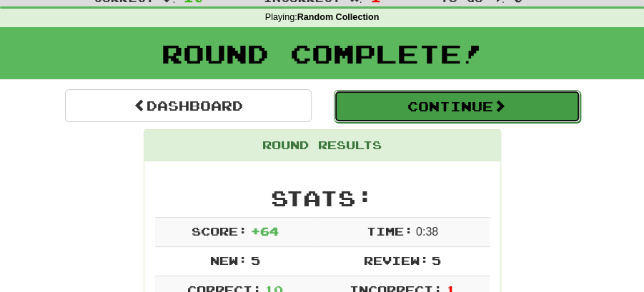
click at [411, 107] on button "Continue" at bounding box center [457, 106] width 246 height 33
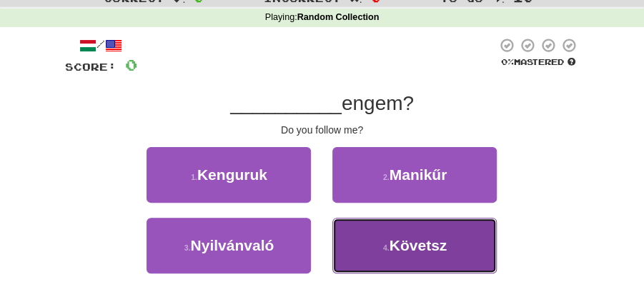
drag, startPoint x: 441, startPoint y: 239, endPoint x: 409, endPoint y: 214, distance: 40.7
click at [441, 239] on span "Követsz" at bounding box center [418, 245] width 58 height 16
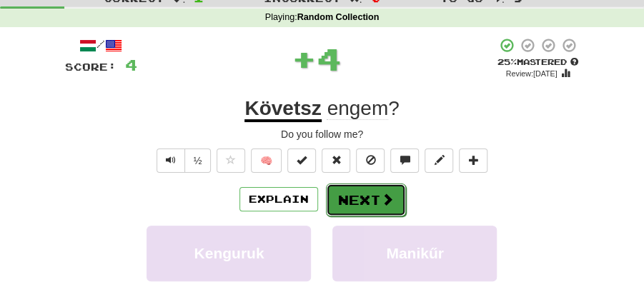
click at [384, 197] on span at bounding box center [387, 199] width 13 height 13
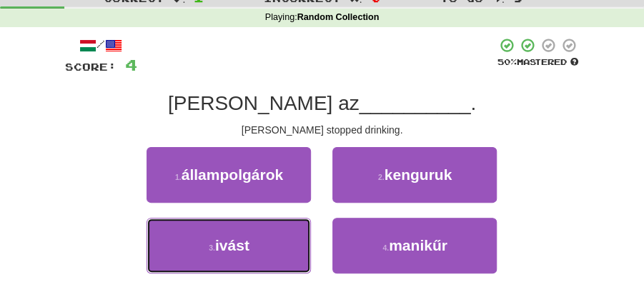
drag, startPoint x: 284, startPoint y: 237, endPoint x: 313, endPoint y: 221, distance: 33.0
click at [292, 234] on button "3 . ivást" at bounding box center [228, 246] width 164 height 56
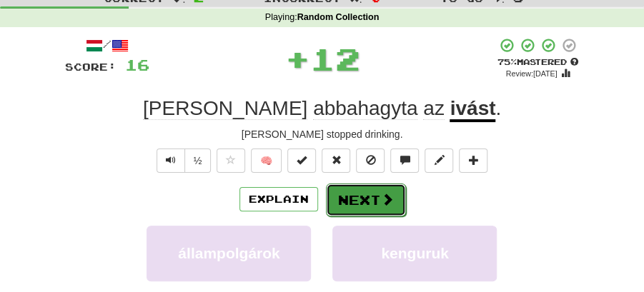
click at [341, 209] on button "Next" at bounding box center [366, 200] width 80 height 33
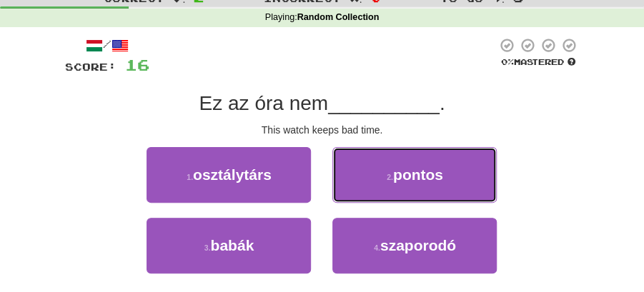
click at [389, 177] on small "2 ." at bounding box center [389, 177] width 6 height 9
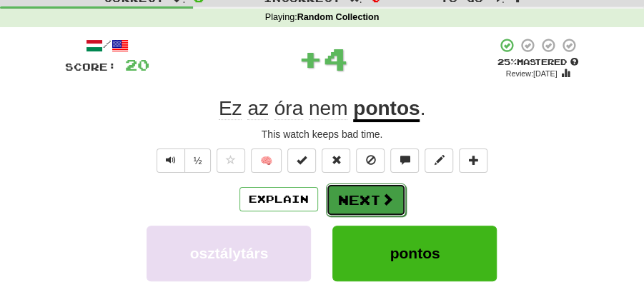
click at [356, 191] on button "Next" at bounding box center [366, 200] width 80 height 33
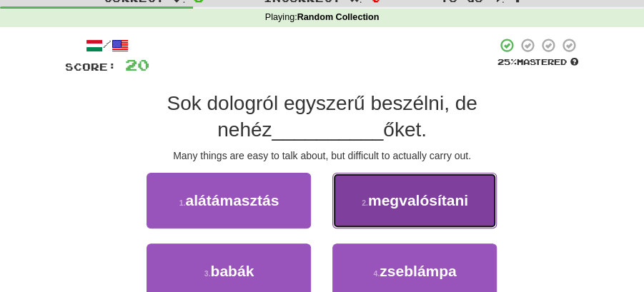
click at [429, 208] on span "megvalósítani" at bounding box center [418, 200] width 100 height 16
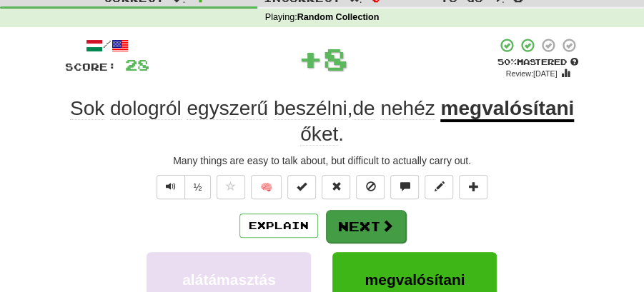
click at [365, 217] on button "Next" at bounding box center [366, 226] width 80 height 33
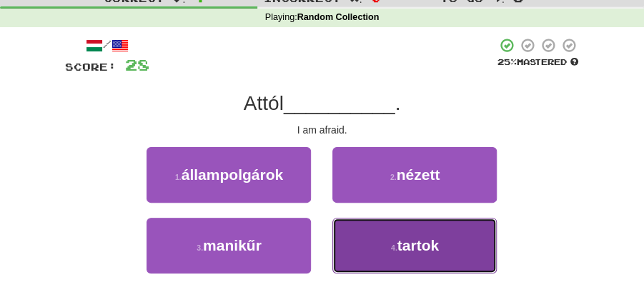
click at [449, 249] on button "4 . tartok" at bounding box center [414, 246] width 164 height 56
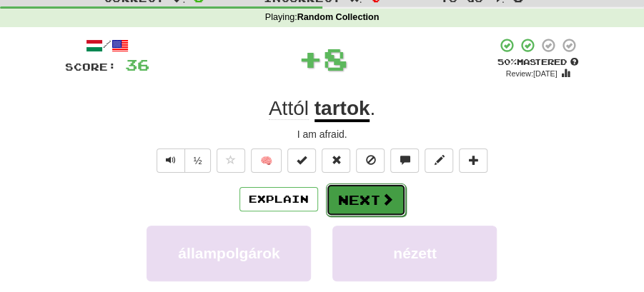
click at [359, 201] on button "Next" at bounding box center [366, 200] width 80 height 33
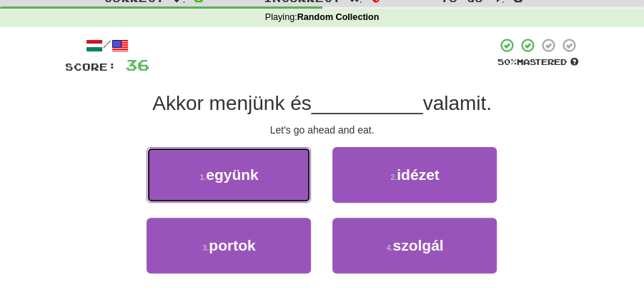
drag, startPoint x: 281, startPoint y: 179, endPoint x: 316, endPoint y: 181, distance: 35.1
click at [296, 179] on button "1 . együnk" at bounding box center [228, 175] width 164 height 56
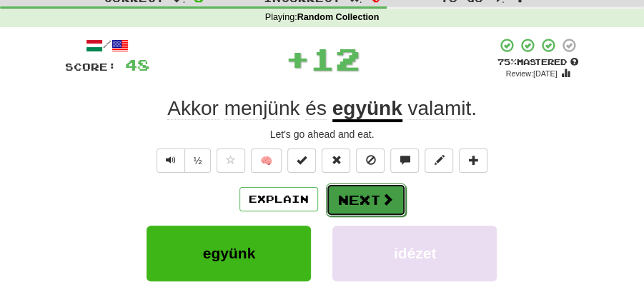
click at [387, 195] on span at bounding box center [387, 199] width 13 height 13
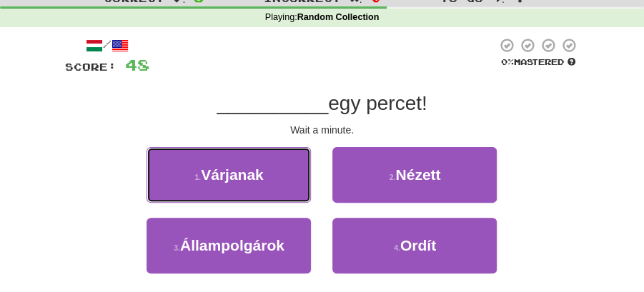
drag, startPoint x: 260, startPoint y: 177, endPoint x: 283, endPoint y: 181, distance: 23.1
click at [271, 179] on button "1 . Várjanak" at bounding box center [228, 175] width 164 height 56
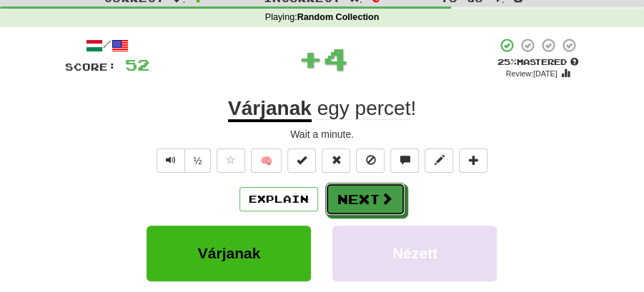
click at [391, 194] on button "Next" at bounding box center [365, 199] width 80 height 33
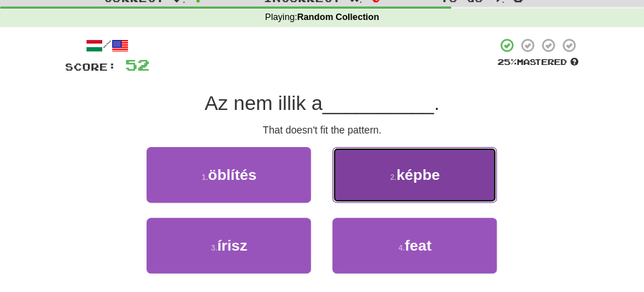
click at [393, 181] on button "2 . képbe" at bounding box center [414, 175] width 164 height 56
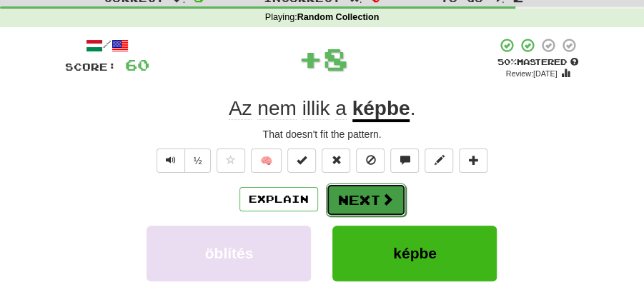
click at [376, 194] on button "Next" at bounding box center [366, 200] width 80 height 33
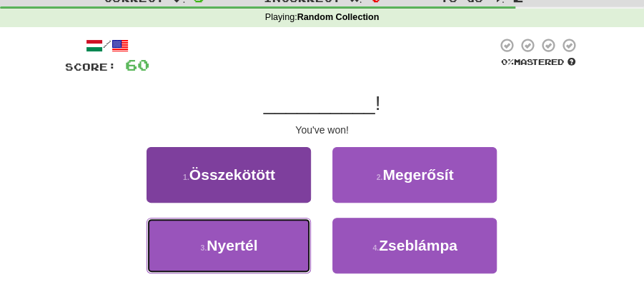
click at [296, 247] on button "3 . Nyertél" at bounding box center [228, 246] width 164 height 56
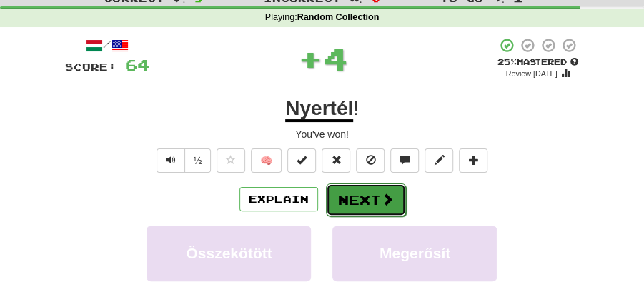
click at [369, 191] on button "Next" at bounding box center [366, 200] width 80 height 33
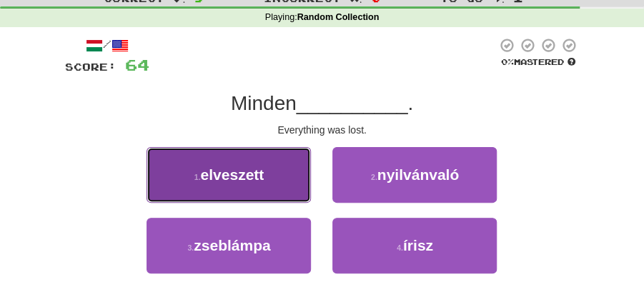
drag, startPoint x: 271, startPoint y: 180, endPoint x: 285, endPoint y: 183, distance: 13.9
click at [285, 183] on button "1 . elveszett" at bounding box center [228, 175] width 164 height 56
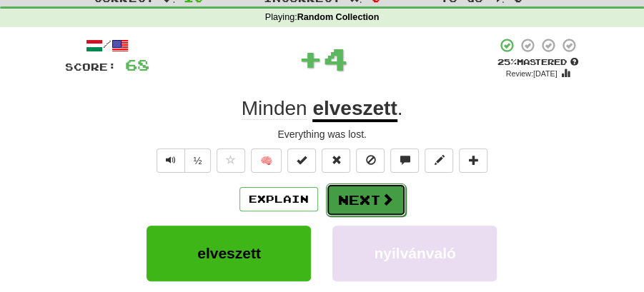
click at [364, 196] on button "Next" at bounding box center [366, 200] width 80 height 33
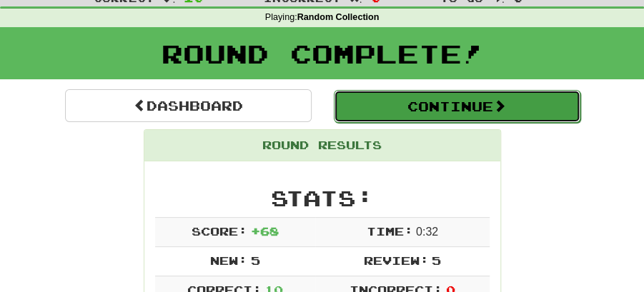
click at [431, 104] on button "Continue" at bounding box center [457, 106] width 246 height 33
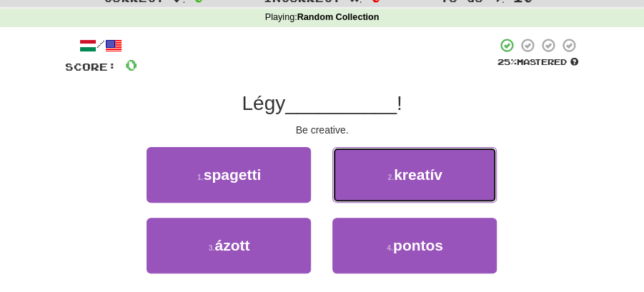
click at [417, 176] on span "kreatív" at bounding box center [418, 174] width 49 height 16
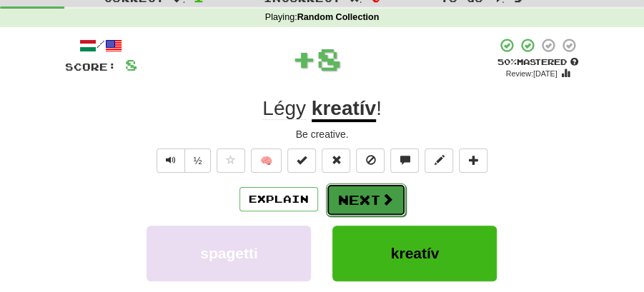
click at [360, 190] on button "Next" at bounding box center [366, 200] width 80 height 33
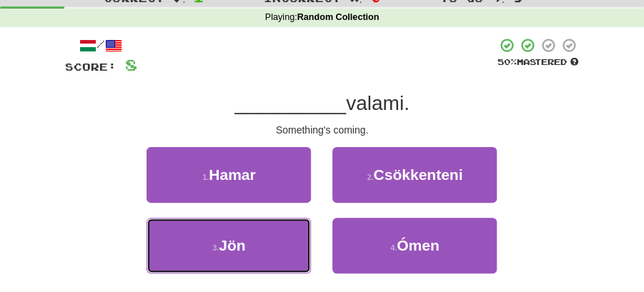
drag, startPoint x: 279, startPoint y: 248, endPoint x: 351, endPoint y: 215, distance: 79.3
click at [296, 240] on button "3 . Jön" at bounding box center [228, 246] width 164 height 56
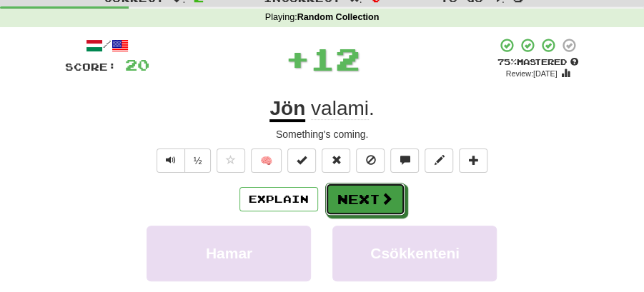
click at [364, 207] on button "Next" at bounding box center [365, 199] width 80 height 33
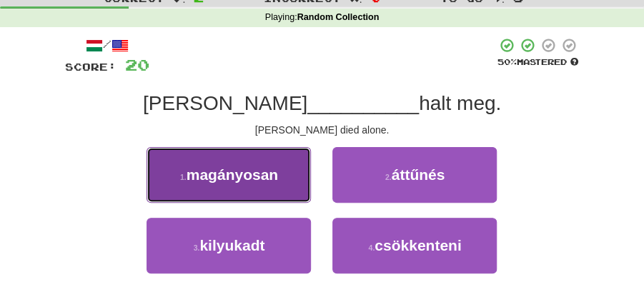
click at [244, 180] on span "magányosan" at bounding box center [231, 174] width 91 height 16
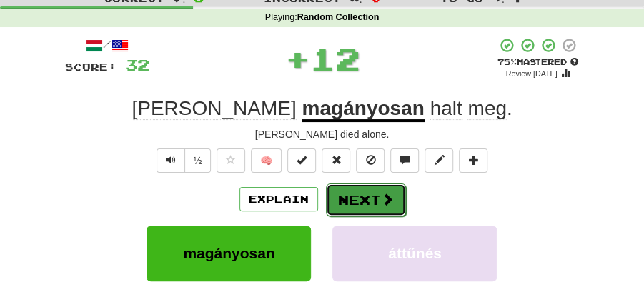
click at [344, 194] on button "Next" at bounding box center [366, 200] width 80 height 33
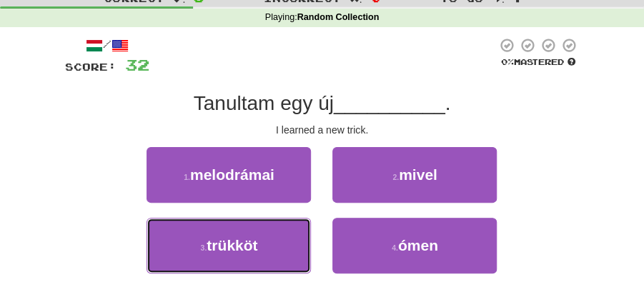
drag, startPoint x: 249, startPoint y: 255, endPoint x: 334, endPoint y: 218, distance: 92.8
click at [259, 253] on button "3 . trükköt" at bounding box center [228, 246] width 164 height 56
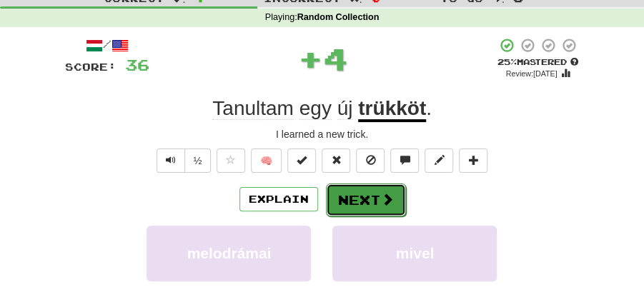
click at [367, 201] on button "Next" at bounding box center [366, 200] width 80 height 33
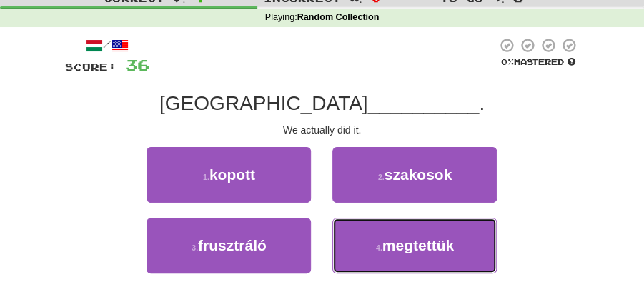
drag, startPoint x: 419, startPoint y: 253, endPoint x: 383, endPoint y: 215, distance: 52.5
click at [419, 249] on span "megtettük" at bounding box center [417, 245] width 71 height 16
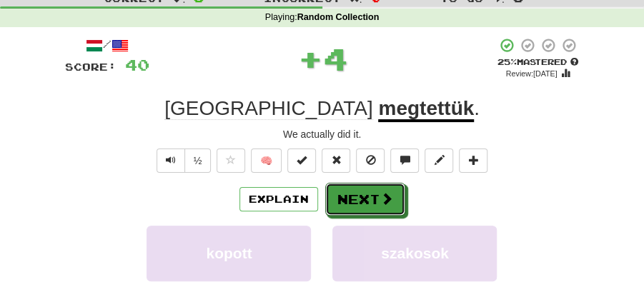
click at [374, 204] on button "Next" at bounding box center [365, 199] width 80 height 33
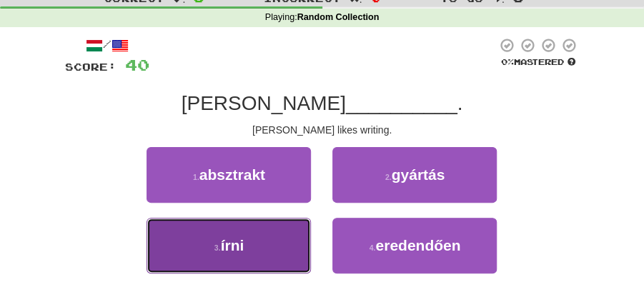
drag, startPoint x: 241, startPoint y: 243, endPoint x: 251, endPoint y: 239, distance: 10.9
click at [251, 239] on button "3 . írni" at bounding box center [228, 246] width 164 height 56
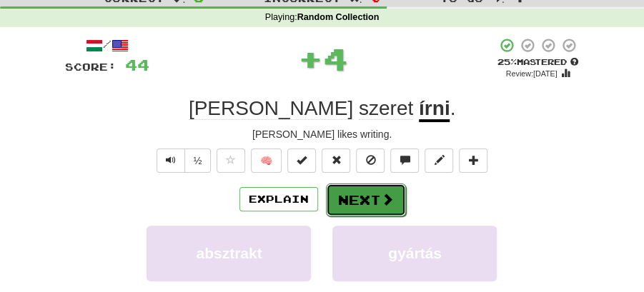
click at [364, 191] on button "Next" at bounding box center [366, 200] width 80 height 33
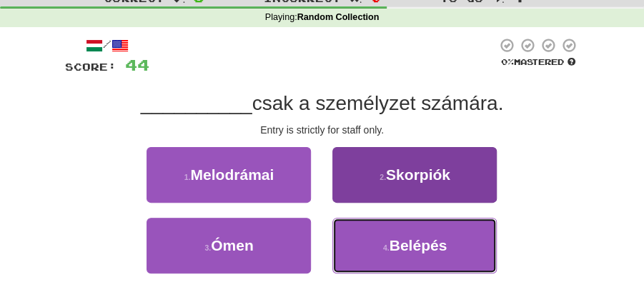
click at [389, 237] on button "4 . Belépés" at bounding box center [414, 246] width 164 height 56
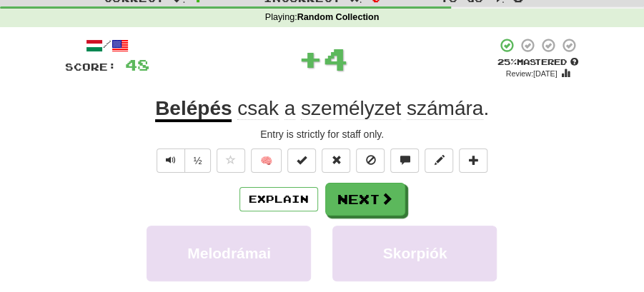
click at [347, 177] on div "/ Score: 48 + 4 25 % Mastered Review: 2025-08-19 Belépés csak a személyzet szám…" at bounding box center [322, 240] width 514 height 406
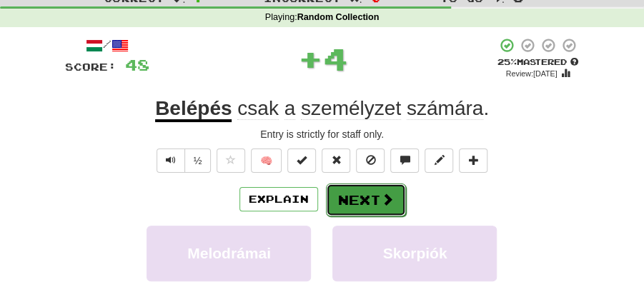
drag, startPoint x: 344, startPoint y: 187, endPoint x: 350, endPoint y: 194, distance: 9.1
click at [350, 194] on button "Next" at bounding box center [366, 200] width 80 height 33
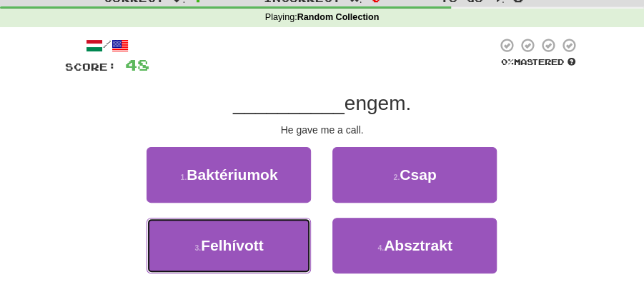
drag, startPoint x: 294, startPoint y: 245, endPoint x: 326, endPoint y: 228, distance: 35.8
click at [297, 241] on button "3 . Felhívott" at bounding box center [228, 246] width 164 height 56
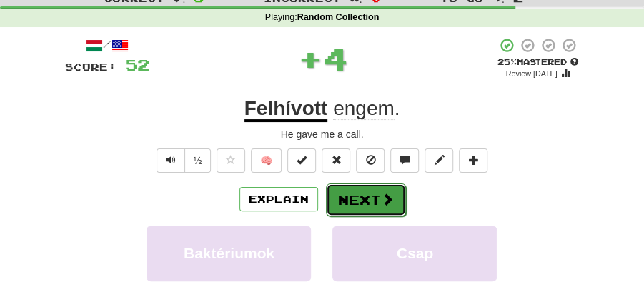
click at [374, 190] on button "Next" at bounding box center [366, 200] width 80 height 33
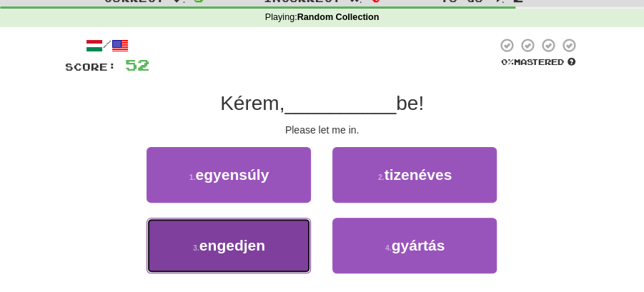
drag, startPoint x: 272, startPoint y: 251, endPoint x: 282, endPoint y: 246, distance: 11.2
click at [274, 249] on button "3 . engedjen" at bounding box center [228, 246] width 164 height 56
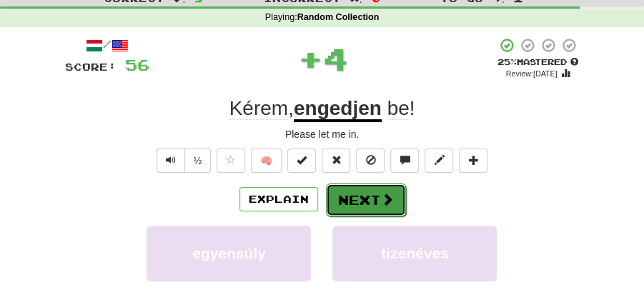
click at [383, 201] on span at bounding box center [387, 199] width 13 height 13
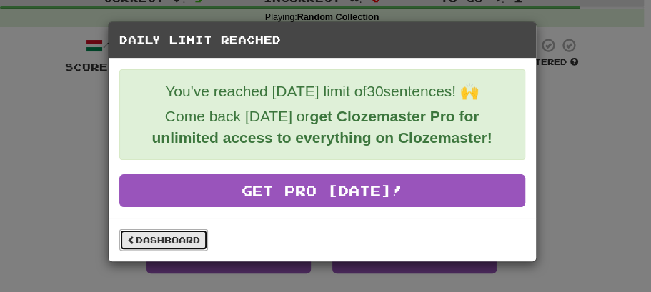
click at [194, 236] on link "Dashboard" at bounding box center [163, 239] width 89 height 21
